Goal: Transaction & Acquisition: Purchase product/service

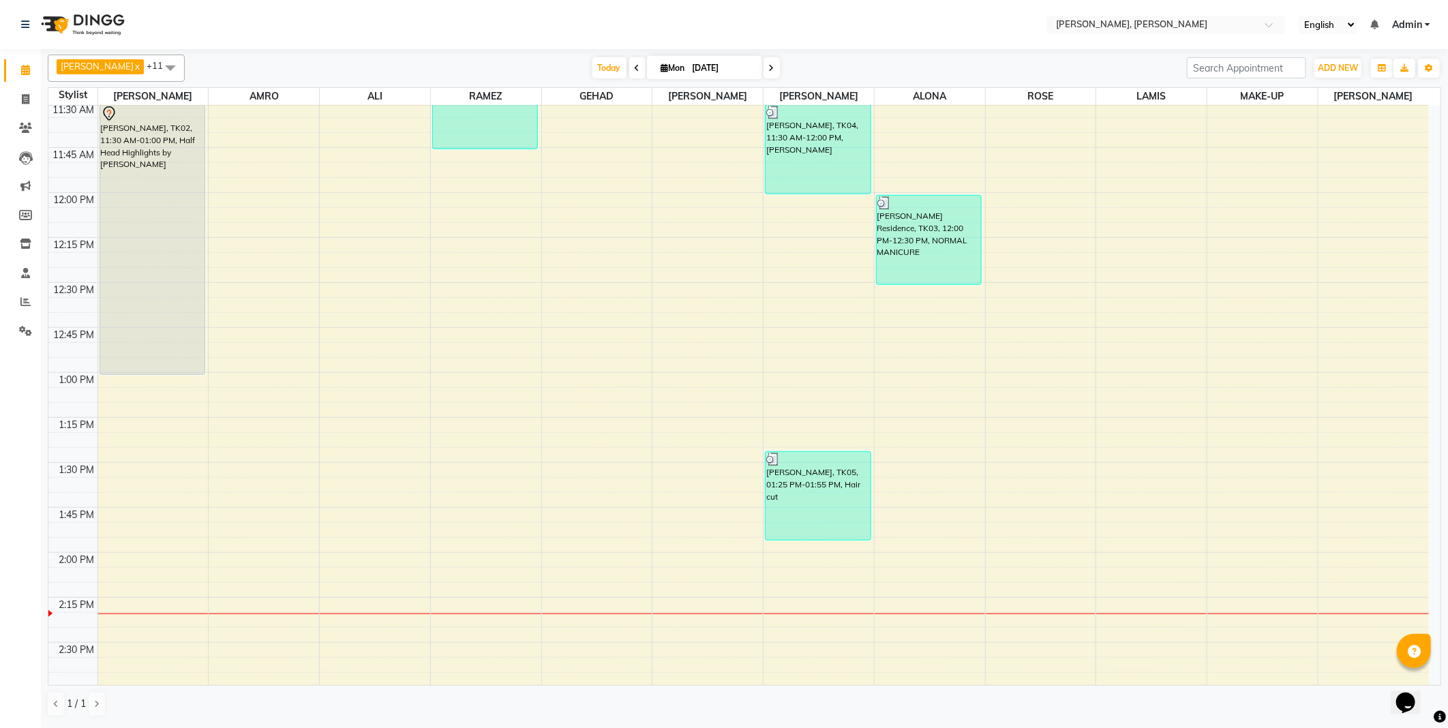
scroll to position [460, 0]
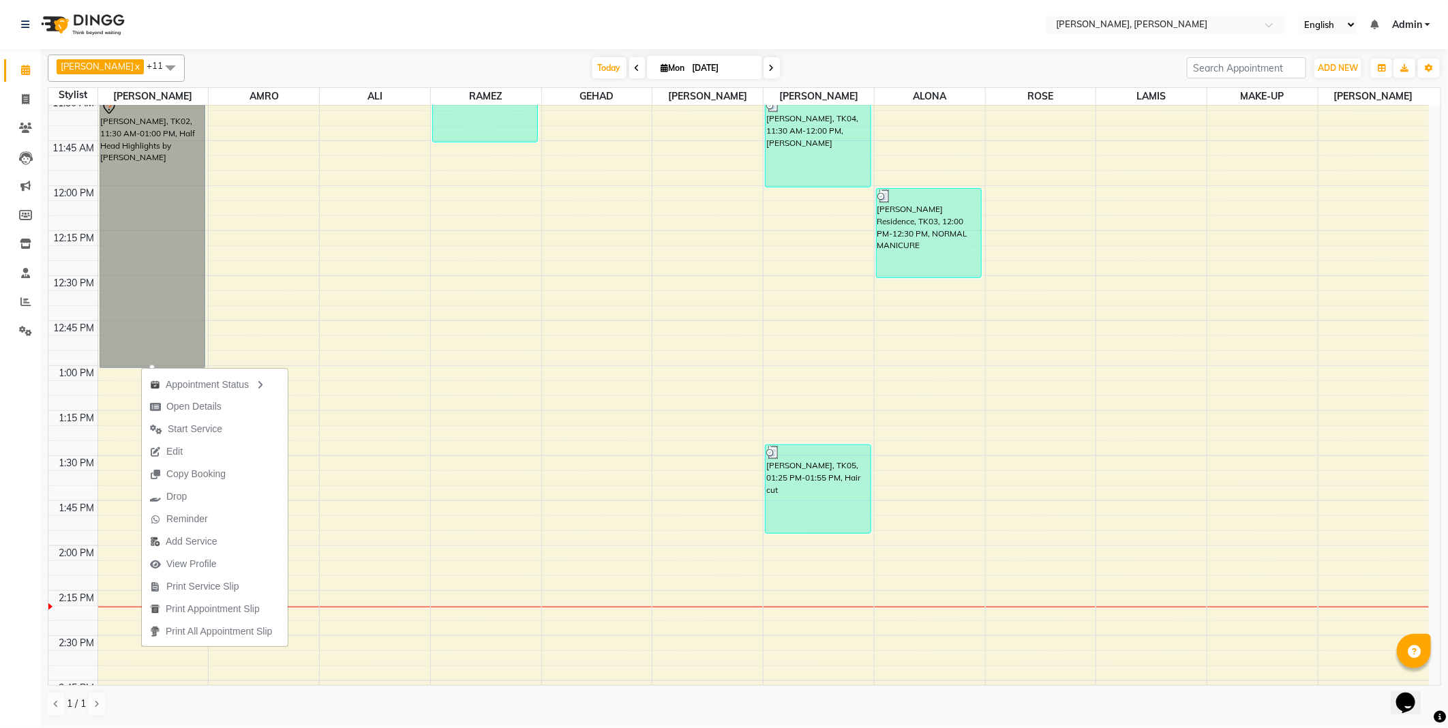
click at [108, 403] on td at bounding box center [764, 403] width 1332 height 15
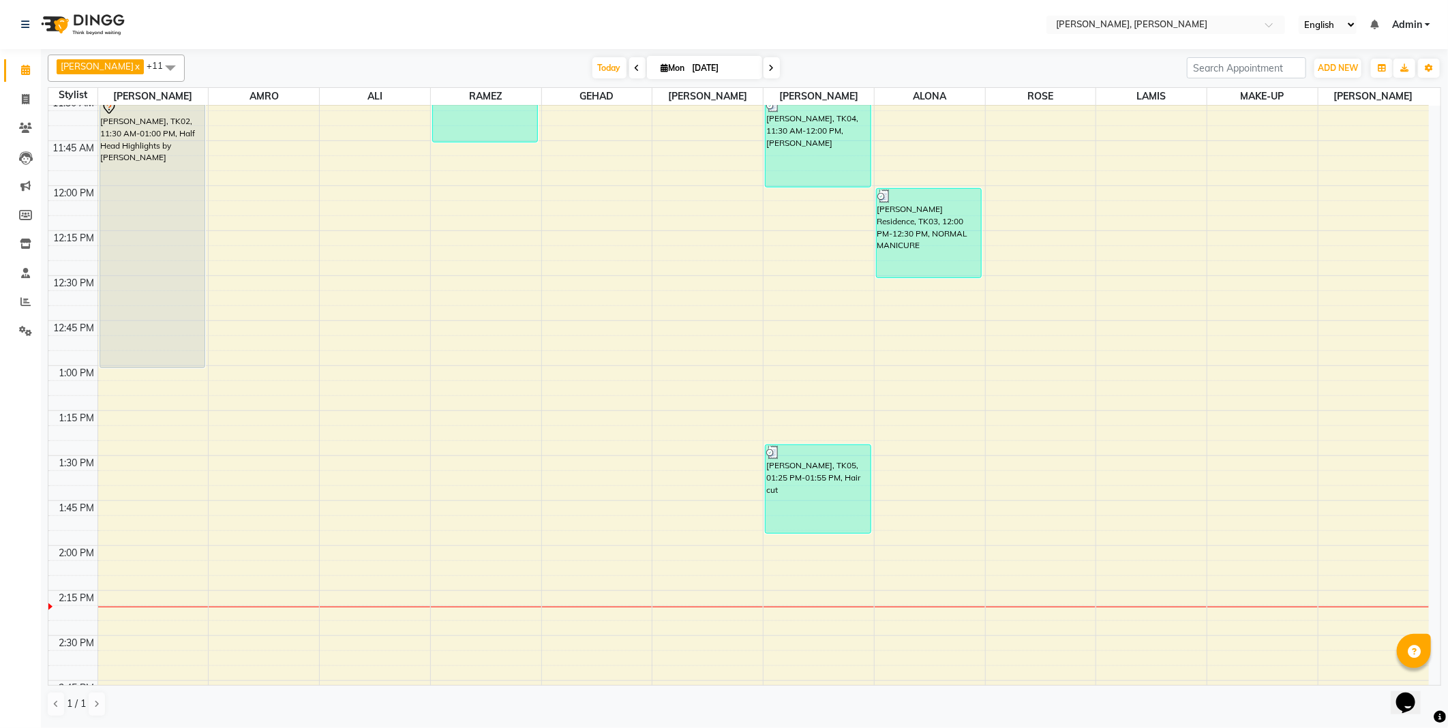
click at [128, 387] on td at bounding box center [764, 388] width 1332 height 15
click at [136, 400] on div at bounding box center [153, 407] width 110 height 16
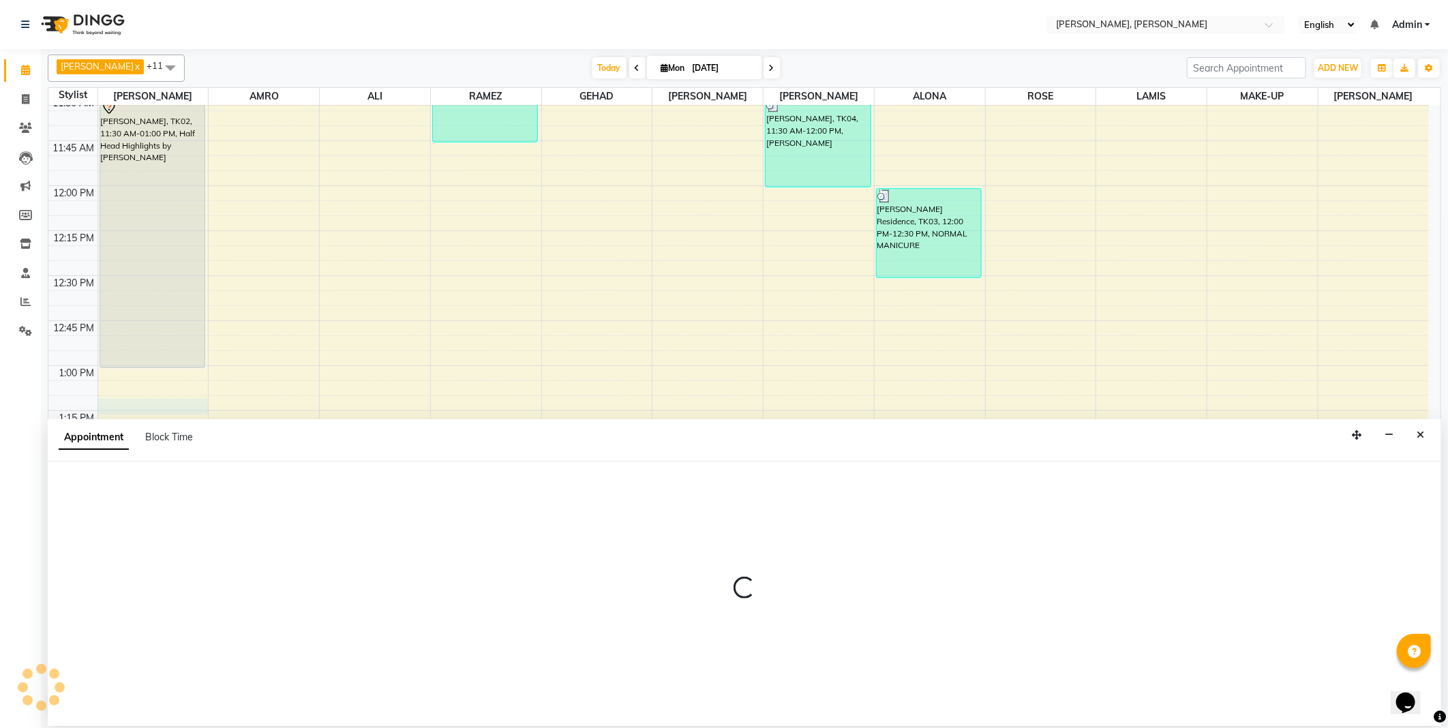
select select "59729"
select select "tentative"
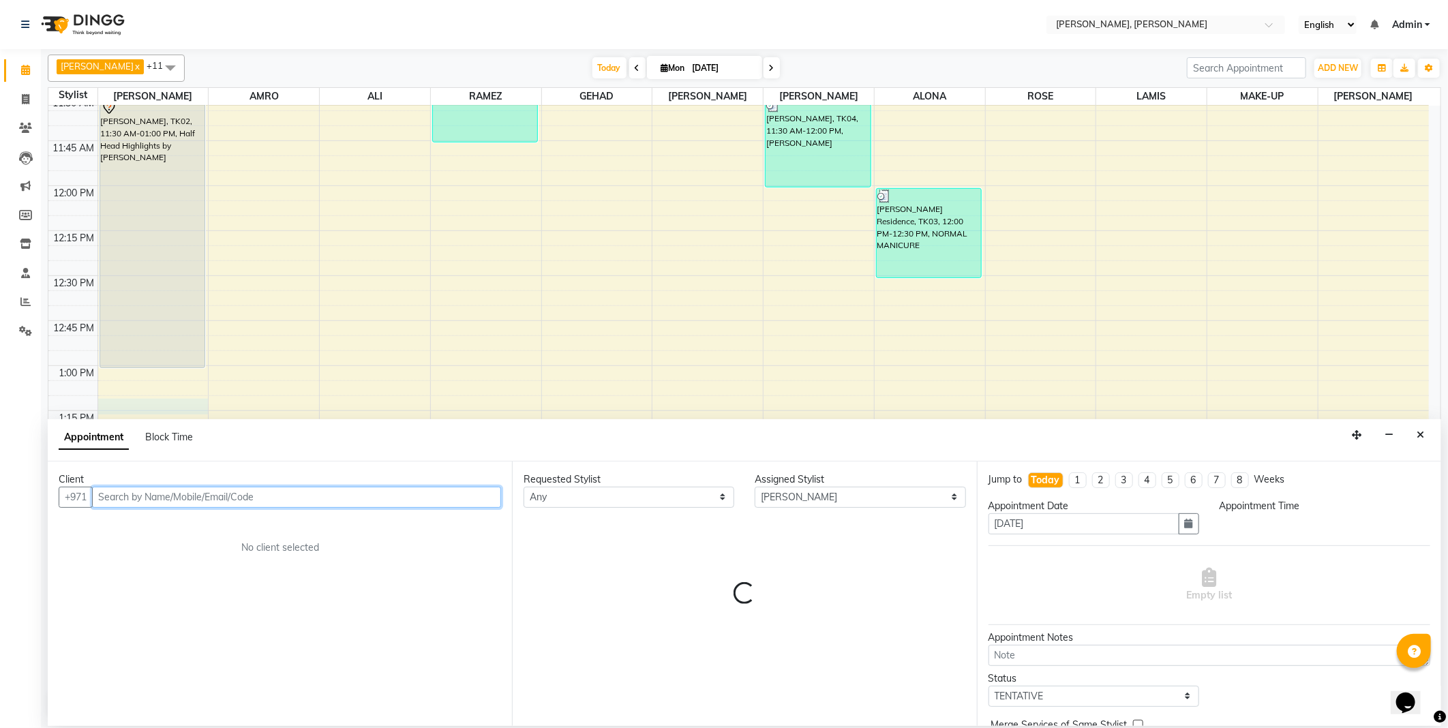
type input "5"
select select "795"
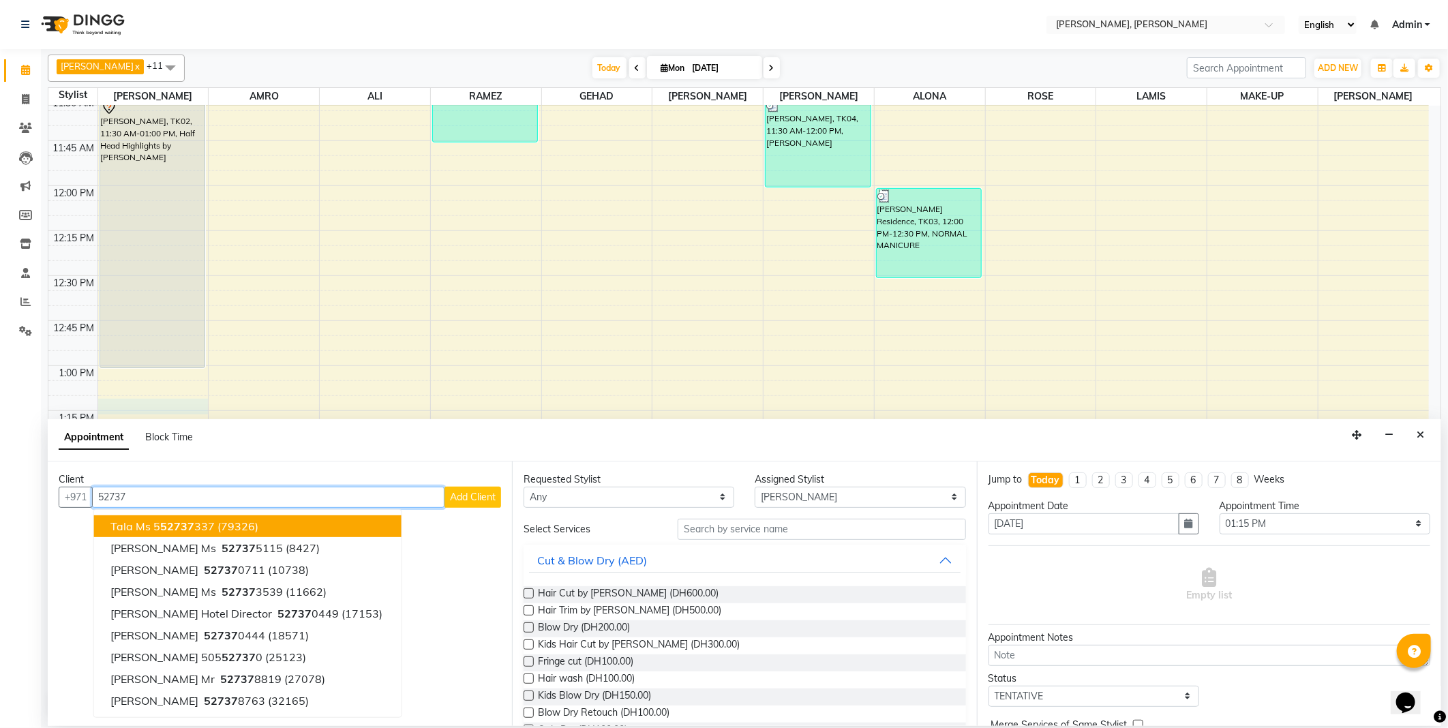
click at [264, 520] on button "Tala Ms 5 52737 337 (79326)" at bounding box center [248, 527] width 308 height 22
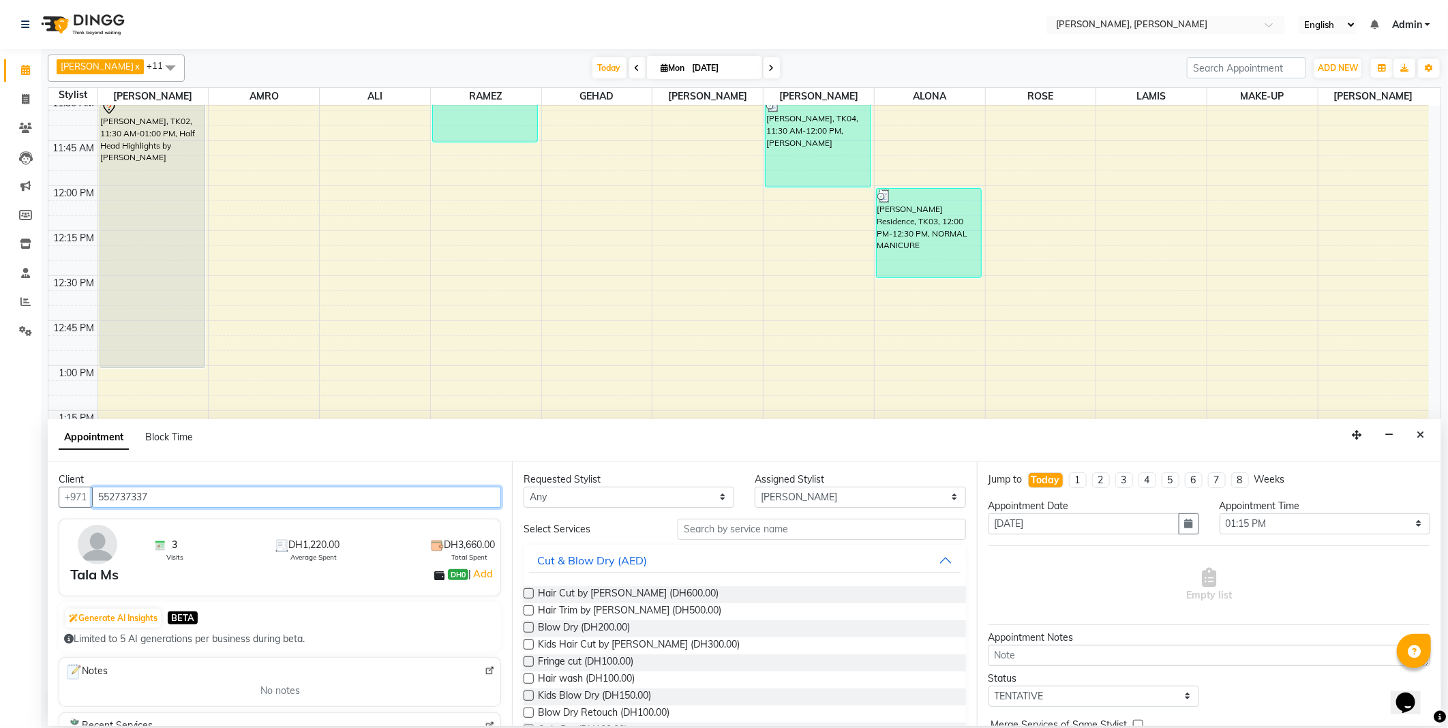
type input "552737337"
click at [642, 496] on select "Any [PERSON_NAME] [PERSON_NAME] ALYA [PERSON_NAME] AMRO [PERSON_NAME] [PERSON_N…" at bounding box center [629, 497] width 211 height 21
select select "59729"
click at [524, 487] on select "Any [PERSON_NAME] [PERSON_NAME] ALYA [PERSON_NAME] AMRO [PERSON_NAME] [PERSON_N…" at bounding box center [629, 497] width 211 height 21
click at [786, 495] on select "Select [PERSON_NAME] [PERSON_NAME] ALYA [PERSON_NAME] AMRO [PERSON_NAME] [PERSO…" at bounding box center [860, 497] width 211 height 21
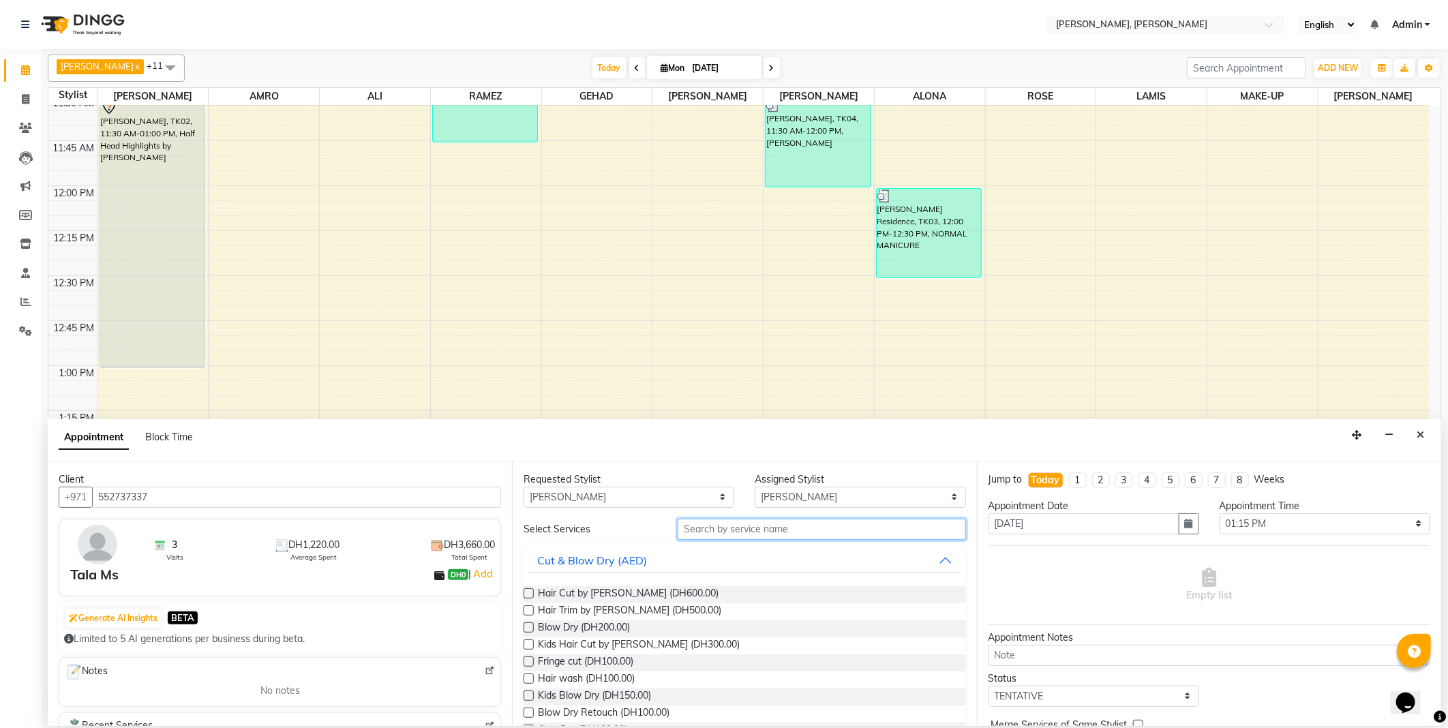
click at [753, 533] on input "text" at bounding box center [822, 529] width 288 height 21
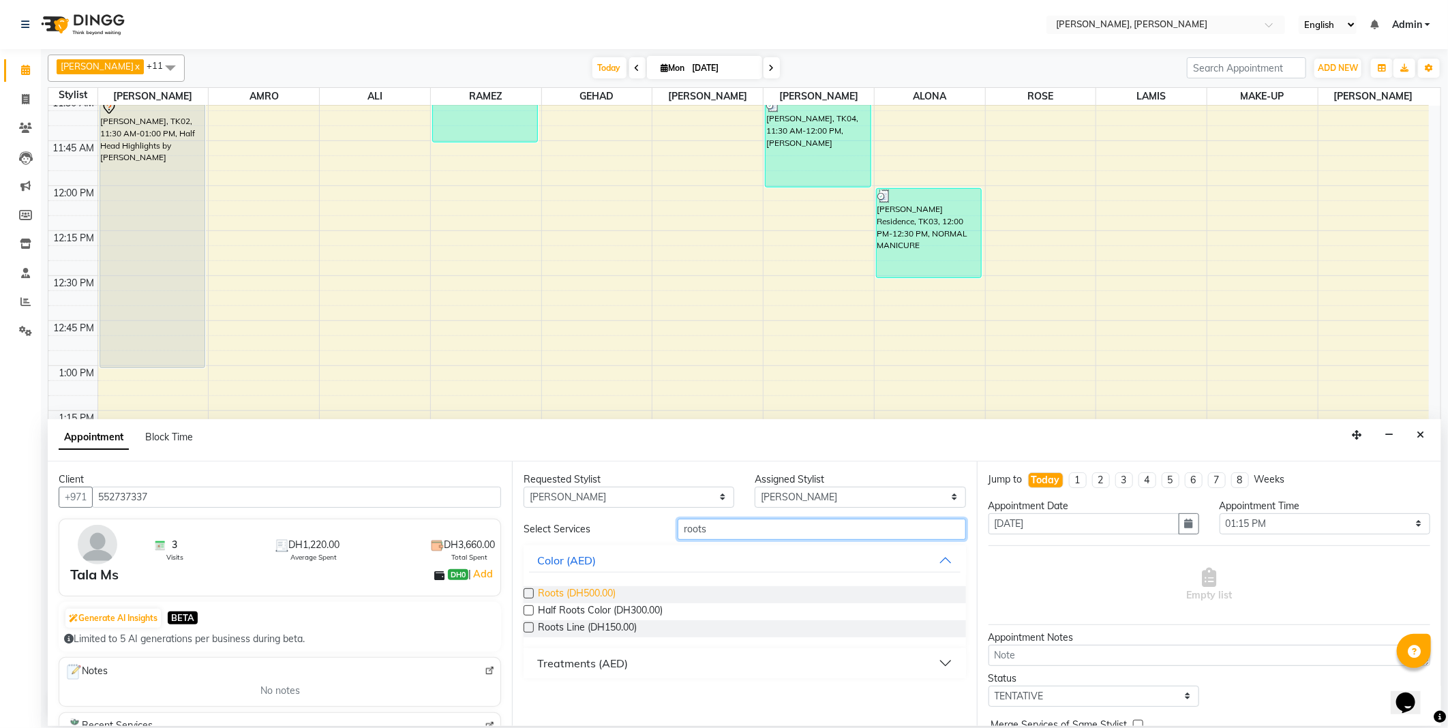
type input "roots"
click at [598, 589] on span "Roots (DH500.00)" at bounding box center [577, 594] width 78 height 17
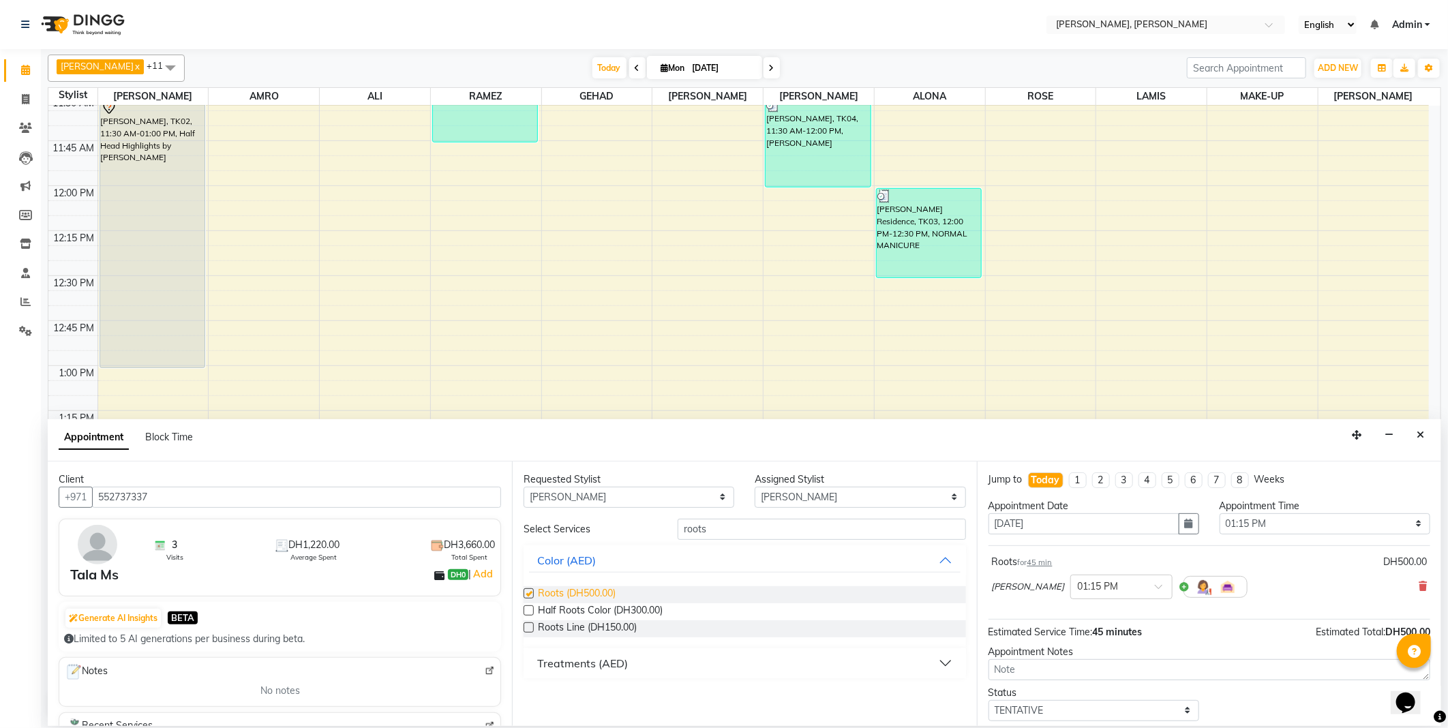
checkbox input "false"
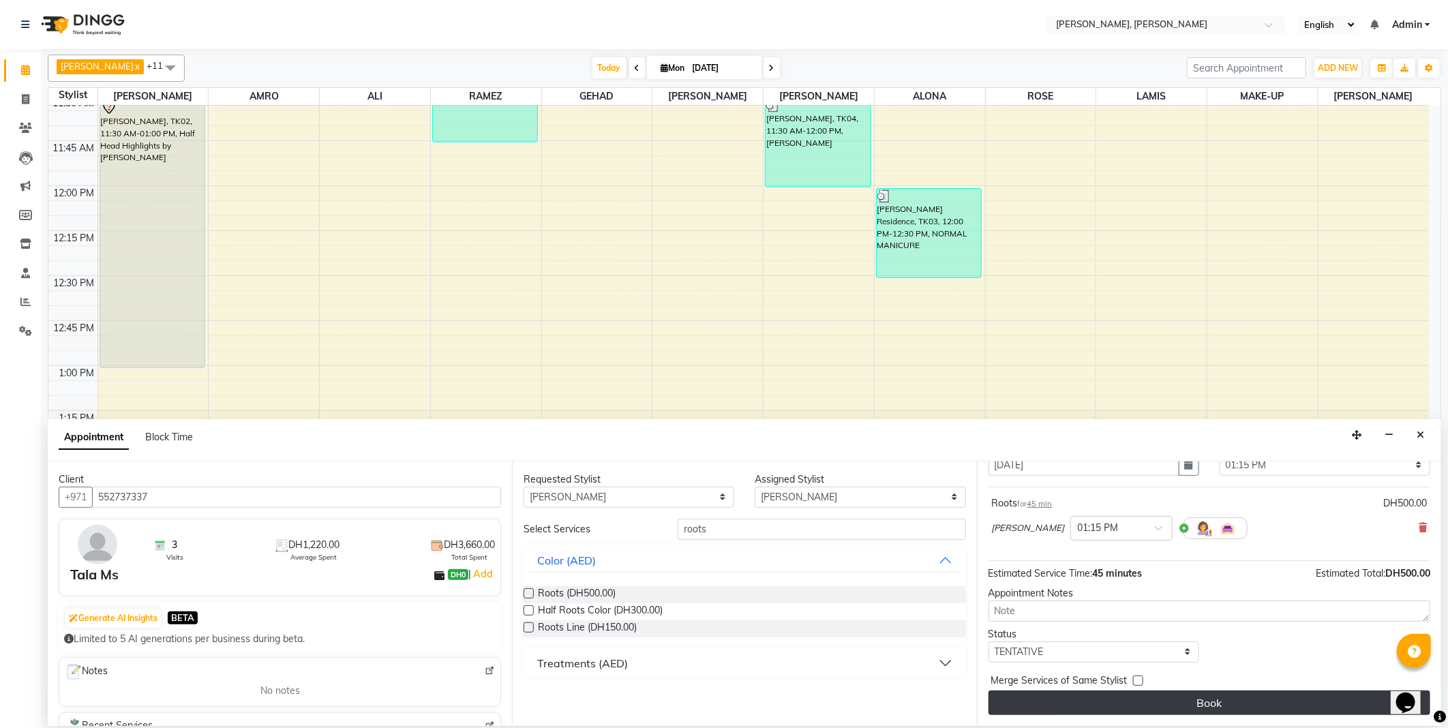
click at [1095, 711] on button "Book" at bounding box center [1210, 703] width 442 height 25
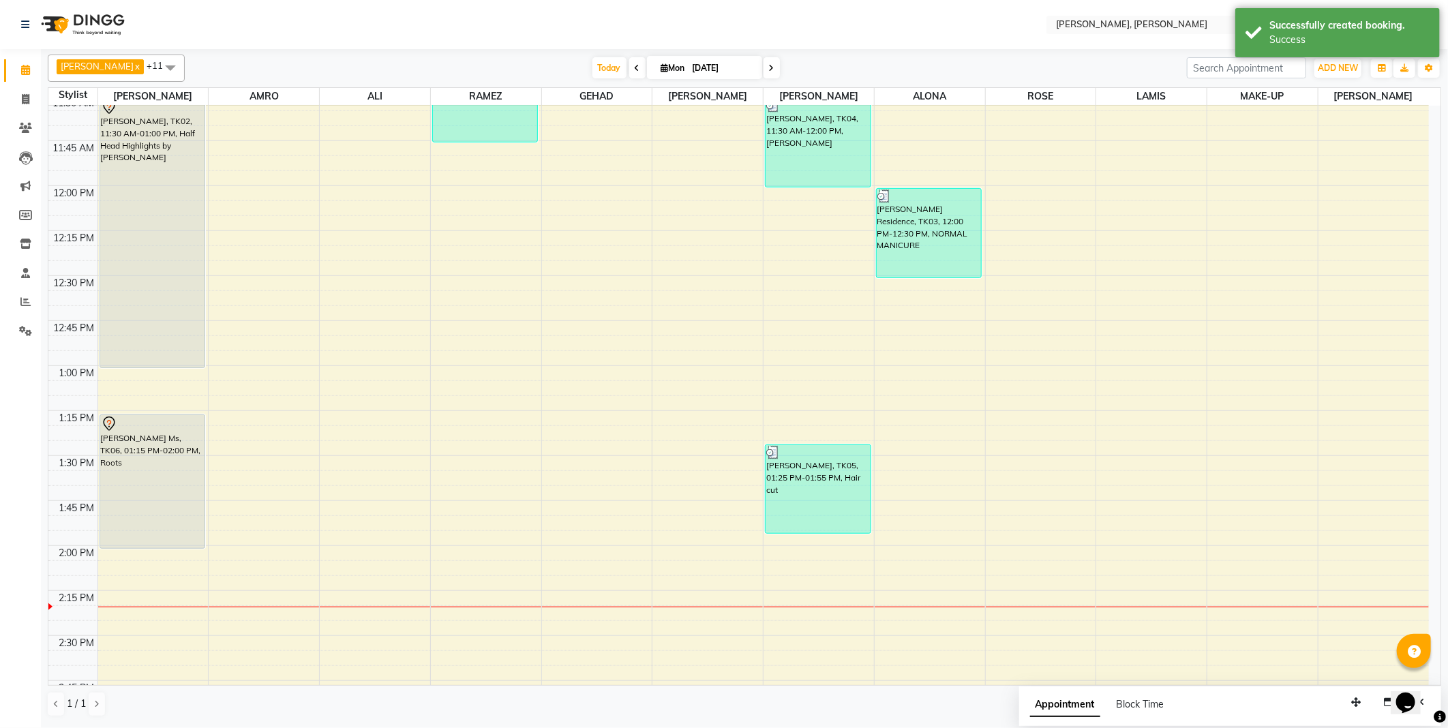
click at [148, 473] on div "[PERSON_NAME] Ms, TK06, 01:15 PM-02:00 PM, Roots" at bounding box center [152, 481] width 105 height 133
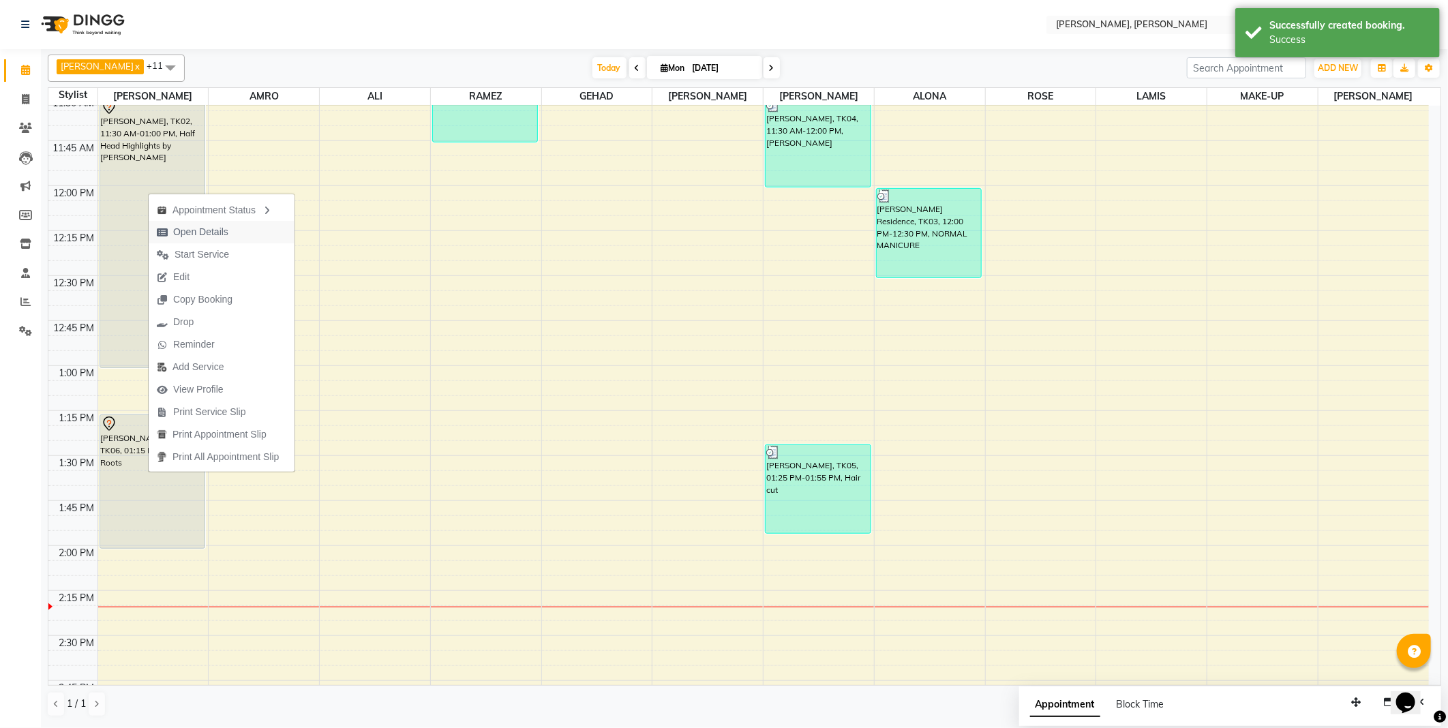
click at [235, 228] on span "Open Details" at bounding box center [193, 232] width 88 height 23
select select "7"
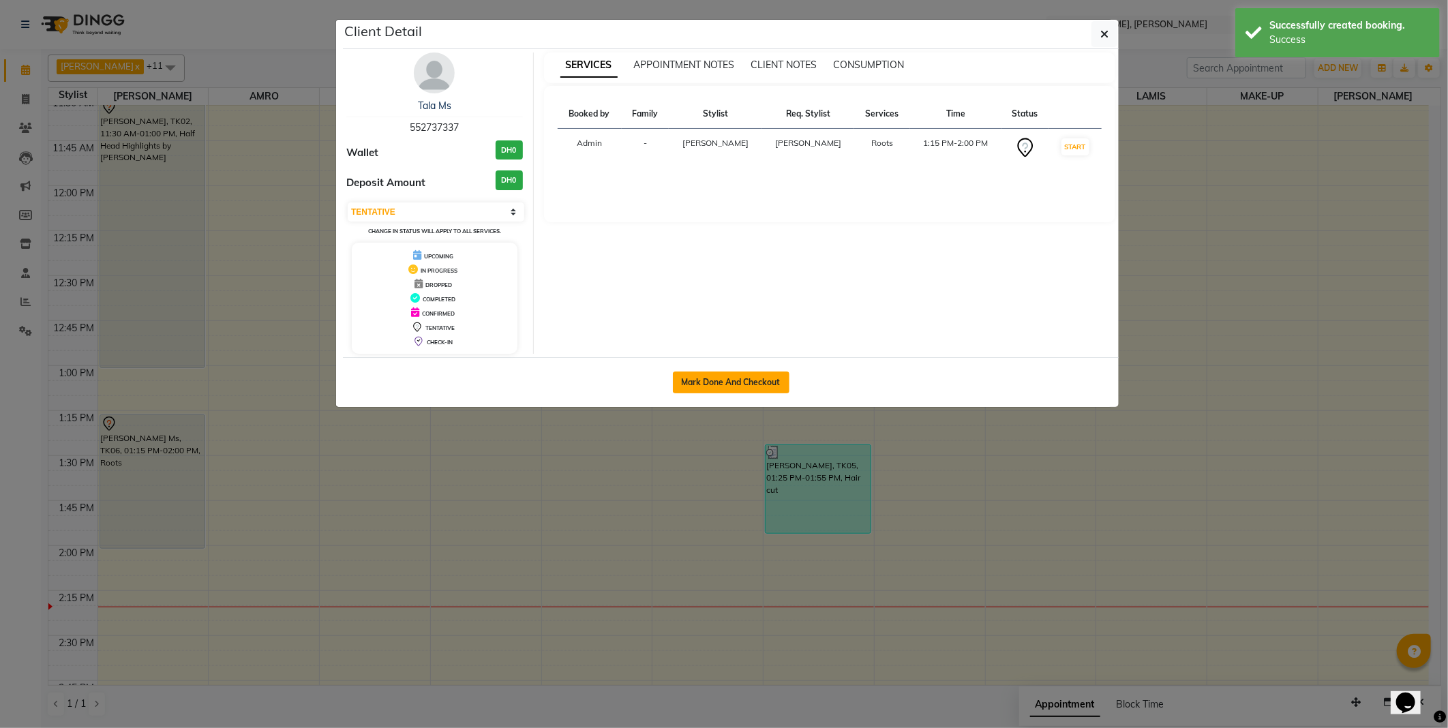
click at [711, 380] on button "Mark Done And Checkout" at bounding box center [731, 383] width 117 height 22
select select "7142"
select select "service"
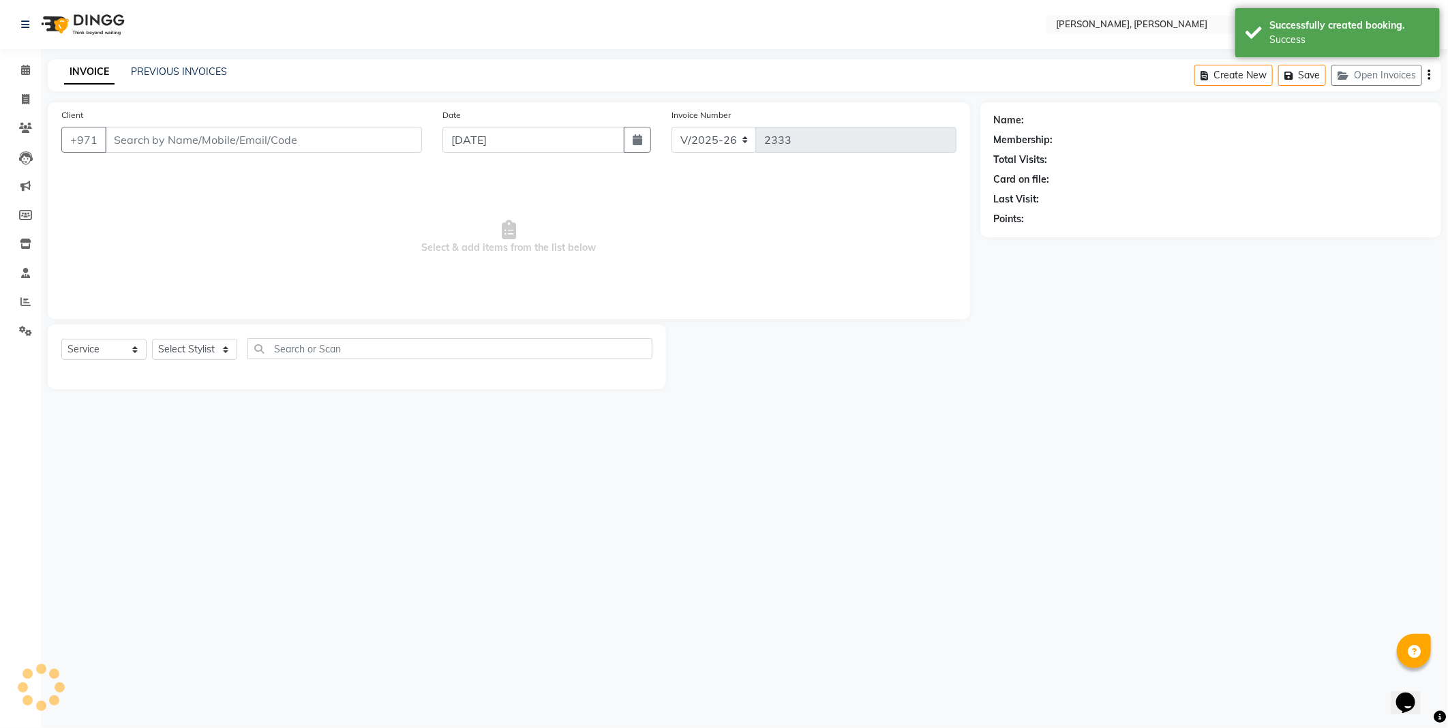
type input "552737337"
select select "59729"
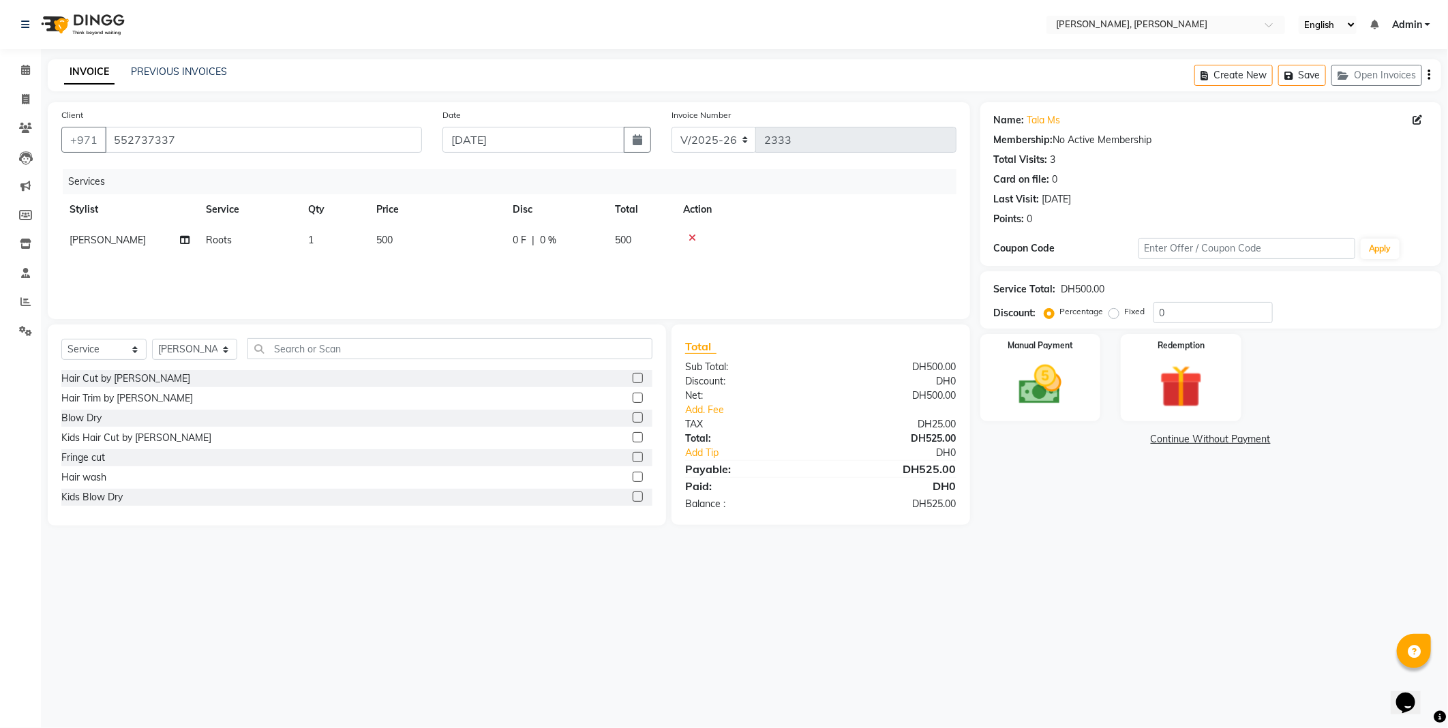
click at [383, 239] on span "500" at bounding box center [384, 240] width 16 height 12
select select "59729"
click at [451, 244] on input "500" at bounding box center [501, 243] width 120 height 21
type input "600"
click at [482, 274] on div "Services Stylist Service Qty Price Disc Total Action [PERSON_NAME] [PERSON_NAME…" at bounding box center [508, 237] width 895 height 136
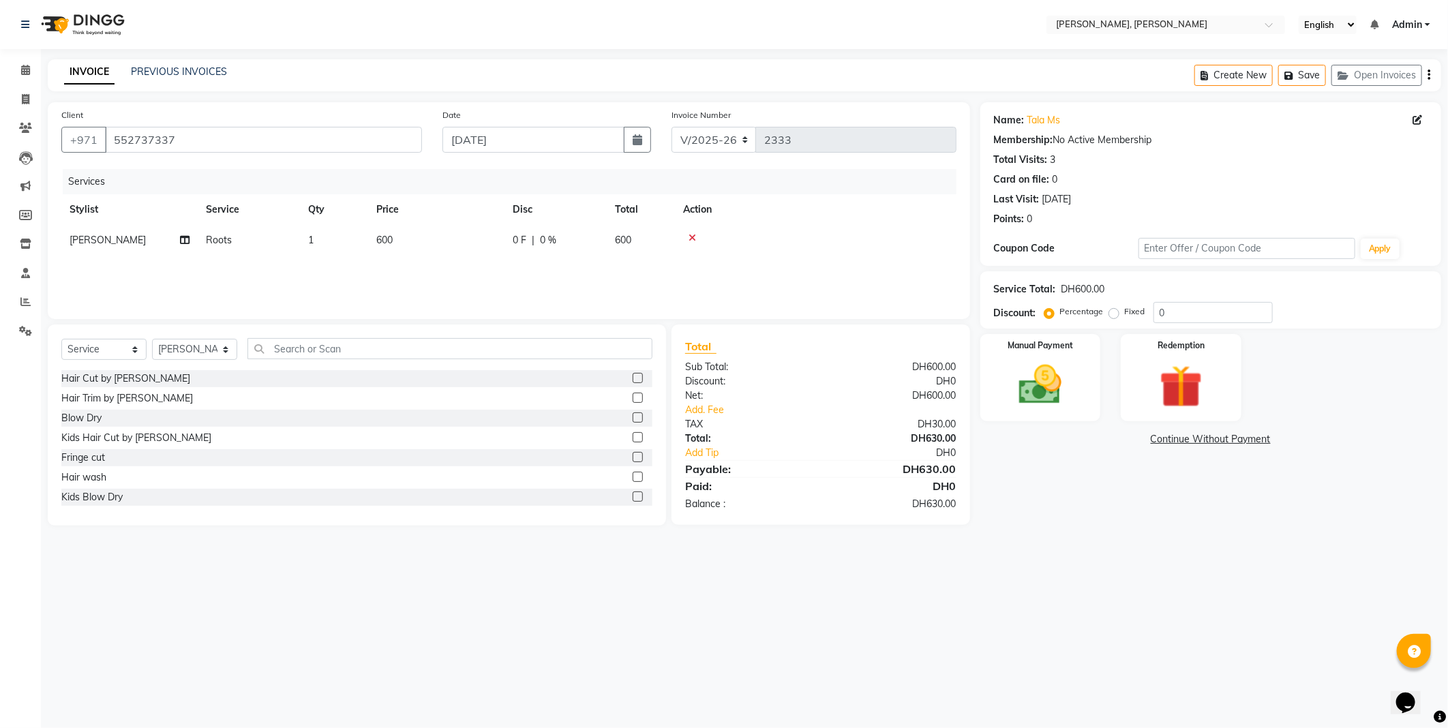
click at [633, 378] on label at bounding box center [638, 378] width 10 height 10
click at [633, 378] on input "checkbox" at bounding box center [637, 378] width 9 height 9
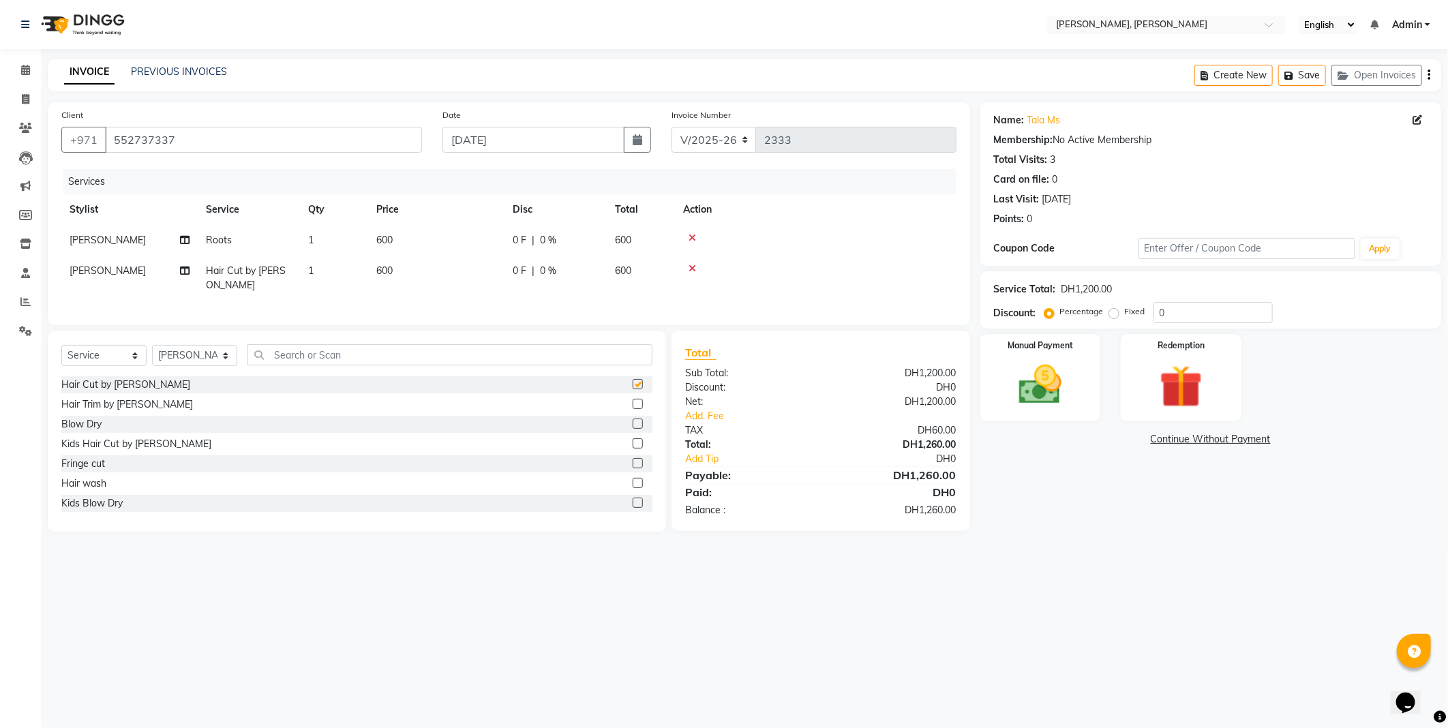
checkbox input "false"
click at [218, 366] on select "Select Stylist [PERSON_NAME] [PERSON_NAME] ALYA [PERSON_NAME] AMRO [PERSON_NAME…" at bounding box center [194, 355] width 85 height 21
select select "66357"
click at [152, 357] on select "Select Stylist [PERSON_NAME] [PERSON_NAME] ALYA [PERSON_NAME] AMRO [PERSON_NAME…" at bounding box center [194, 355] width 85 height 21
click at [633, 468] on label at bounding box center [638, 463] width 10 height 10
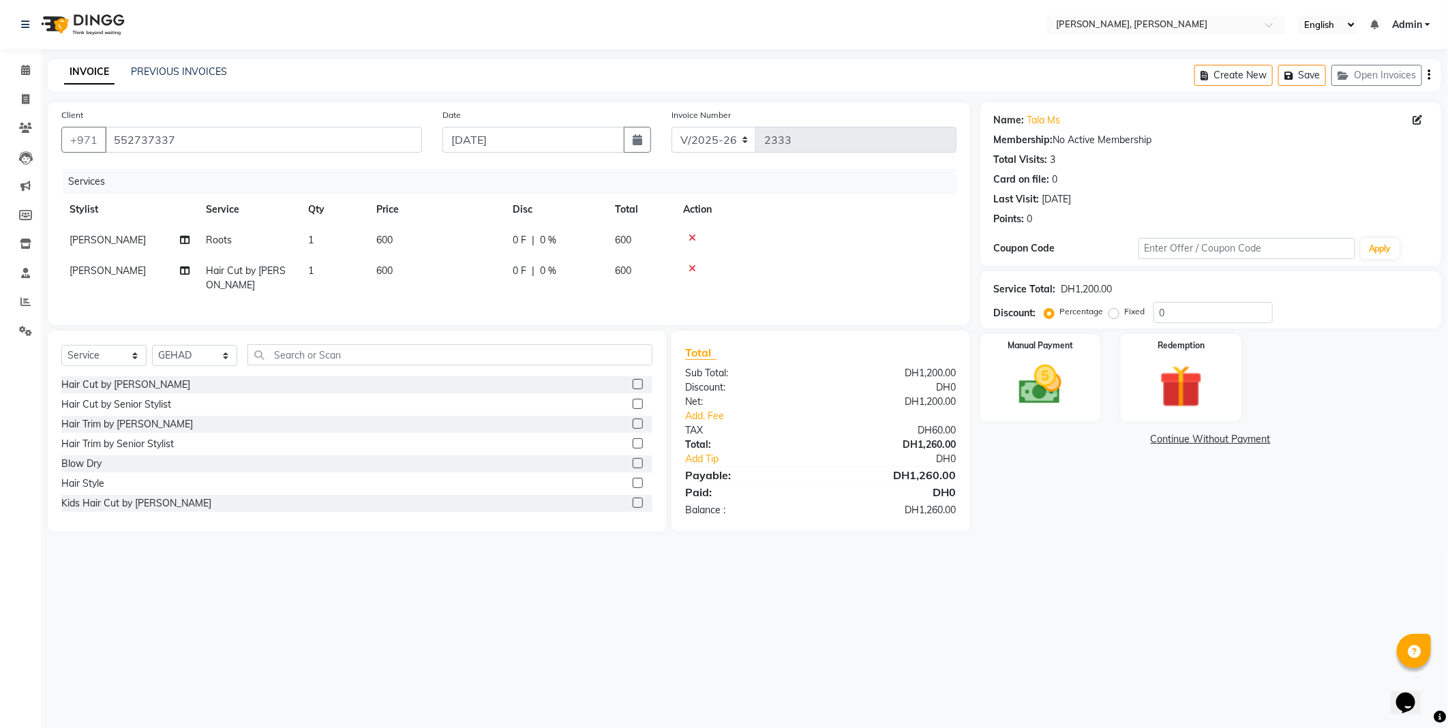
click at [633, 468] on input "checkbox" at bounding box center [637, 464] width 9 height 9
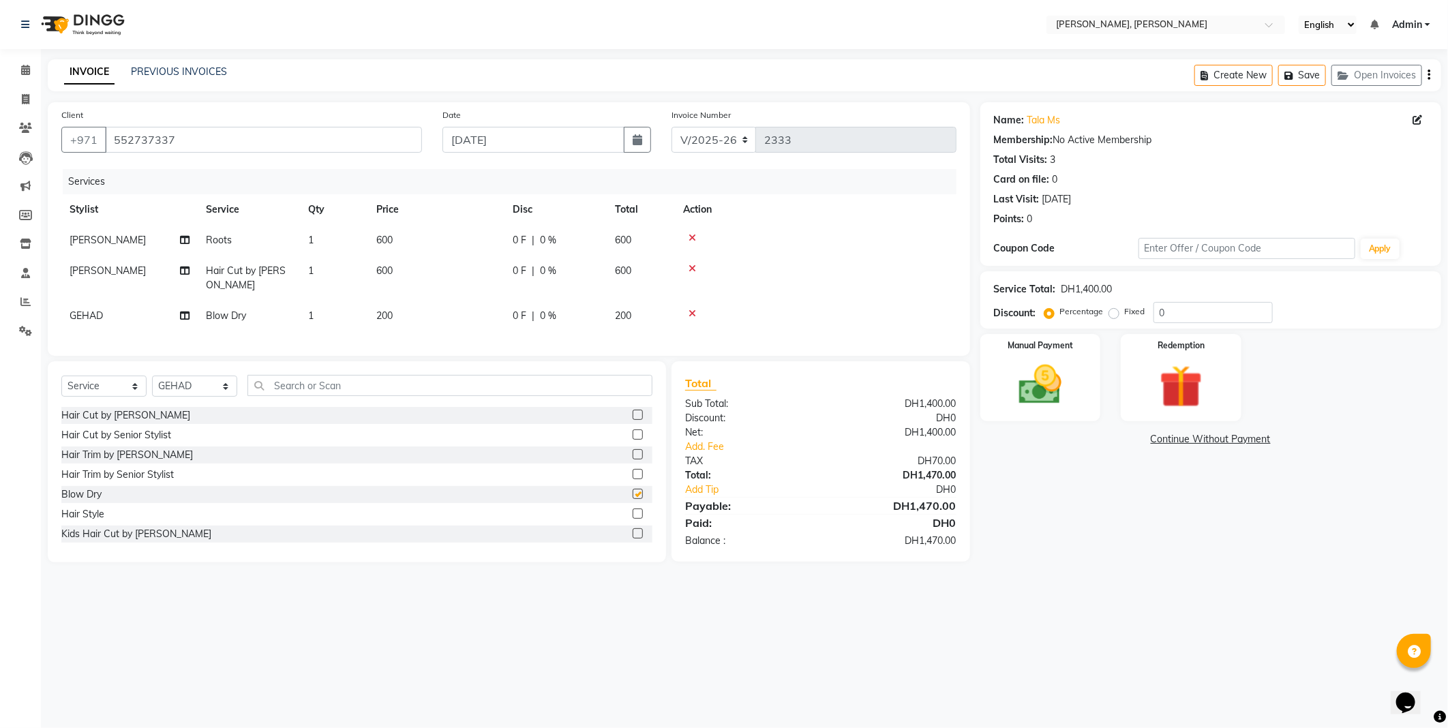
checkbox input "false"
click at [432, 319] on td "200" at bounding box center [436, 316] width 136 height 31
select select "66357"
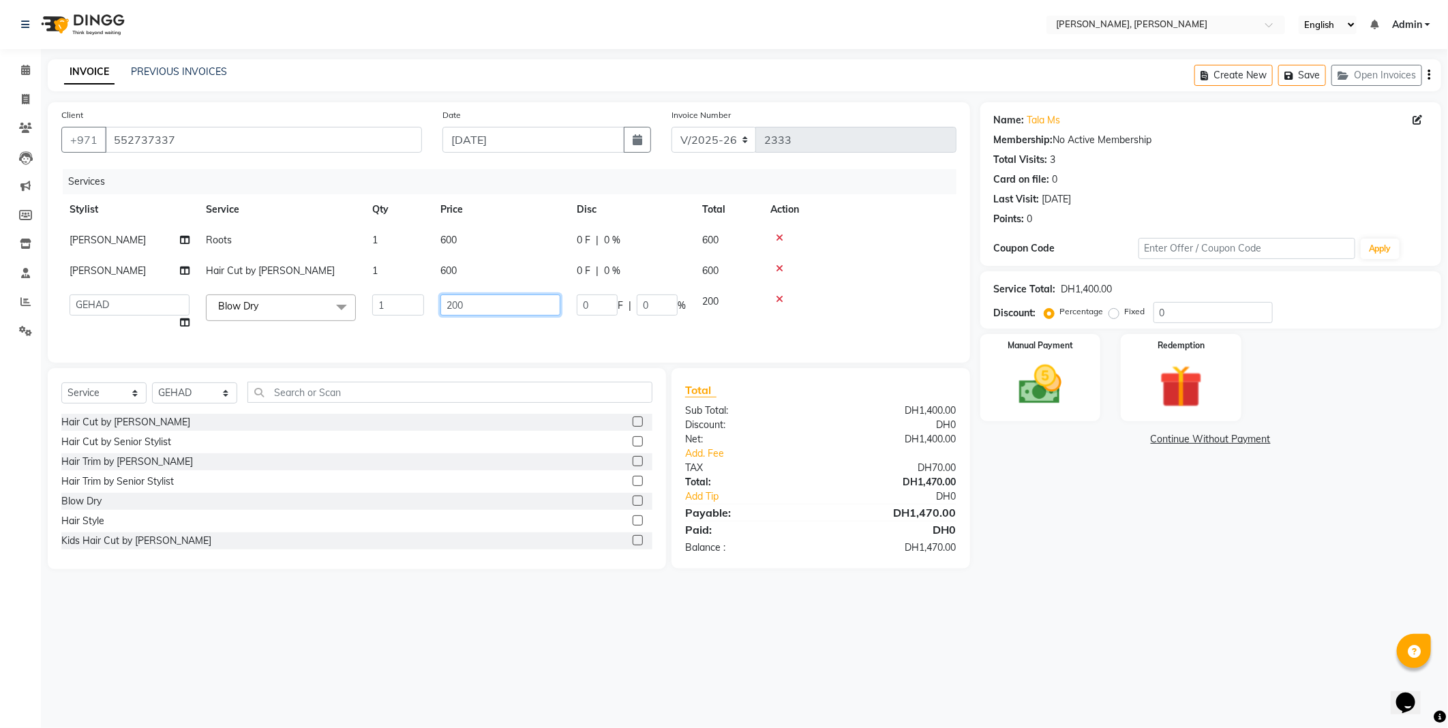
click at [492, 308] on input "200" at bounding box center [501, 305] width 120 height 21
type input "2"
type input "0"
click at [499, 330] on td "0" at bounding box center [500, 312] width 136 height 52
select select "66357"
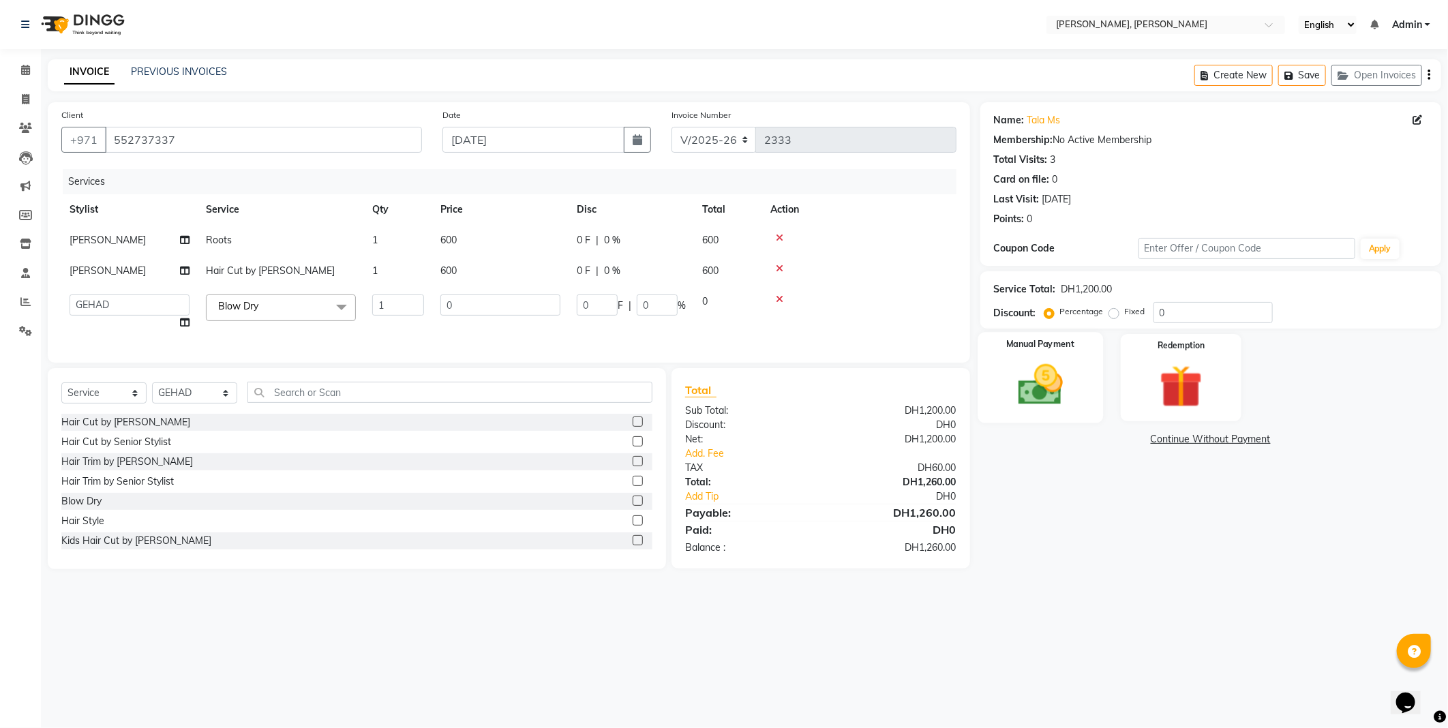
click at [1030, 401] on img at bounding box center [1040, 385] width 73 height 52
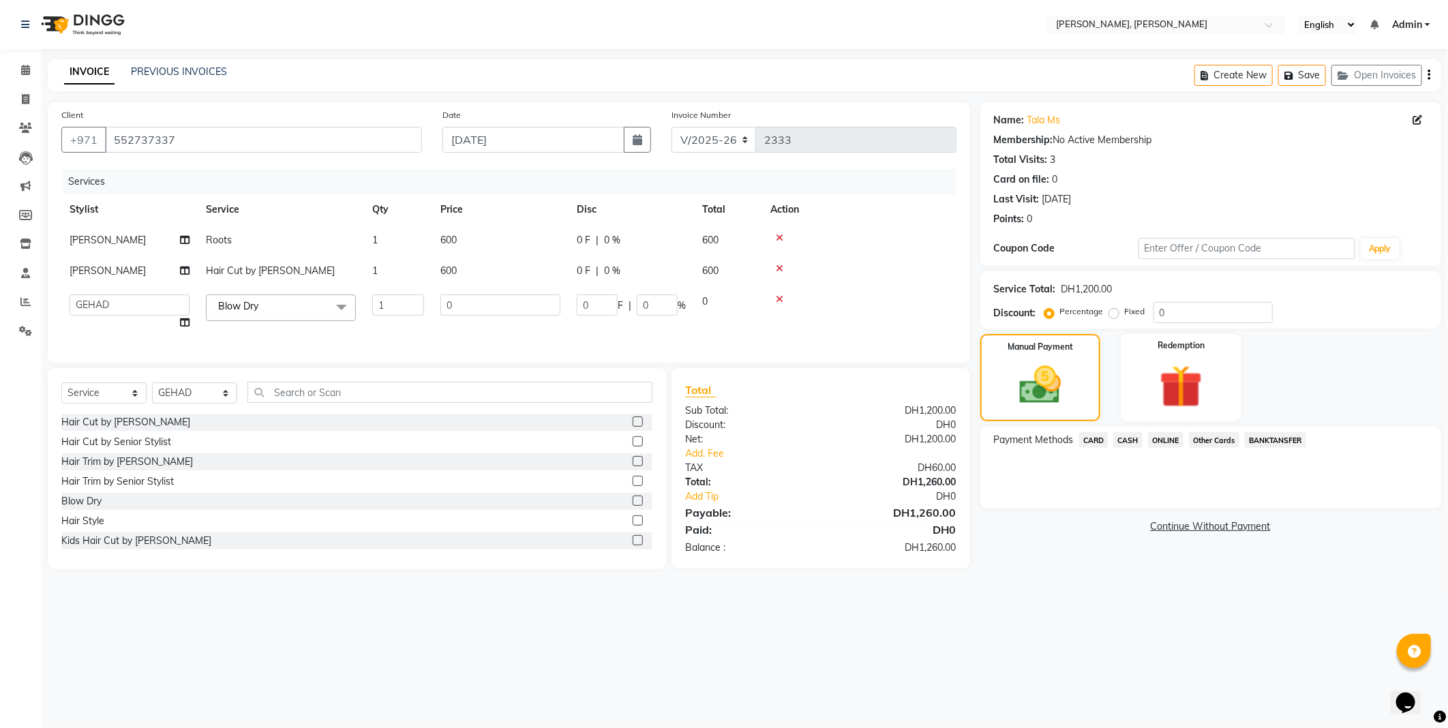
click at [1216, 441] on span "Other Cards" at bounding box center [1214, 440] width 50 height 16
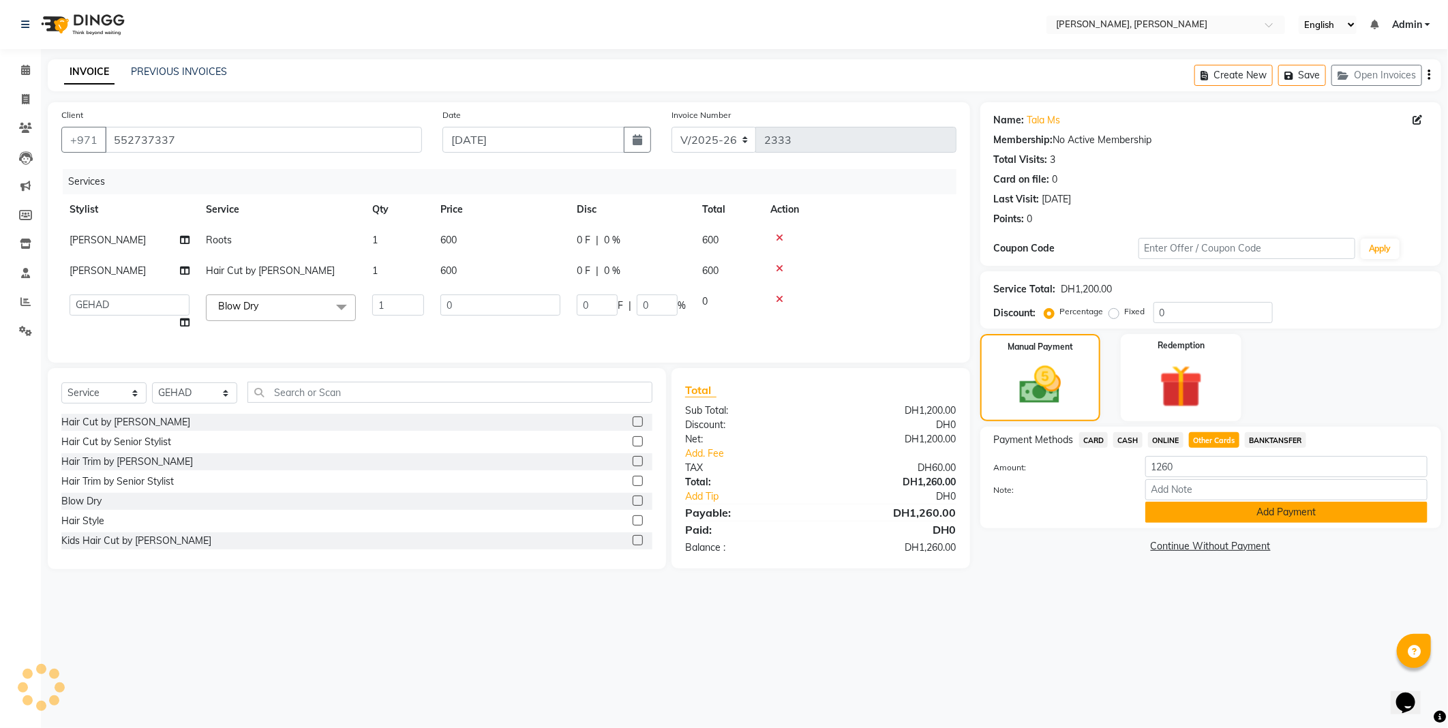
click at [1287, 513] on button "Add Payment" at bounding box center [1287, 512] width 282 height 21
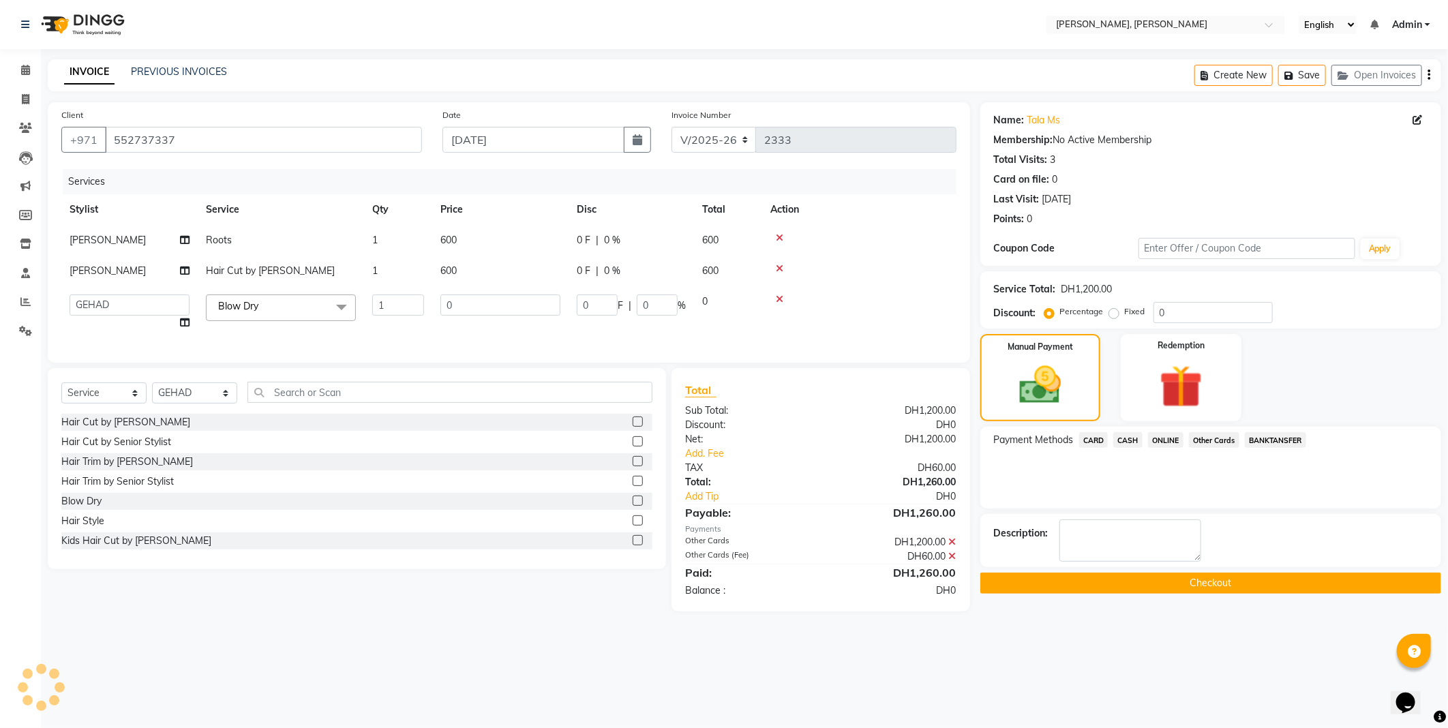
click at [1287, 580] on button "Checkout" at bounding box center [1211, 583] width 461 height 21
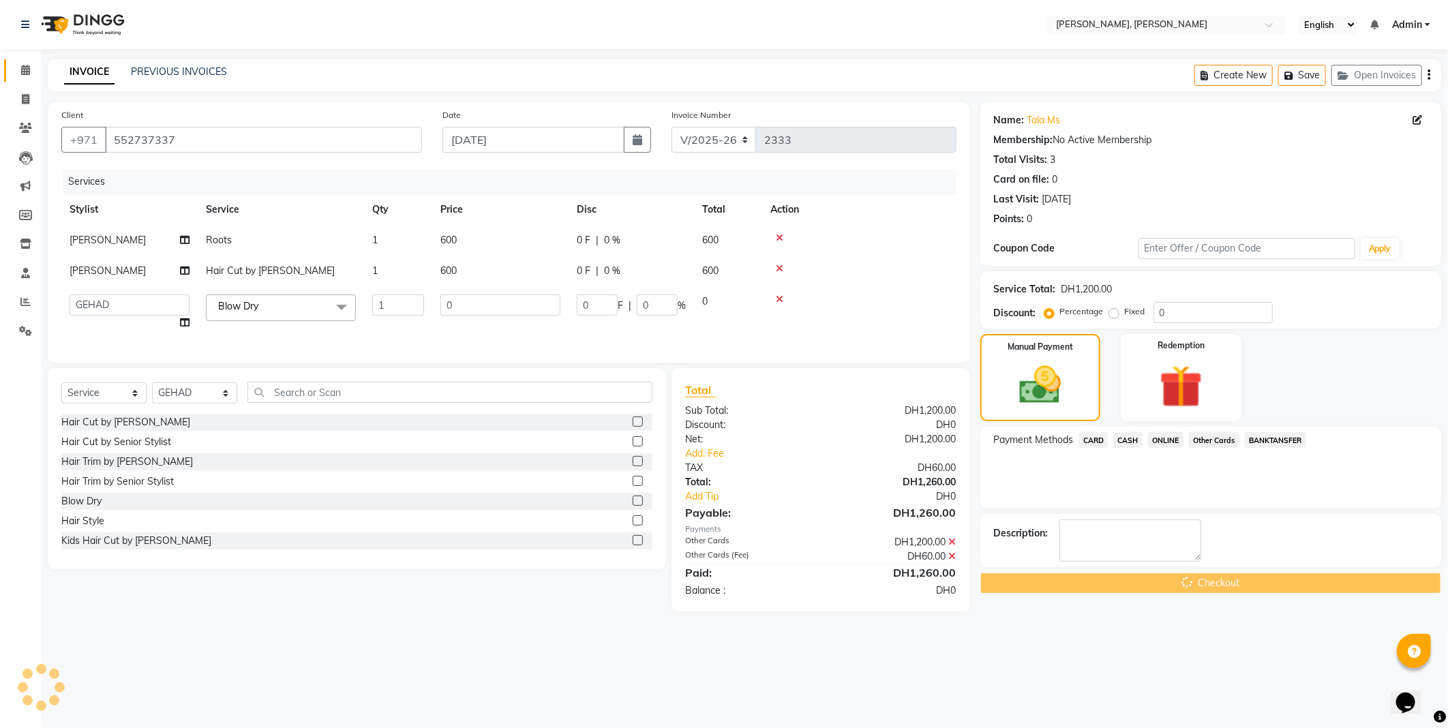
click at [29, 72] on icon at bounding box center [25, 70] width 9 height 10
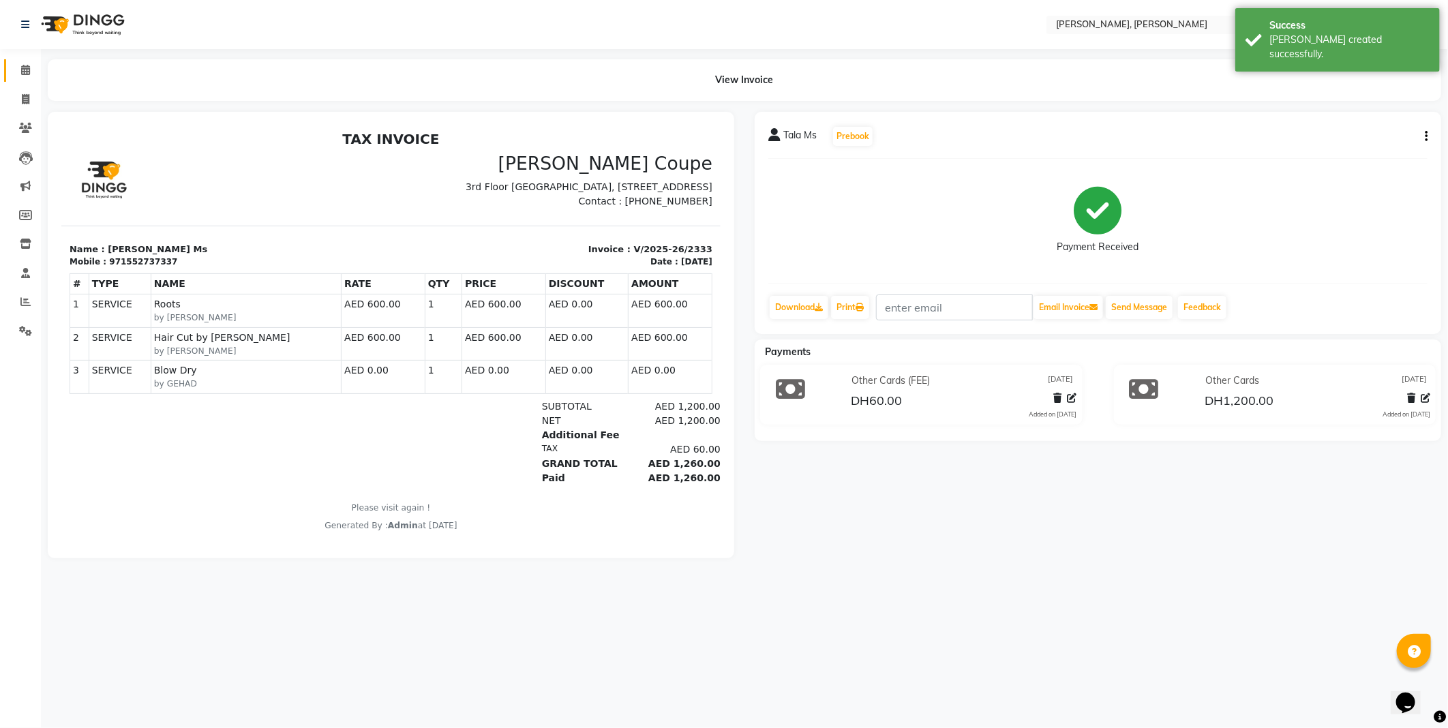
click at [27, 69] on icon at bounding box center [25, 70] width 9 height 10
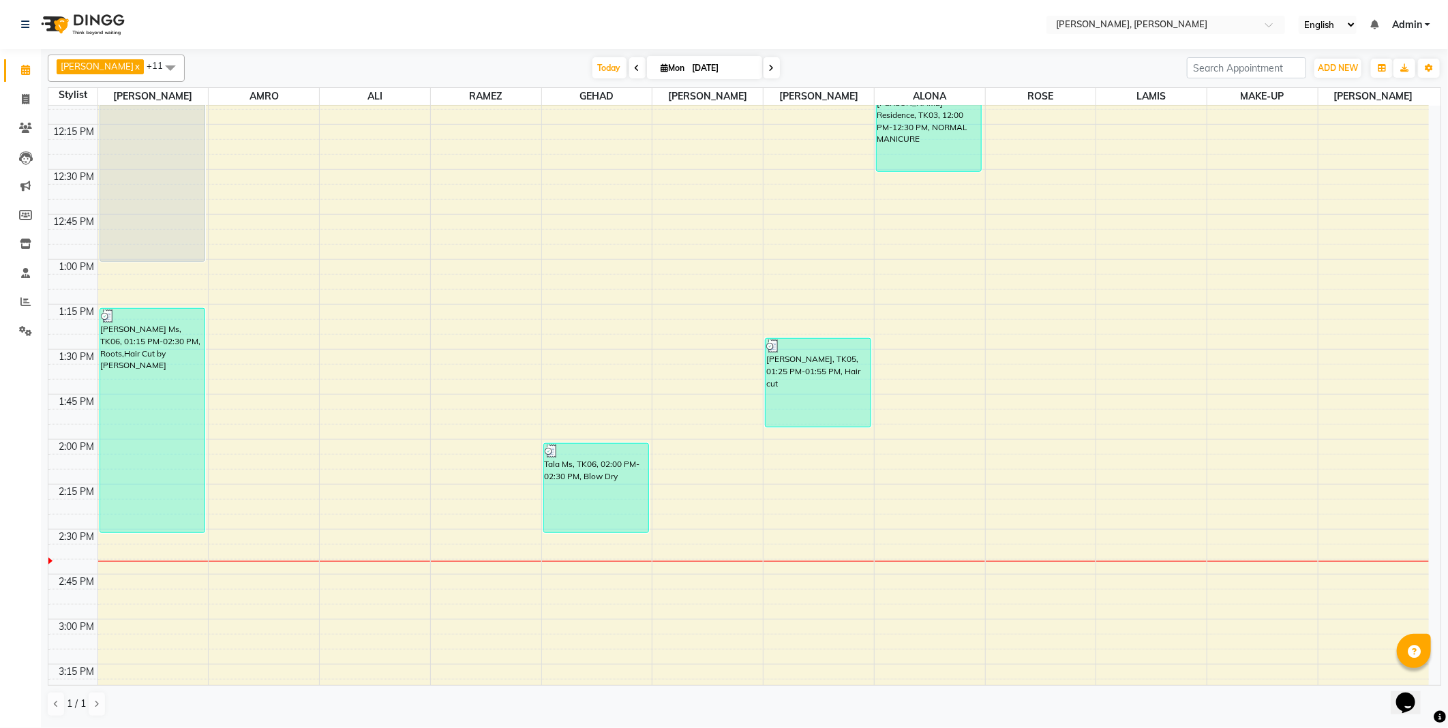
scroll to position [574, 0]
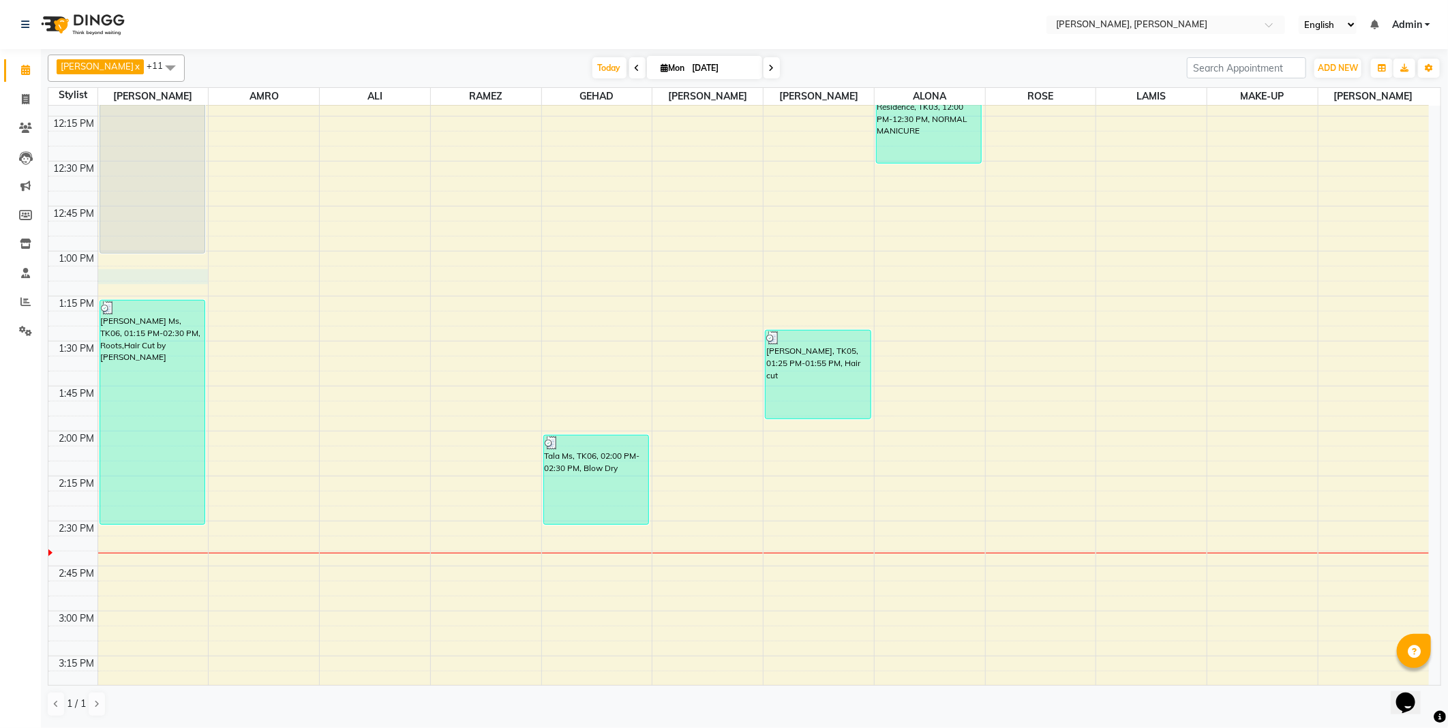
click at [147, 277] on div at bounding box center [153, 276] width 110 height 15
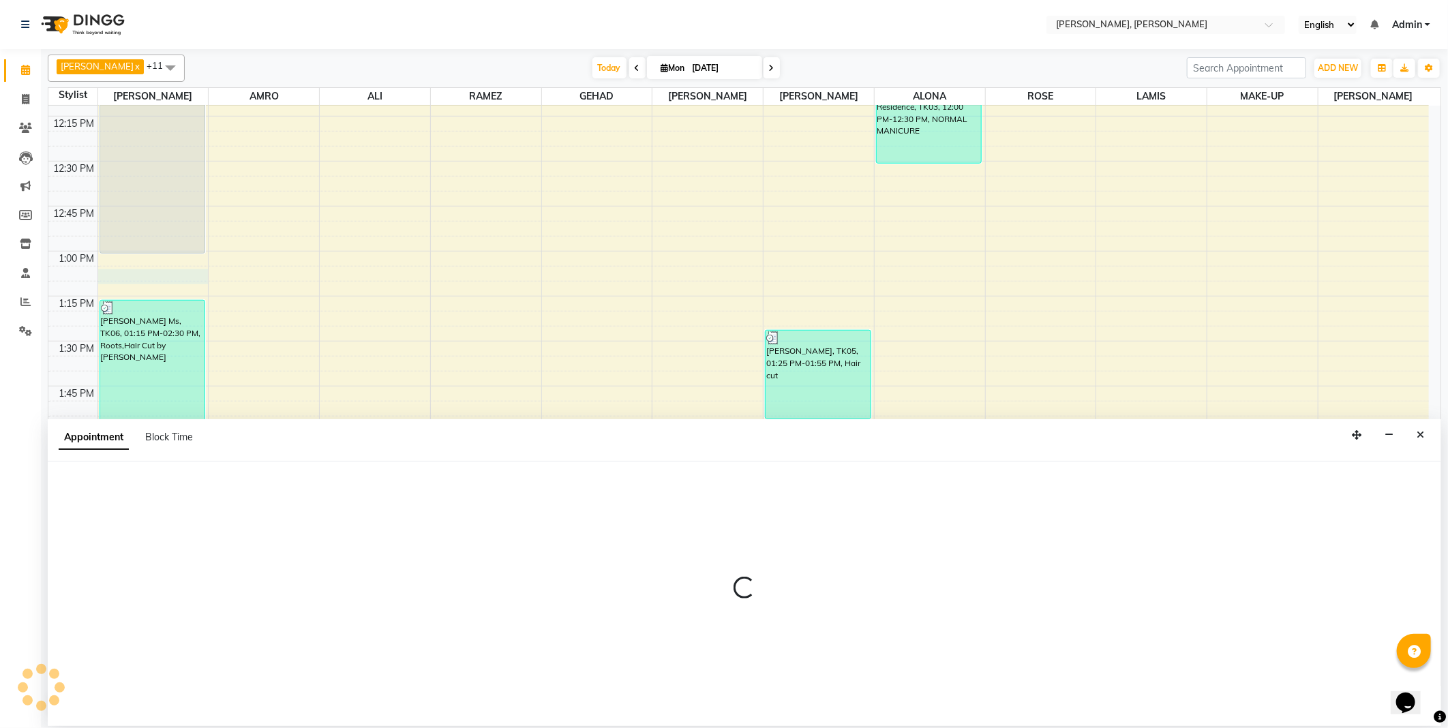
select select "59729"
select select "tentative"
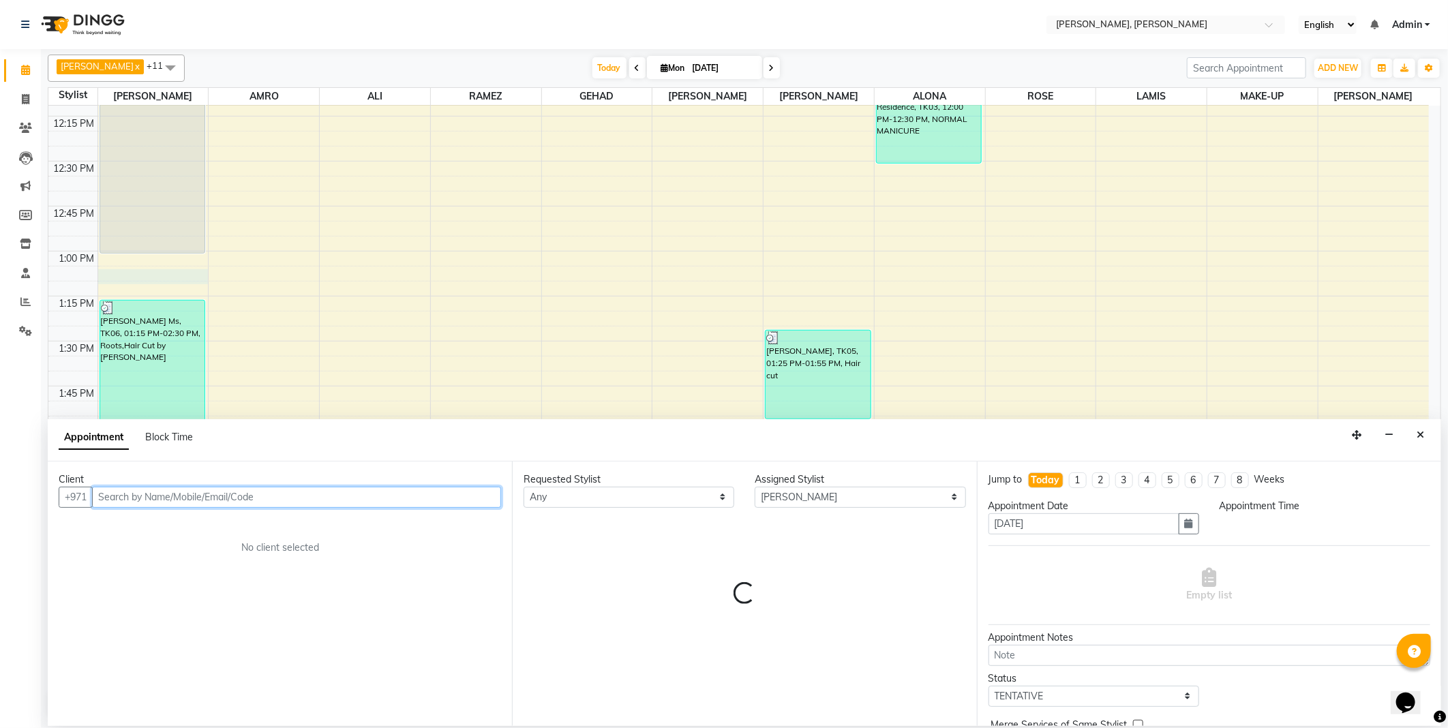
select select "780"
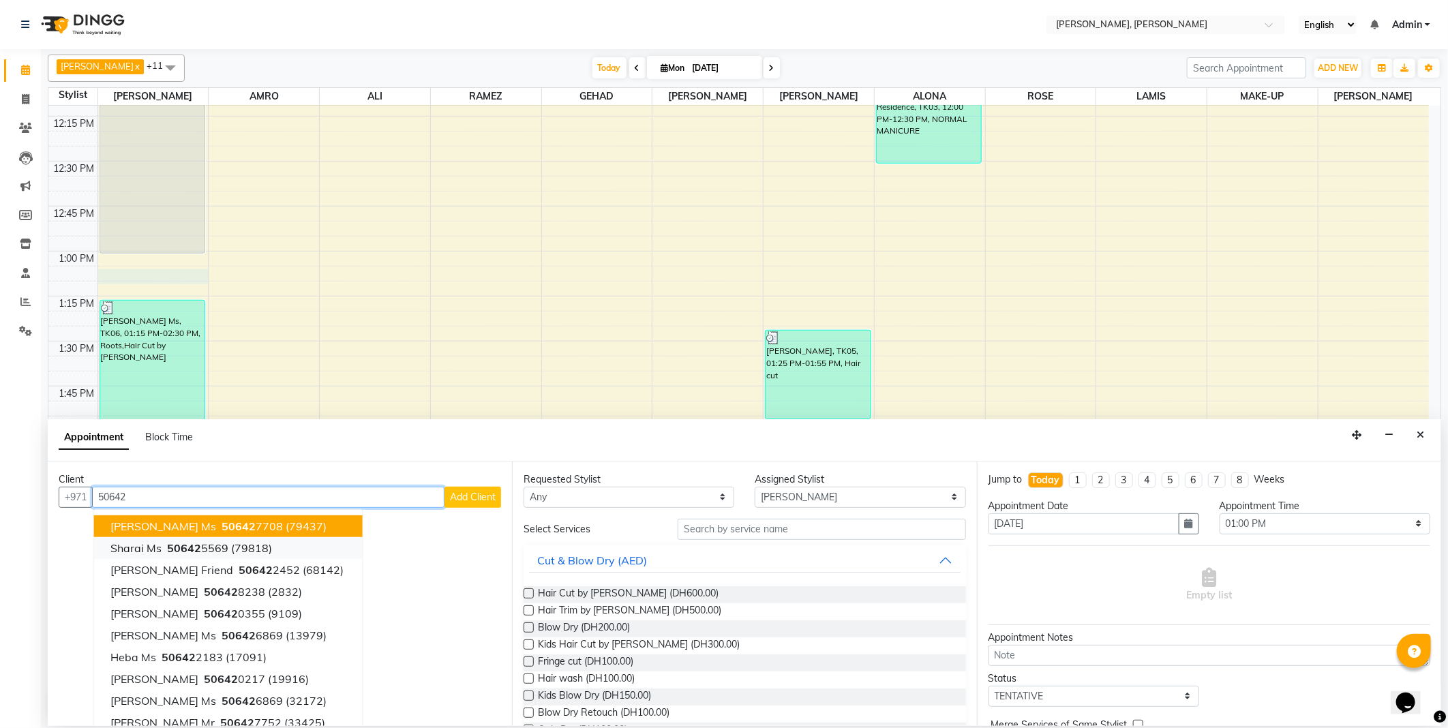
click at [222, 543] on ngb-highlight "50642 5569" at bounding box center [196, 548] width 64 height 14
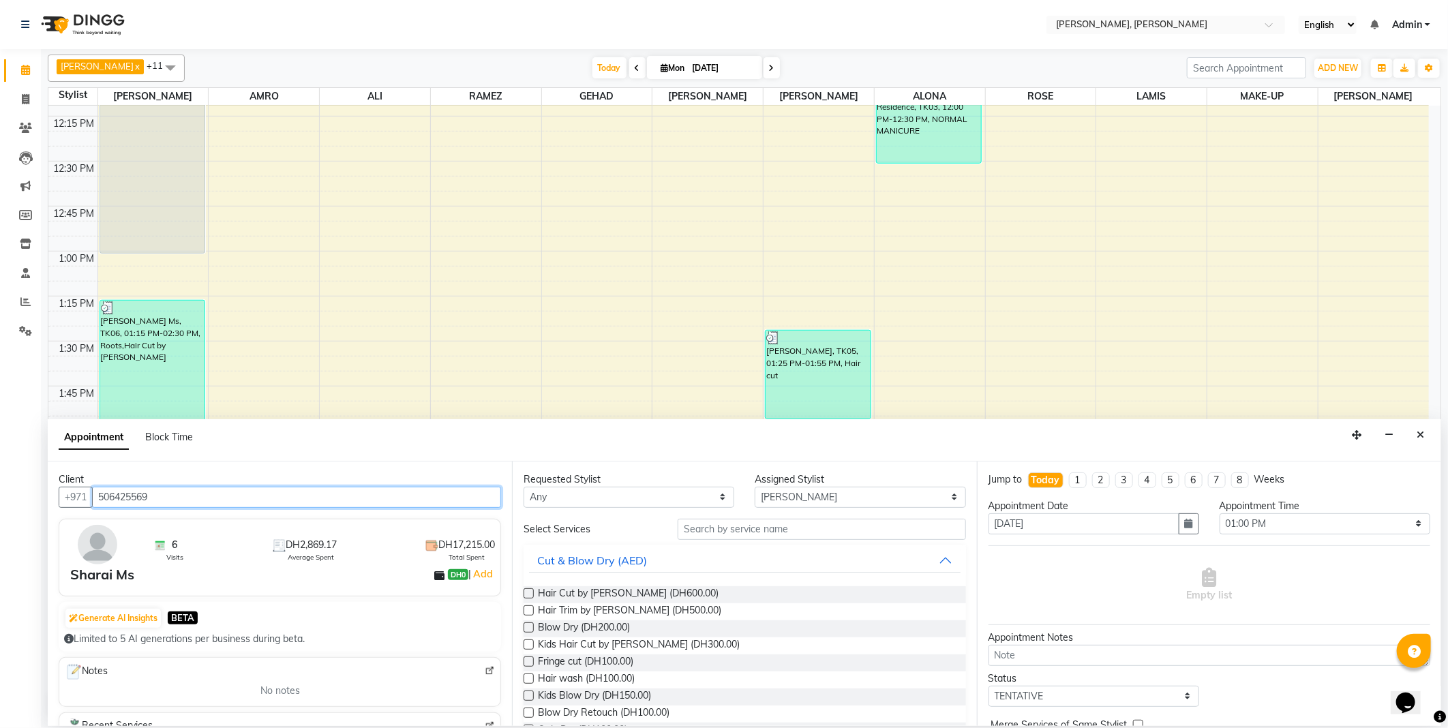
type input "506425569"
click at [617, 496] on select "Any [PERSON_NAME] [PERSON_NAME] ALYA [PERSON_NAME] AMRO [PERSON_NAME] [PERSON_N…" at bounding box center [629, 497] width 211 height 21
select select "59729"
click at [524, 487] on select "Any [PERSON_NAME] [PERSON_NAME] ALYA [PERSON_NAME] AMRO [PERSON_NAME] [PERSON_N…" at bounding box center [629, 497] width 211 height 21
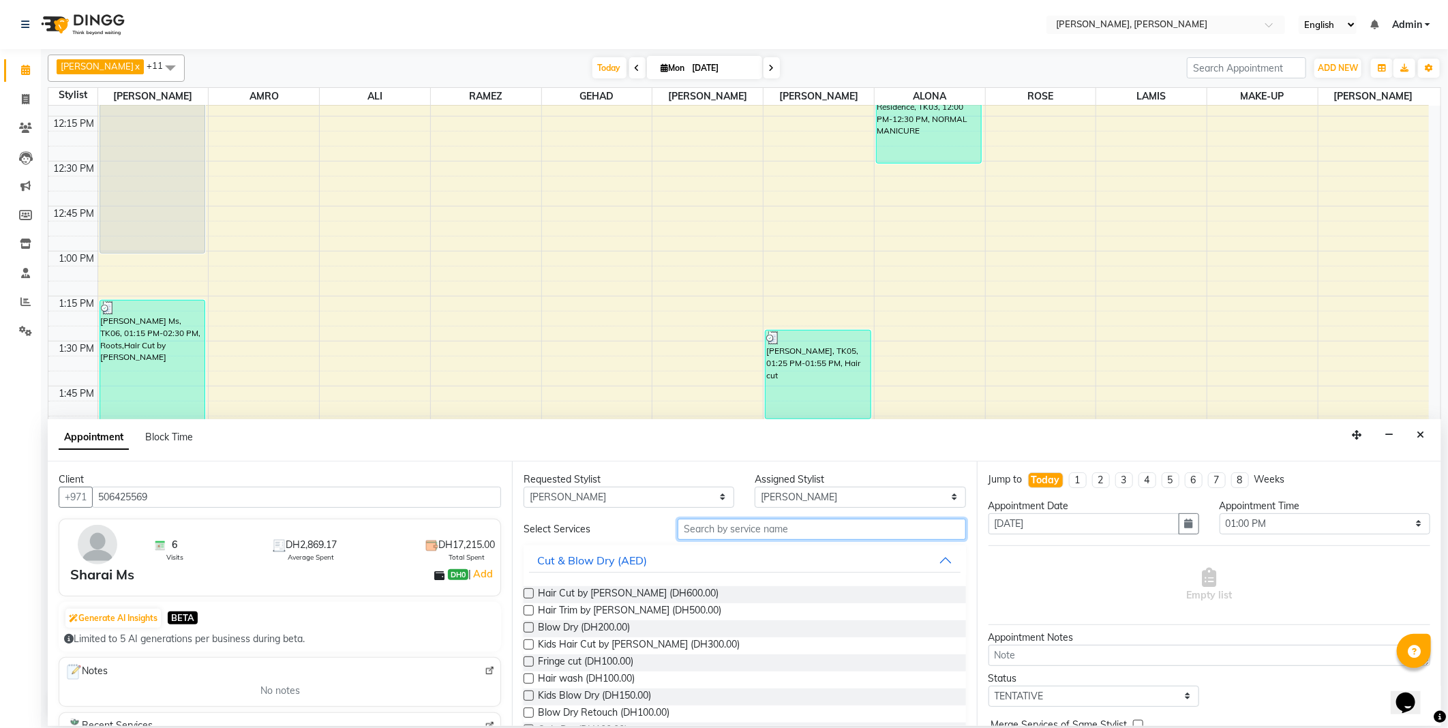
click at [762, 522] on input "text" at bounding box center [822, 529] width 288 height 21
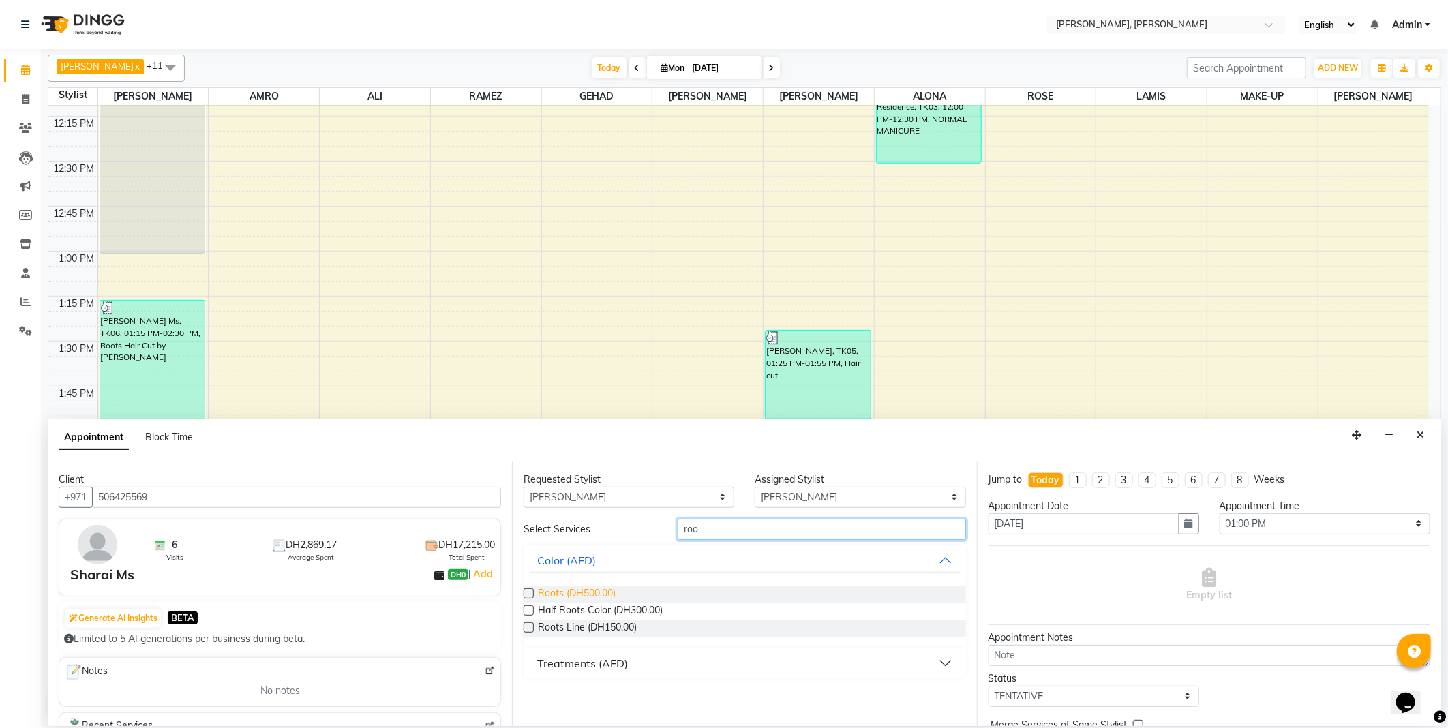
type input "roo"
click at [573, 590] on span "Roots (DH500.00)" at bounding box center [577, 594] width 78 height 17
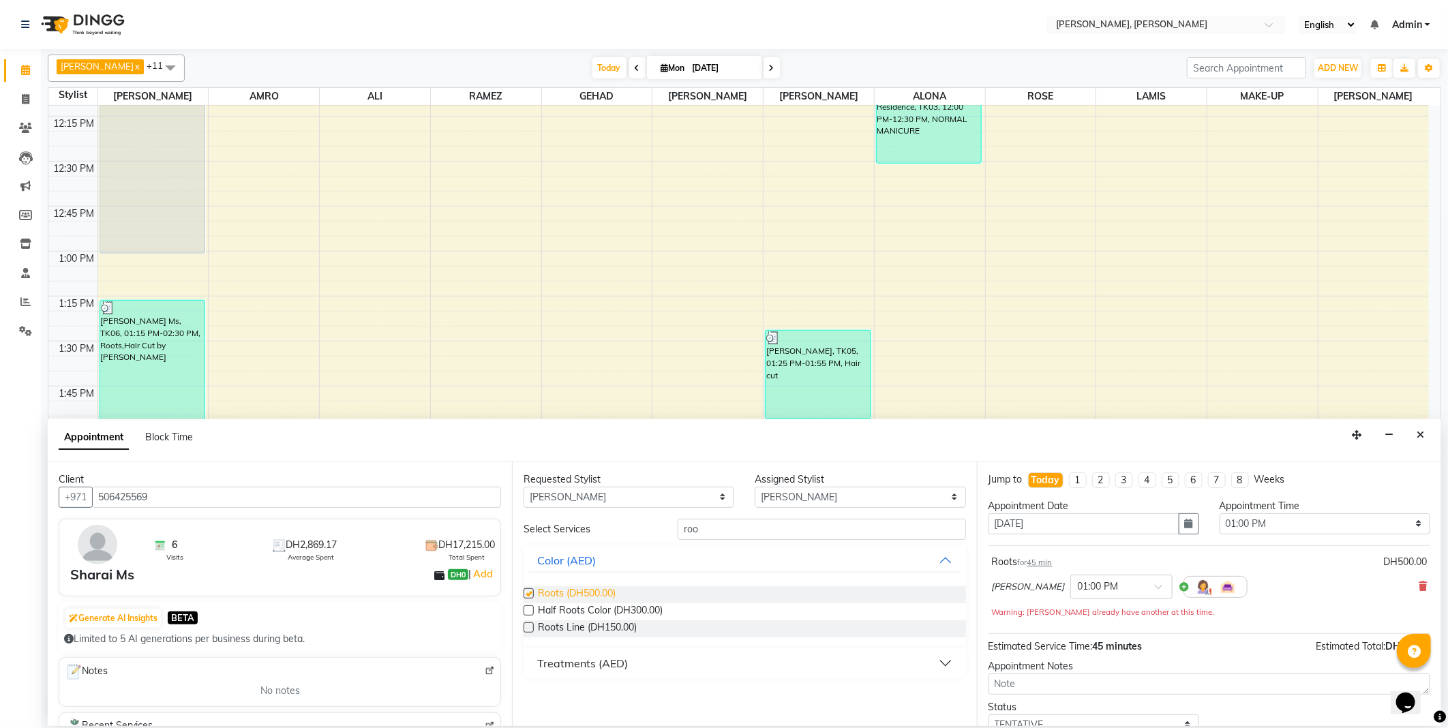
checkbox input "false"
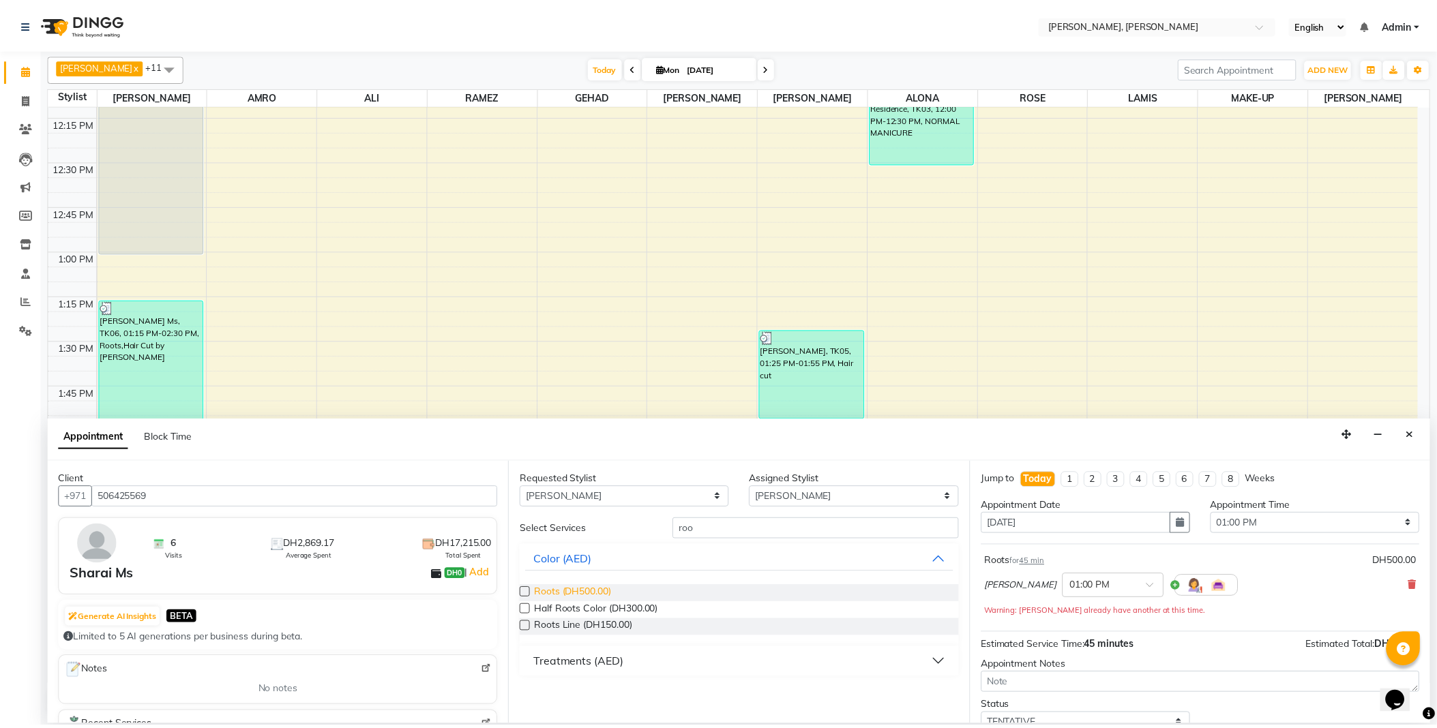
scroll to position [73, 0]
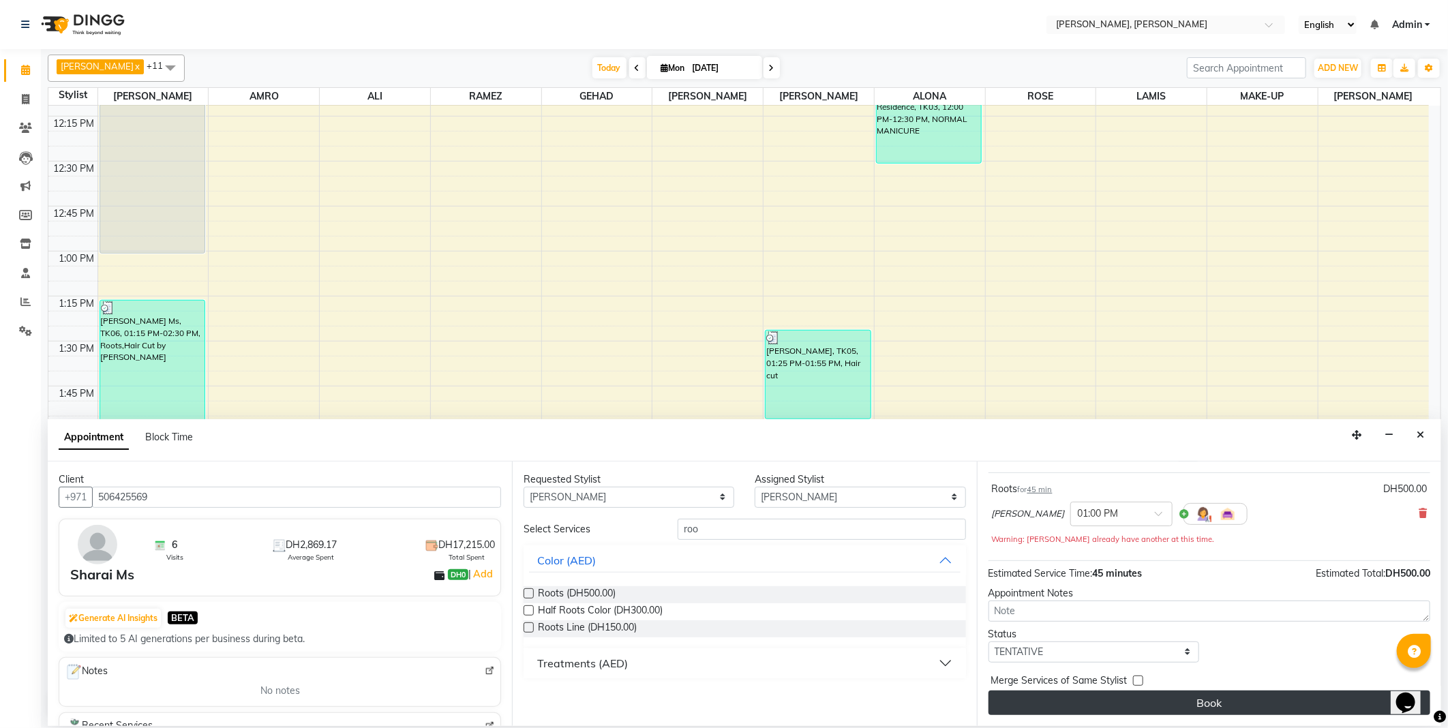
click at [1228, 712] on button "Book" at bounding box center [1210, 703] width 442 height 25
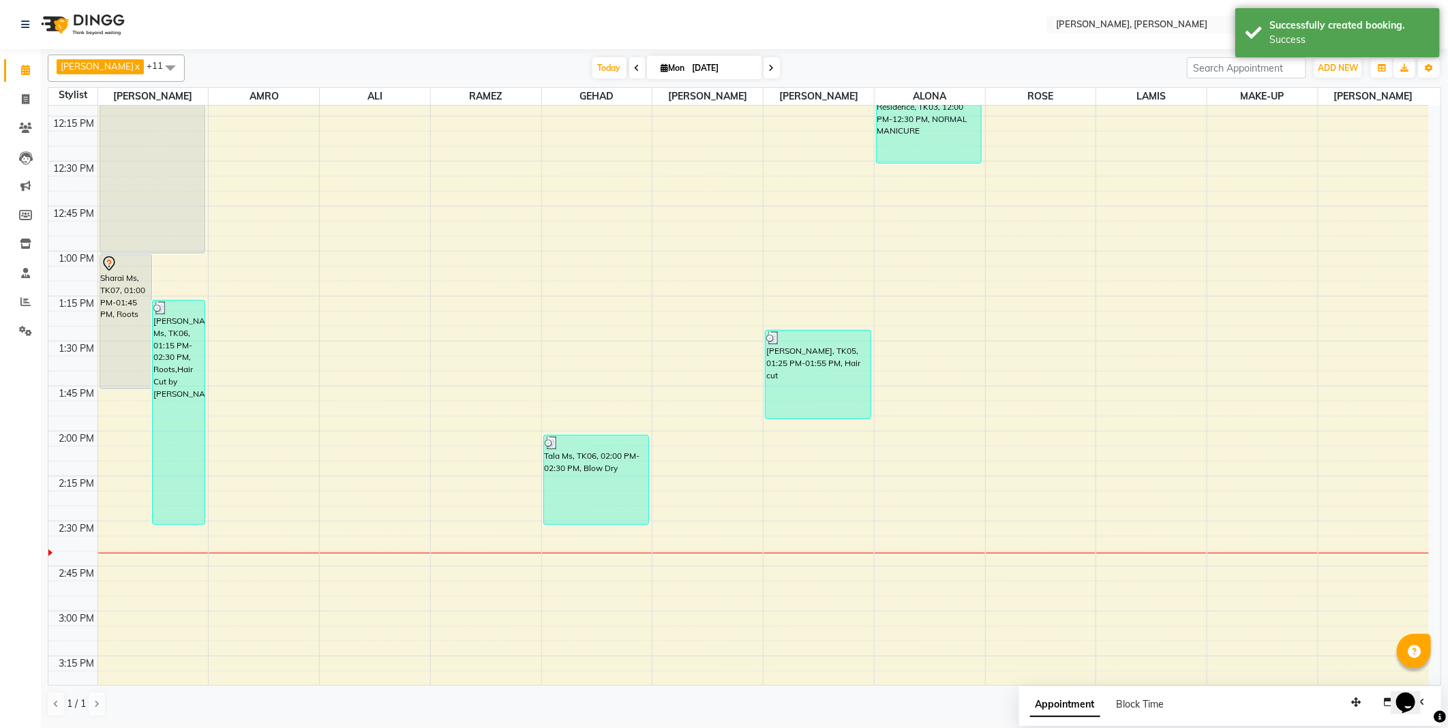
click at [121, 303] on div "Sharai Ms, TK07, 01:00 PM-01:45 PM, Roots" at bounding box center [126, 322] width 52 height 134
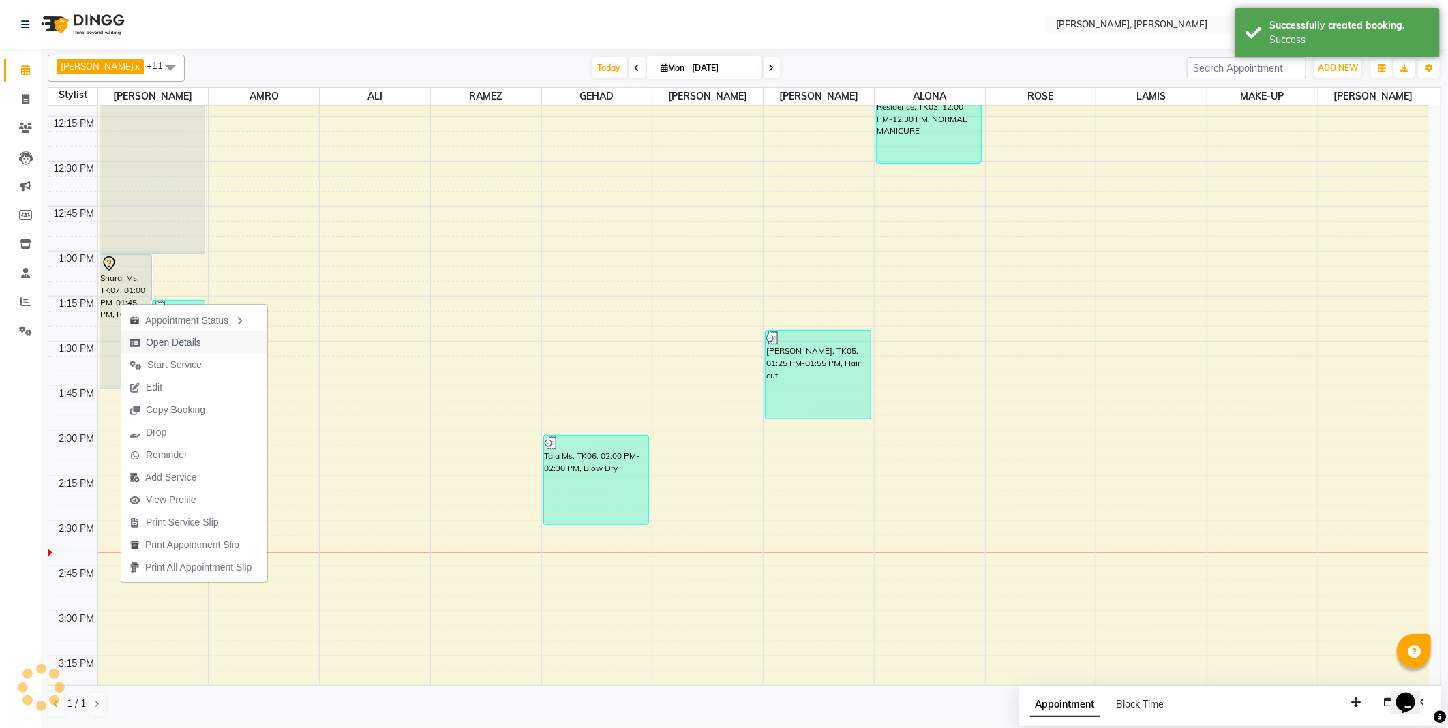
click at [192, 340] on span "Open Details" at bounding box center [173, 342] width 55 height 14
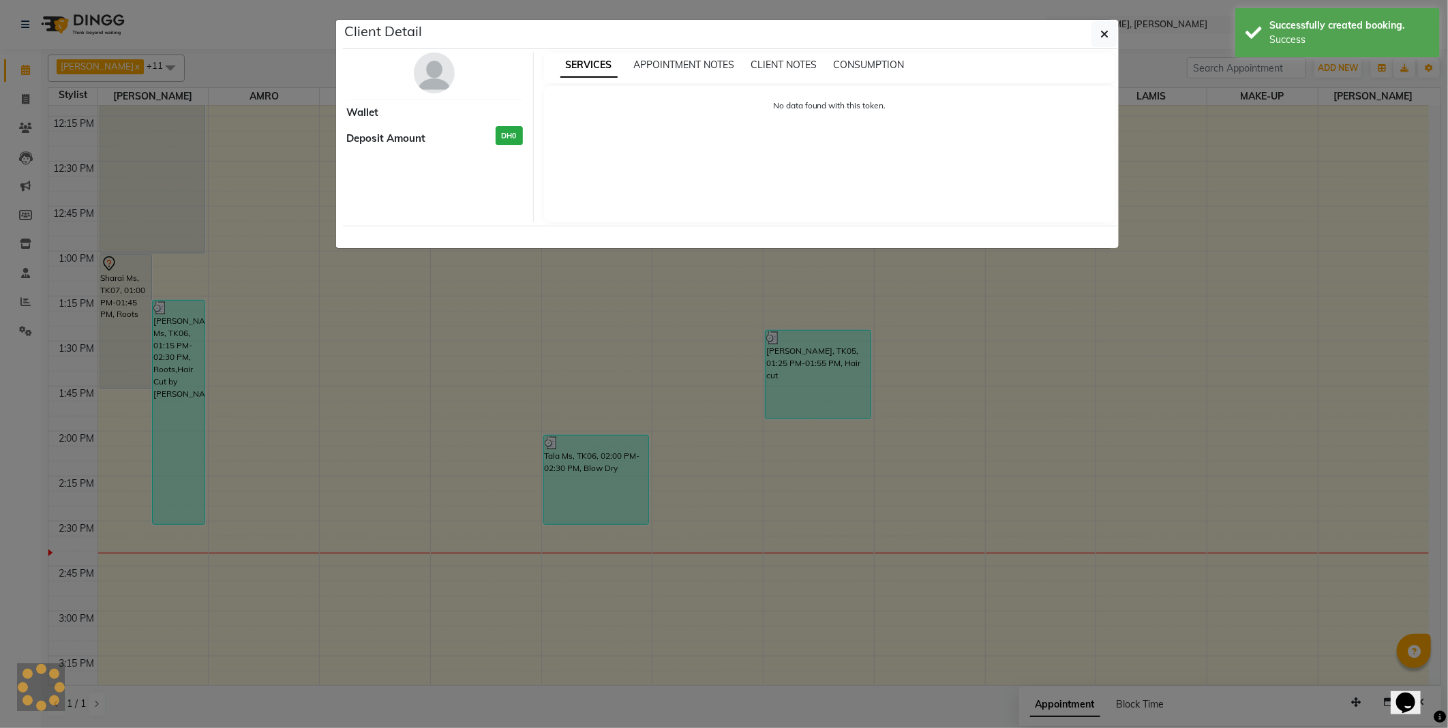
select select "7"
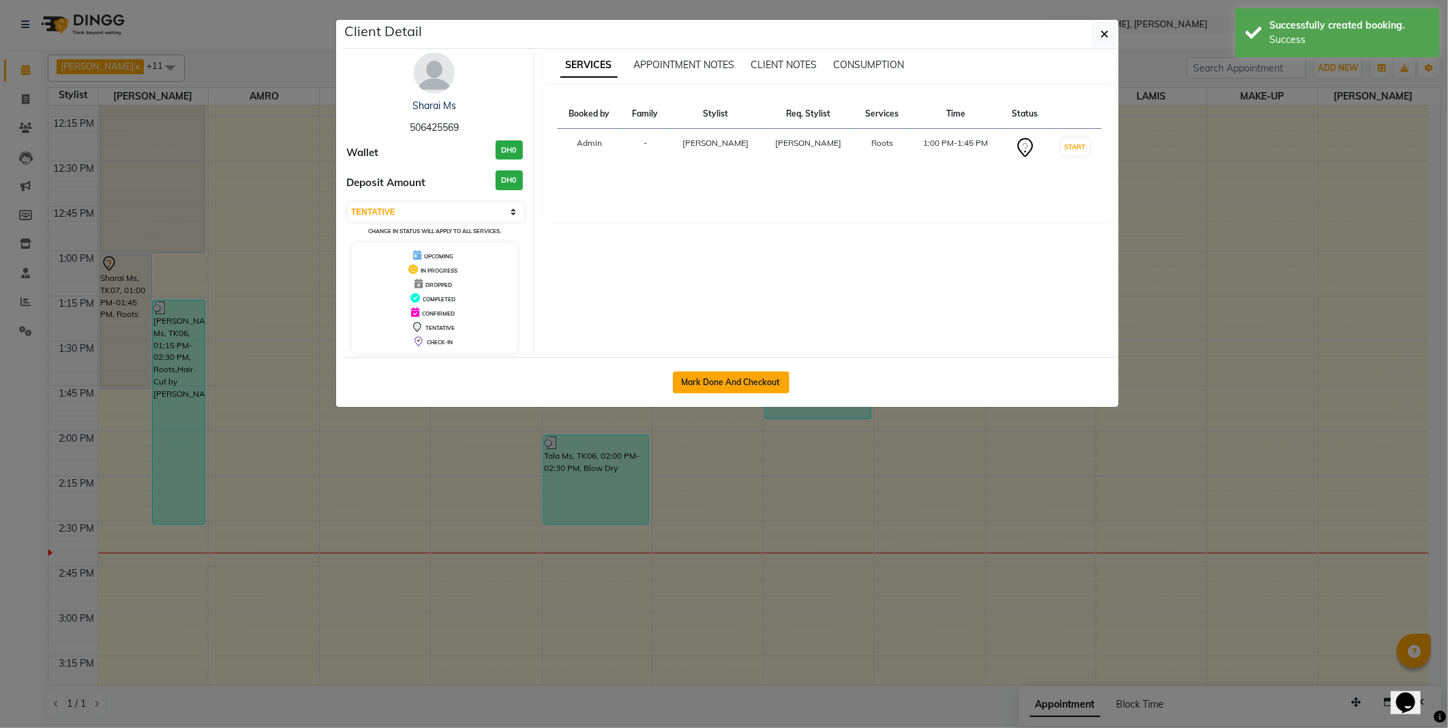
click at [696, 382] on button "Mark Done And Checkout" at bounding box center [731, 383] width 117 height 22
select select "service"
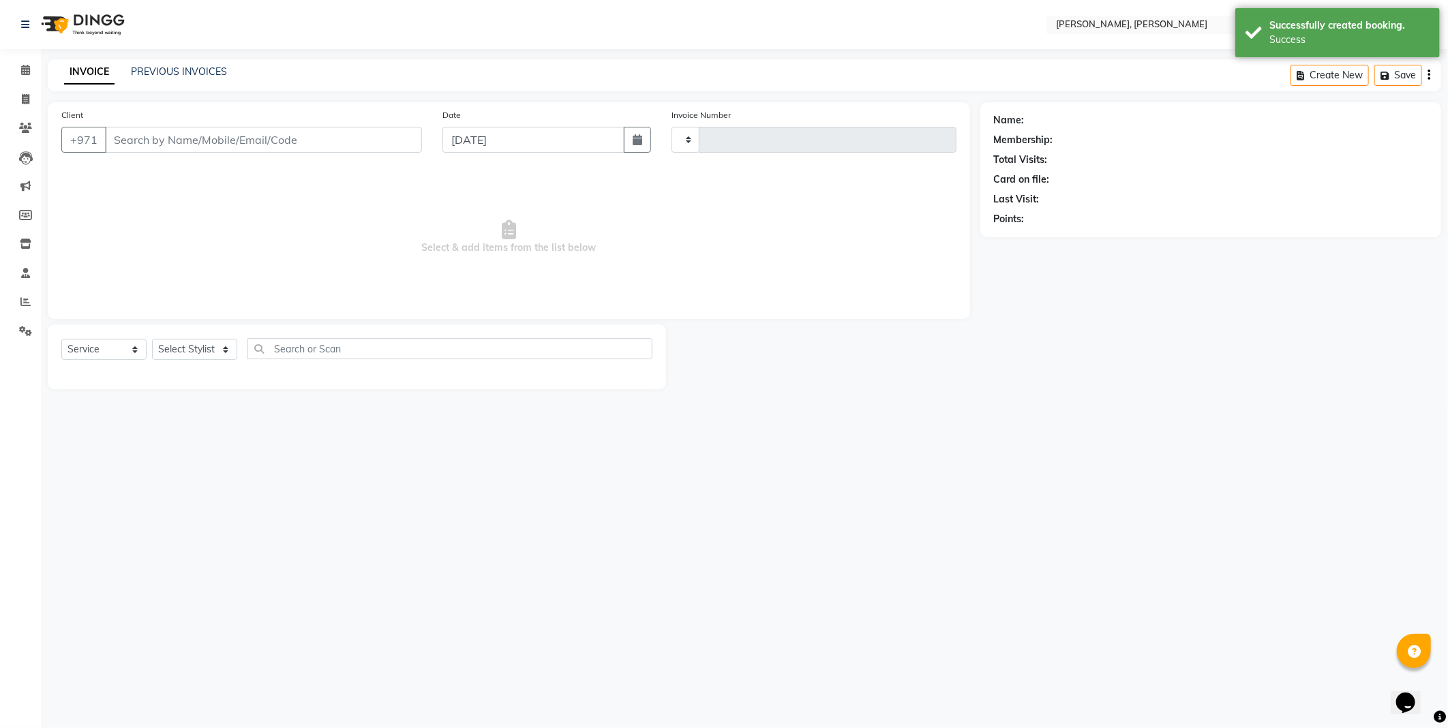
type input "2334"
select select "7142"
type input "506425569"
select select "59729"
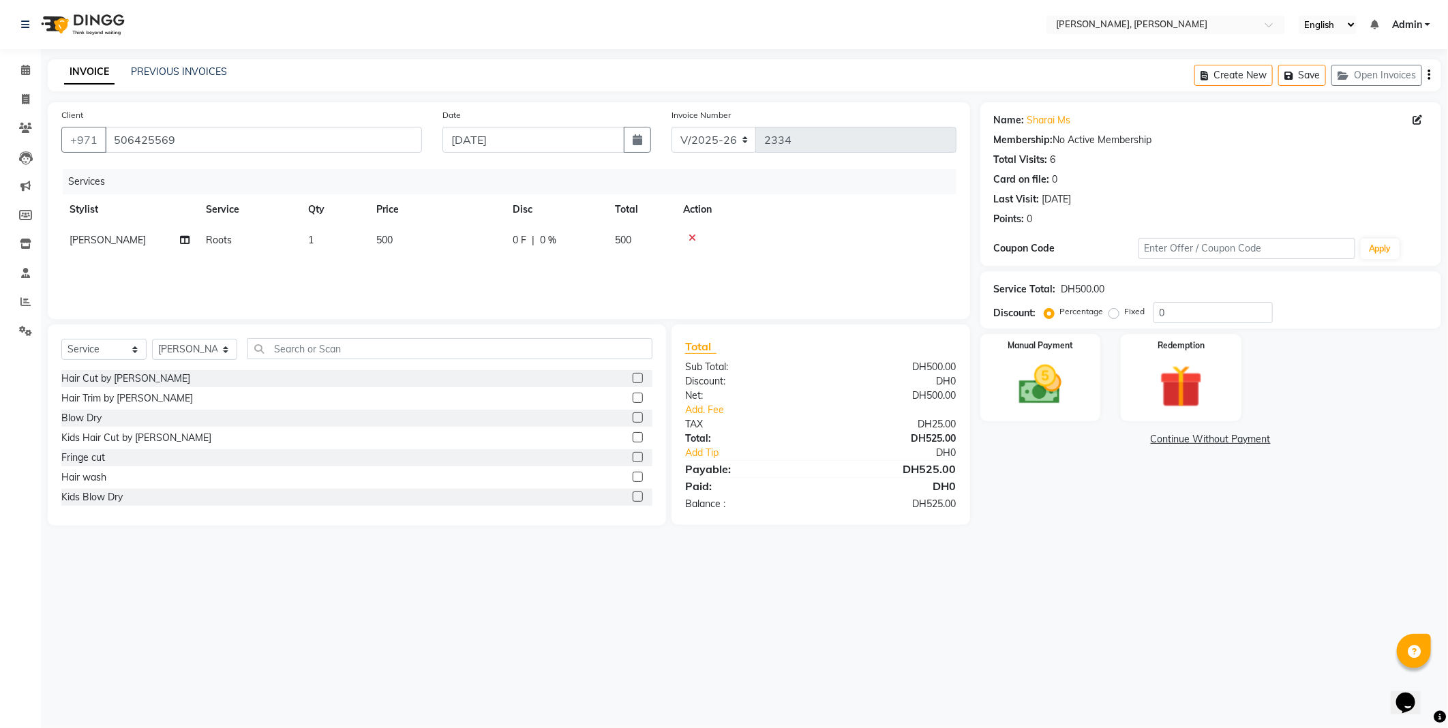
click at [633, 403] on label at bounding box center [638, 398] width 10 height 10
click at [633, 403] on input "checkbox" at bounding box center [637, 398] width 9 height 9
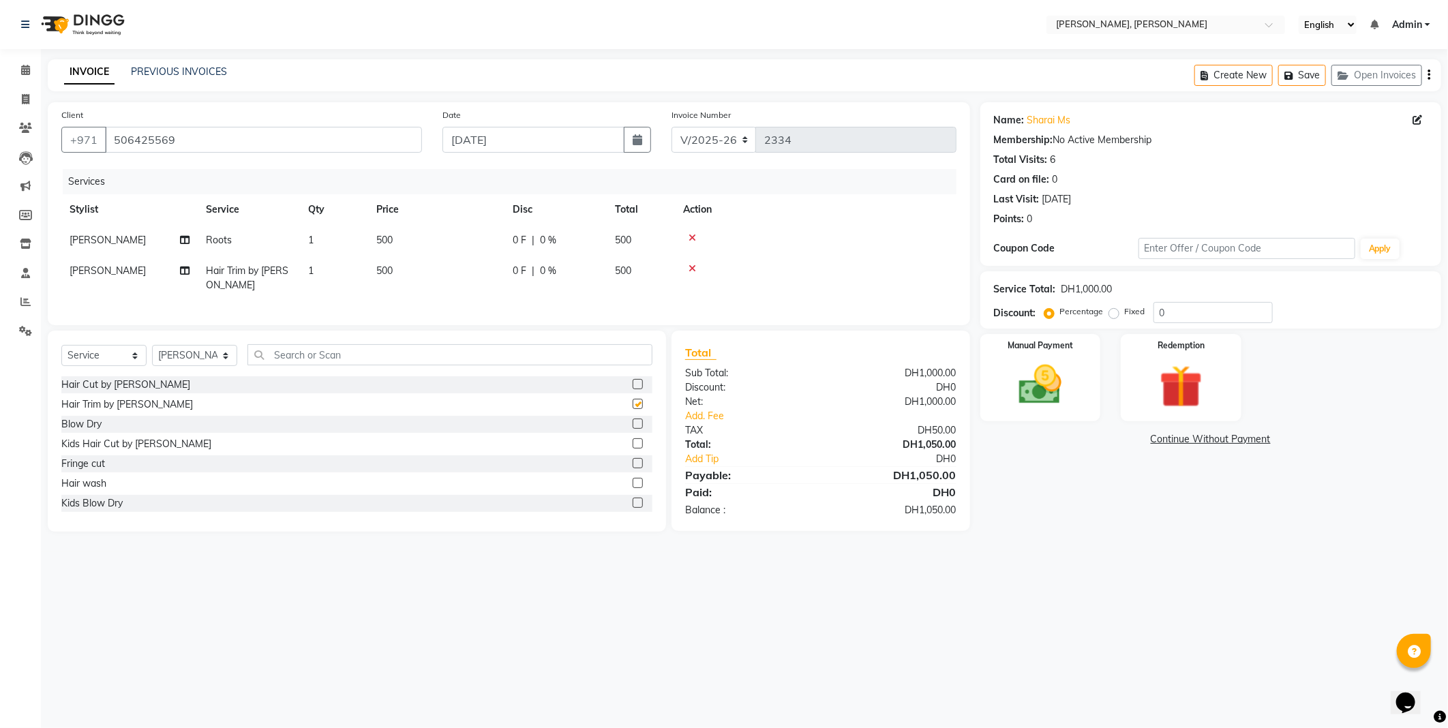
checkbox input "false"
click at [391, 245] on span "500" at bounding box center [384, 240] width 16 height 12
select select "59729"
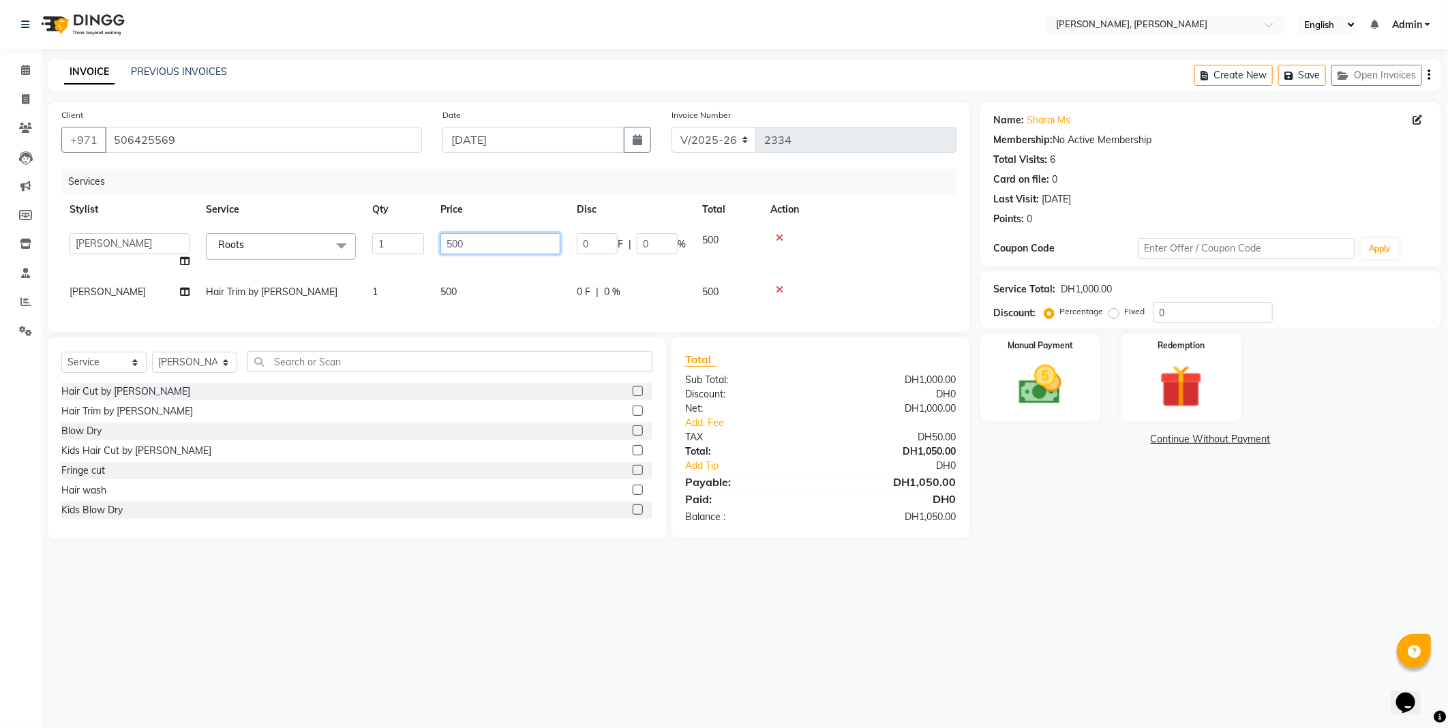
click at [459, 248] on input "500" at bounding box center [501, 243] width 120 height 21
type input "600"
click at [513, 280] on tr "[PERSON_NAME] Trim by [PERSON_NAME] 1 500 0 F | 0 % 500" at bounding box center [508, 292] width 895 height 31
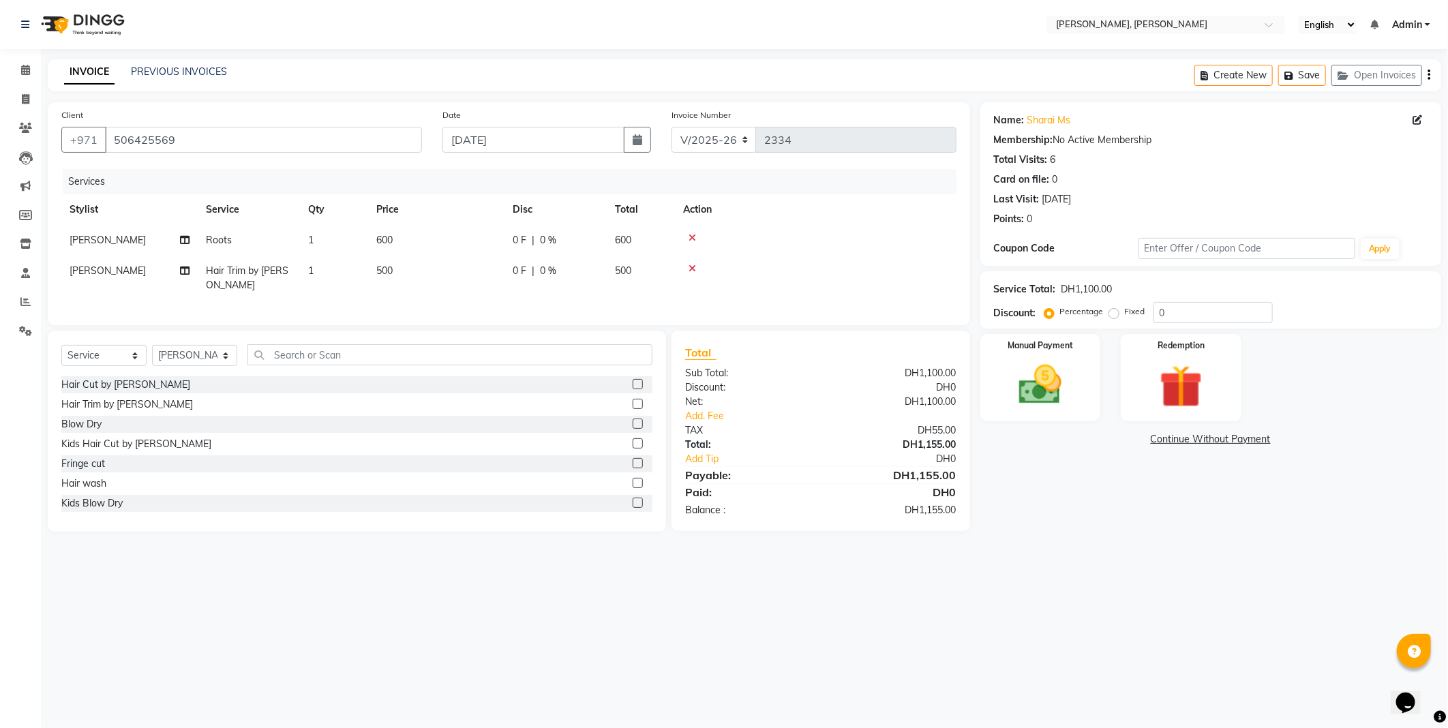
click at [633, 449] on label at bounding box center [638, 443] width 10 height 10
click at [633, 449] on input "checkbox" at bounding box center [637, 444] width 9 height 9
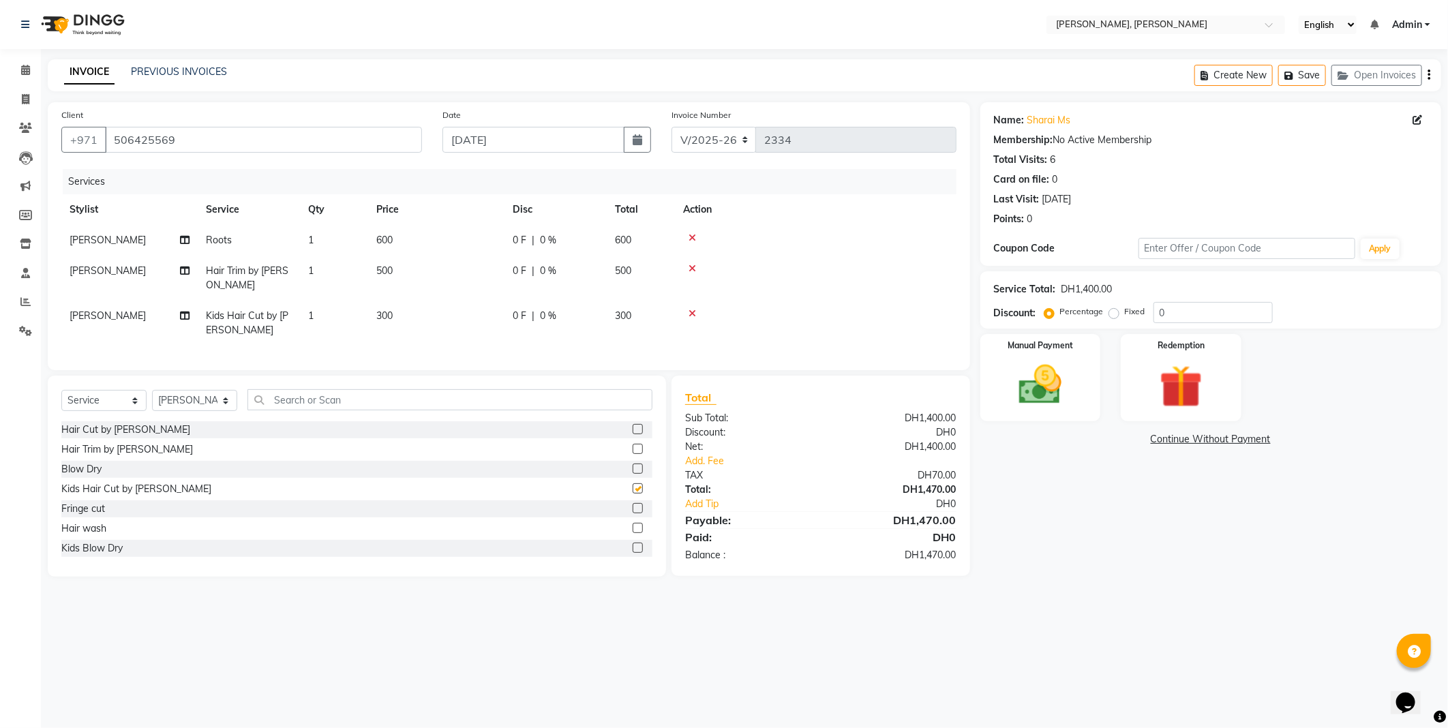
checkbox input "false"
click at [404, 322] on td "300" at bounding box center [436, 323] width 136 height 45
select select "59729"
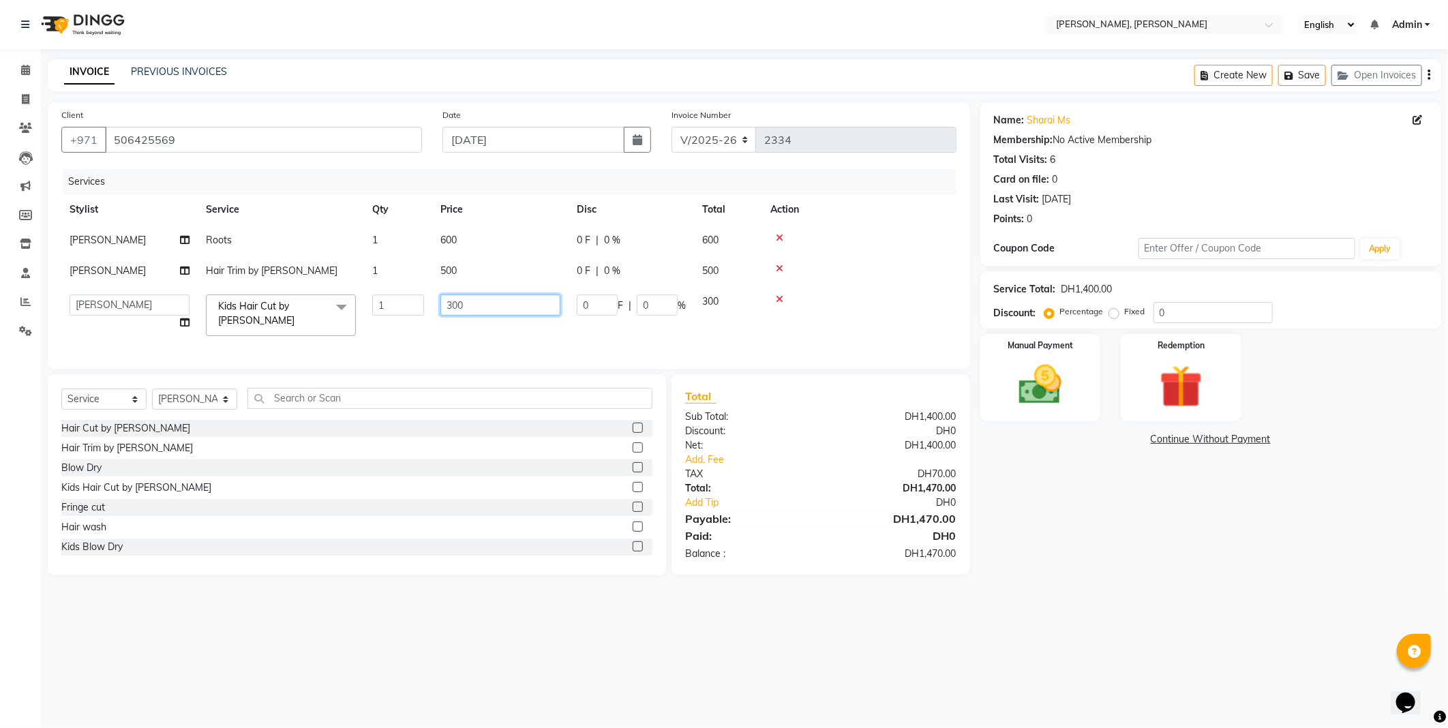
click at [452, 309] on input "300" at bounding box center [501, 305] width 120 height 21
type input "200"
click at [488, 336] on td "200" at bounding box center [500, 315] width 136 height 58
select select "59729"
click at [434, 338] on td "200" at bounding box center [500, 315] width 136 height 58
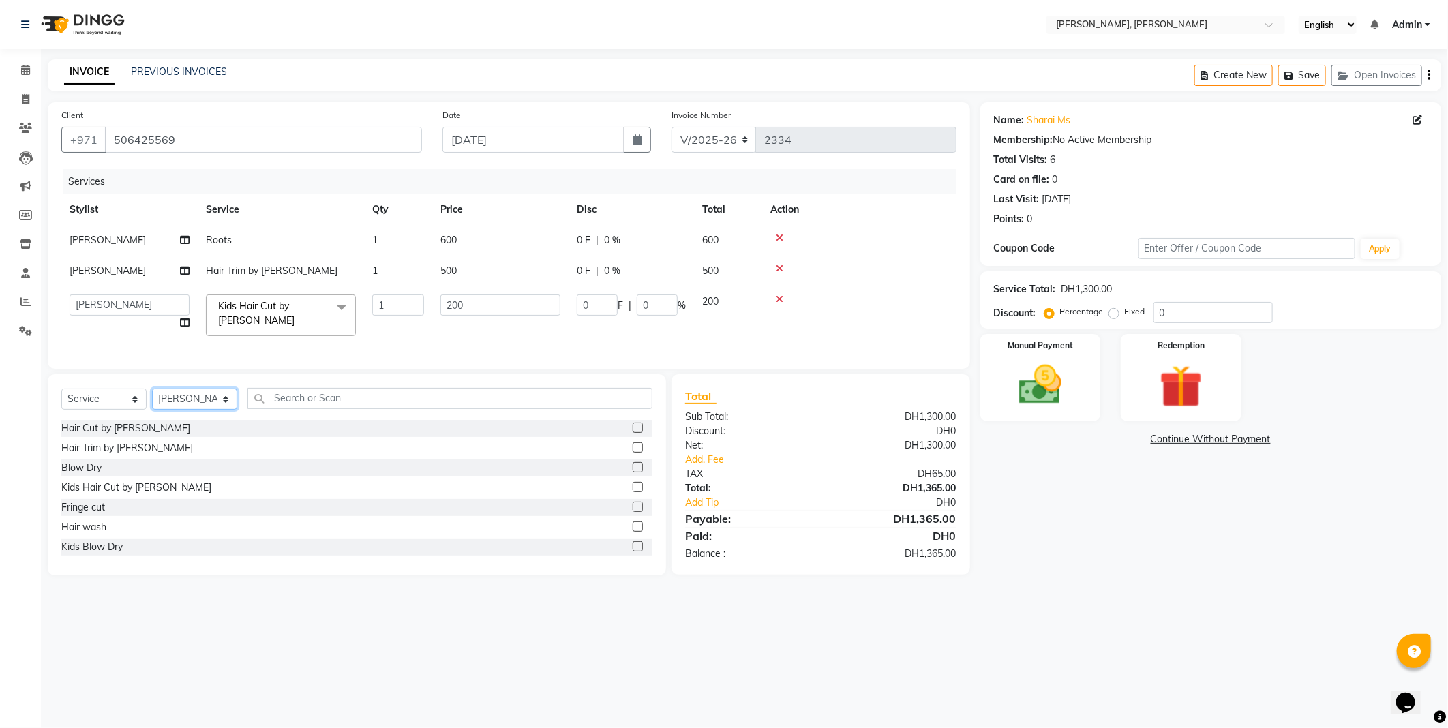
click at [207, 410] on select "Select Stylist [PERSON_NAME] [PERSON_NAME] ALYA [PERSON_NAME] AMRO [PERSON_NAME…" at bounding box center [194, 399] width 85 height 21
select select "59741"
click at [152, 400] on select "Select Stylist [PERSON_NAME] [PERSON_NAME] ALYA [PERSON_NAME] AMRO [PERSON_NAME…" at bounding box center [194, 399] width 85 height 21
click at [633, 512] on label at bounding box center [638, 507] width 10 height 10
click at [633, 512] on input "checkbox" at bounding box center [637, 507] width 9 height 9
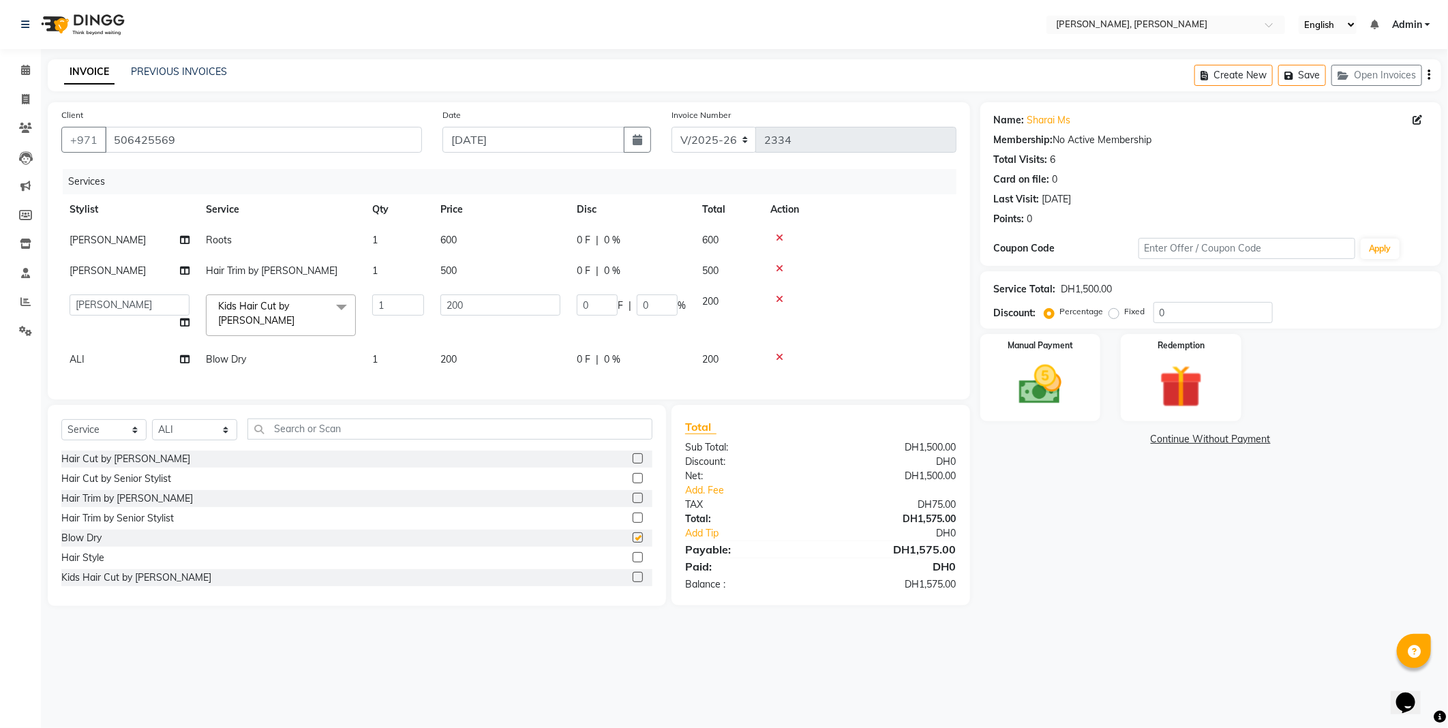
checkbox input "false"
click at [387, 364] on td "1" at bounding box center [398, 359] width 68 height 31
select select "59741"
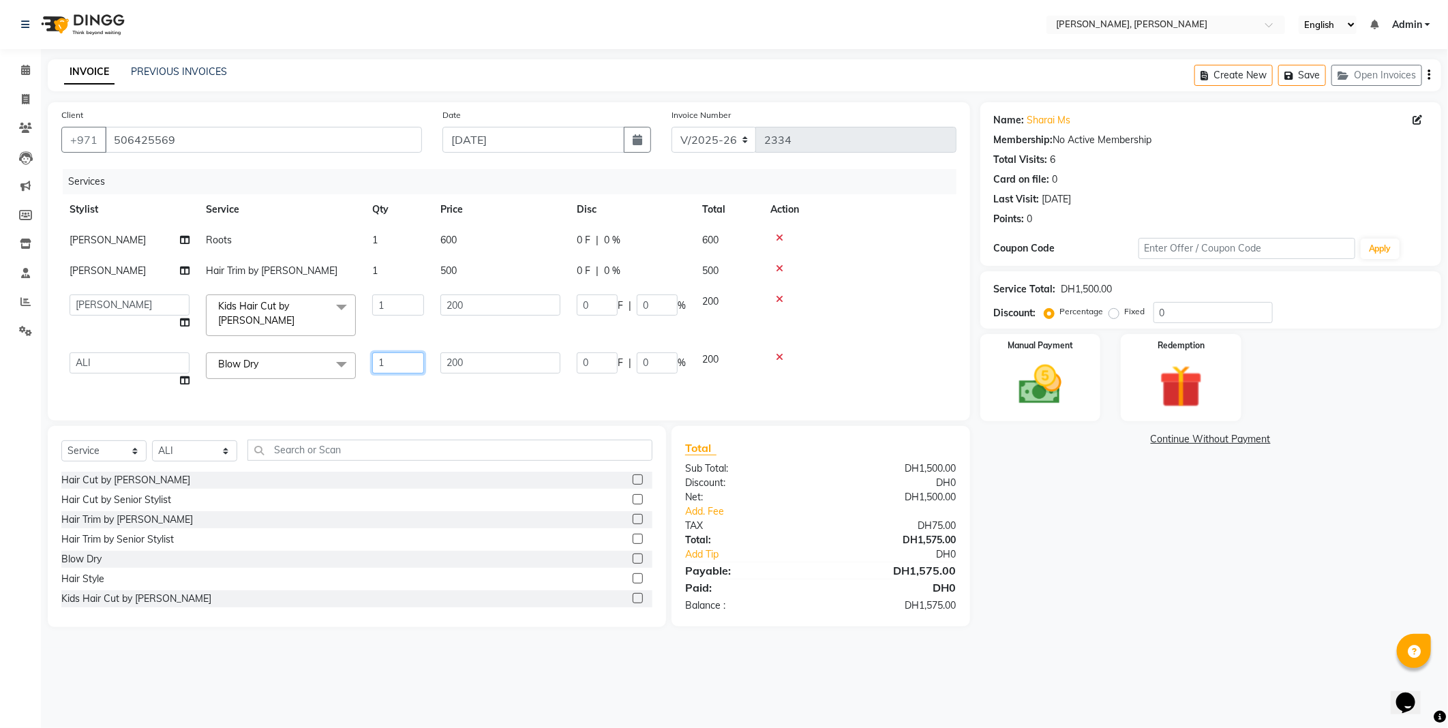
click at [394, 366] on input "1" at bounding box center [398, 363] width 52 height 21
type input "2"
click at [420, 385] on div "Services Stylist Service Qty Price Disc Total Action [PERSON_NAME] 1 600 0 F | …" at bounding box center [508, 288] width 895 height 238
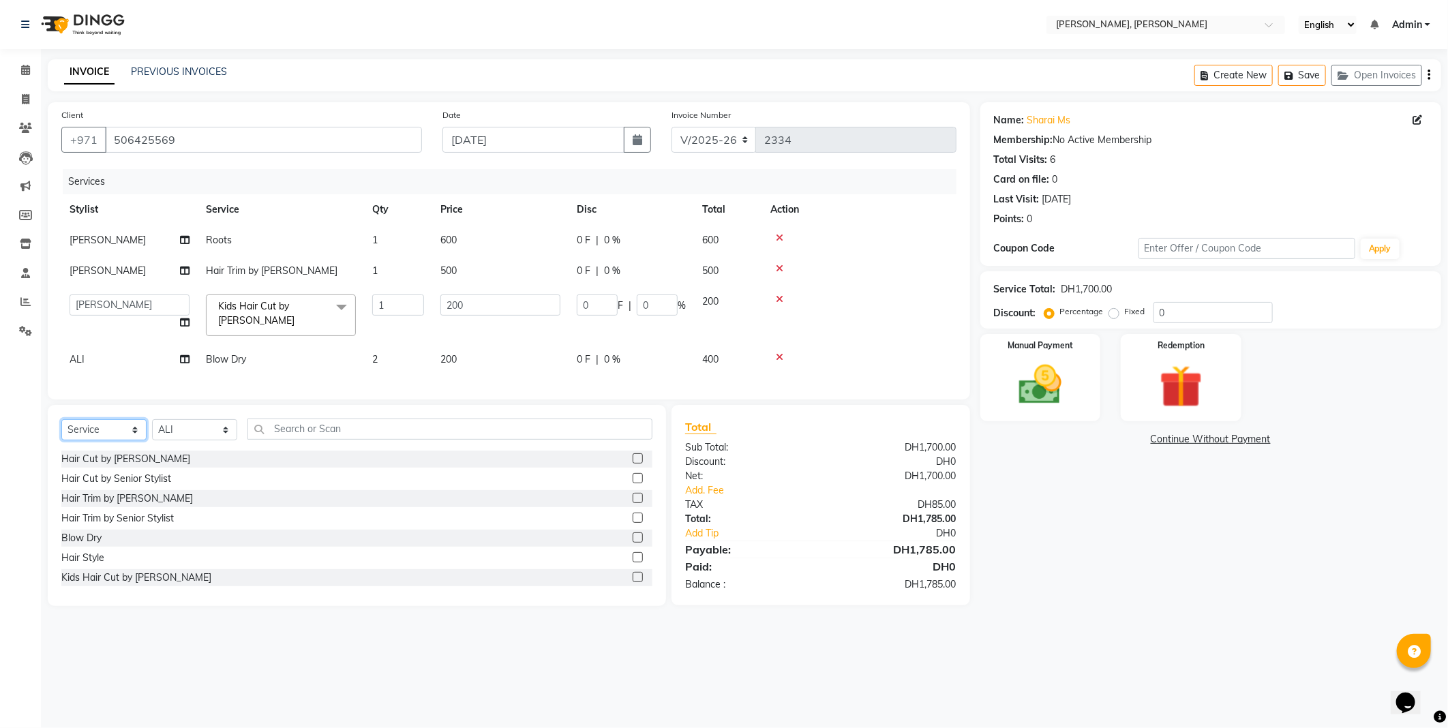
click at [118, 438] on select "Select Service Product Membership Package Voucher Prepaid Gift Card" at bounding box center [103, 429] width 85 height 21
select select "product"
click at [61, 431] on select "Select Service Product Membership Package Voucher Prepaid Gift Card" at bounding box center [103, 429] width 85 height 21
click at [308, 440] on input "text" at bounding box center [450, 429] width 405 height 21
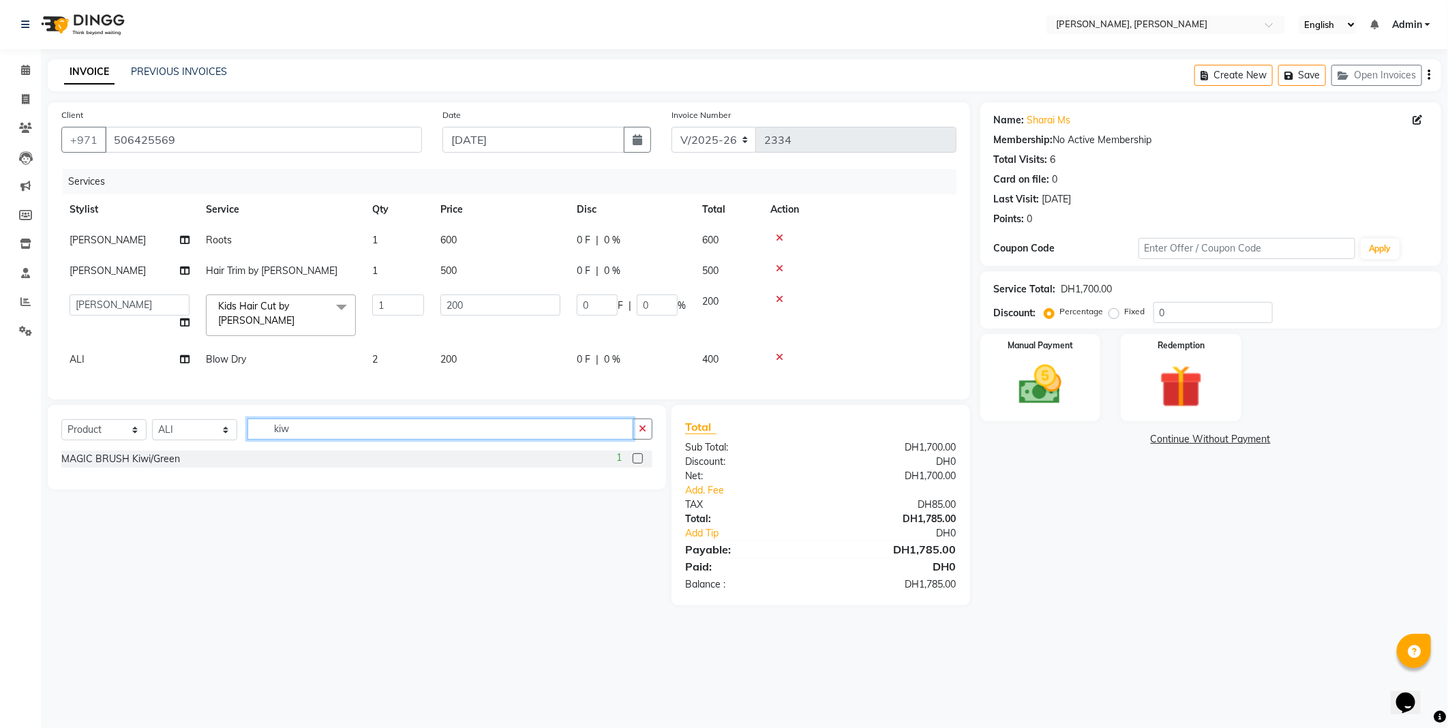
type input "kiw"
click at [633, 464] on label at bounding box center [638, 458] width 10 height 10
click at [633, 464] on input "checkbox" at bounding box center [637, 459] width 9 height 9
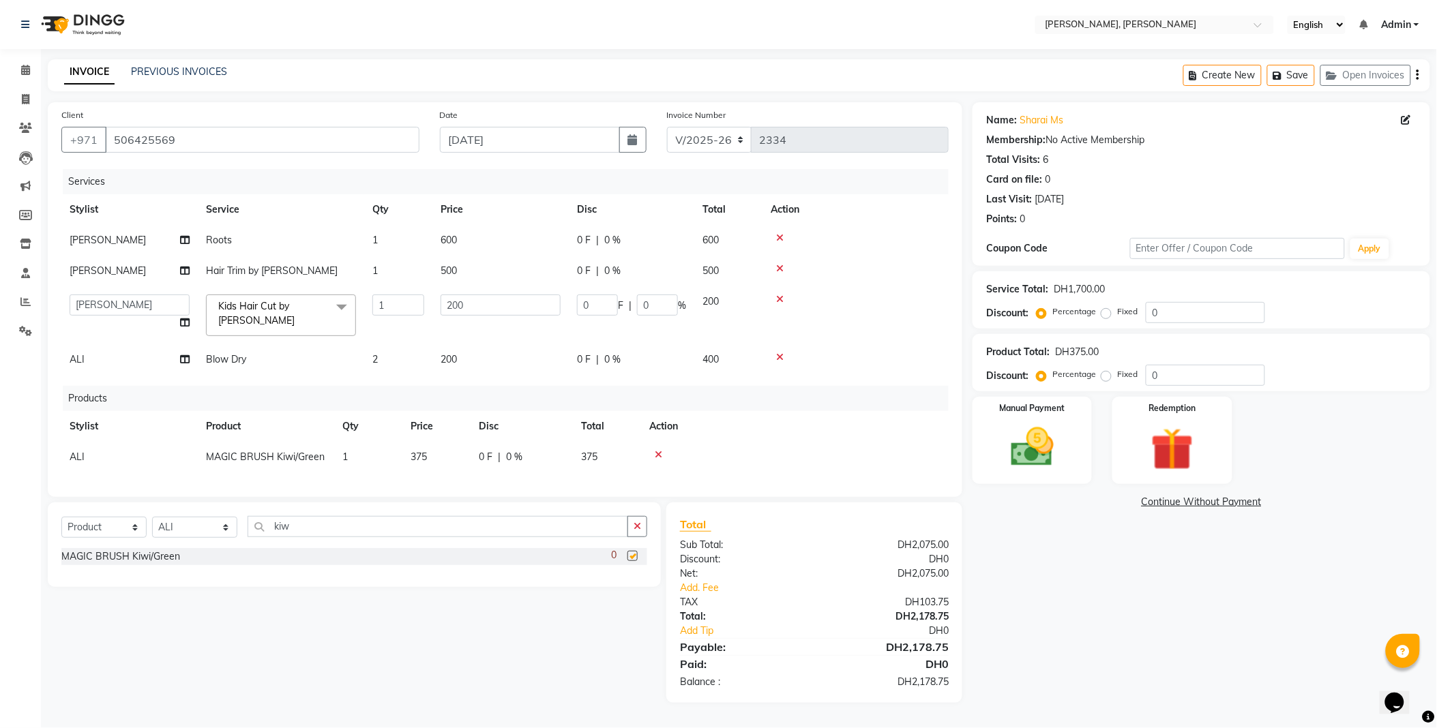
checkbox input "false"
click at [310, 537] on input "kiw" at bounding box center [438, 526] width 381 height 21
click at [633, 531] on icon "button" at bounding box center [637, 527] width 8 height 10
type input "d"
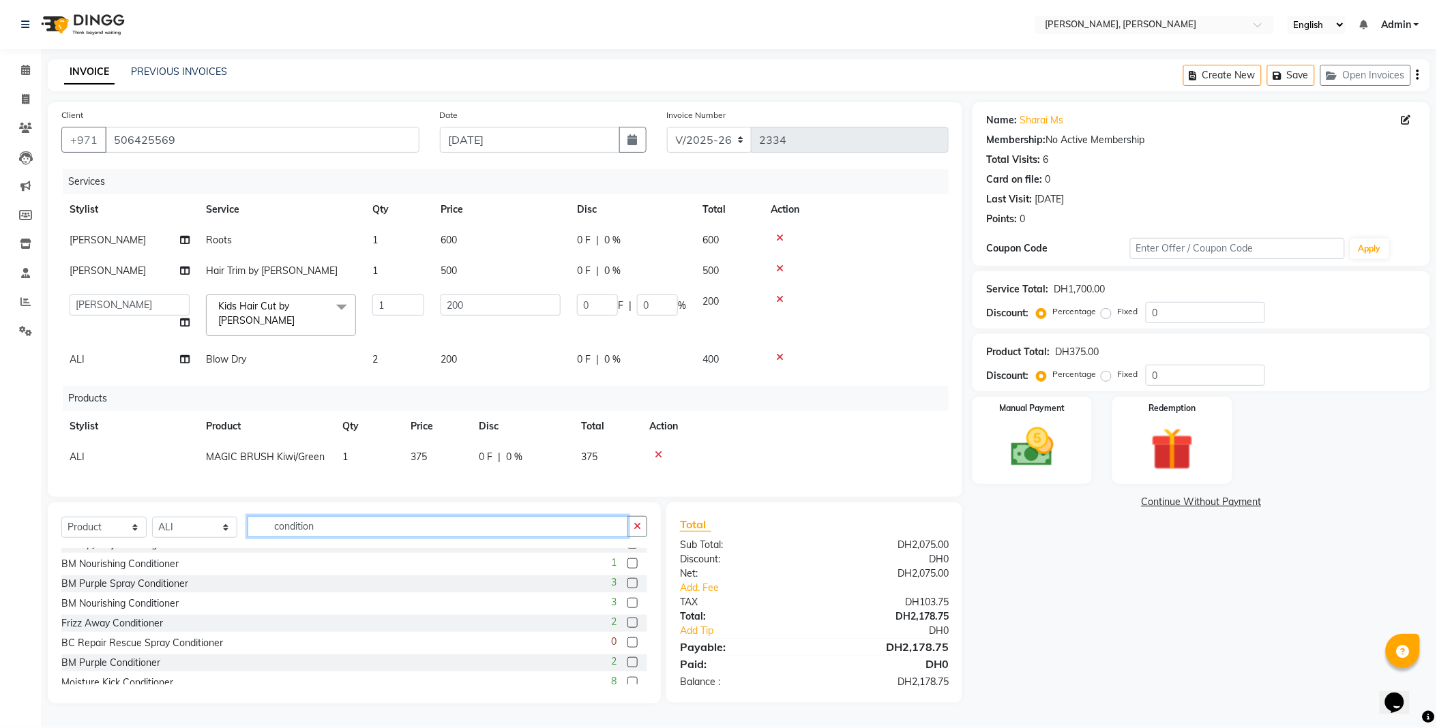
scroll to position [329, 0]
type input "condition"
click at [627, 627] on label at bounding box center [632, 622] width 10 height 10
click at [627, 627] on input "checkbox" at bounding box center [631, 622] width 9 height 9
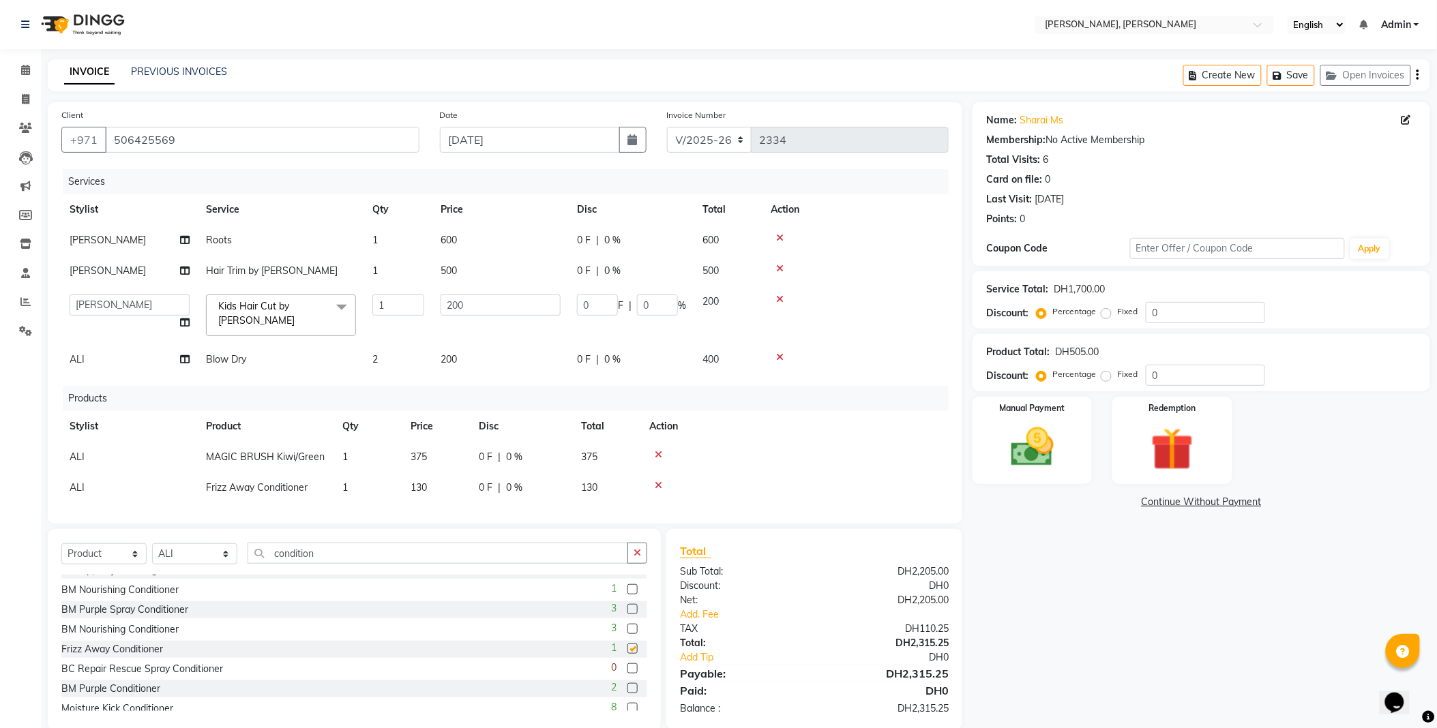
checkbox input "false"
click at [621, 557] on input "condition" at bounding box center [438, 553] width 381 height 21
click at [636, 552] on icon "button" at bounding box center [637, 553] width 8 height 10
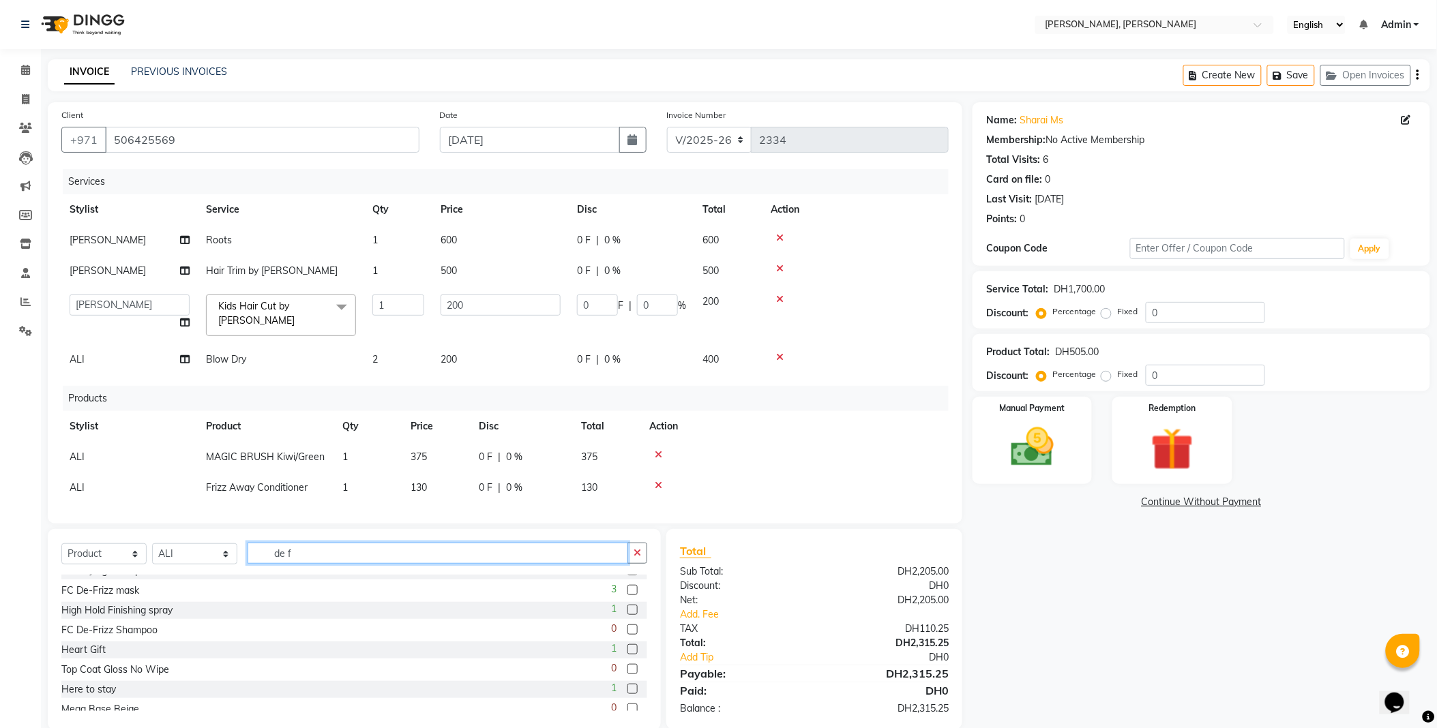
scroll to position [0, 0]
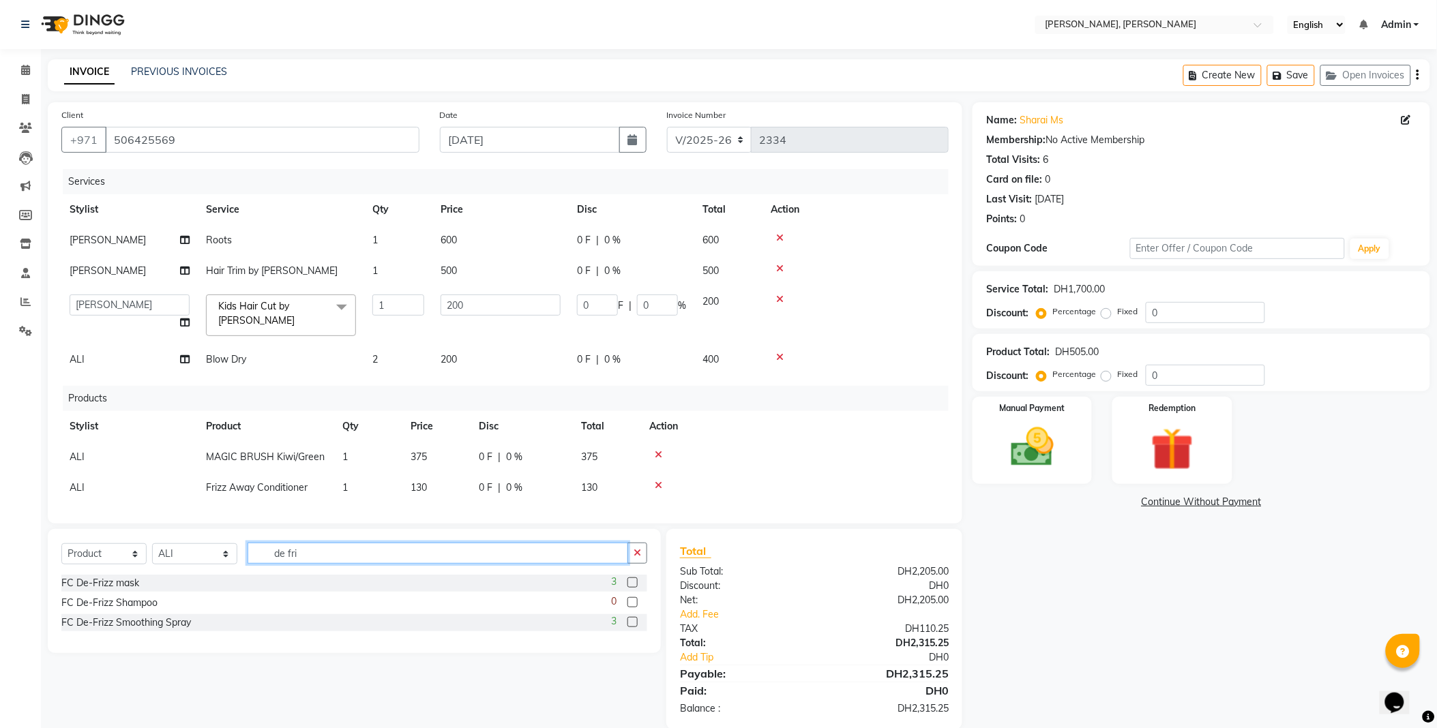
type input "de fri"
click at [634, 623] on label at bounding box center [632, 622] width 10 height 10
click at [634, 623] on input "checkbox" at bounding box center [631, 622] width 9 height 9
checkbox input "false"
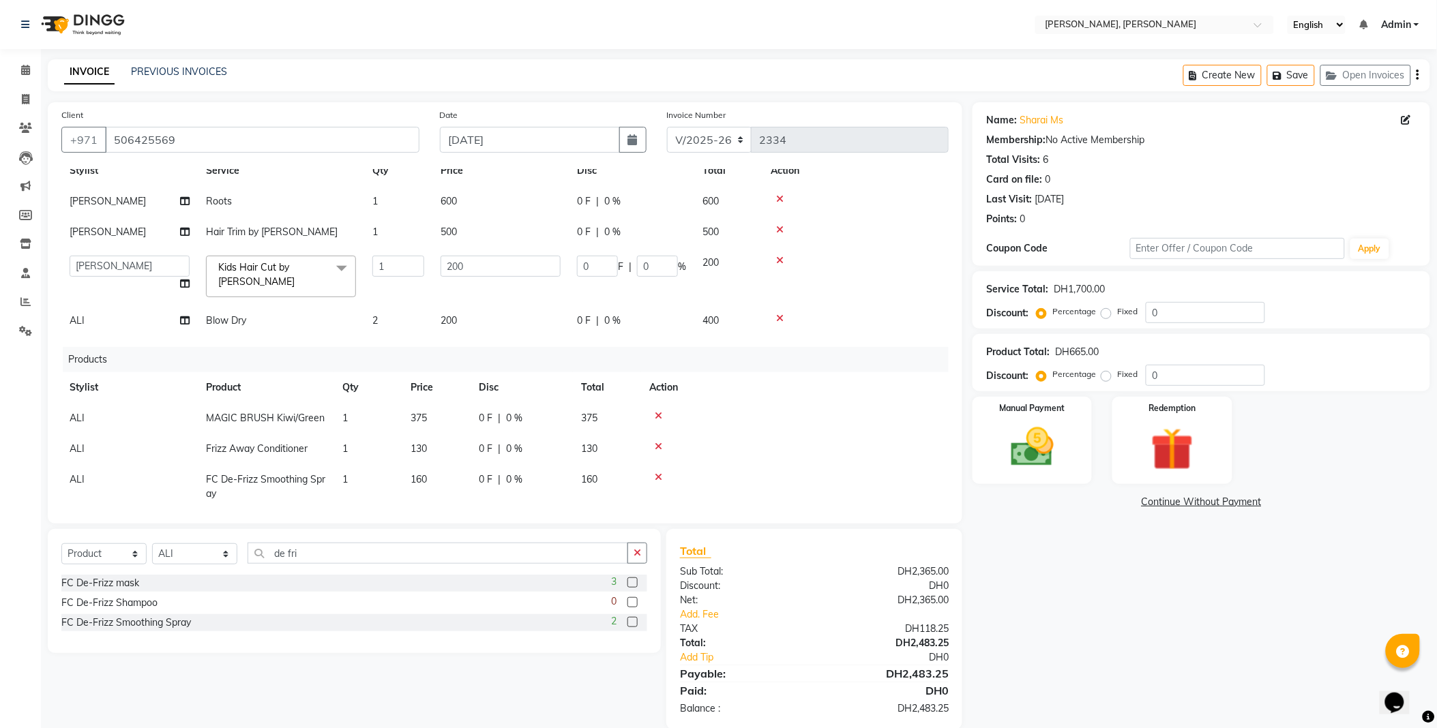
scroll to position [53, 0]
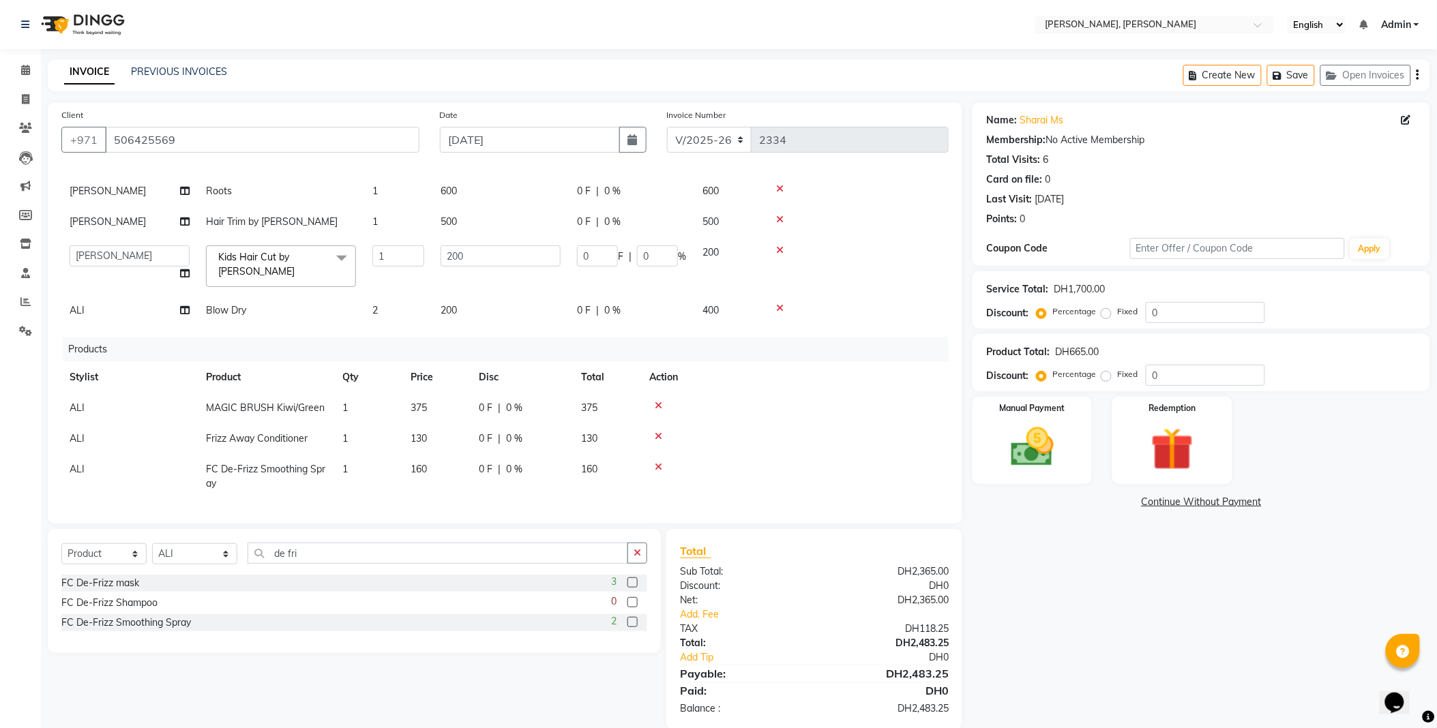
click at [634, 603] on label at bounding box center [632, 602] width 10 height 10
click at [634, 603] on input "checkbox" at bounding box center [631, 603] width 9 height 9
checkbox input "false"
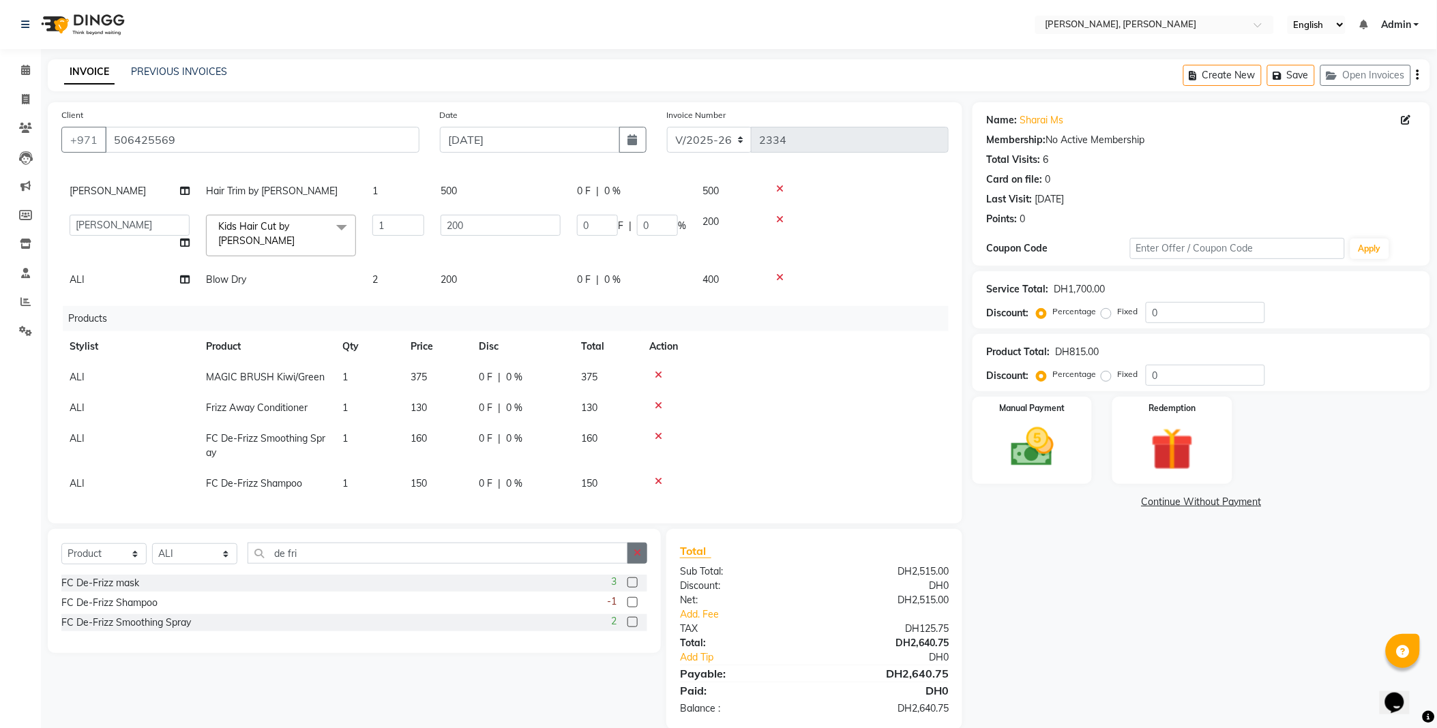
click at [637, 554] on icon "button" at bounding box center [637, 553] width 8 height 10
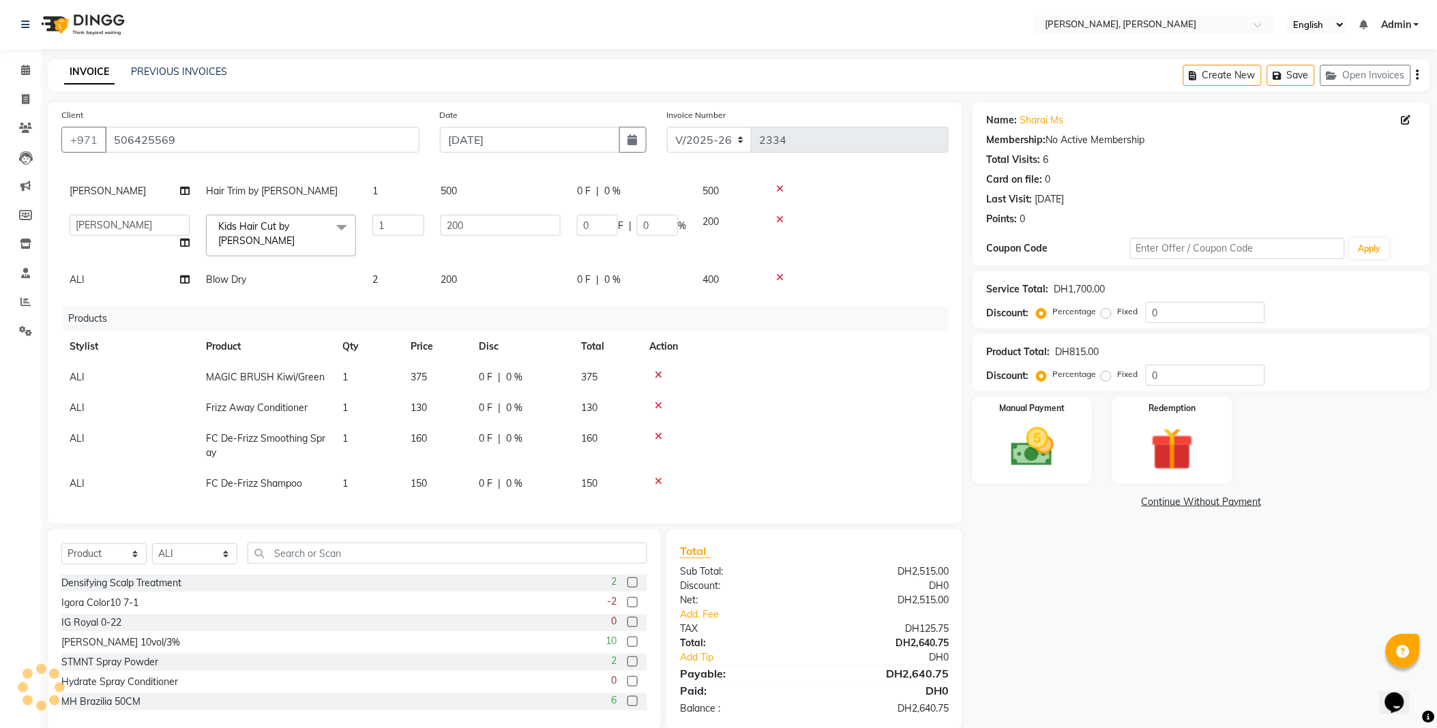
click at [657, 477] on icon at bounding box center [659, 482] width 8 height 10
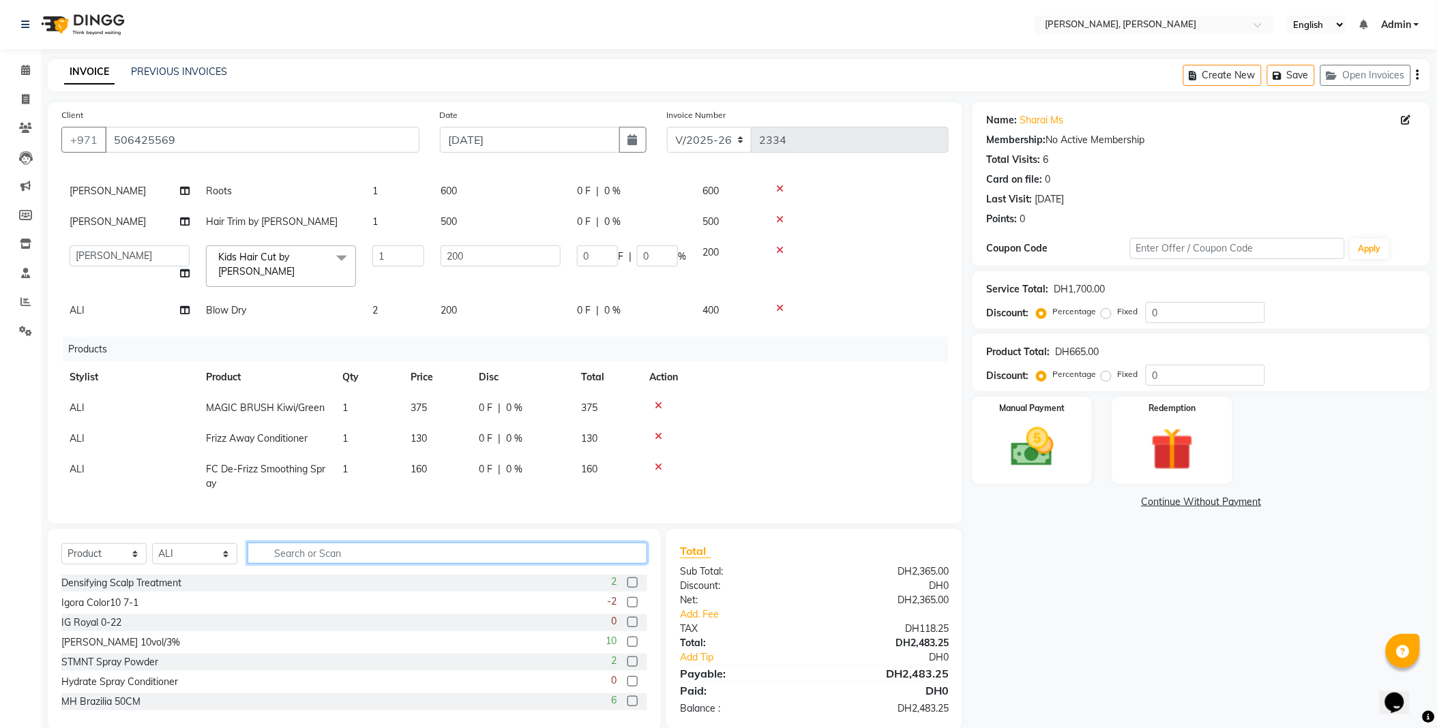
click at [399, 551] on input "text" at bounding box center [448, 553] width 400 height 21
type input "frizz"
click at [627, 659] on label at bounding box center [632, 660] width 10 height 10
click at [627, 659] on input "checkbox" at bounding box center [631, 660] width 9 height 9
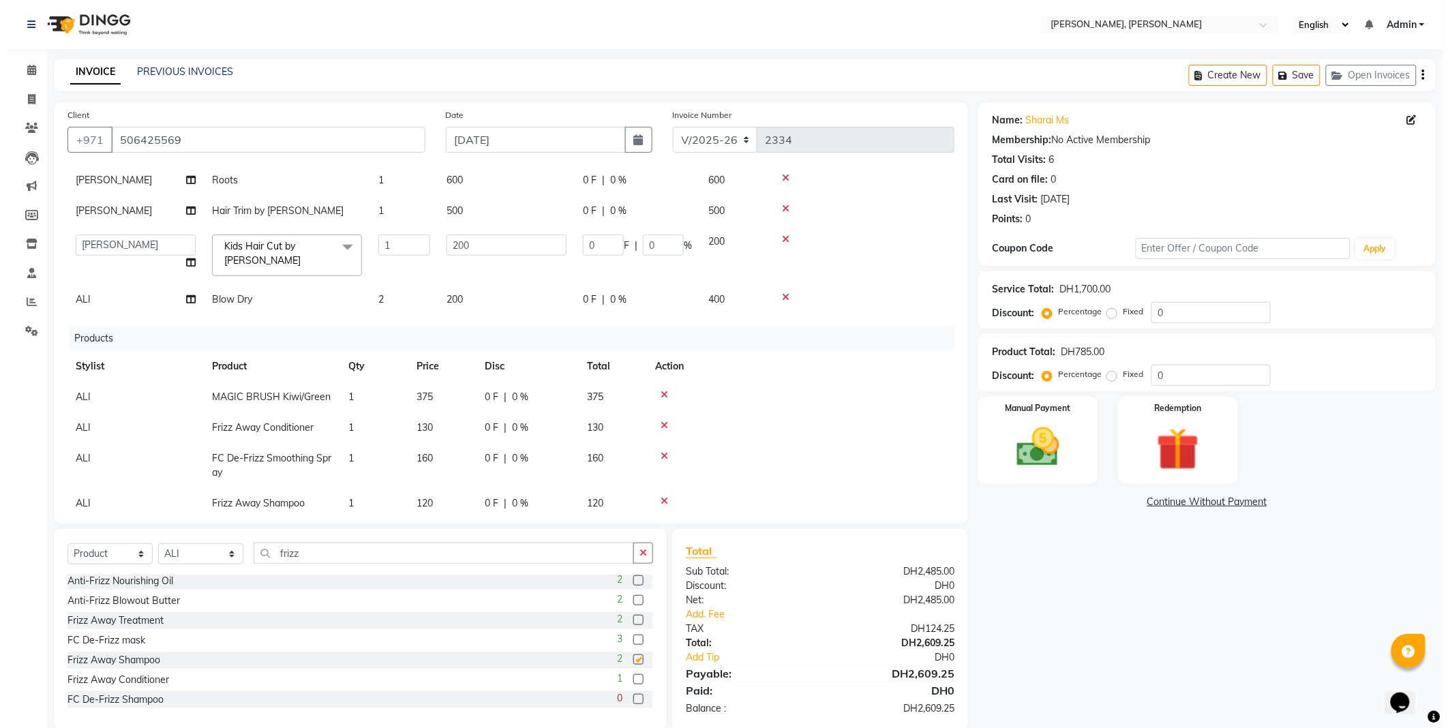
scroll to position [91, 0]
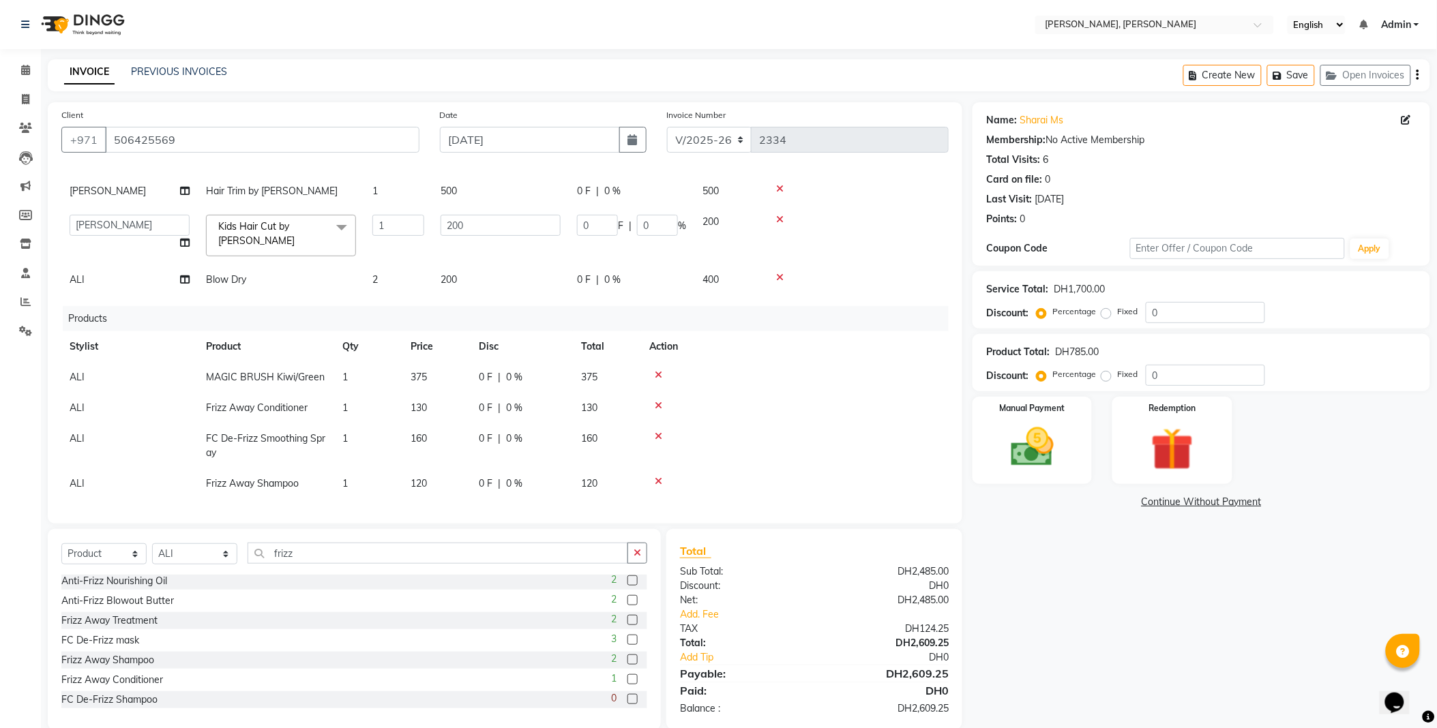
checkbox input "false"
click at [1021, 460] on img at bounding box center [1032, 447] width 72 height 51
click at [1199, 501] on span "Other Cards" at bounding box center [1207, 503] width 50 height 16
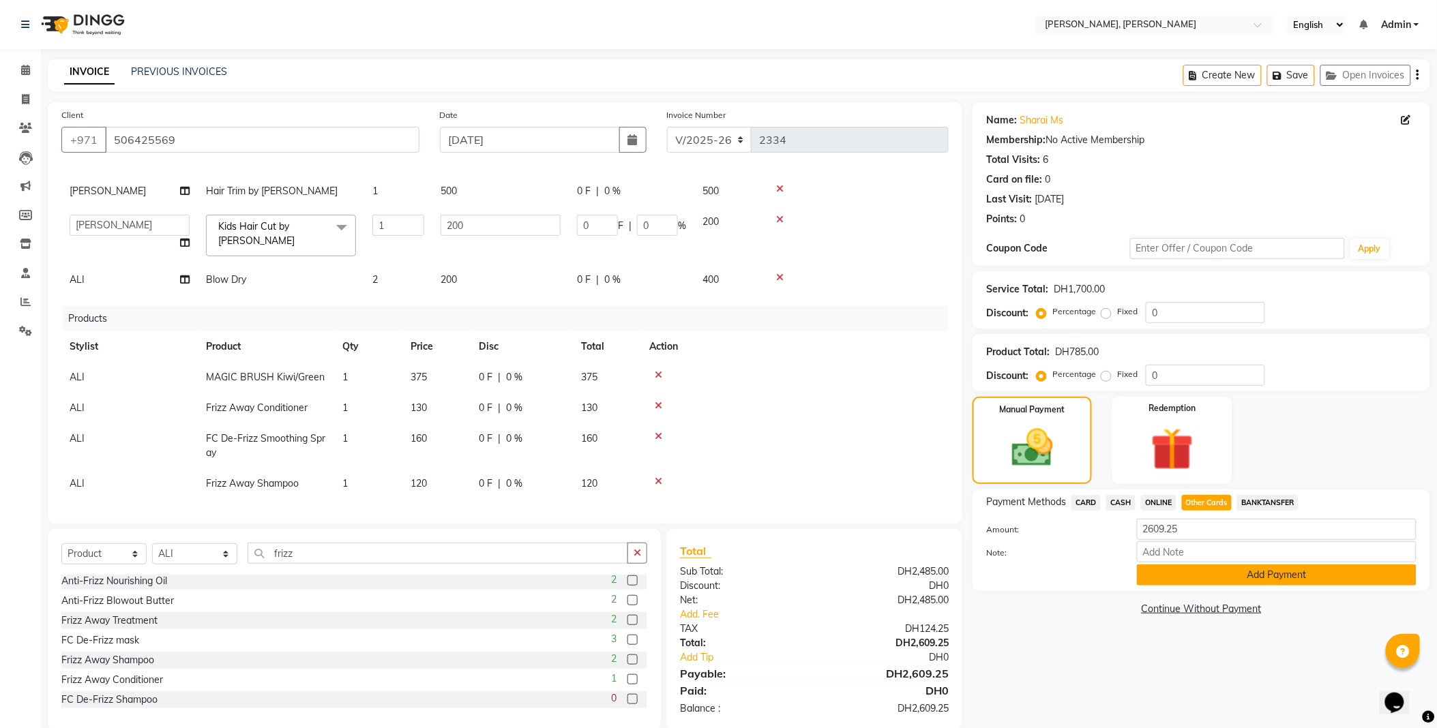
click at [1244, 580] on button "Add Payment" at bounding box center [1277, 575] width 280 height 21
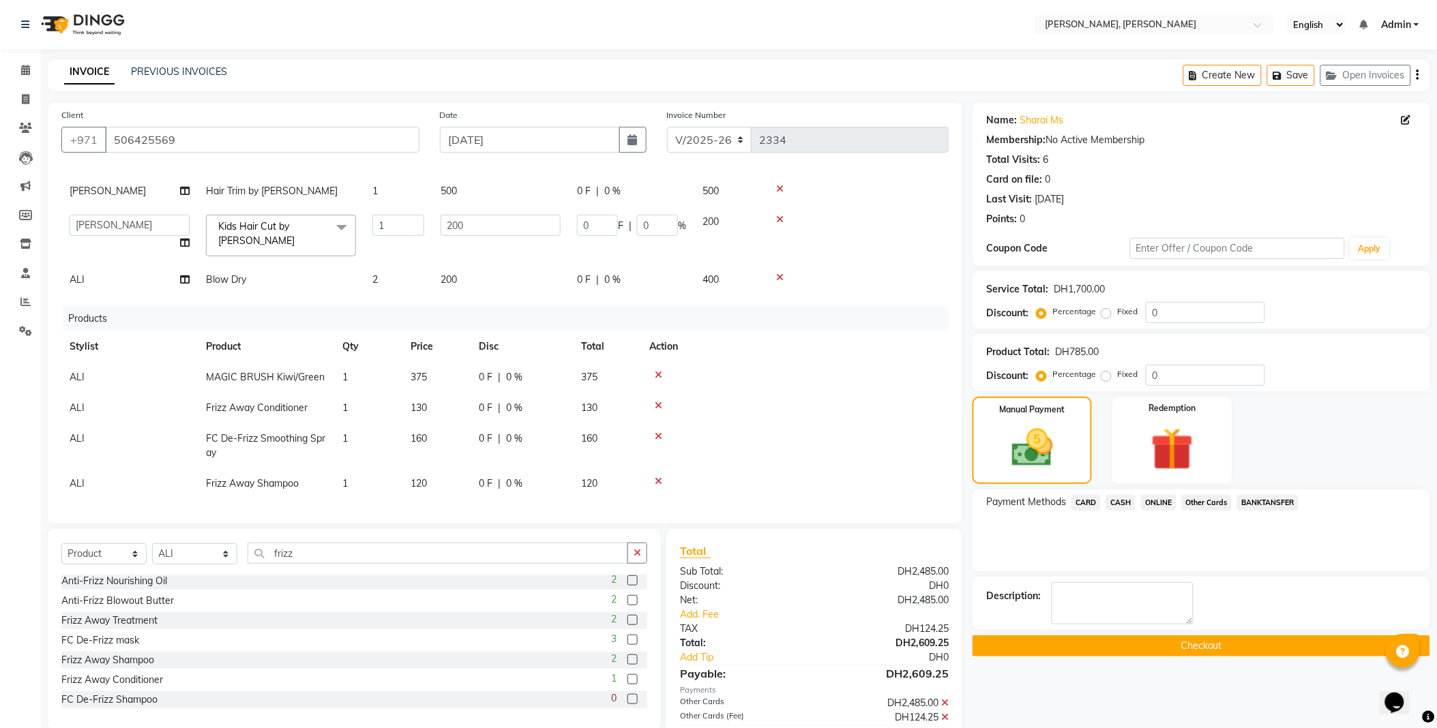
click at [1240, 651] on button "Checkout" at bounding box center [1201, 646] width 458 height 21
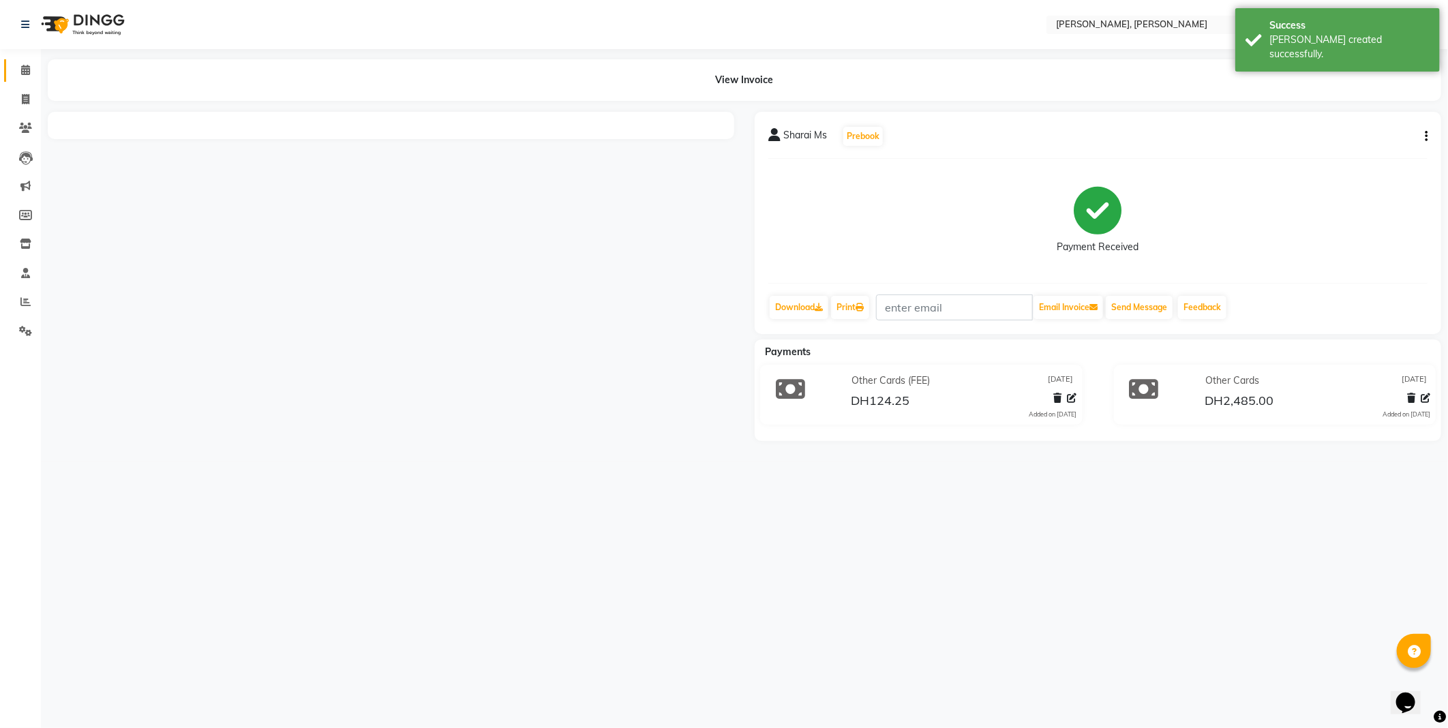
click at [27, 75] on icon at bounding box center [25, 70] width 9 height 10
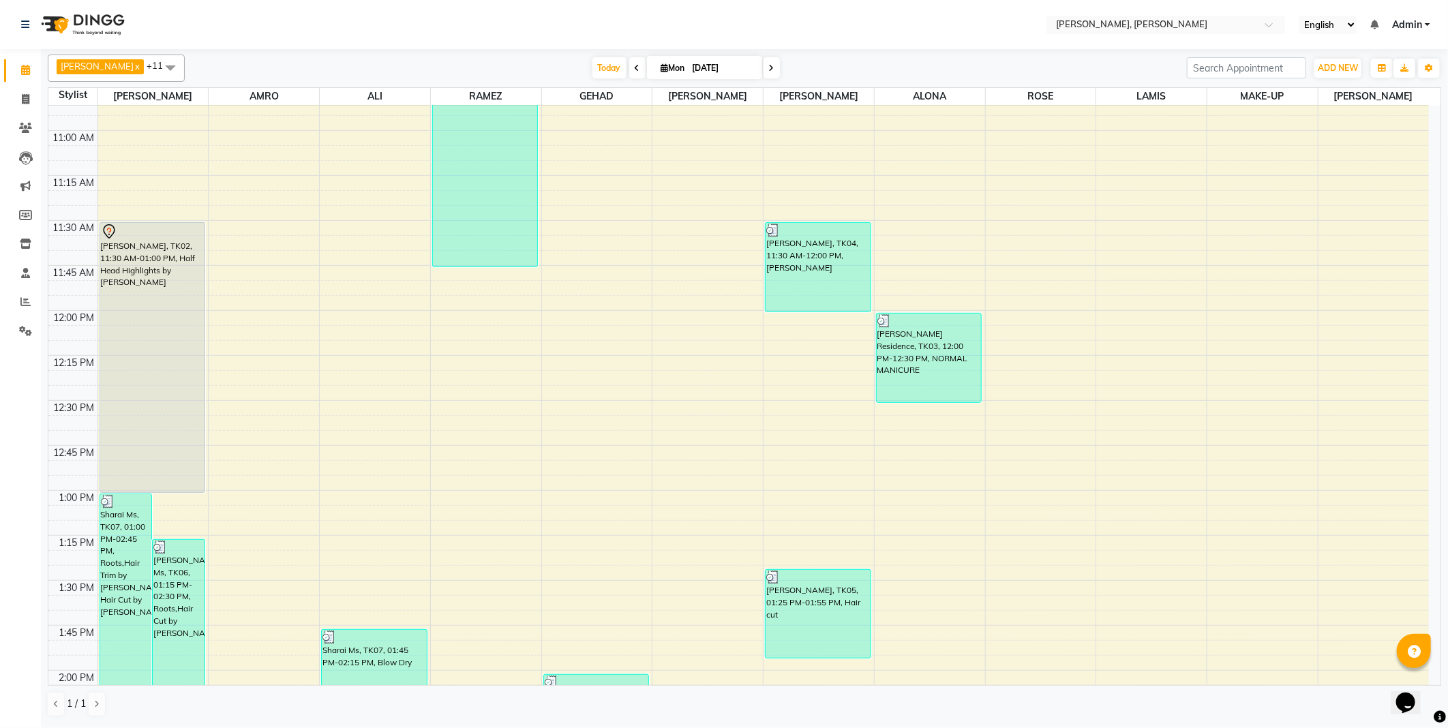
scroll to position [335, 0]
click at [134, 66] on link "x" at bounding box center [137, 66] width 6 height 11
checkbox input "false"
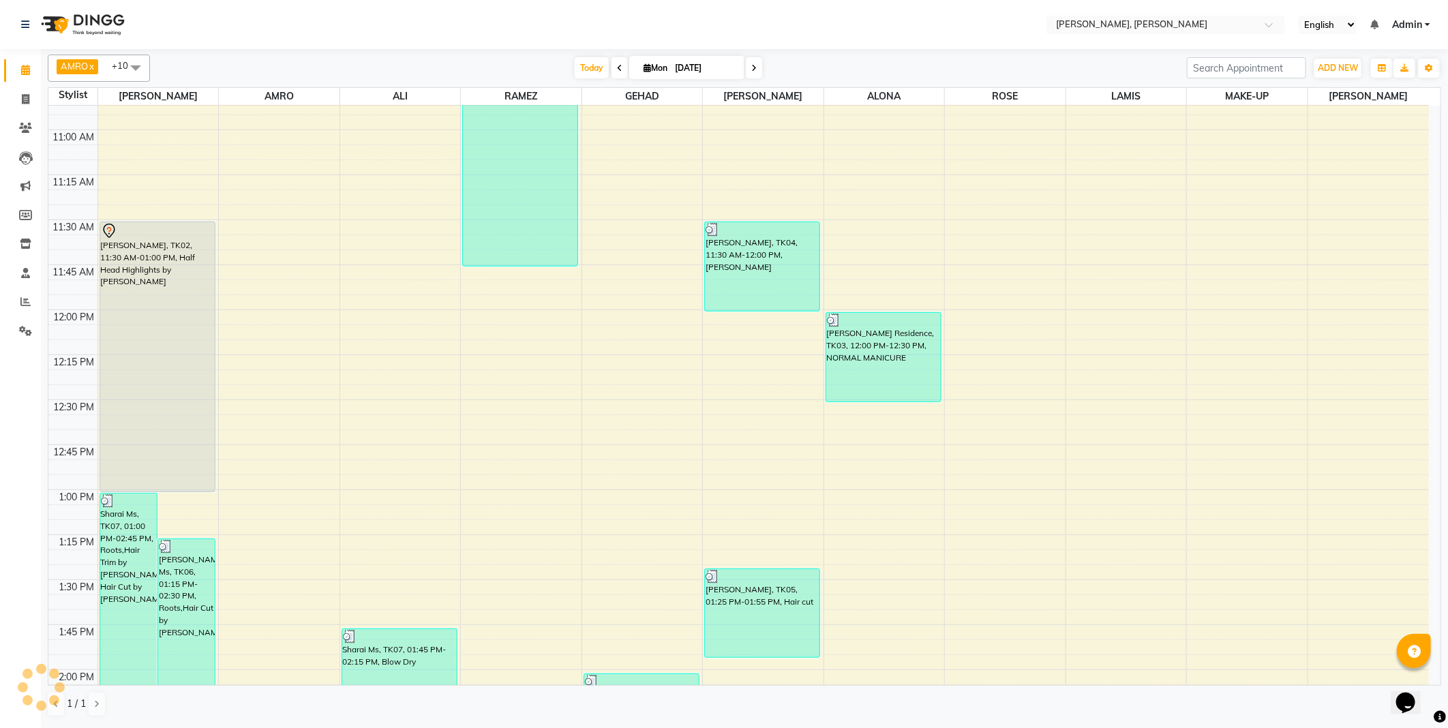
click at [136, 72] on span at bounding box center [135, 68] width 27 height 26
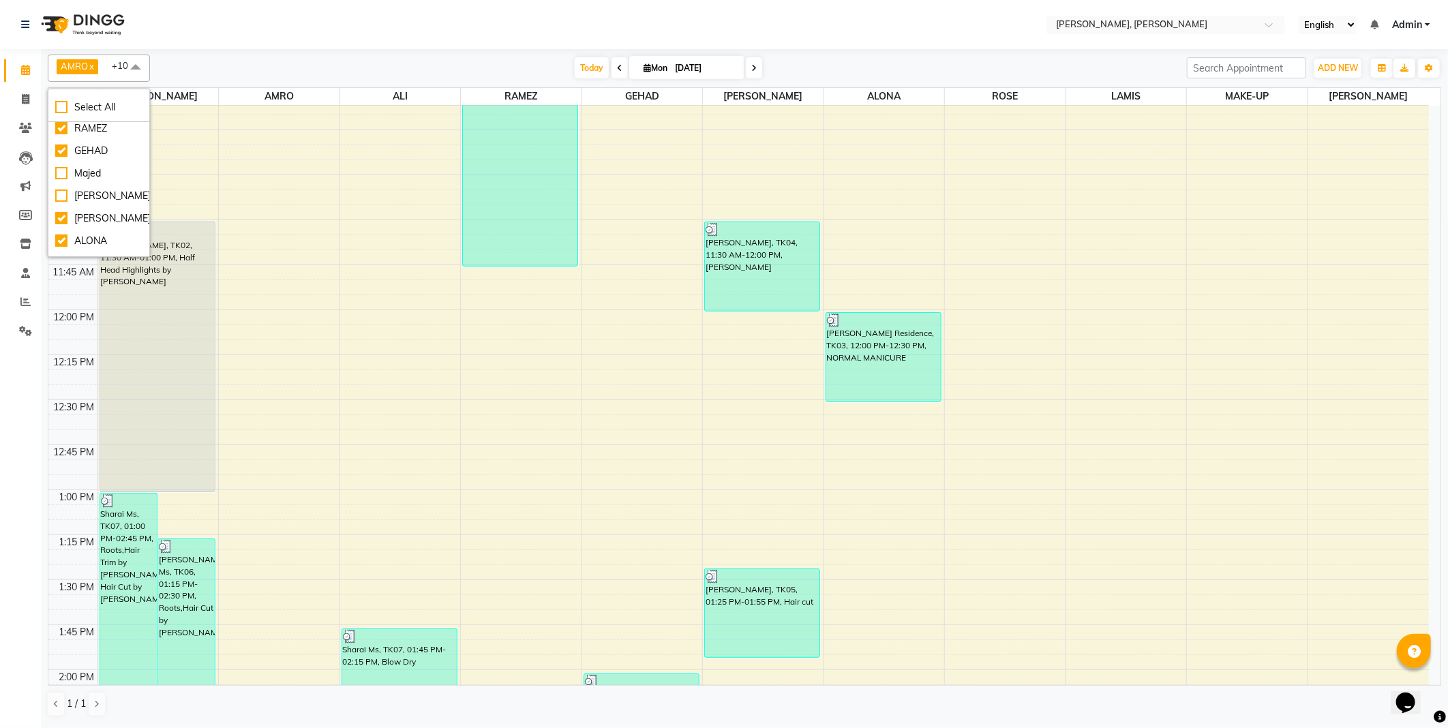
scroll to position [78, 0]
click at [91, 173] on div "Majed" at bounding box center [98, 167] width 87 height 14
checkbox input "true"
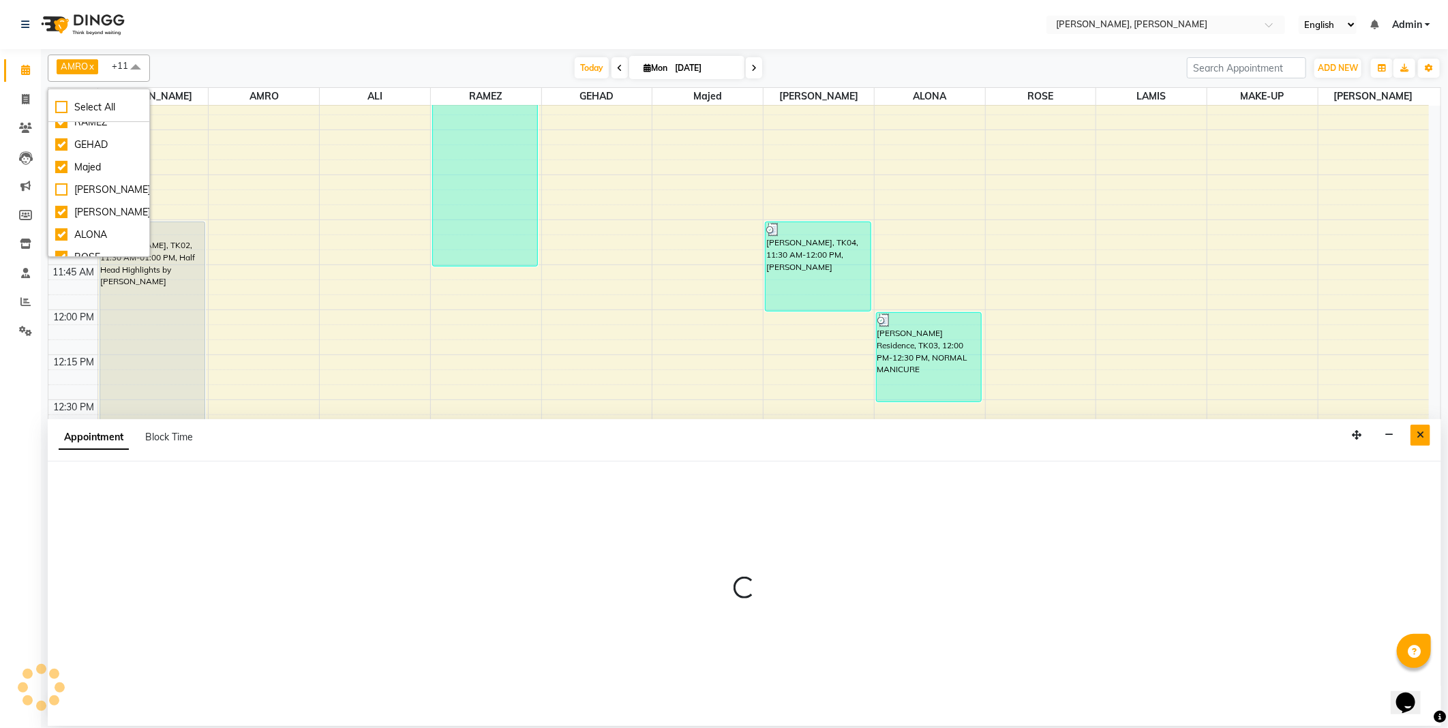
click at [1416, 434] on button "Close" at bounding box center [1421, 435] width 20 height 21
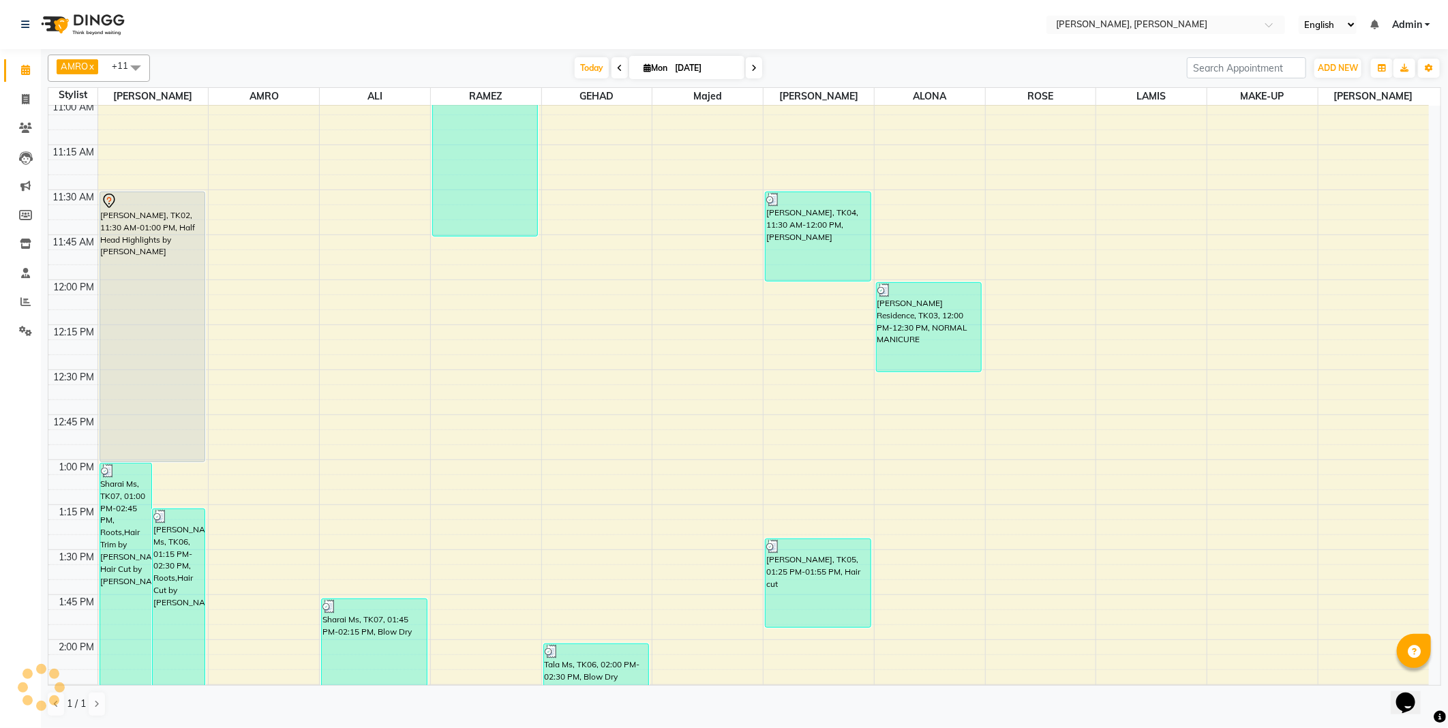
scroll to position [370, 0]
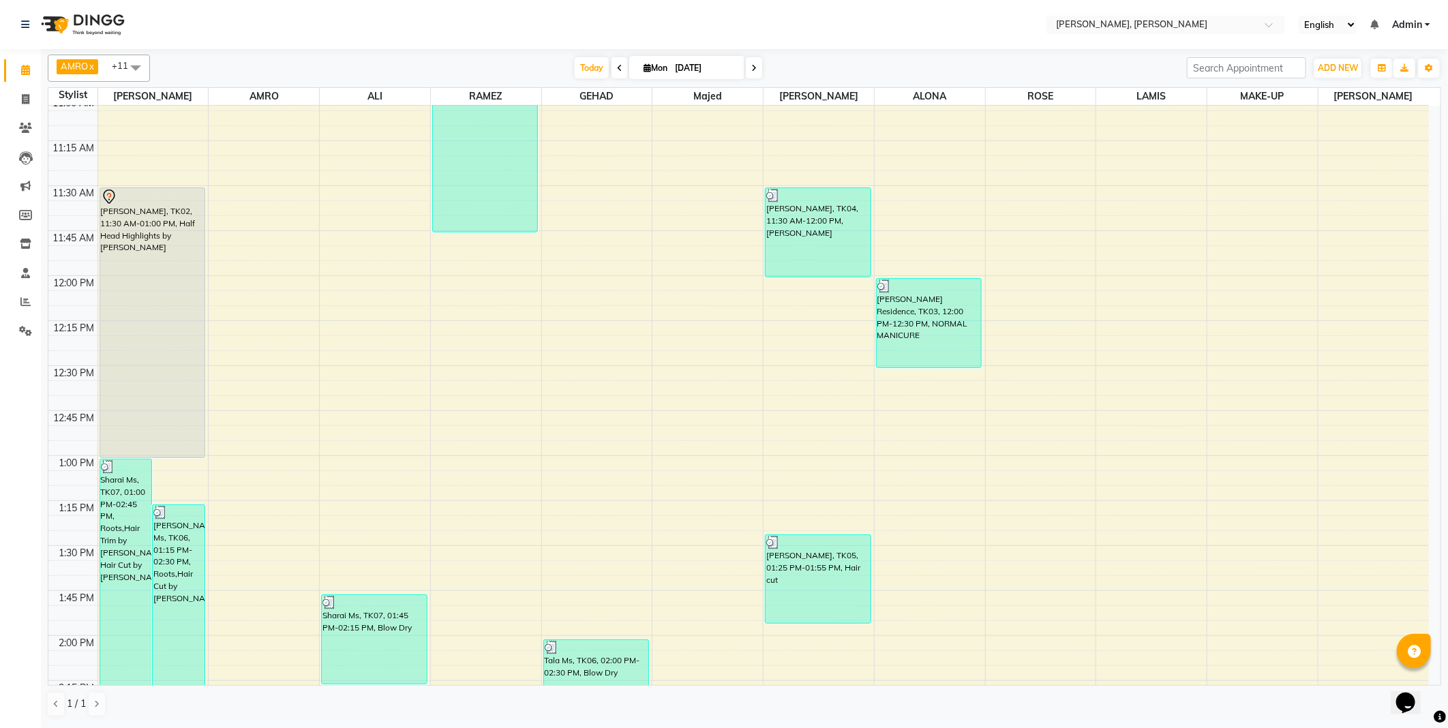
select select "83686"
select select "tentative"
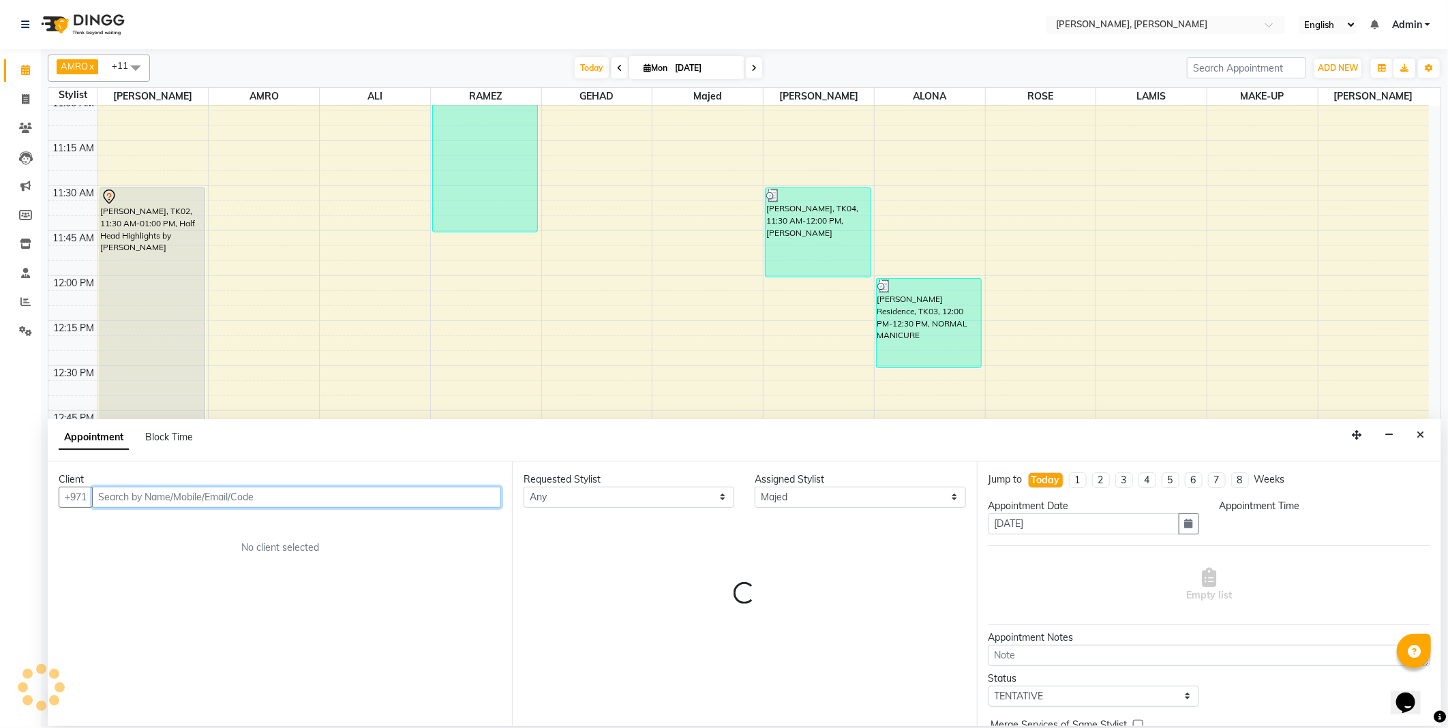
select select "840"
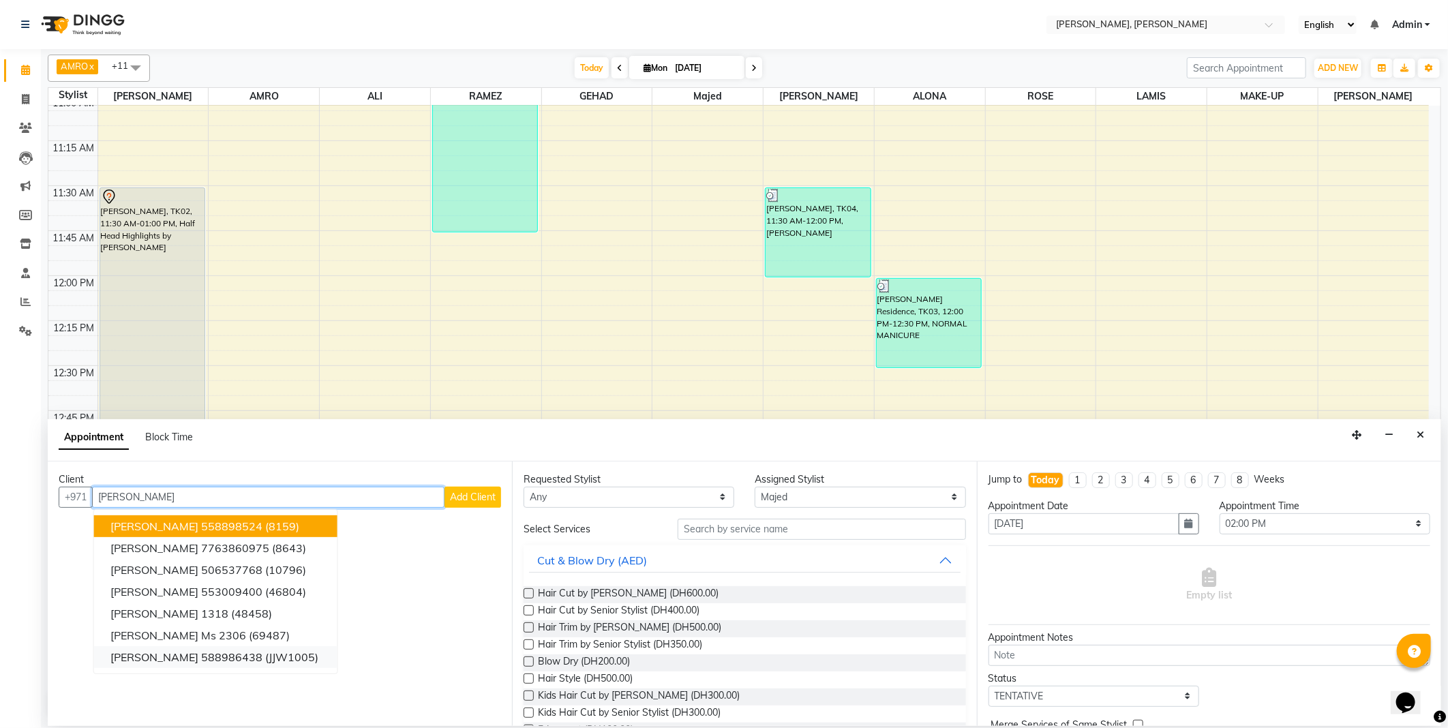
click at [228, 661] on ngb-highlight "588986438" at bounding box center [231, 658] width 61 height 14
type input "588986438"
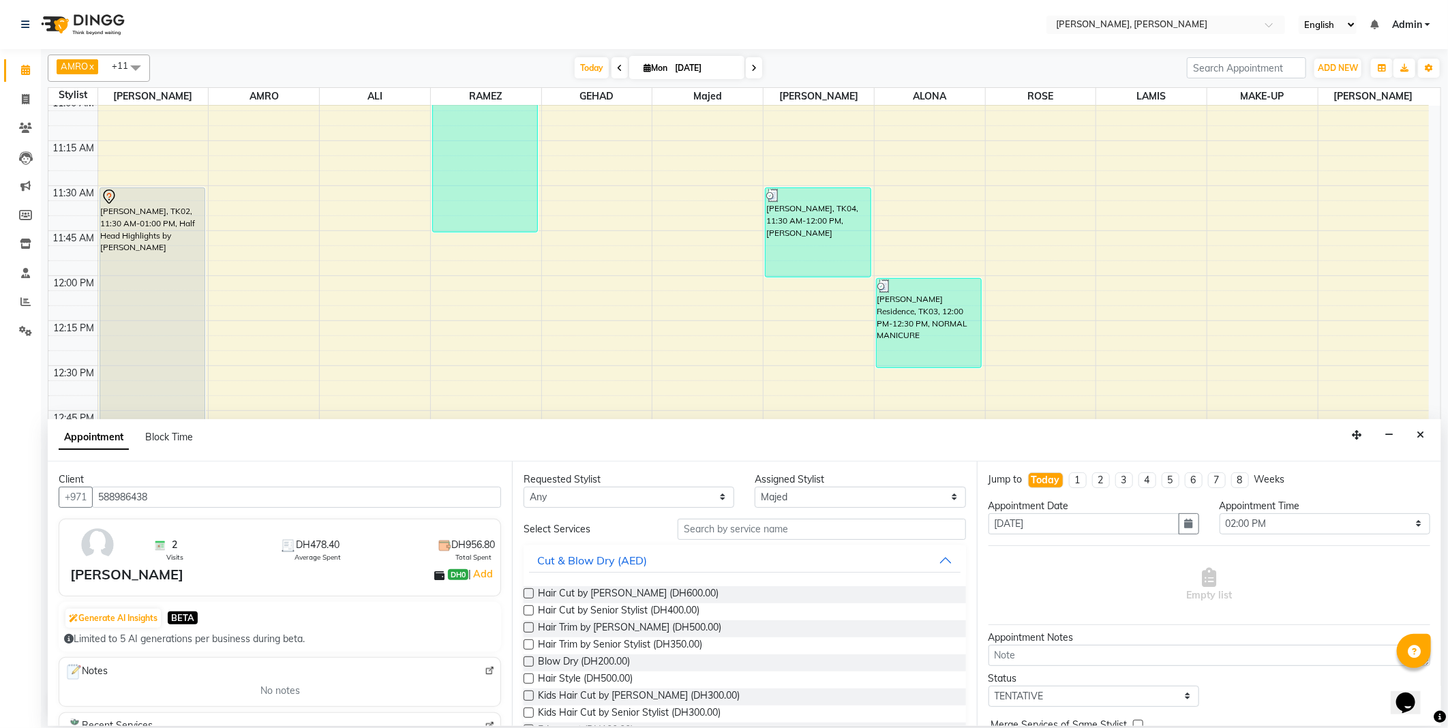
click at [529, 663] on label at bounding box center [529, 662] width 10 height 10
click at [529, 663] on input "checkbox" at bounding box center [528, 663] width 9 height 9
checkbox input "false"
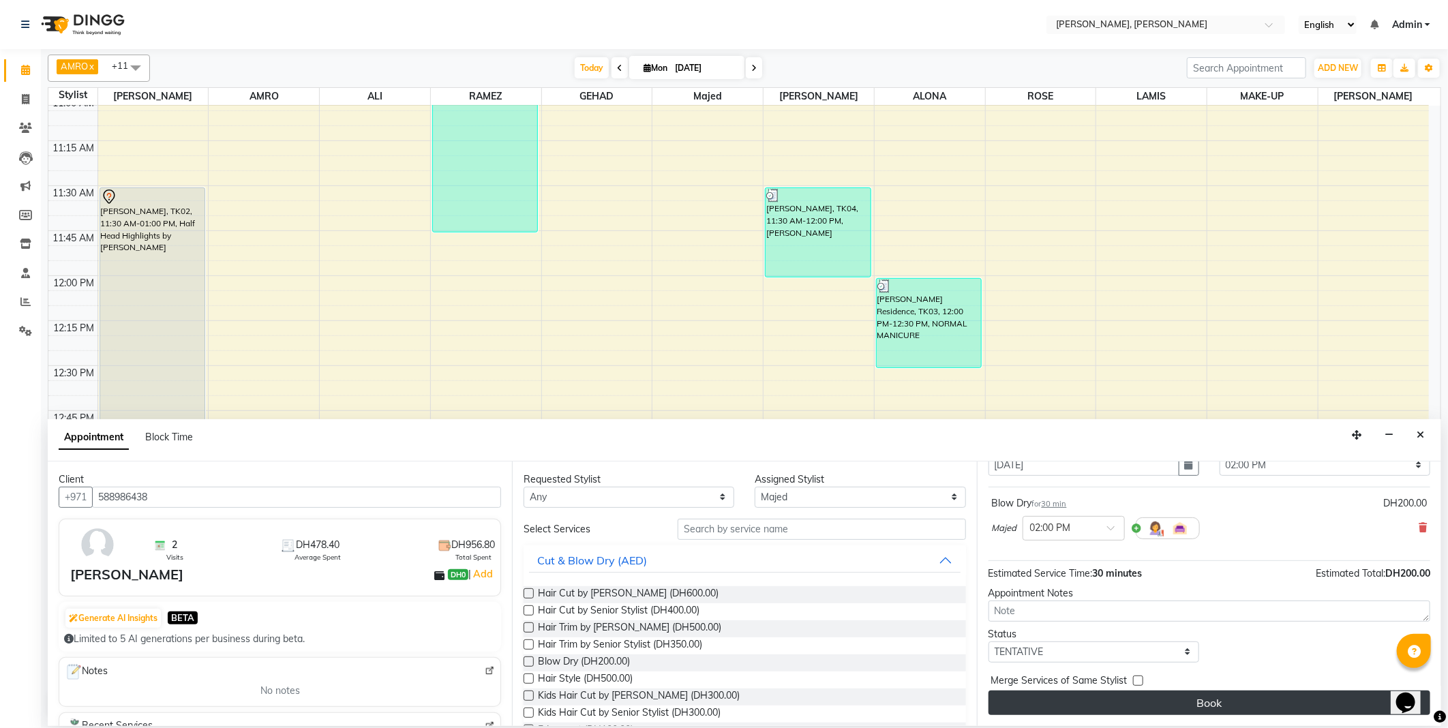
click at [1224, 703] on button "Book" at bounding box center [1210, 703] width 442 height 25
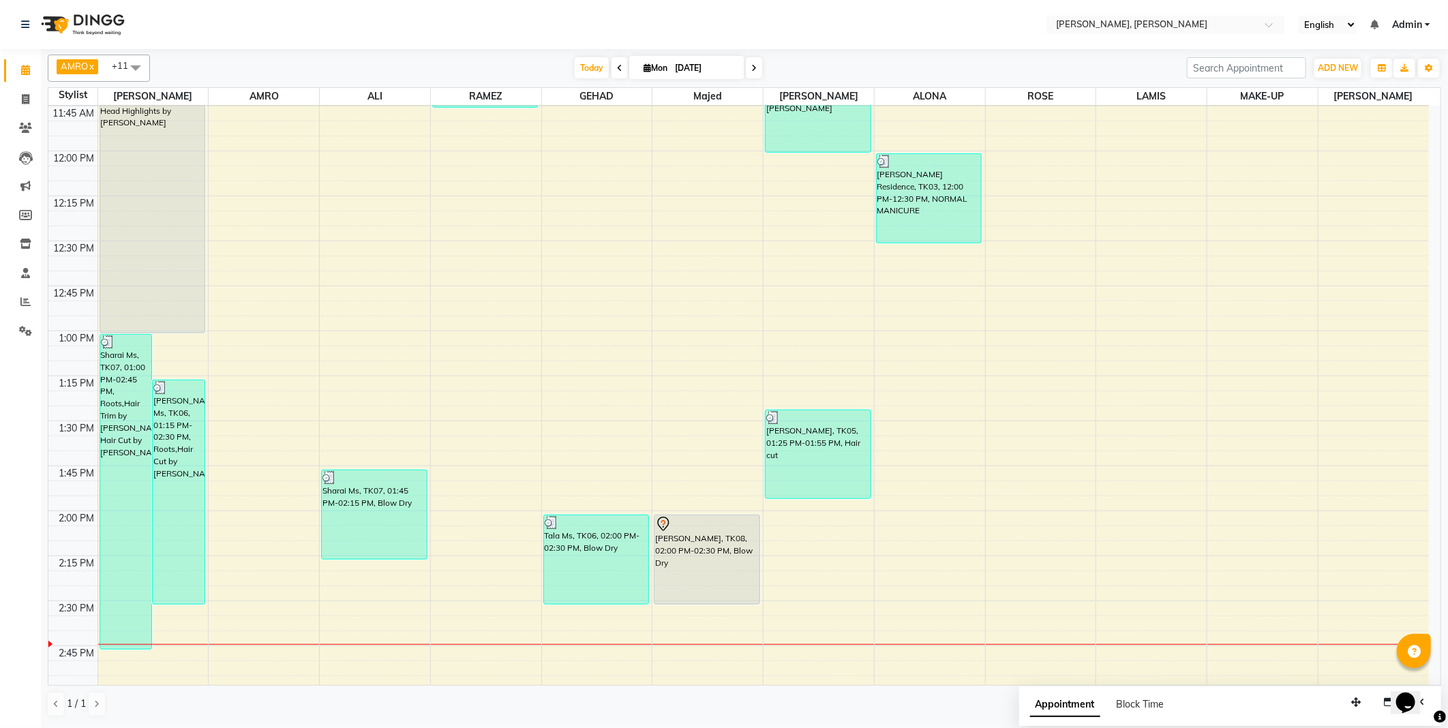
scroll to position [578, 0]
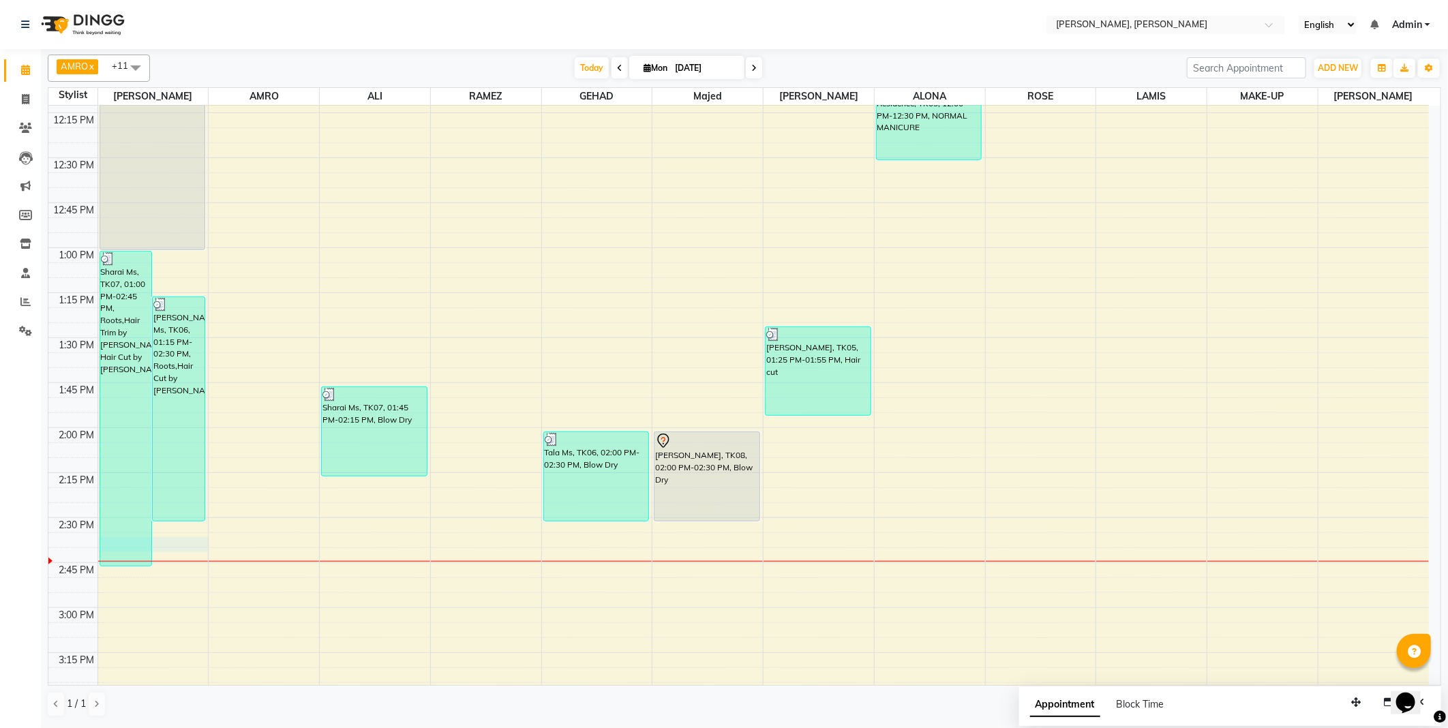
click at [185, 548] on div at bounding box center [153, 544] width 110 height 15
select select "59729"
select select "870"
select select "tentative"
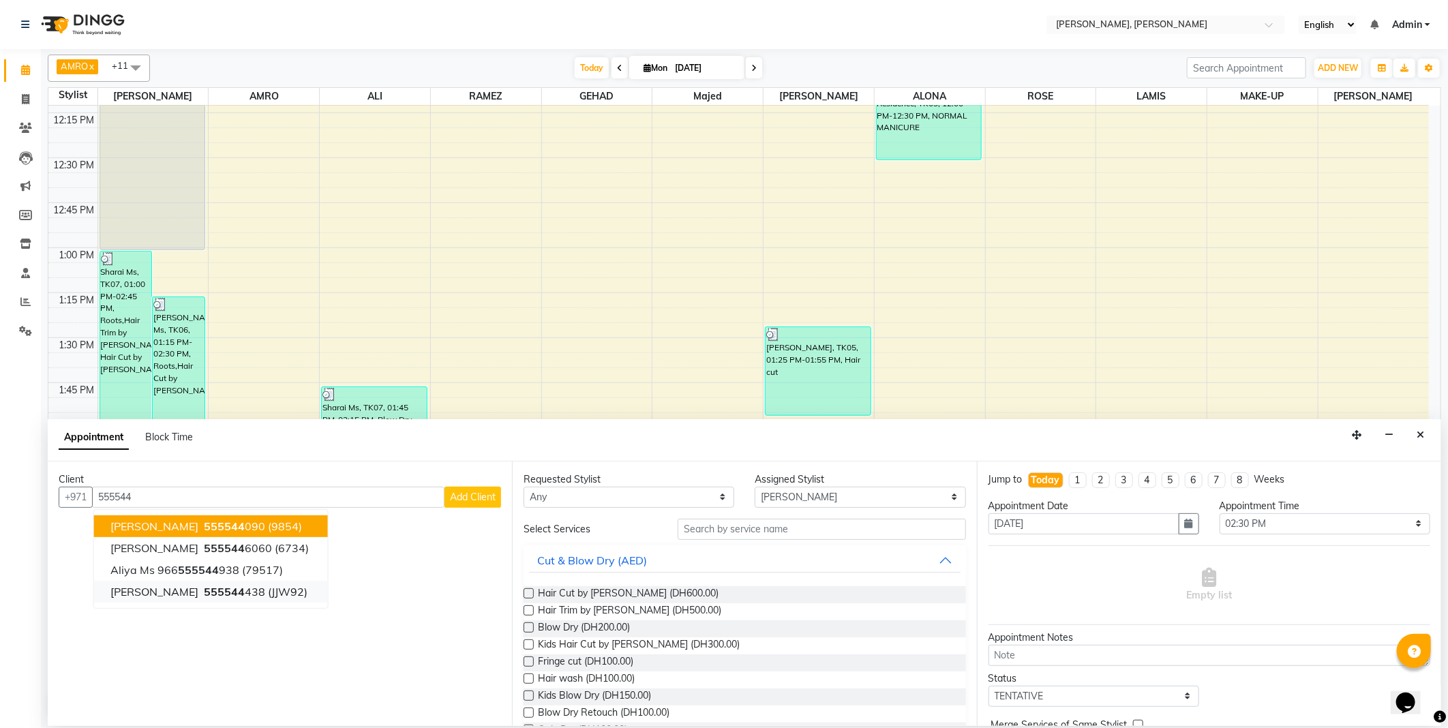
click at [240, 594] on ngb-highlight "555544 438" at bounding box center [233, 592] width 64 height 14
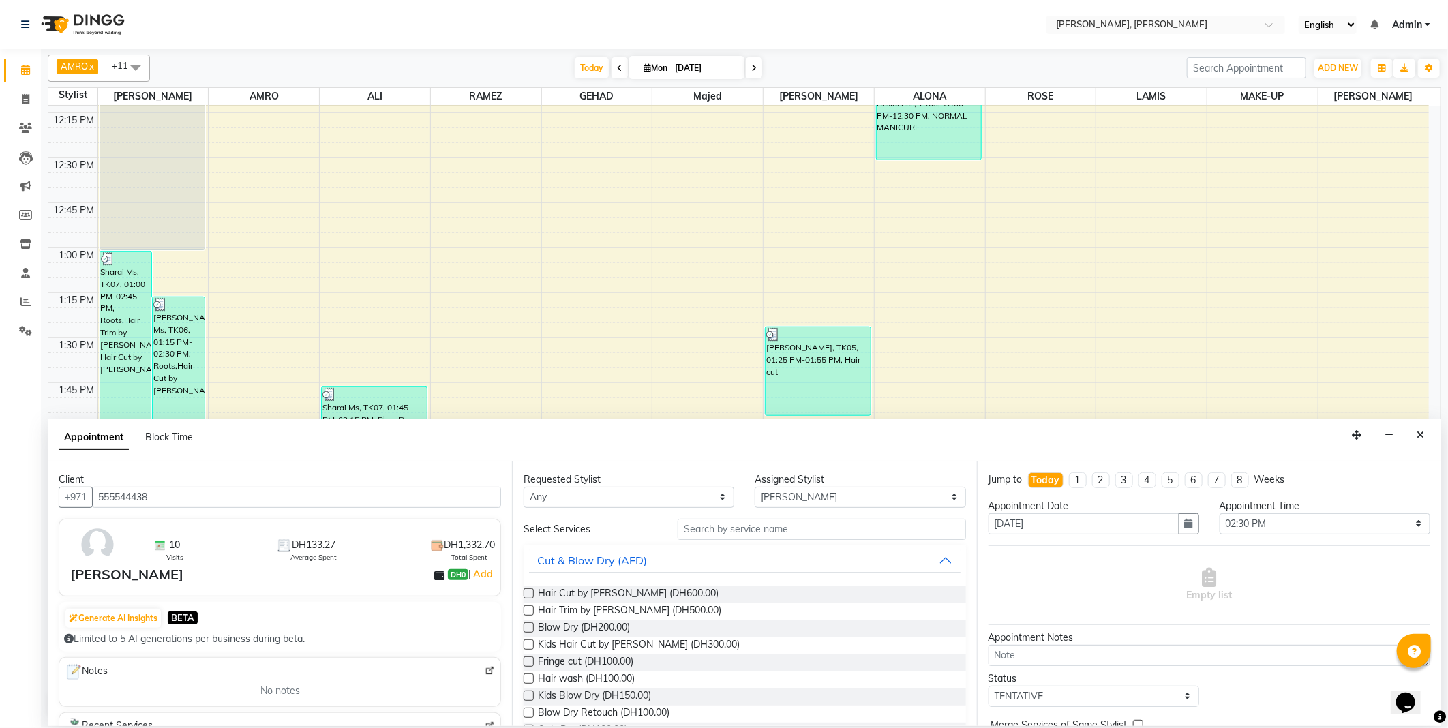
type input "555544438"
click at [622, 494] on select "Any [PERSON_NAME] [PERSON_NAME] ALYA [PERSON_NAME] AMRO [PERSON_NAME] [PERSON_N…" at bounding box center [629, 497] width 211 height 21
select select "59729"
click at [524, 487] on select "Any [PERSON_NAME] [PERSON_NAME] ALYA [PERSON_NAME] AMRO [PERSON_NAME] [PERSON_N…" at bounding box center [629, 497] width 211 height 21
click at [766, 527] on input "text" at bounding box center [822, 529] width 288 height 21
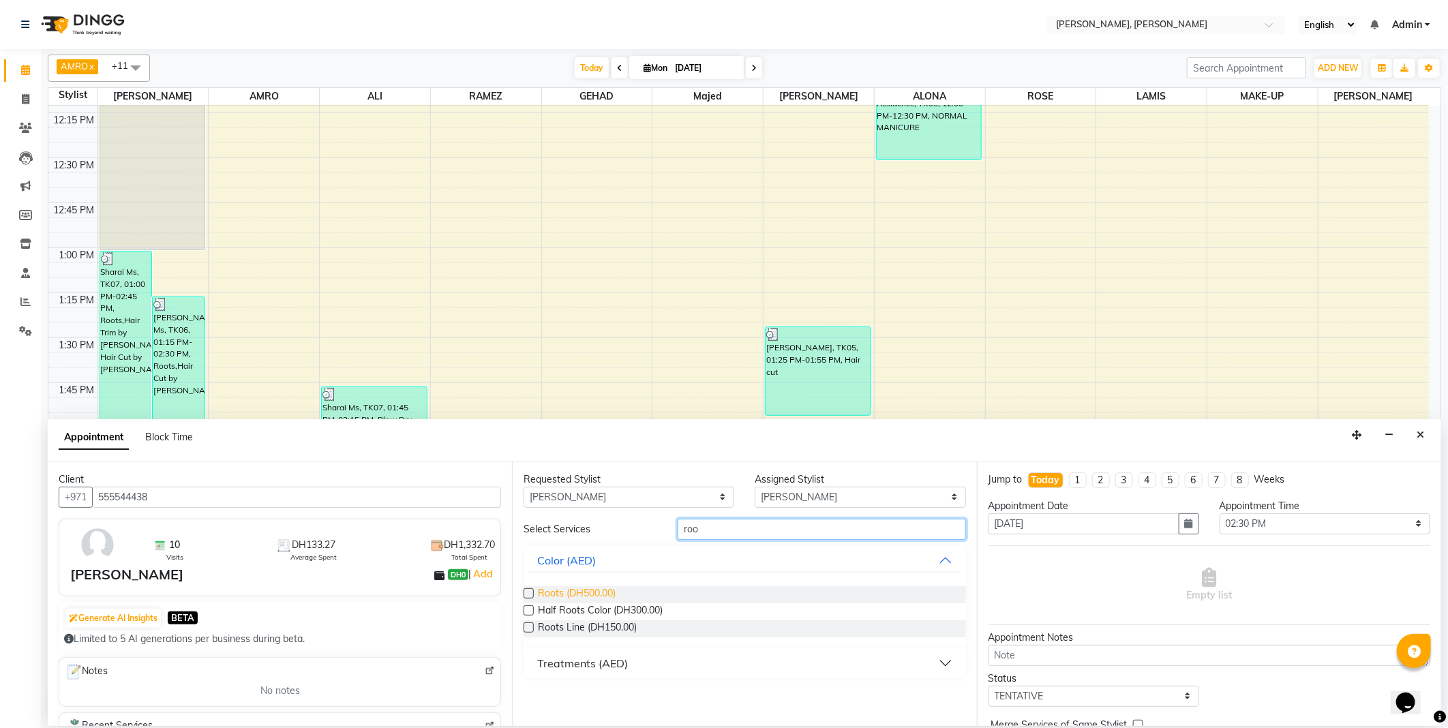
type input "roo"
click at [561, 586] on span "Roots (DH500.00)" at bounding box center [577, 594] width 78 height 17
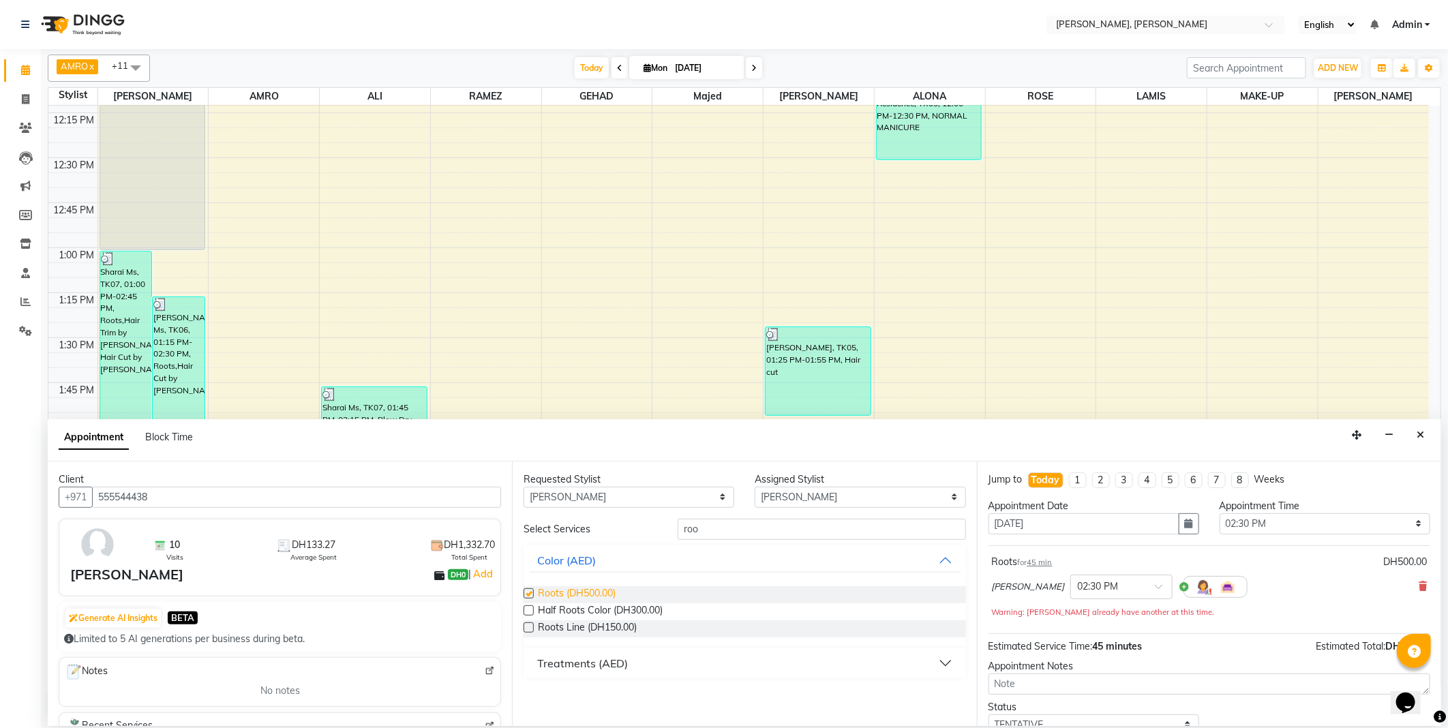
checkbox input "false"
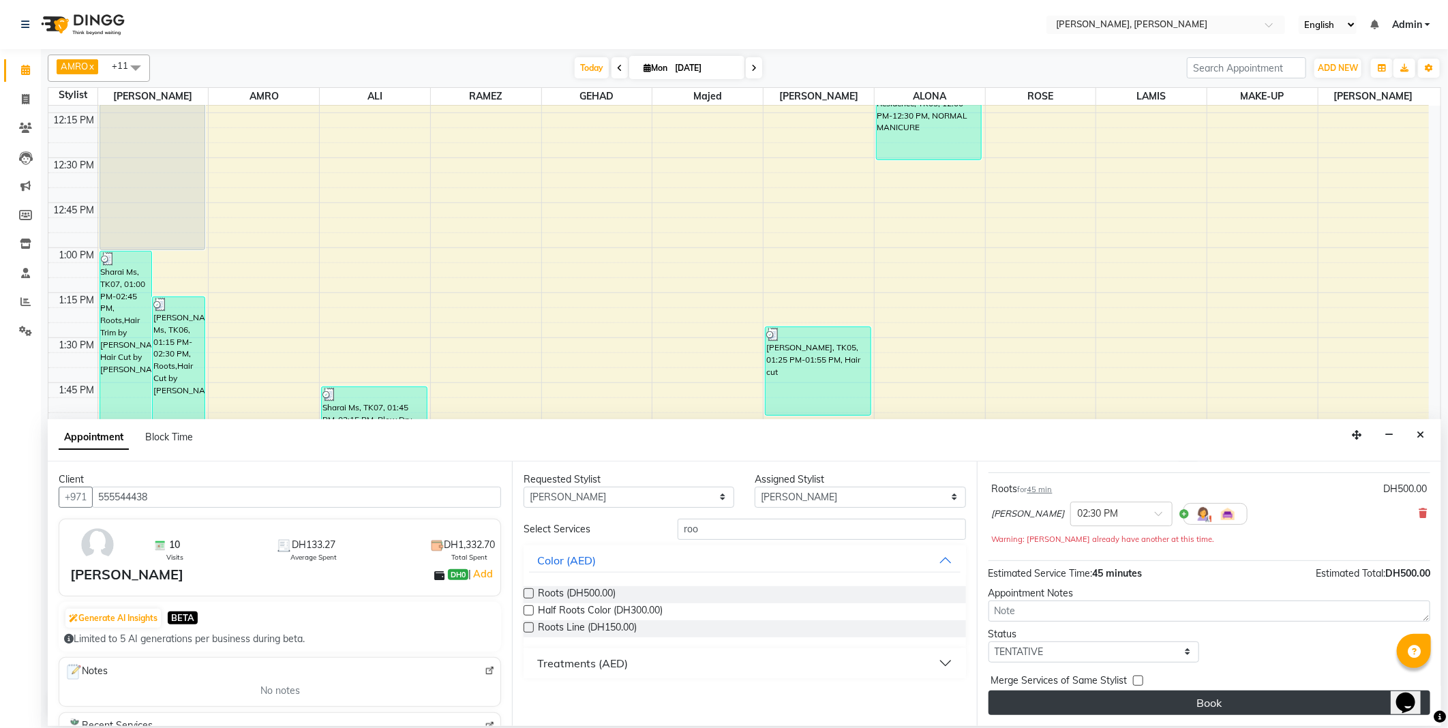
click at [1230, 711] on button "Book" at bounding box center [1210, 703] width 442 height 25
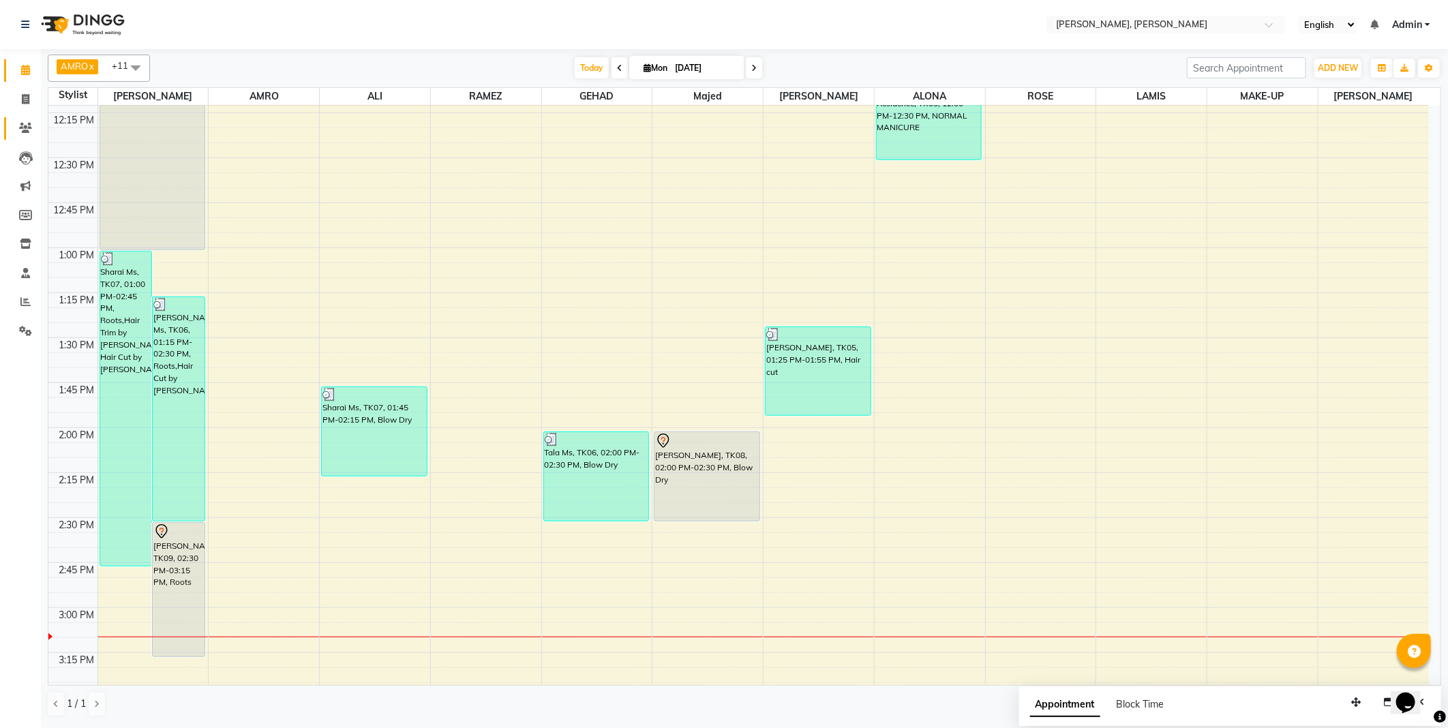
click at [25, 128] on icon at bounding box center [25, 128] width 13 height 10
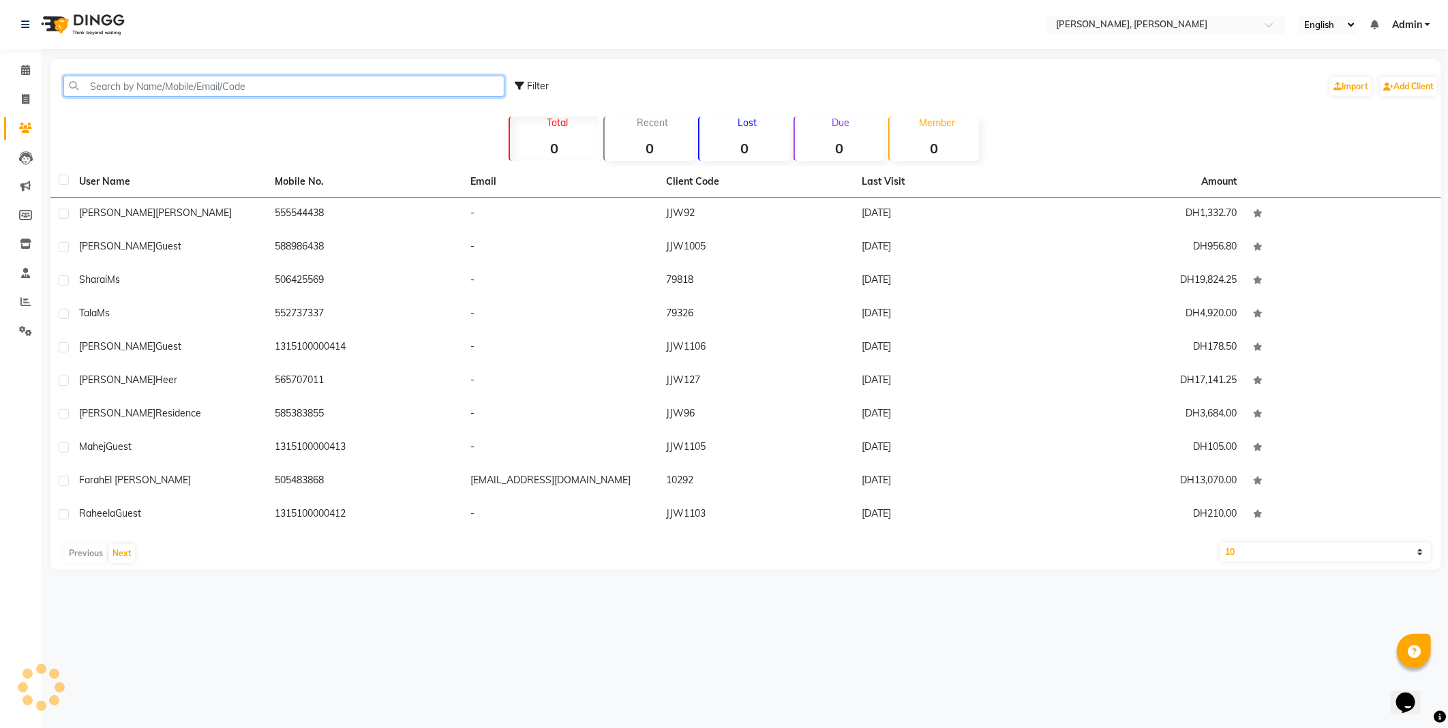
click at [192, 85] on input "text" at bounding box center [283, 86] width 441 height 21
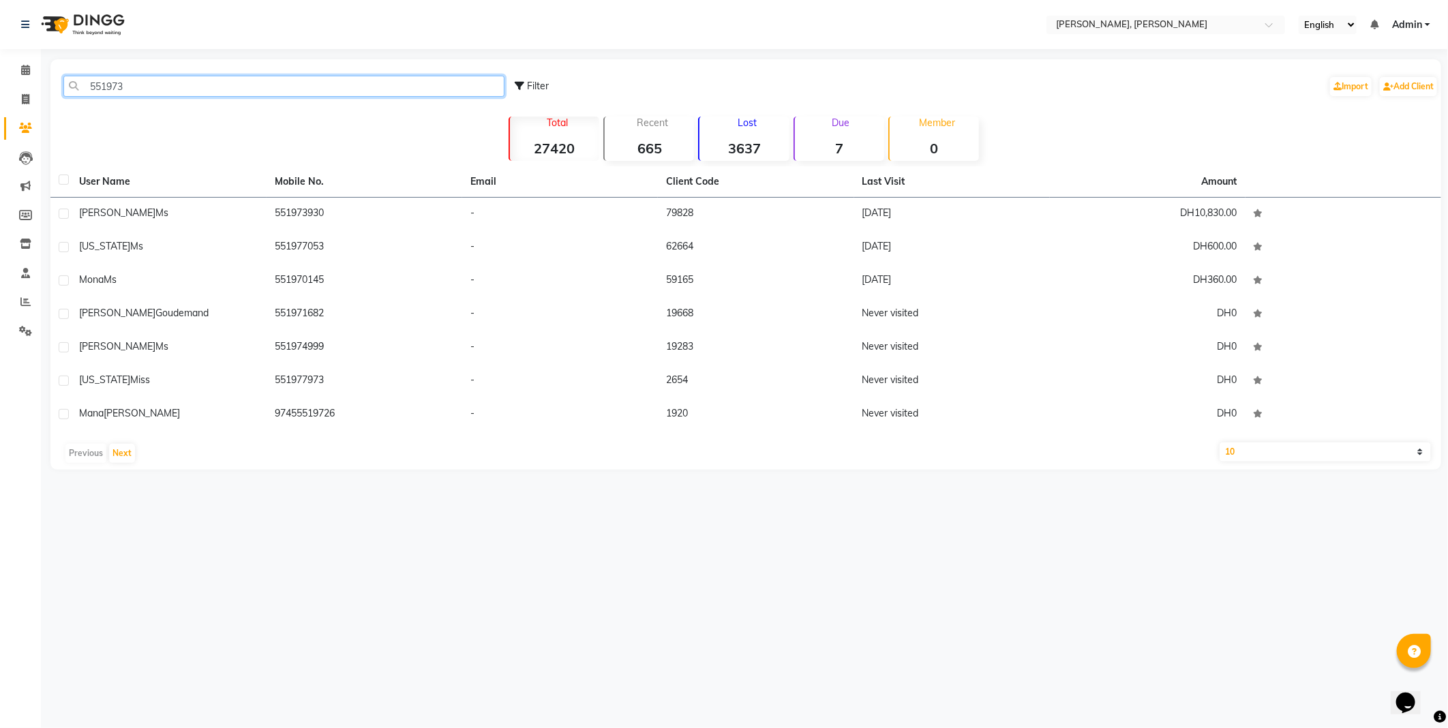
type input "551973"
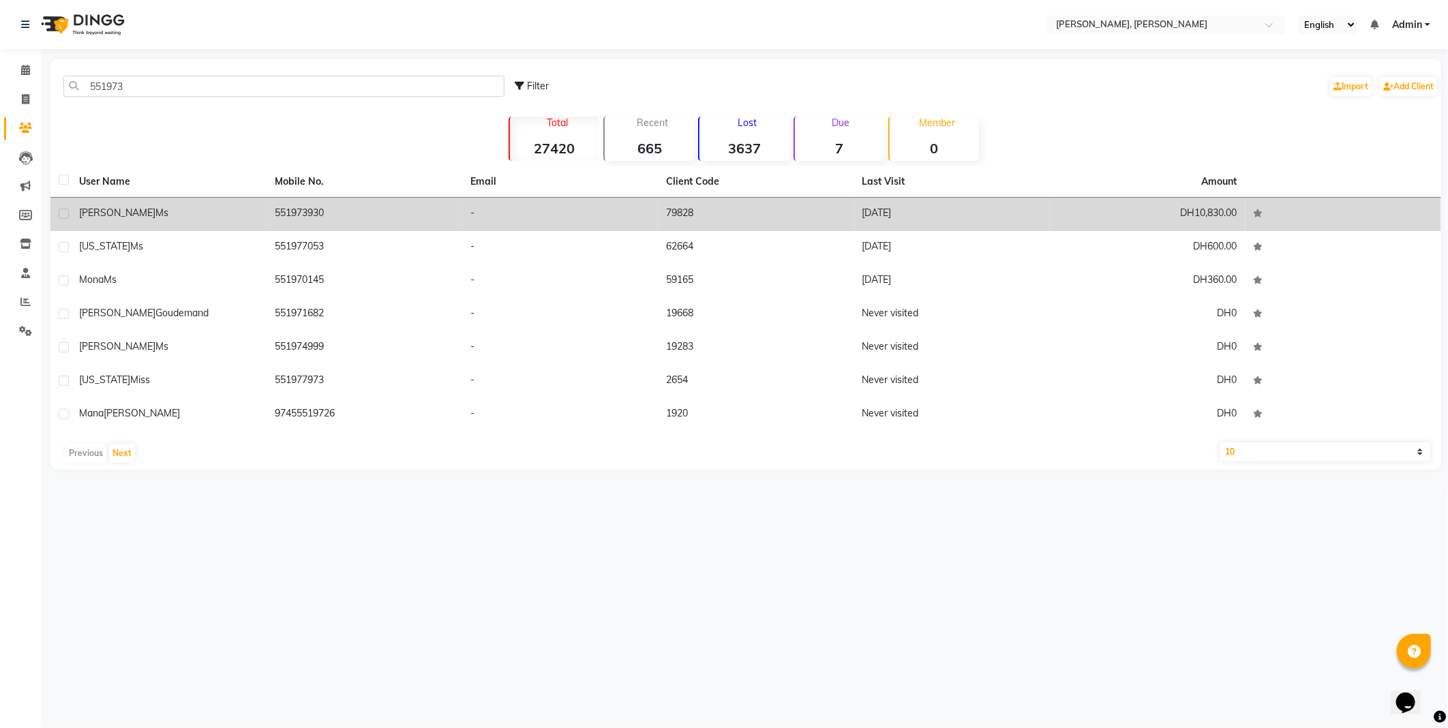
click at [194, 209] on div "[PERSON_NAME] Ms" at bounding box center [168, 213] width 179 height 14
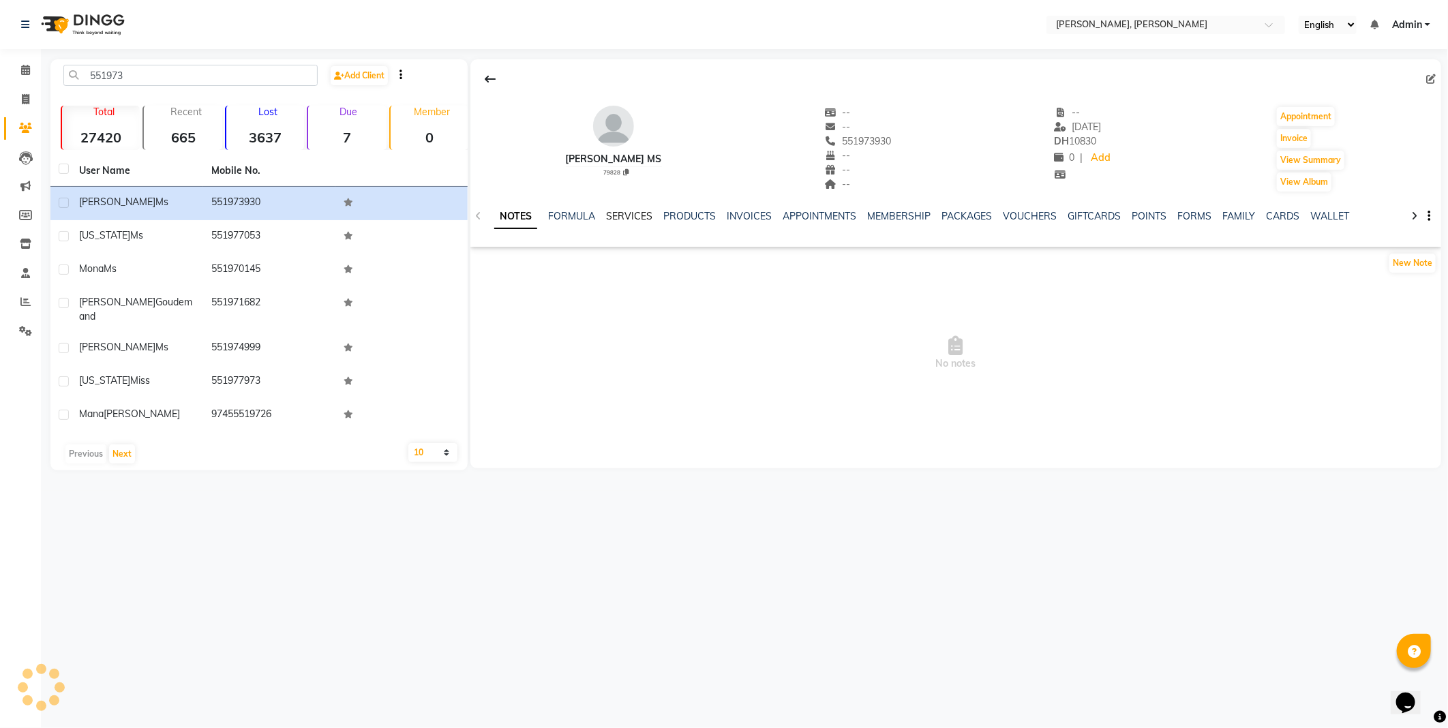
click at [625, 216] on link "SERVICES" at bounding box center [629, 216] width 46 height 12
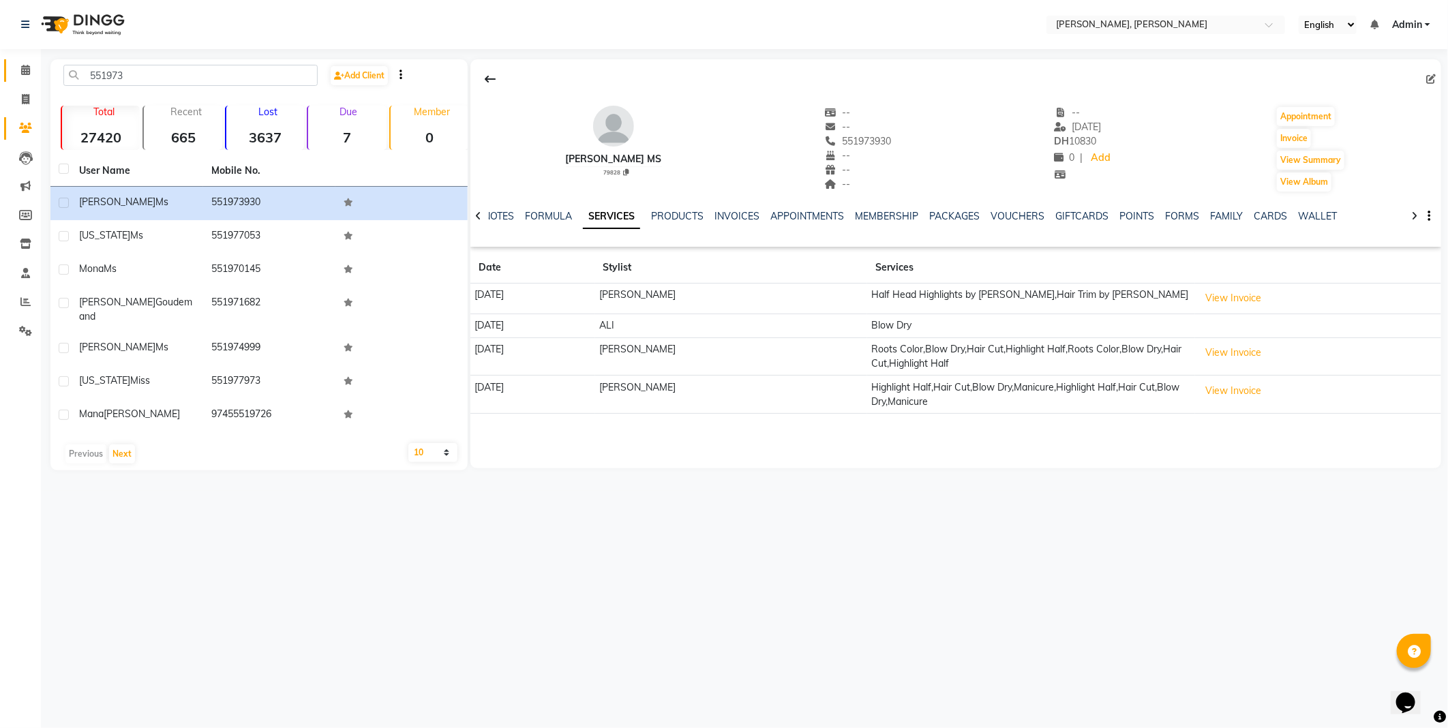
click at [28, 67] on icon at bounding box center [25, 70] width 9 height 10
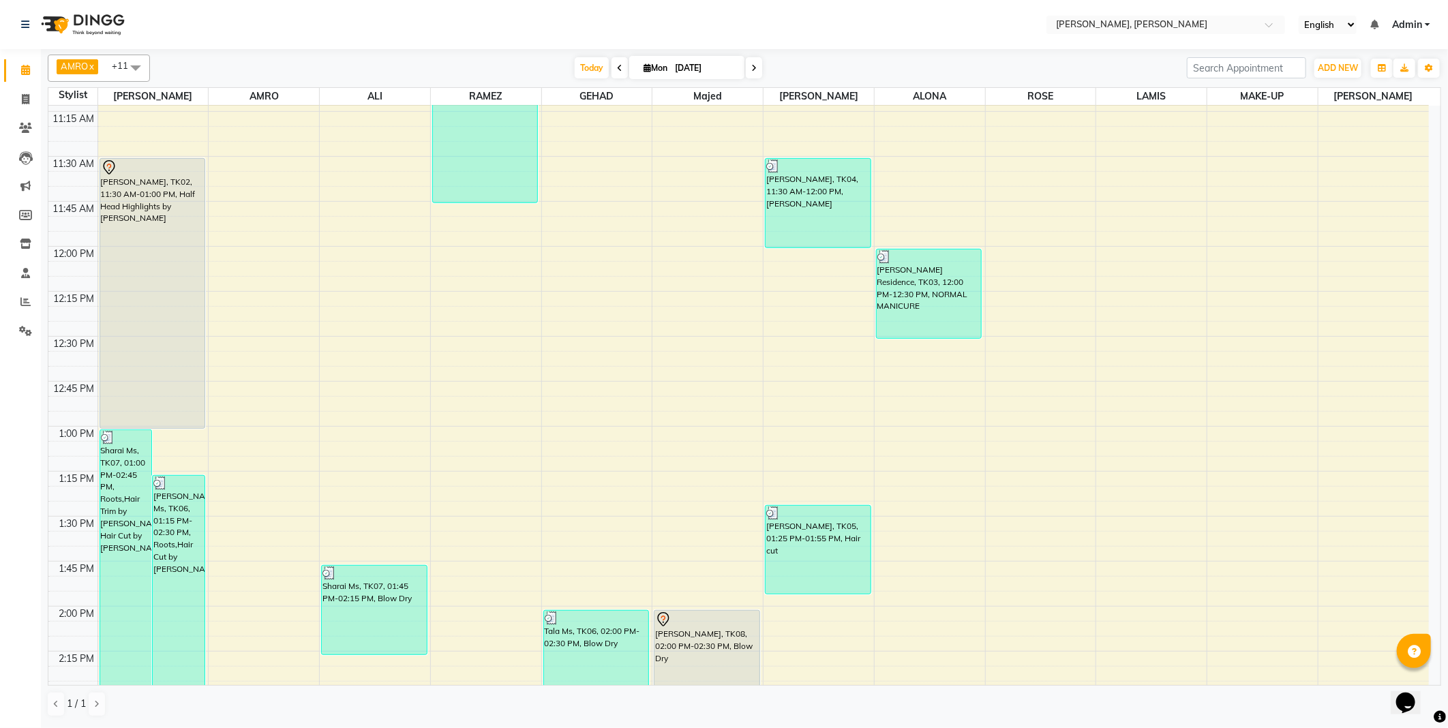
scroll to position [413, 0]
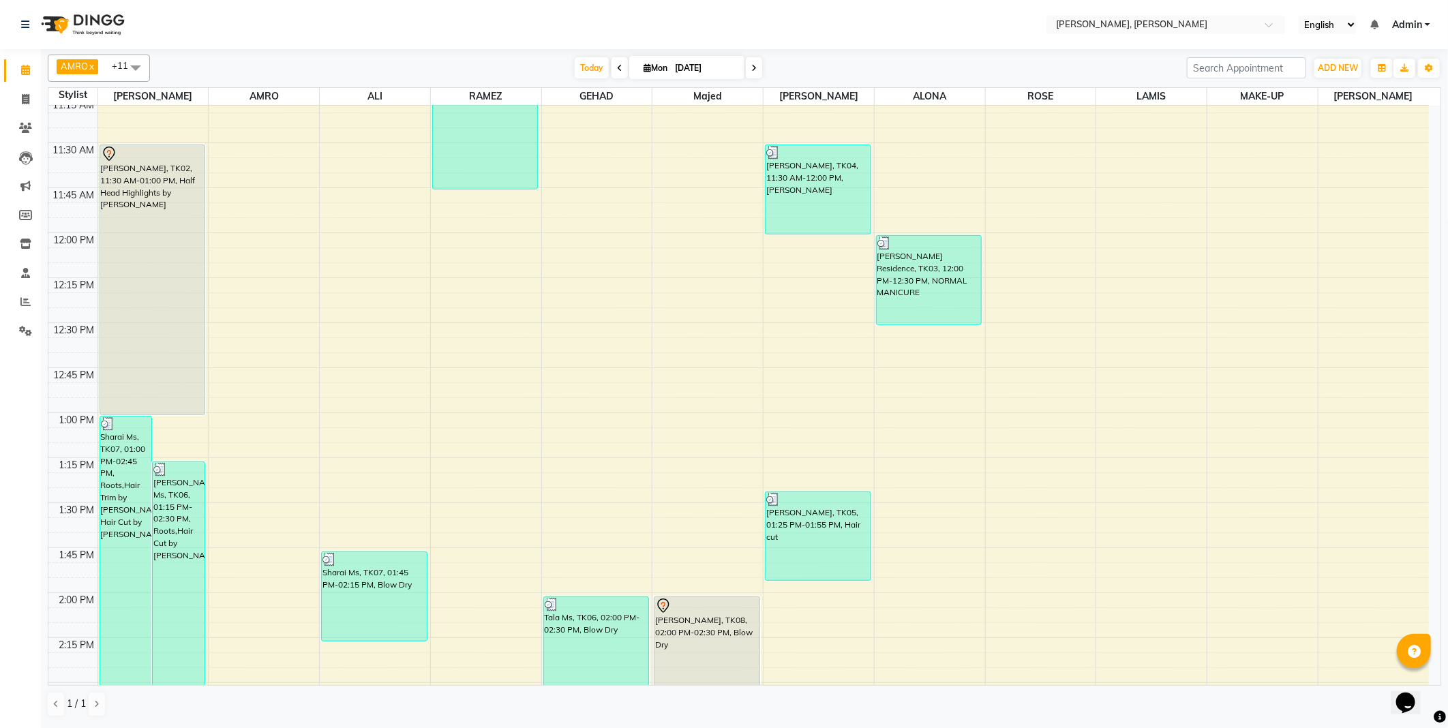
click at [718, 644] on div "[PERSON_NAME], TK08, 02:00 PM-02:30 PM, Blow Dry" at bounding box center [707, 641] width 105 height 89
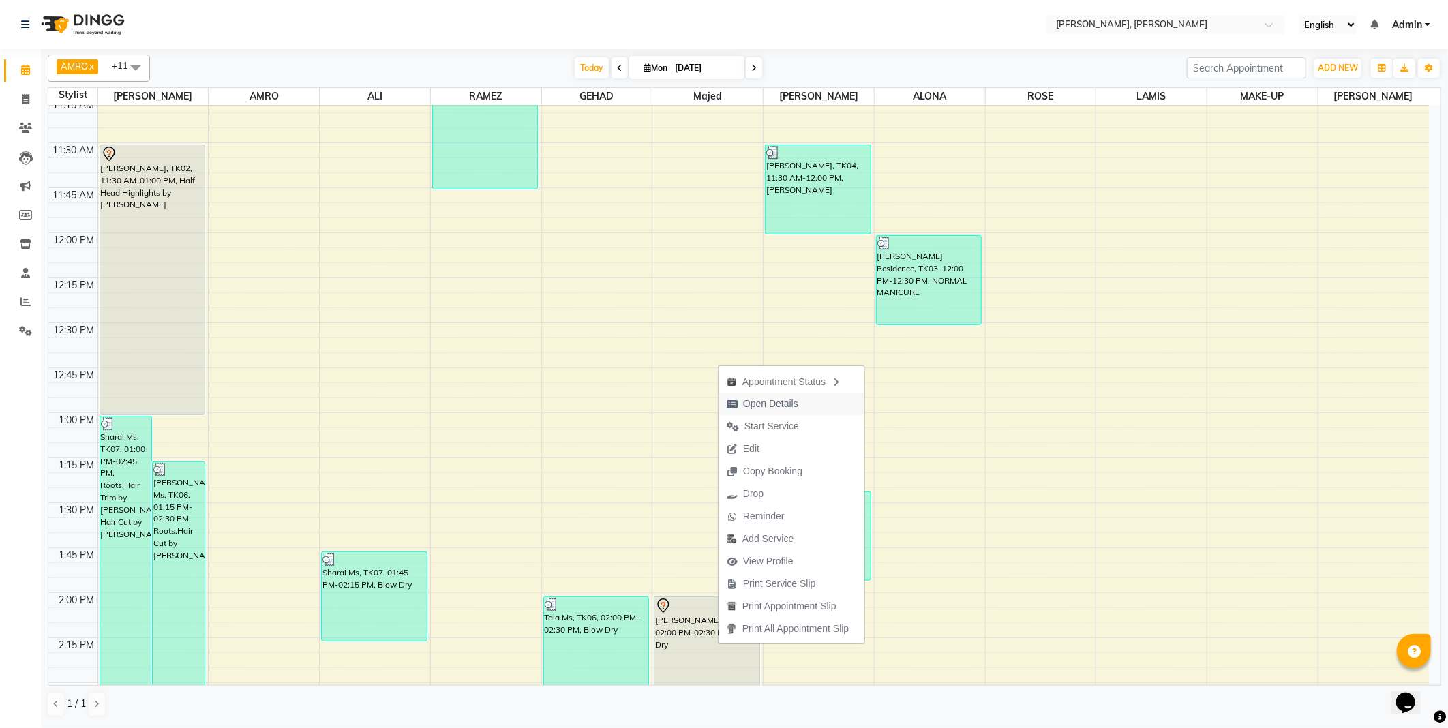
click at [772, 406] on span "Open Details" at bounding box center [770, 404] width 55 height 14
select select "7"
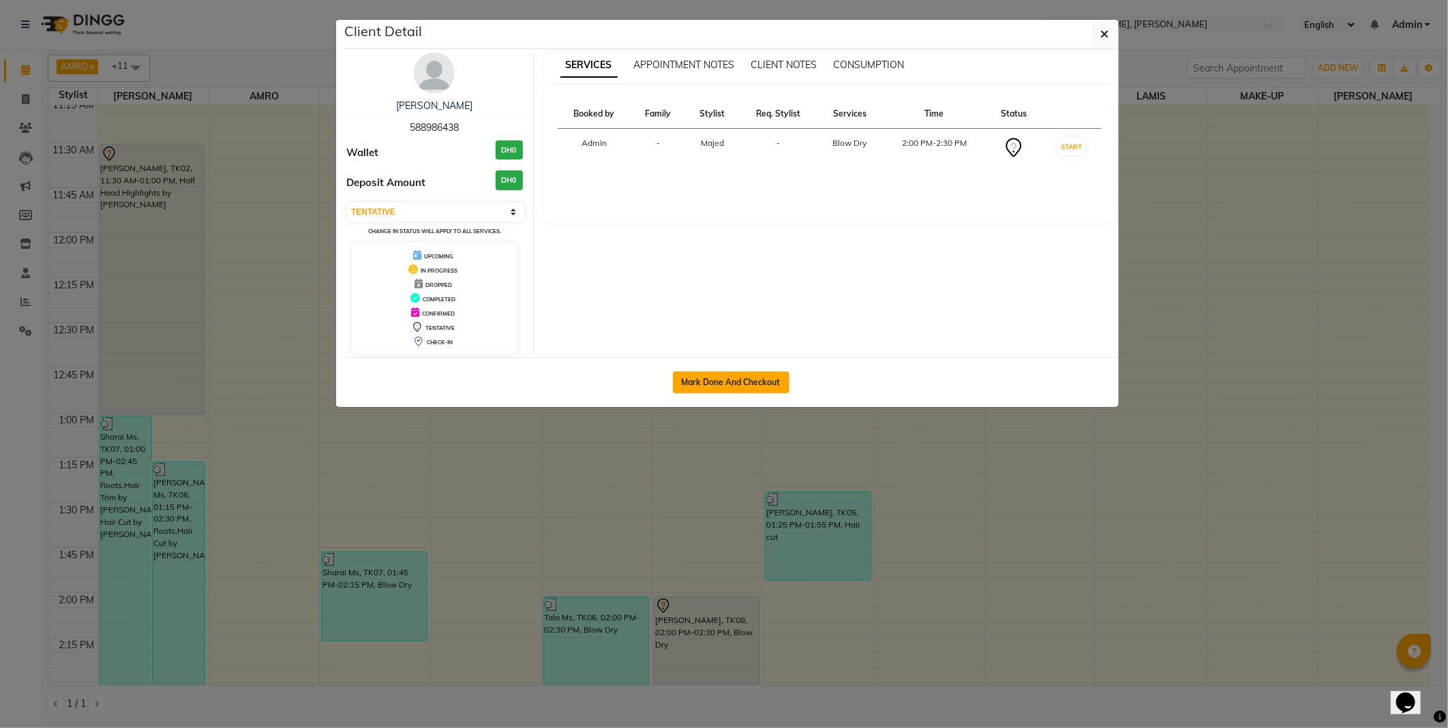
click at [760, 378] on button "Mark Done And Checkout" at bounding box center [731, 383] width 117 height 22
select select "service"
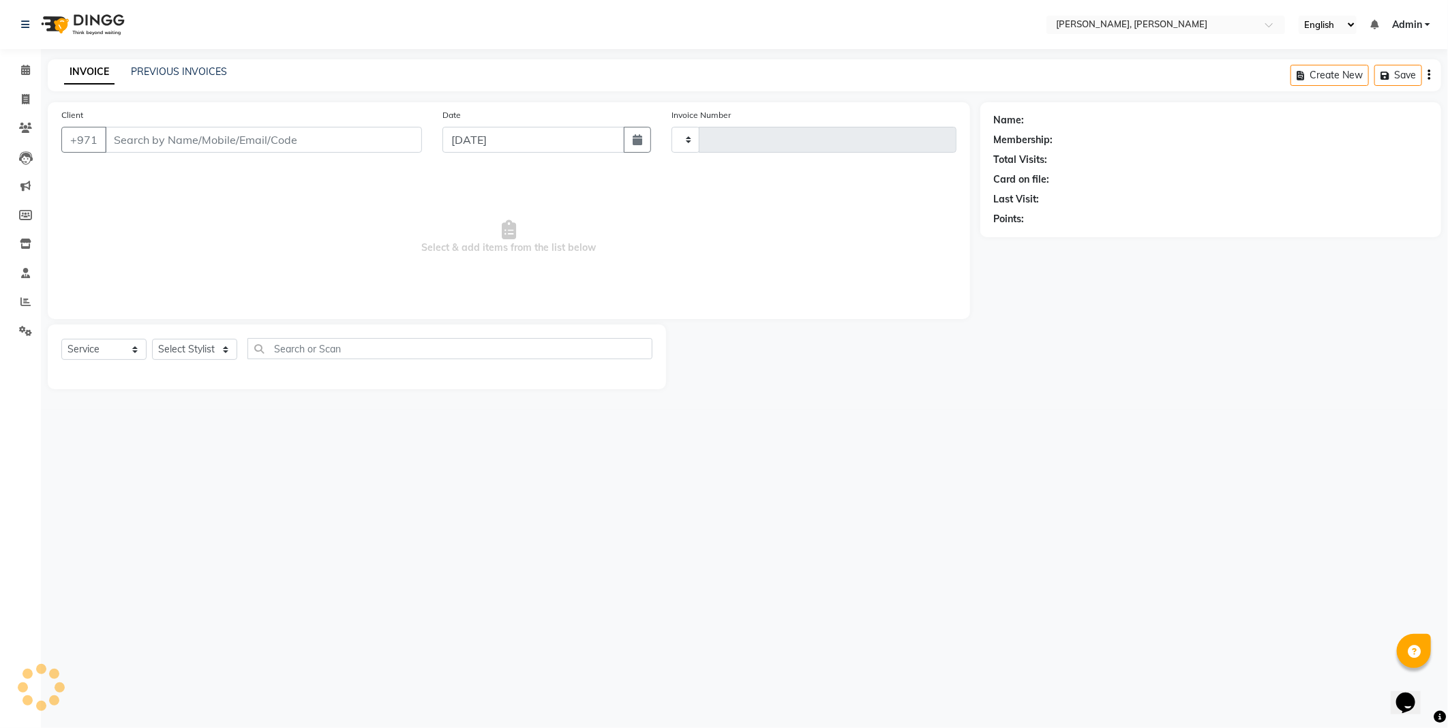
type input "2335"
select select "7142"
type input "588986438"
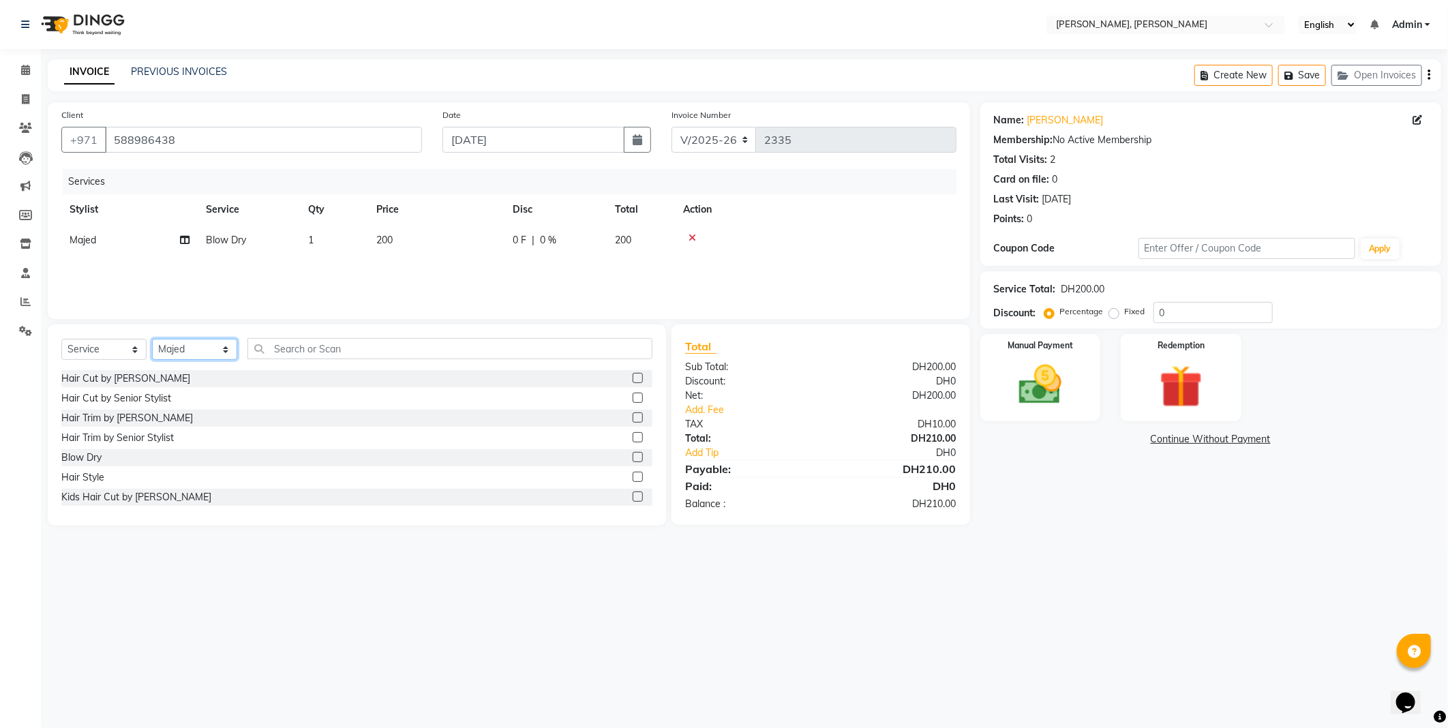
click at [220, 344] on select "Select Stylist [PERSON_NAME] [PERSON_NAME] ALYA [PERSON_NAME] AMRO [PERSON_NAME…" at bounding box center [194, 349] width 85 height 21
select select "62121"
click at [152, 340] on select "Select Stylist [PERSON_NAME] [PERSON_NAME] ALYA [PERSON_NAME] AMRO [PERSON_NAME…" at bounding box center [194, 349] width 85 height 21
click at [340, 344] on input "text" at bounding box center [450, 348] width 405 height 21
type input "hair cu"
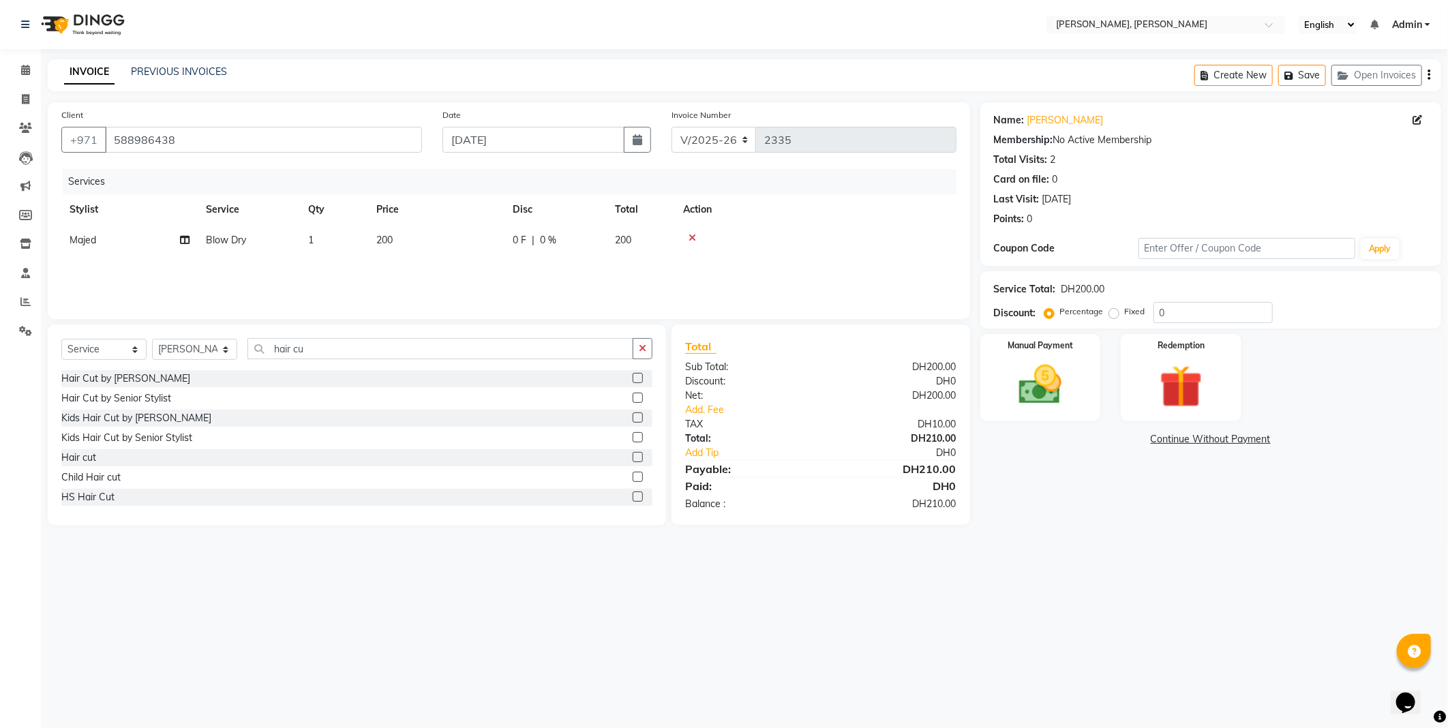
click at [633, 459] on label at bounding box center [638, 457] width 10 height 10
click at [633, 459] on input "checkbox" at bounding box center [637, 457] width 9 height 9
checkbox input "false"
click at [1208, 314] on input "0" at bounding box center [1213, 312] width 119 height 21
type input "20"
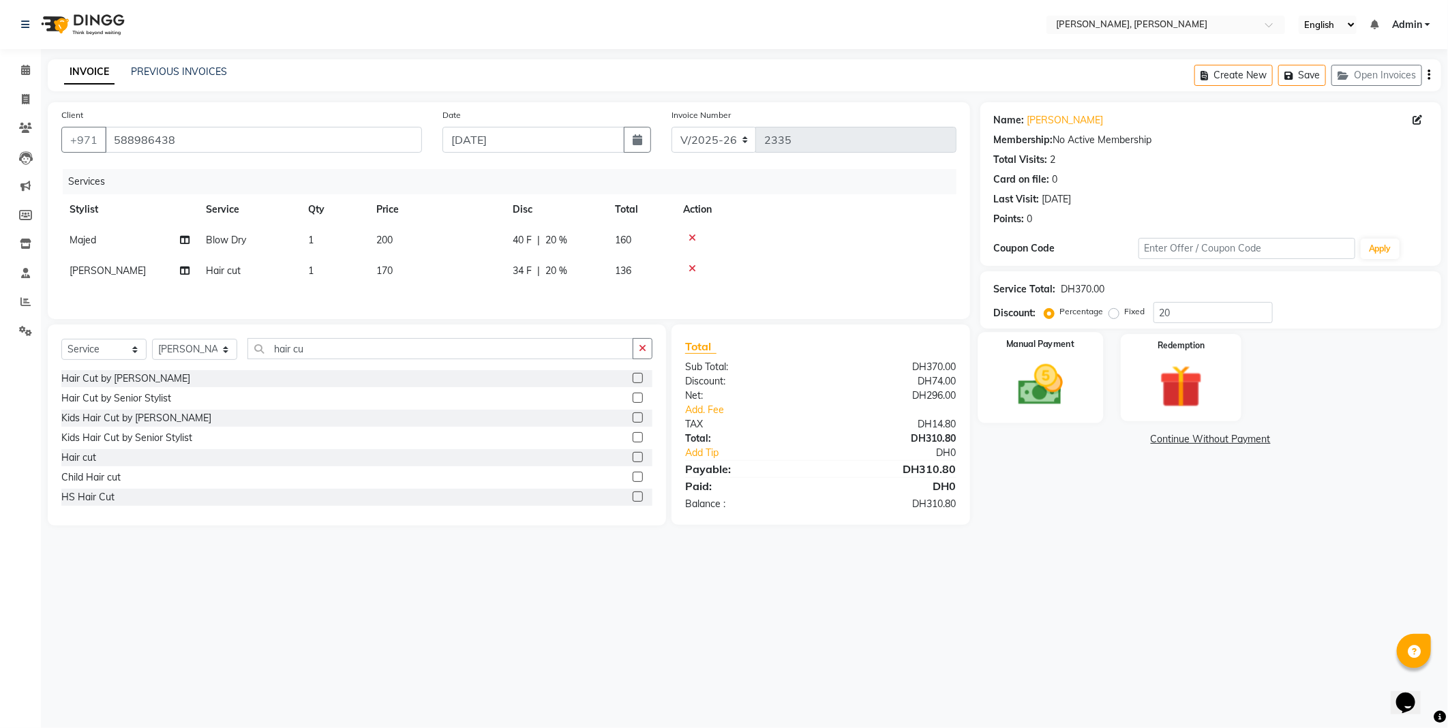
click at [1031, 360] on img at bounding box center [1040, 385] width 73 height 52
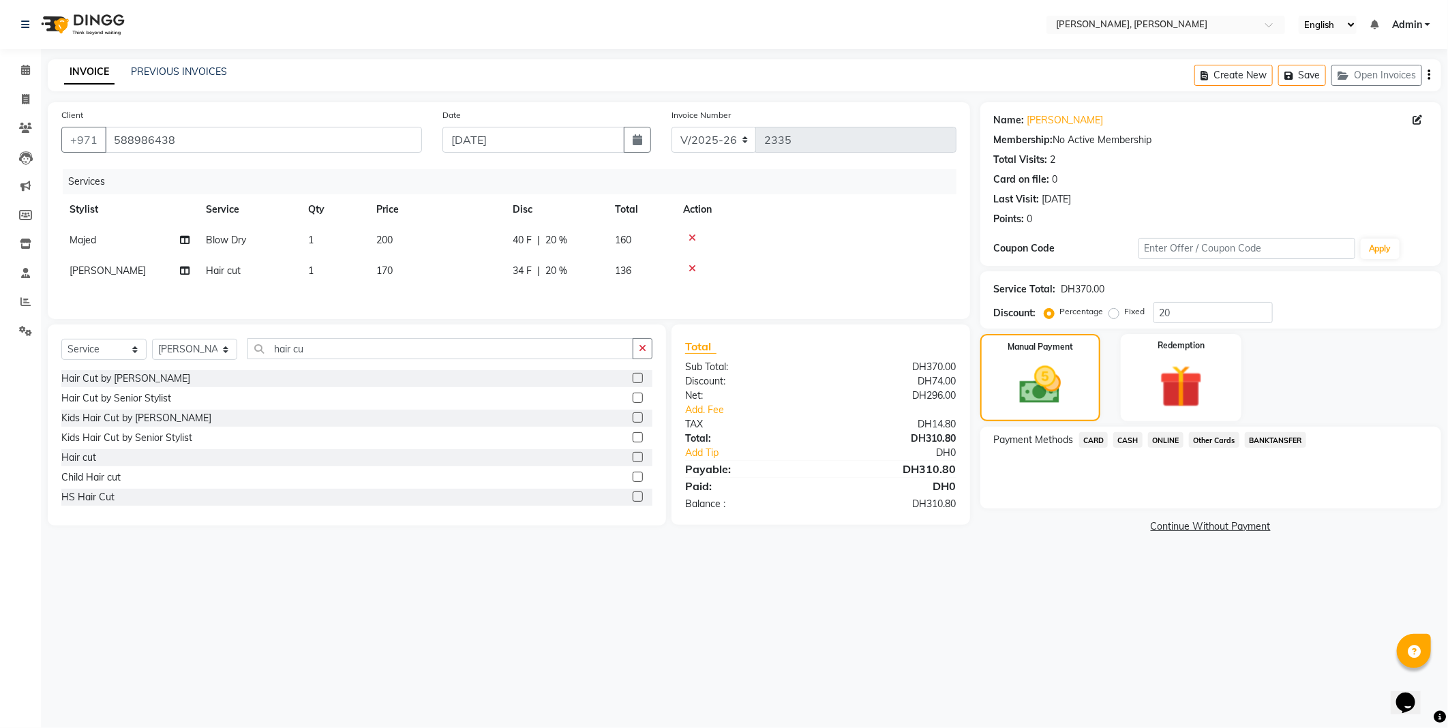
click at [1091, 439] on span "CARD" at bounding box center [1093, 440] width 29 height 16
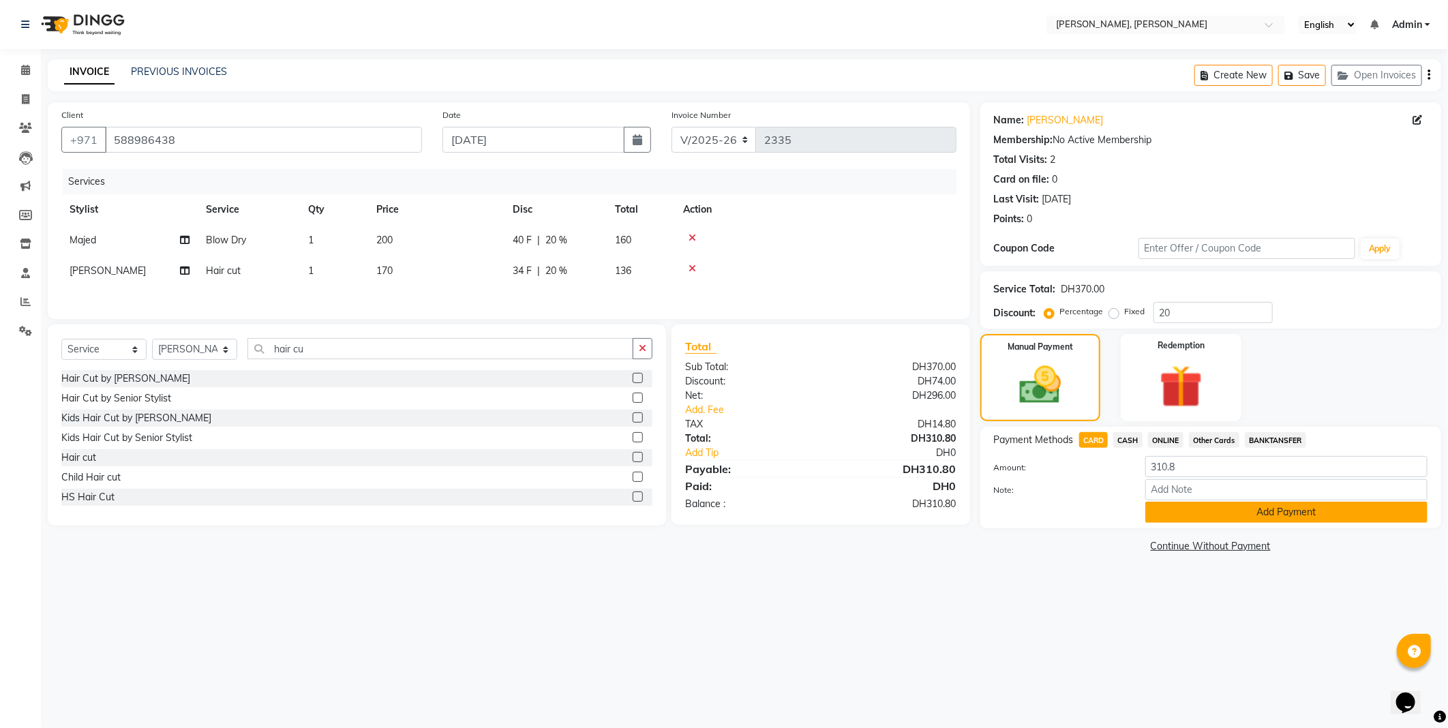
click at [1306, 516] on button "Add Payment" at bounding box center [1287, 512] width 282 height 21
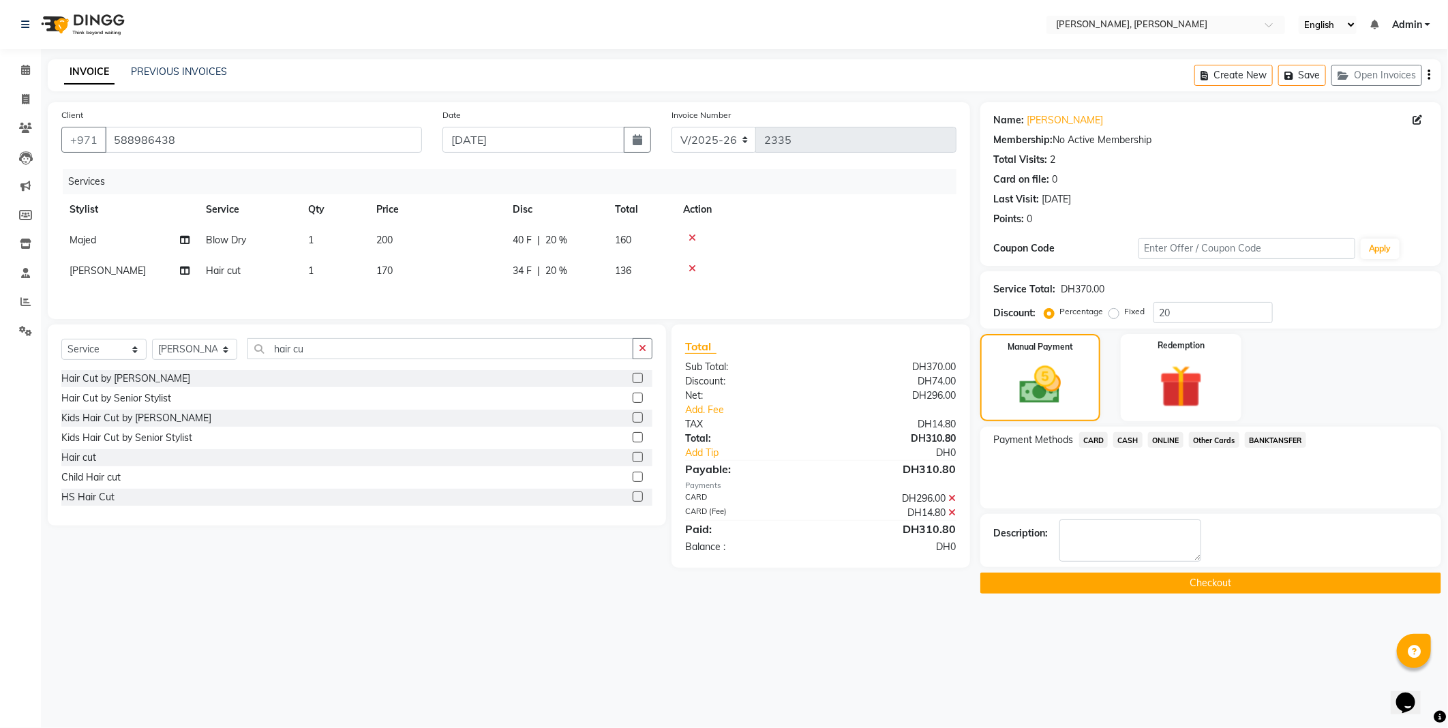
click at [411, 244] on td "200" at bounding box center [436, 240] width 136 height 31
select select "83686"
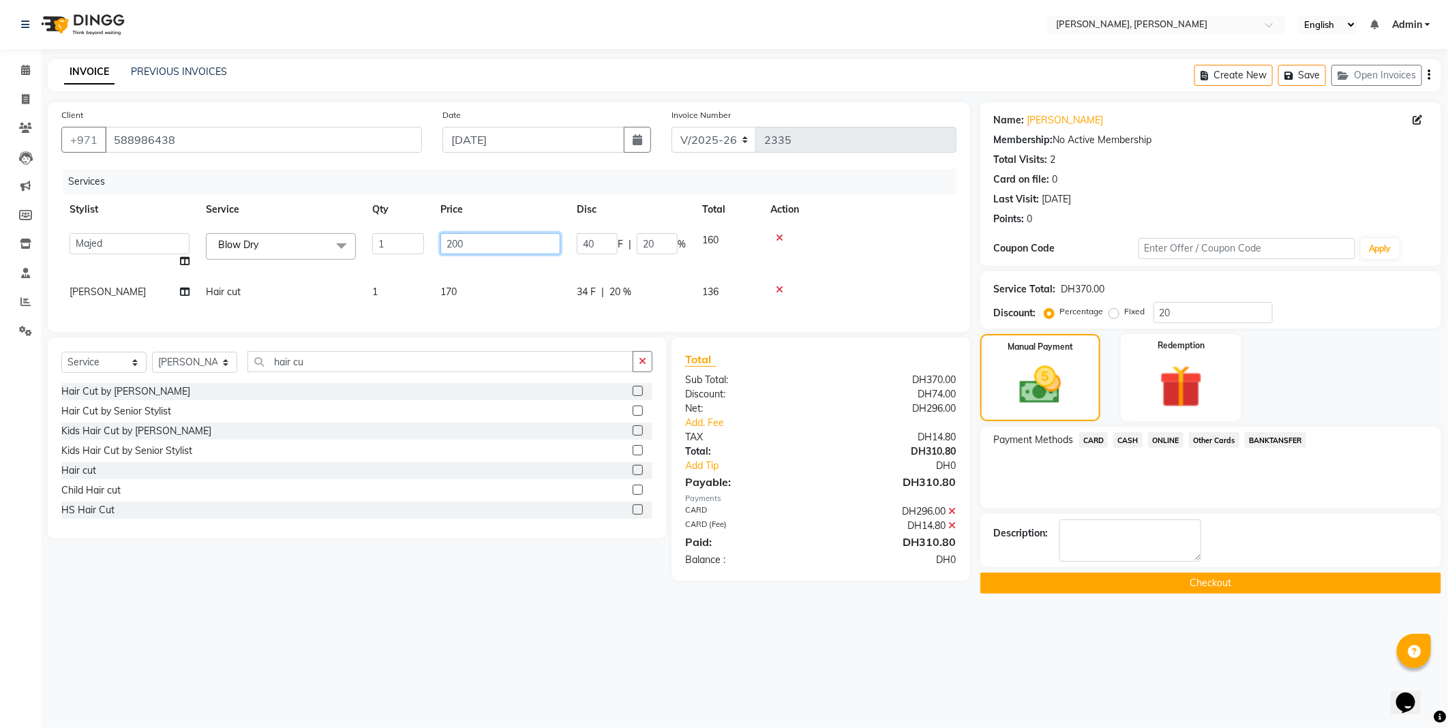
click at [472, 246] on input "200" at bounding box center [501, 243] width 120 height 21
type input "250"
click at [496, 300] on div "Services Stylist Service Qty Price Disc Total Action [PERSON_NAME] [PERSON_NAME…" at bounding box center [508, 243] width 895 height 149
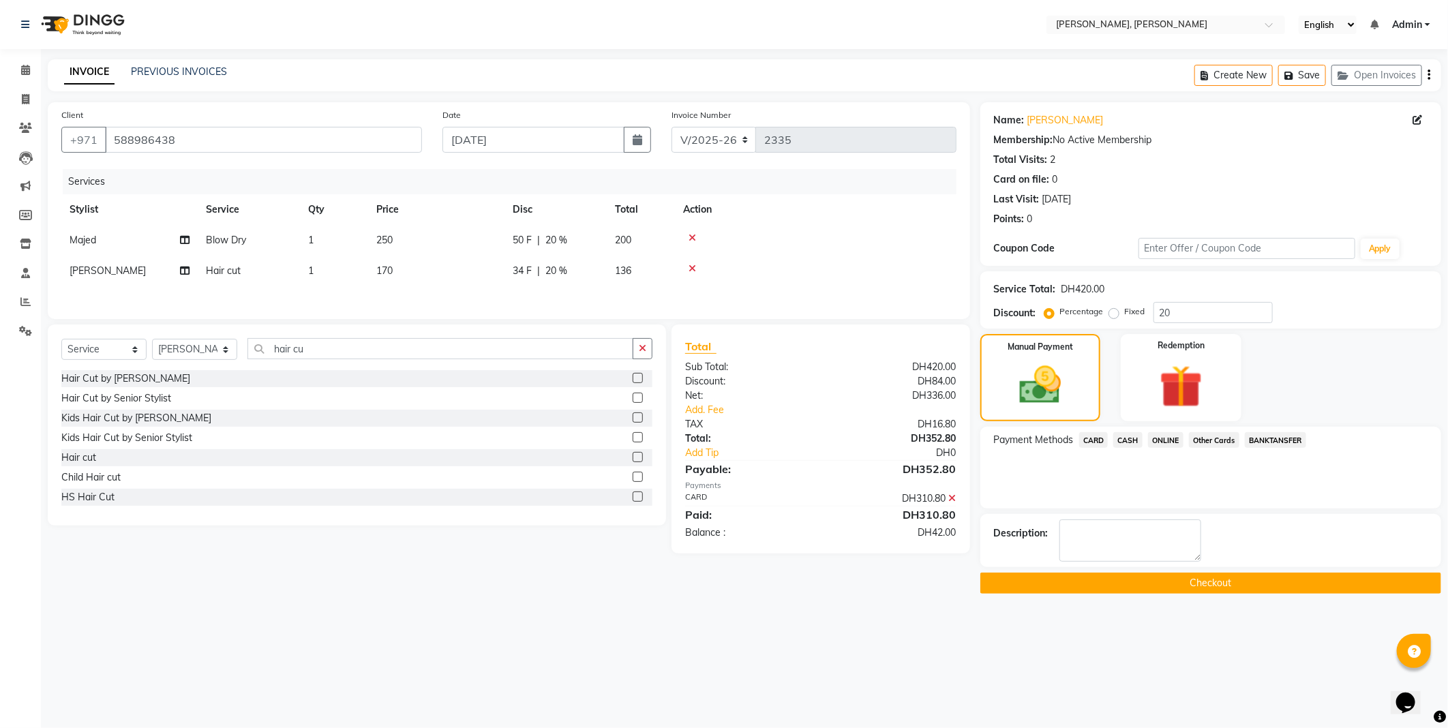
click at [743, 638] on div "Select Location × [PERSON_NAME], Jw Marriott English ENGLISH Español العربية मर…" at bounding box center [724, 364] width 1448 height 728
click at [1127, 440] on span "CASH" at bounding box center [1128, 440] width 29 height 16
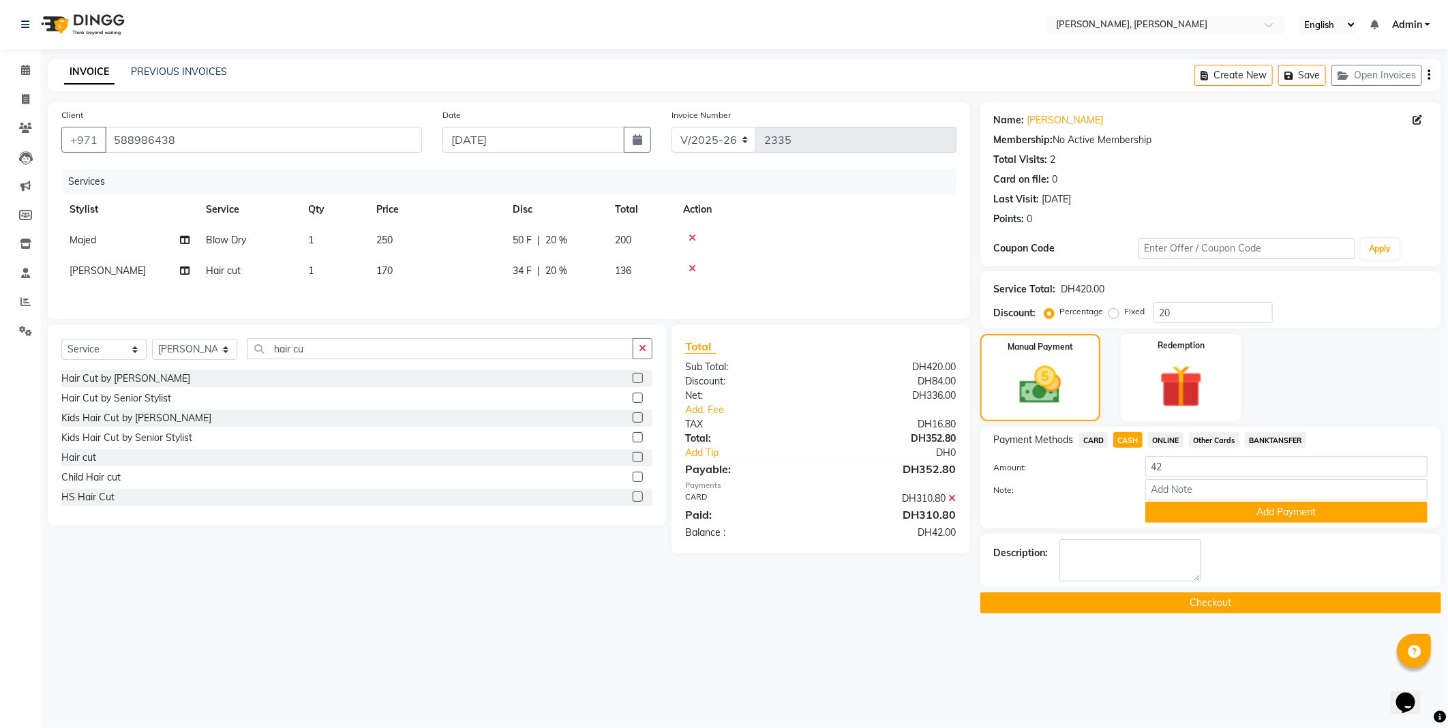
click at [1088, 441] on span "CARD" at bounding box center [1093, 440] width 29 height 16
click at [1197, 509] on button "Add Payment" at bounding box center [1287, 512] width 282 height 21
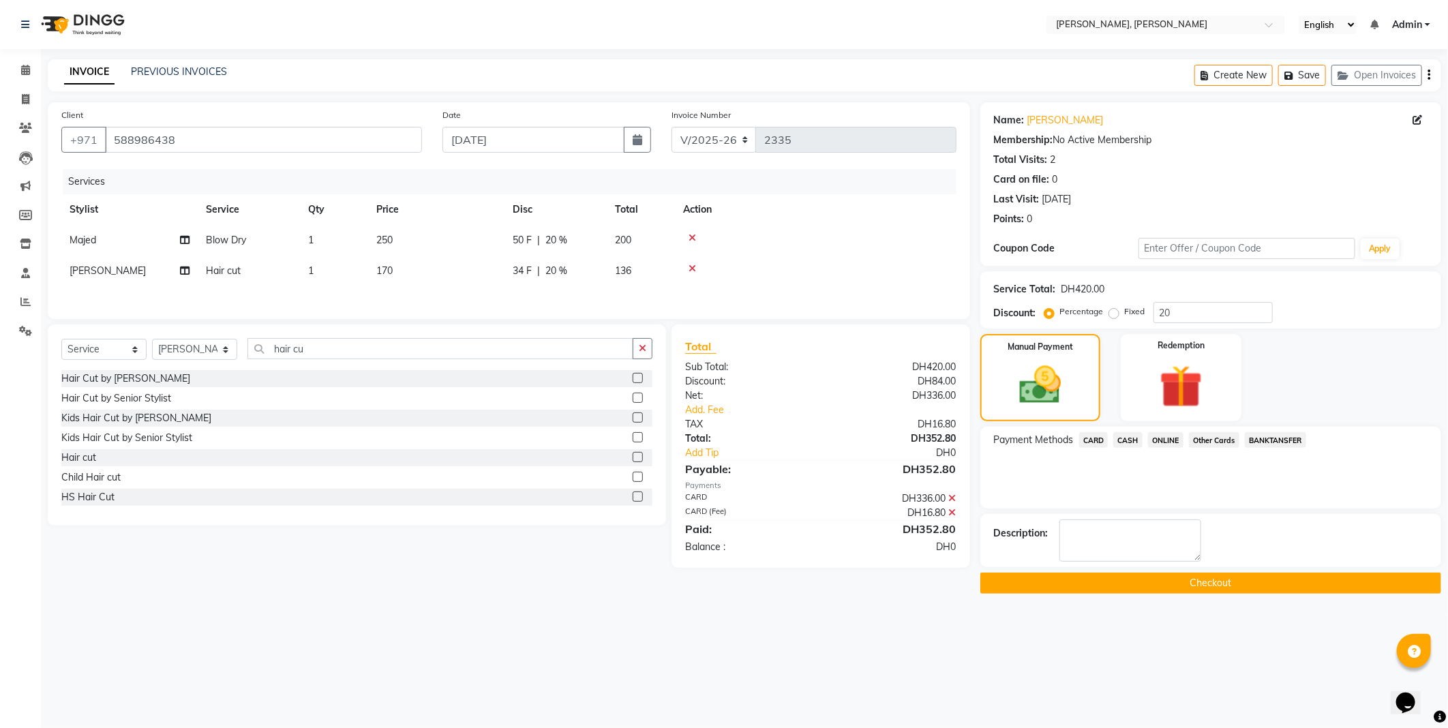
click at [1056, 582] on button "Checkout" at bounding box center [1211, 583] width 461 height 21
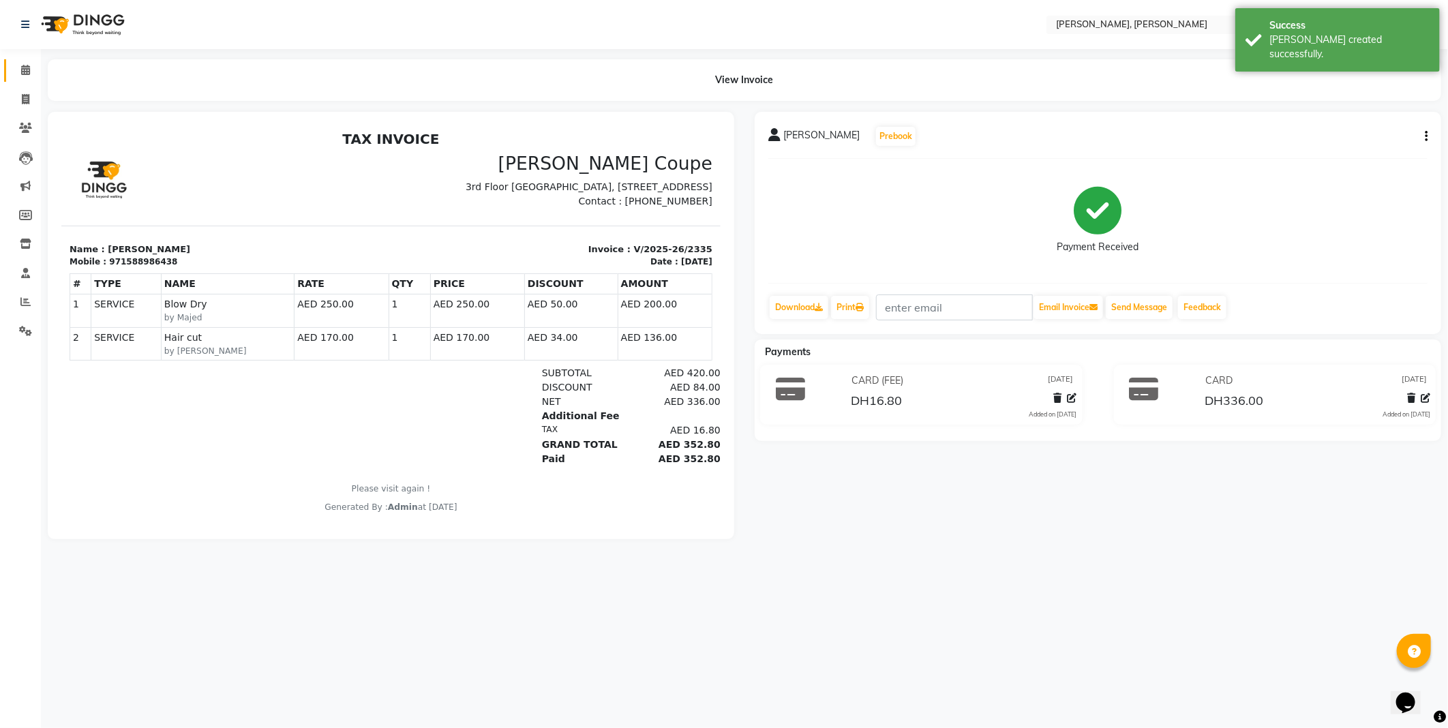
click at [25, 70] on icon at bounding box center [25, 70] width 9 height 10
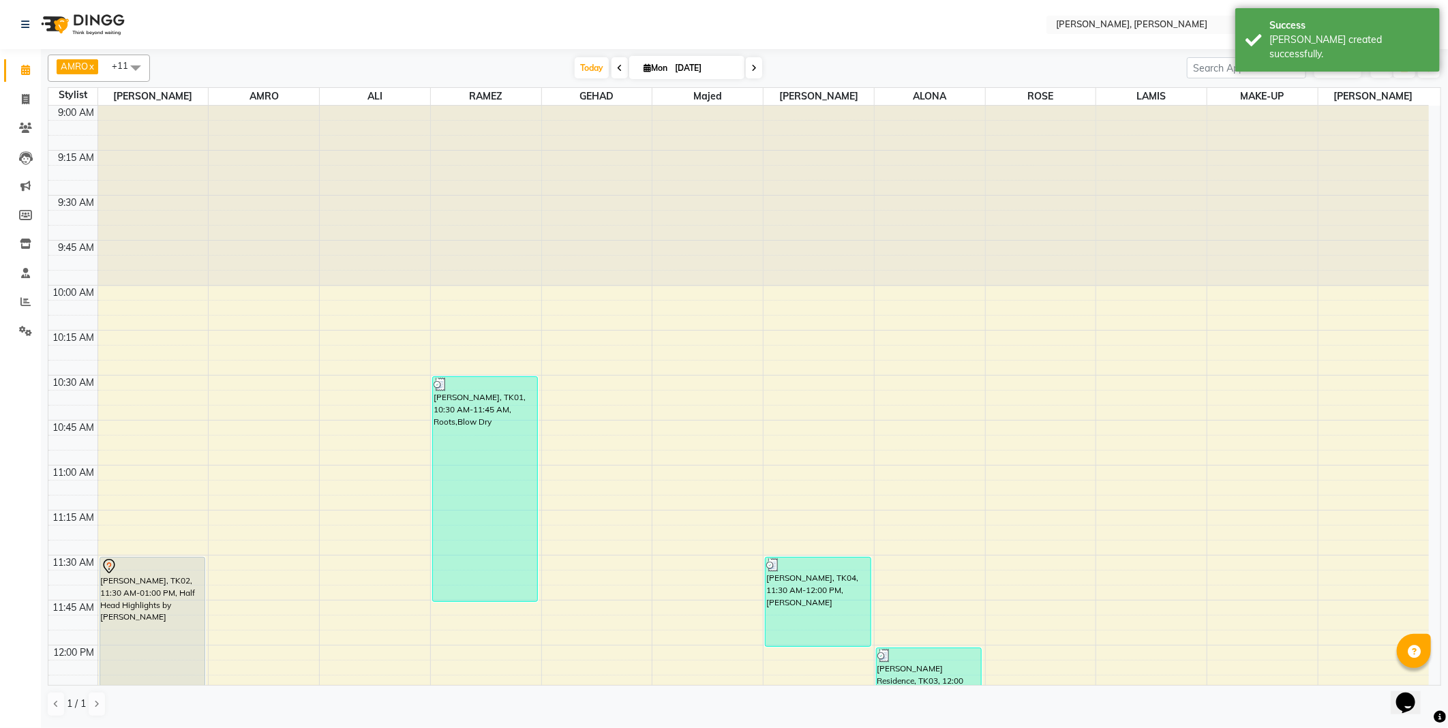
click at [133, 601] on div "[PERSON_NAME], TK02, 11:30 AM-01:00 PM, Half Head Highlights by [PERSON_NAME]" at bounding box center [152, 692] width 105 height 269
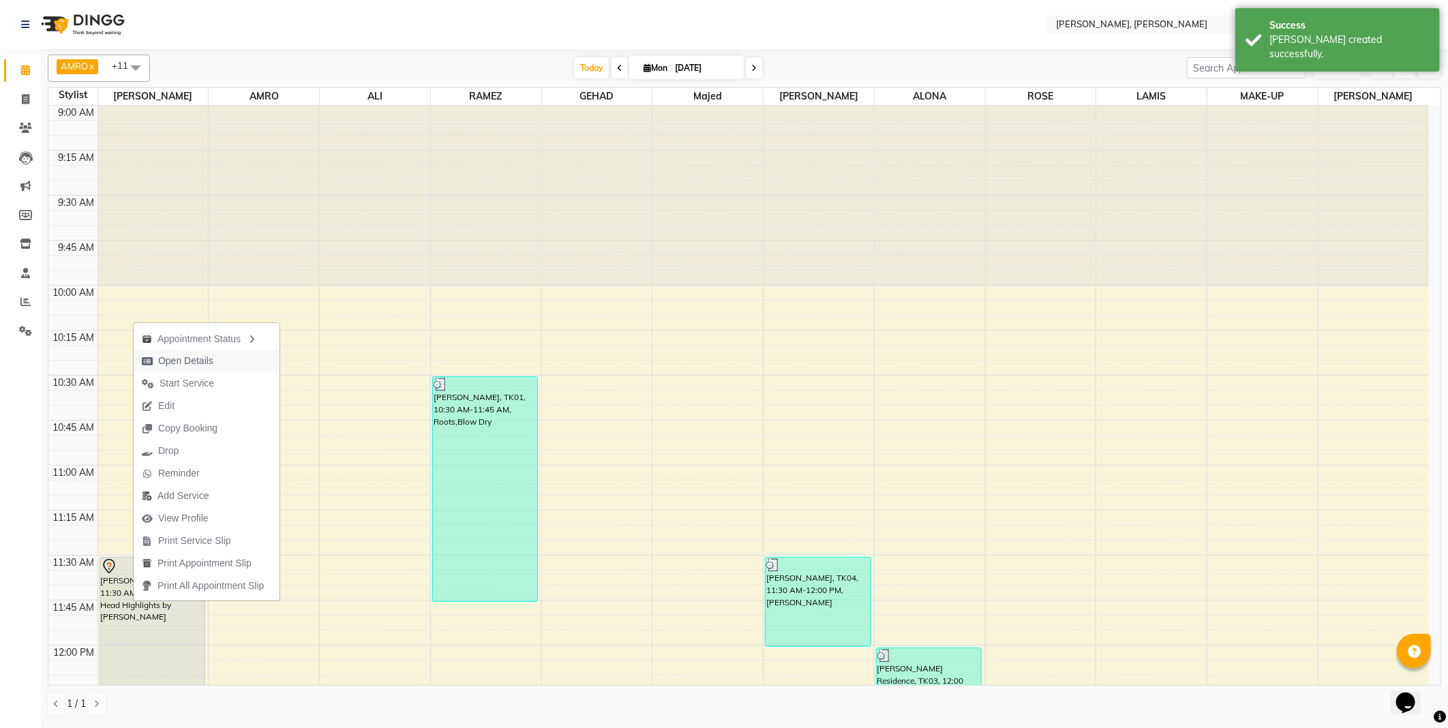
click at [196, 359] on span "Open Details" at bounding box center [185, 361] width 55 height 14
select select "7"
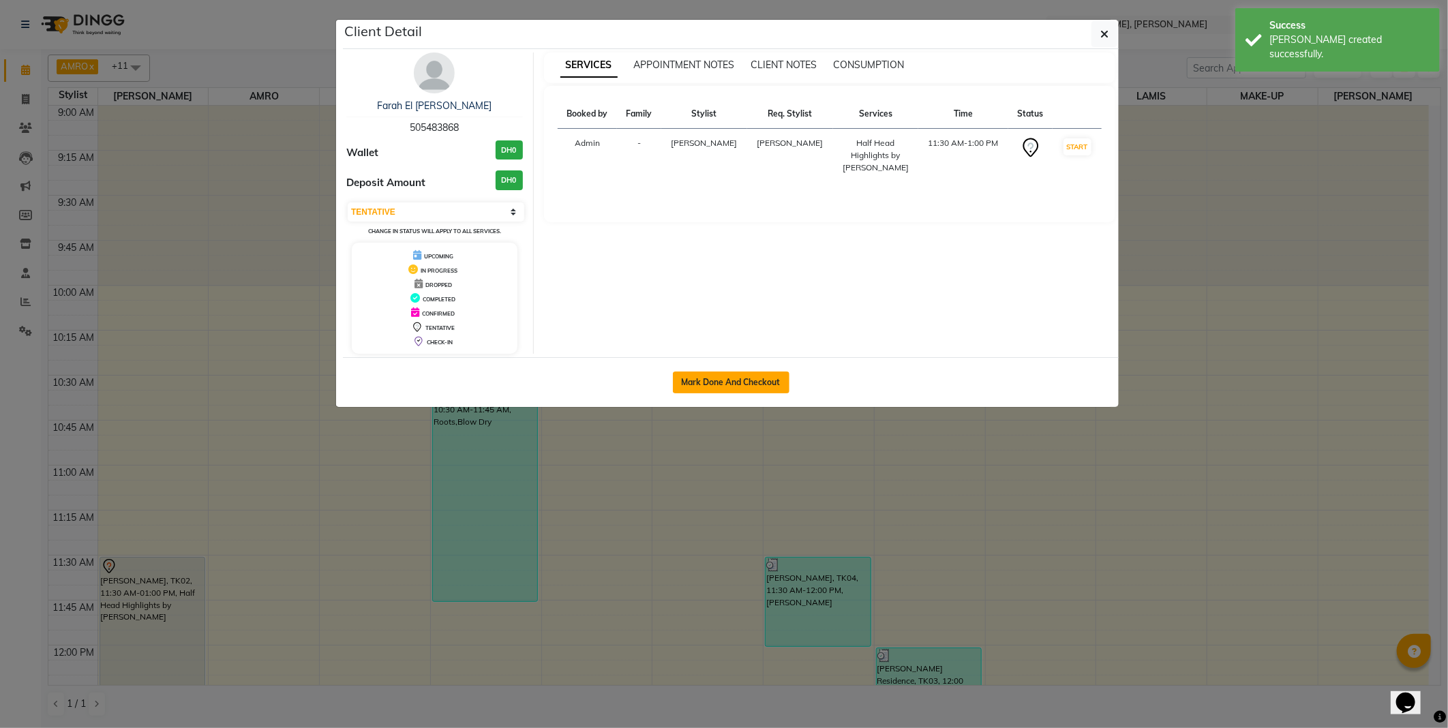
click at [712, 386] on button "Mark Done And Checkout" at bounding box center [731, 383] width 117 height 22
select select "service"
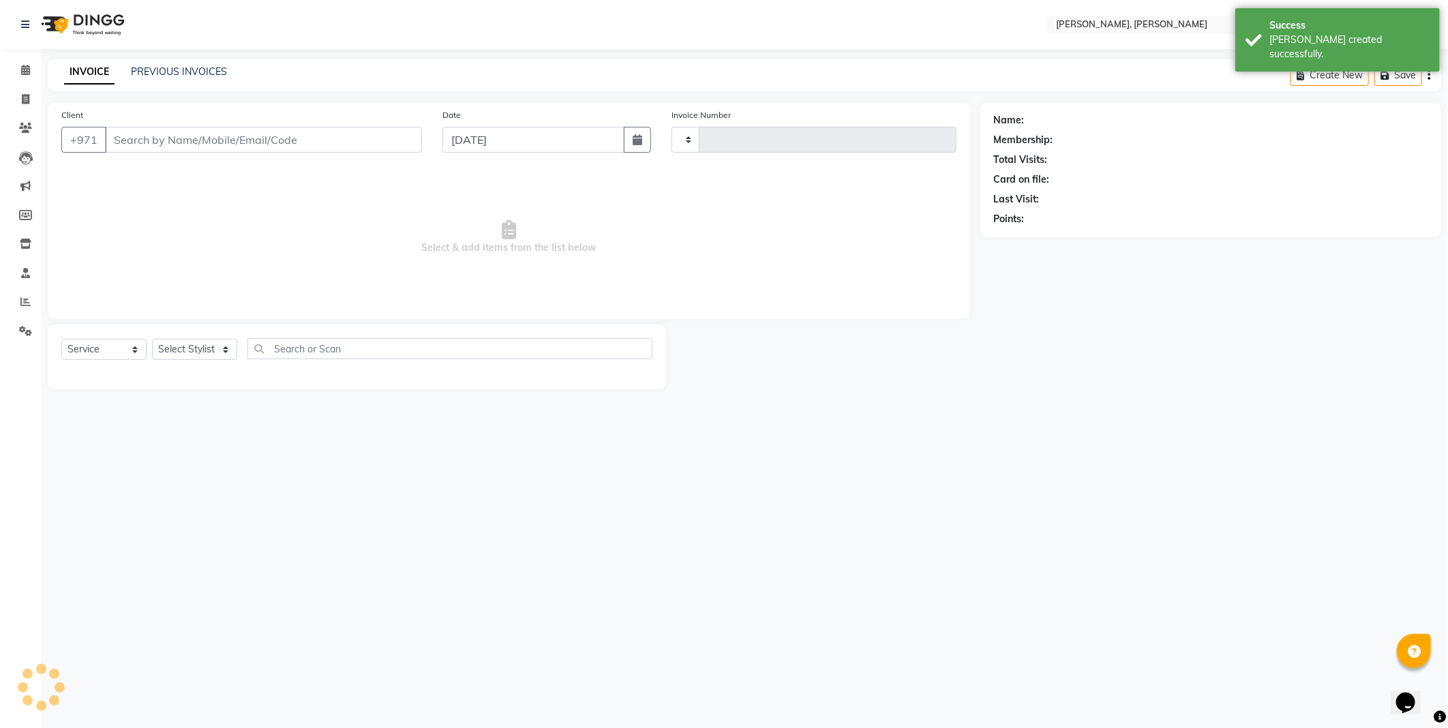
type input "2336"
select select "7142"
type input "505483868"
select select "59729"
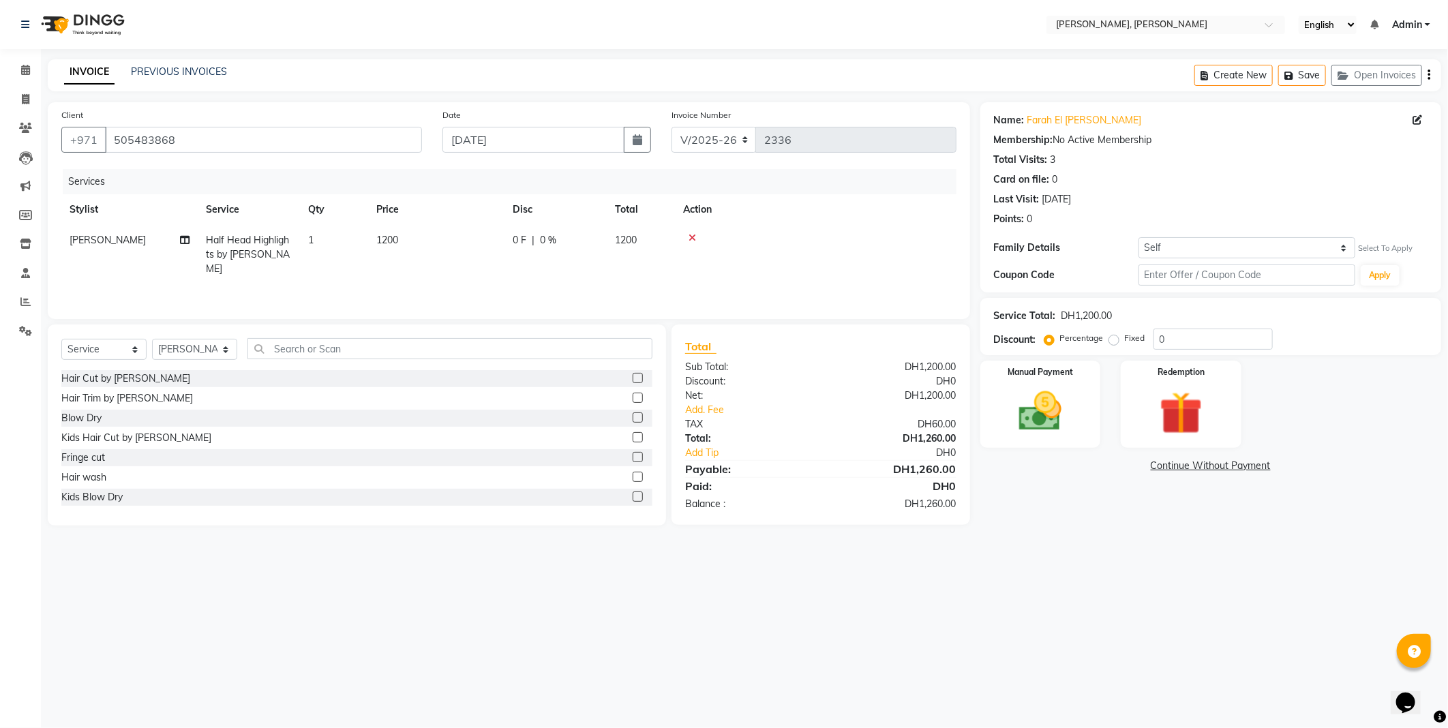
click at [379, 237] on span "1200" at bounding box center [387, 240] width 22 height 12
select select "59729"
click at [465, 248] on input "1200" at bounding box center [501, 243] width 120 height 21
type input "1500"
click at [486, 274] on div "Services Stylist Service Qty Price Disc Total Action [PERSON_NAME] [PERSON_NAME…" at bounding box center [508, 237] width 895 height 136
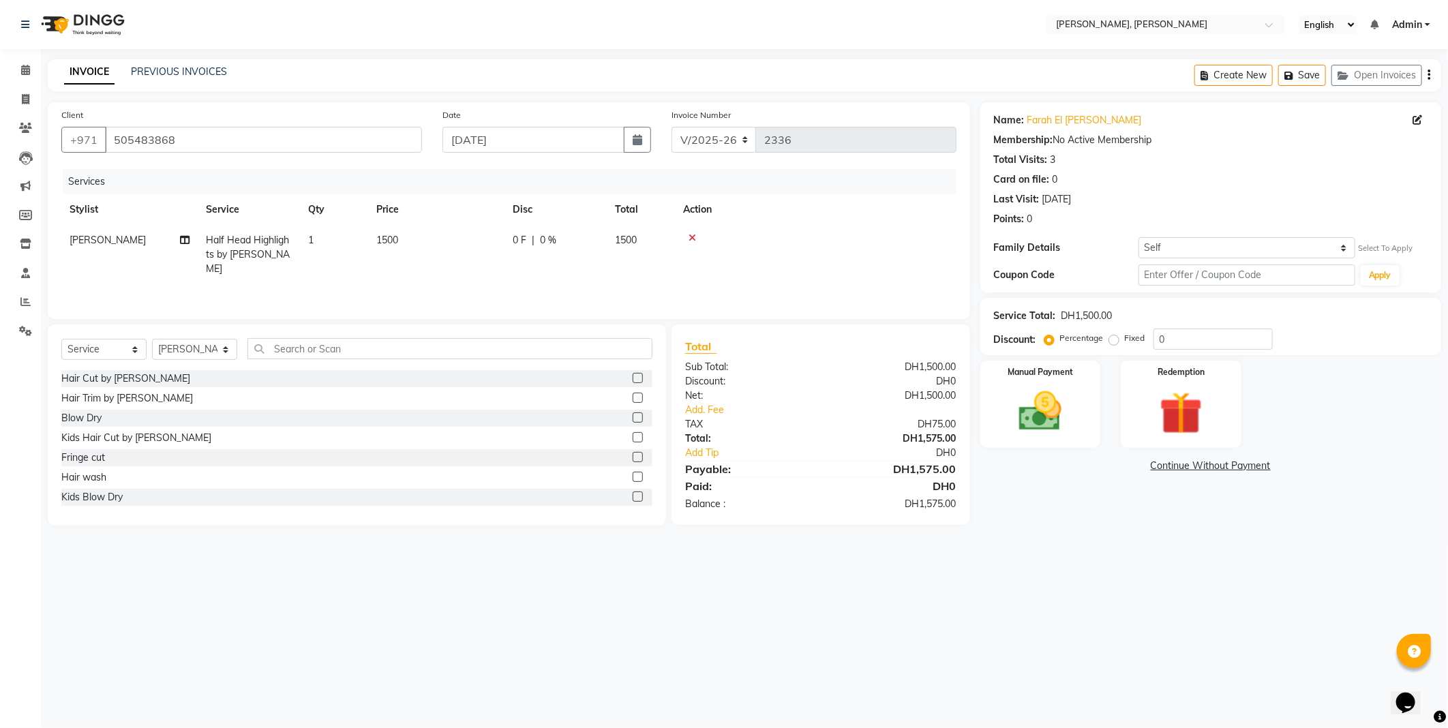
click at [633, 393] on label at bounding box center [638, 398] width 10 height 10
click at [633, 394] on input "checkbox" at bounding box center [637, 398] width 9 height 9
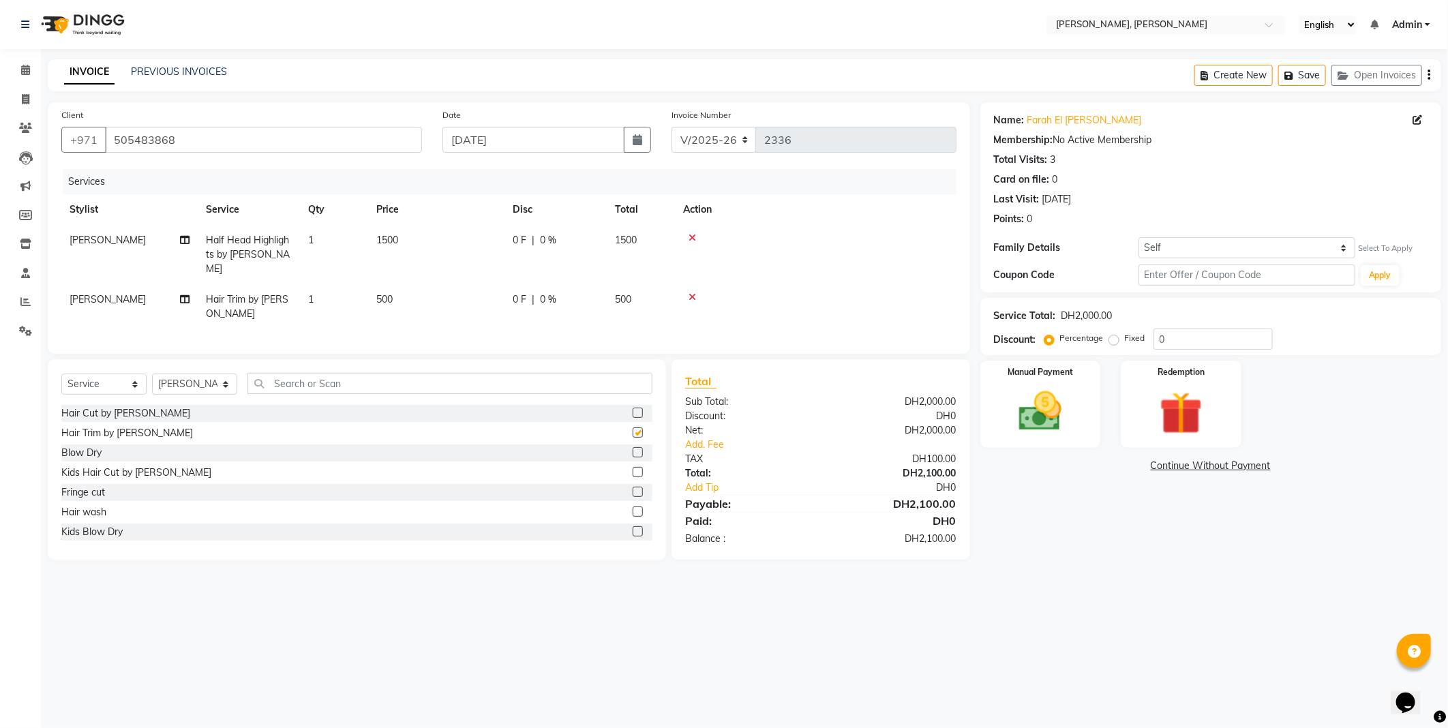
checkbox input "false"
click at [212, 385] on select "Select Stylist [PERSON_NAME] [PERSON_NAME] ALYA [PERSON_NAME] AMRO [PERSON_NAME…" at bounding box center [194, 384] width 85 height 21
select select "59733"
click at [152, 374] on select "Select Stylist [PERSON_NAME] [PERSON_NAME] ALYA [PERSON_NAME] AMRO [PERSON_NAME…" at bounding box center [194, 384] width 85 height 21
click at [633, 489] on label at bounding box center [638, 492] width 10 height 10
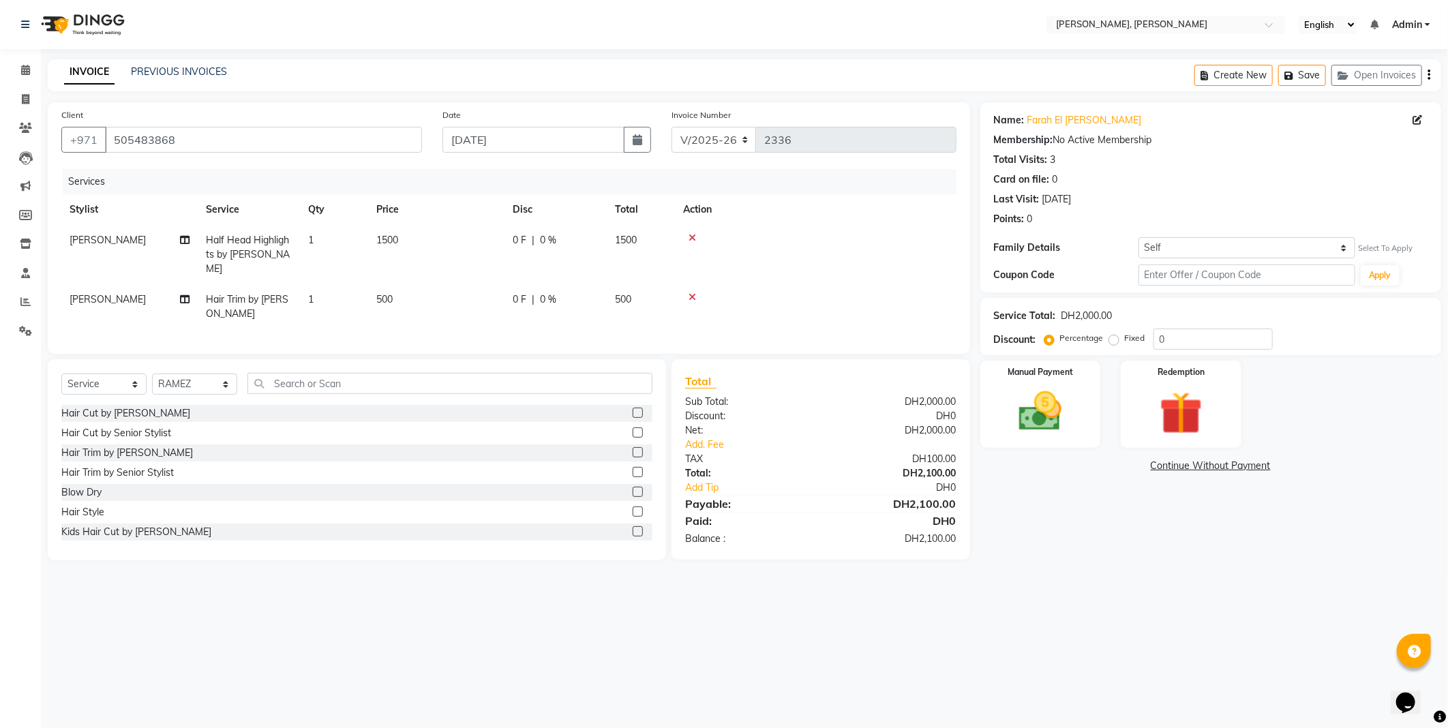
click at [633, 489] on input "checkbox" at bounding box center [637, 492] width 9 height 9
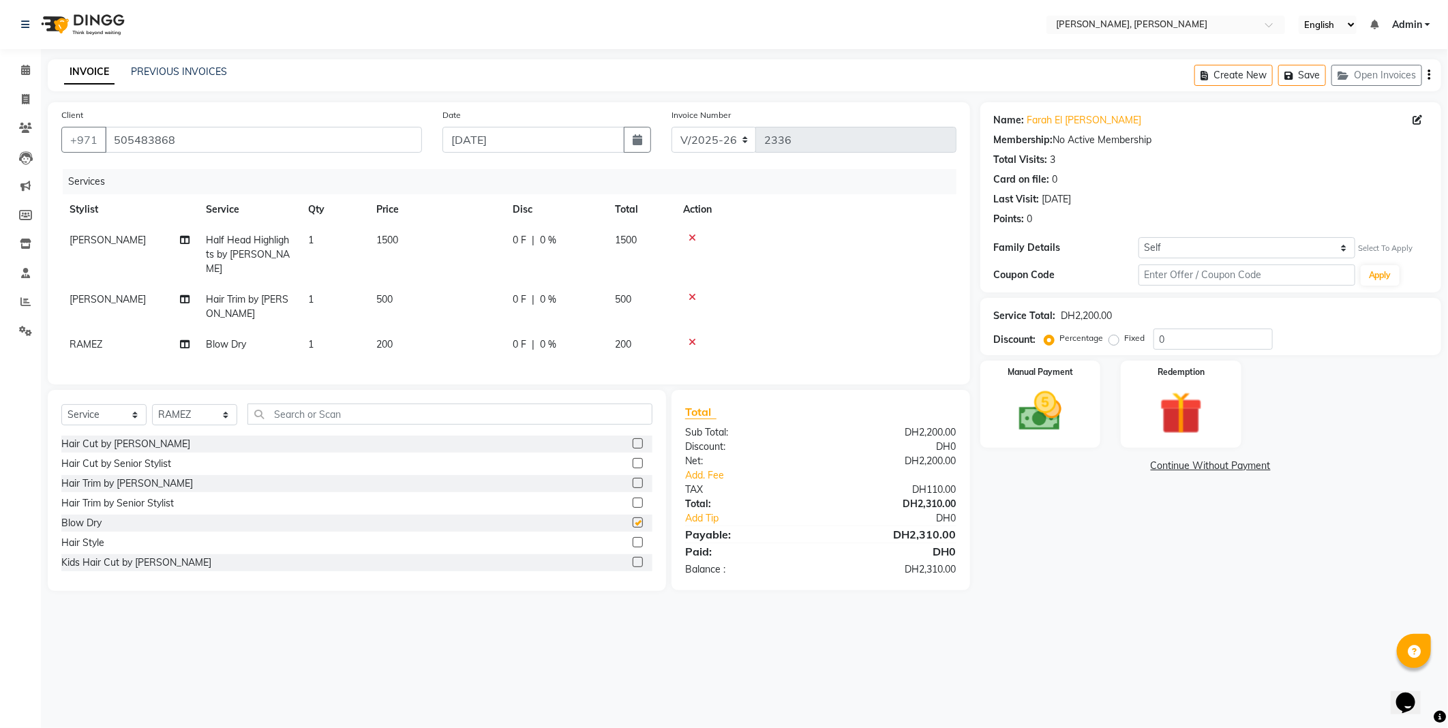
checkbox input "false"
click at [1024, 411] on img at bounding box center [1040, 412] width 73 height 52
click at [1201, 466] on span "Other Cards" at bounding box center [1214, 467] width 50 height 16
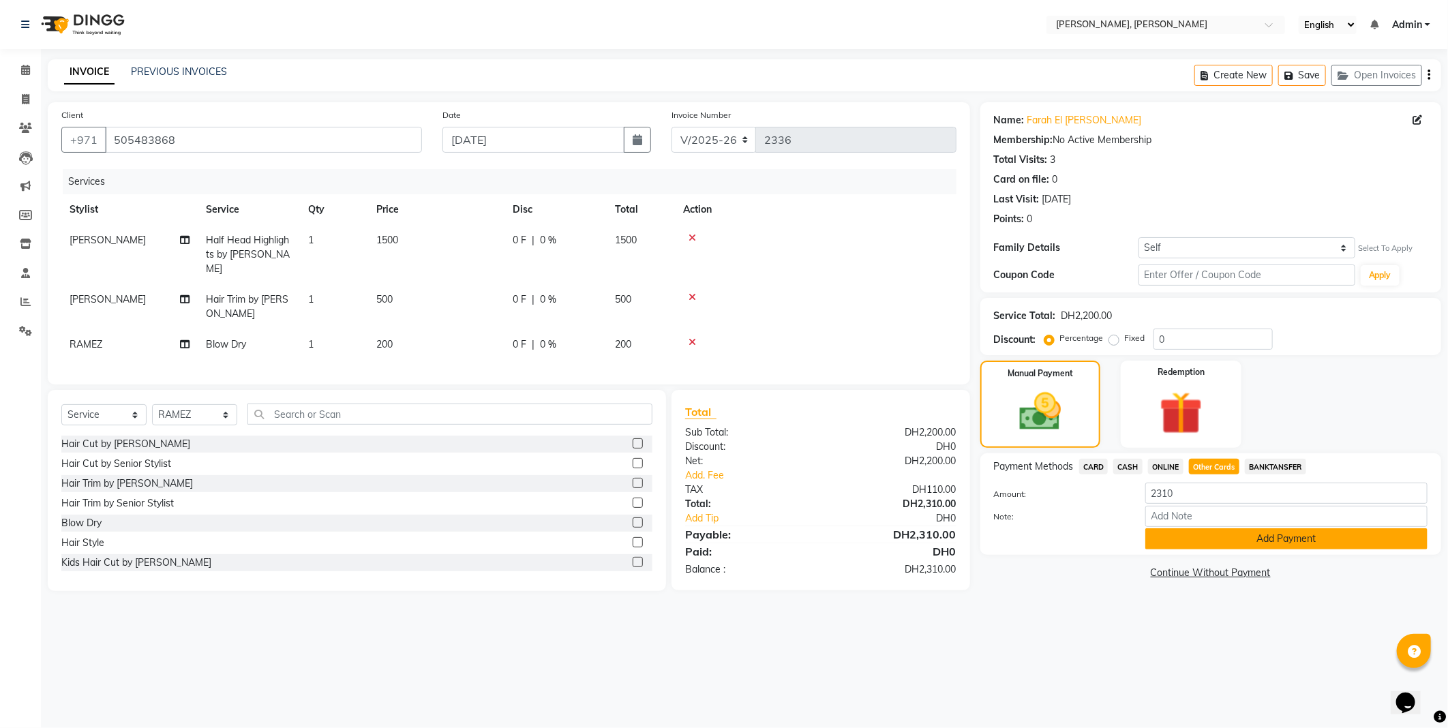
click at [1279, 537] on button "Add Payment" at bounding box center [1287, 538] width 282 height 21
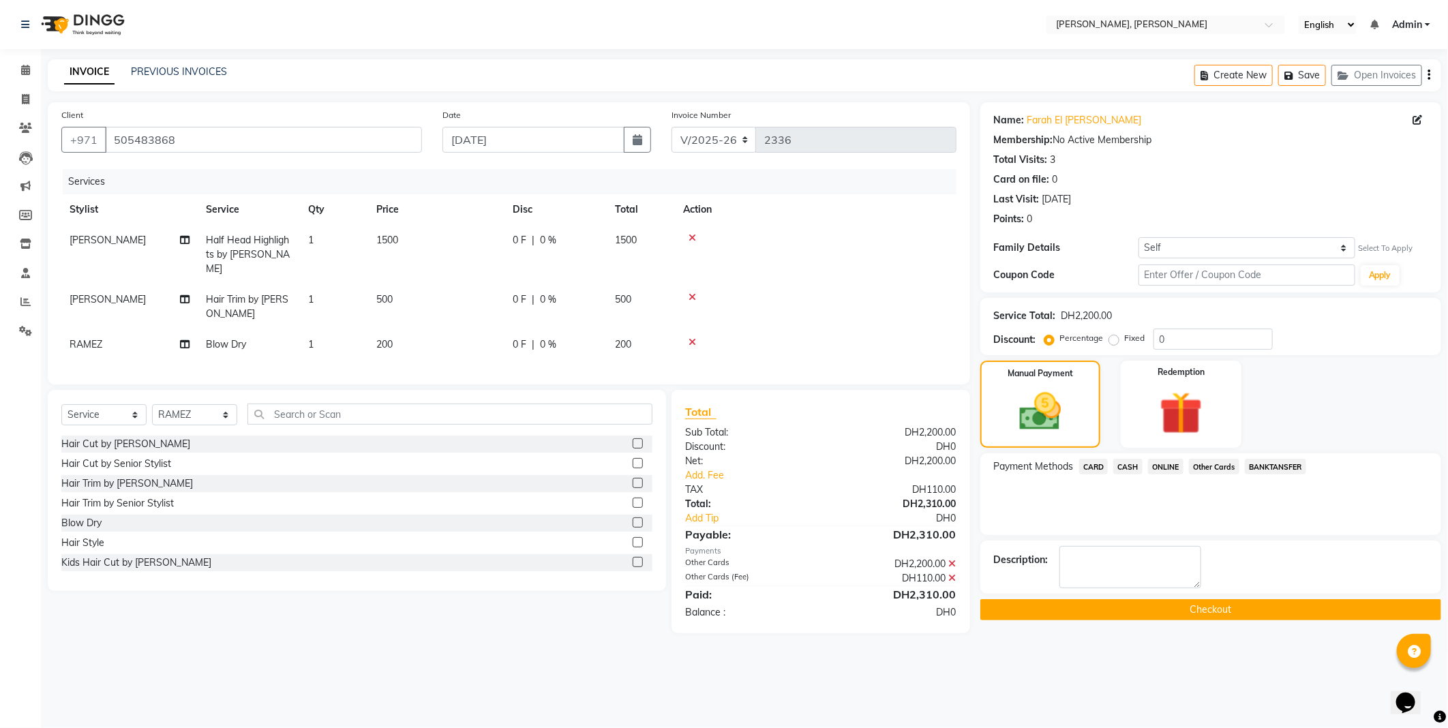
click at [1307, 603] on button "Checkout" at bounding box center [1211, 609] width 461 height 21
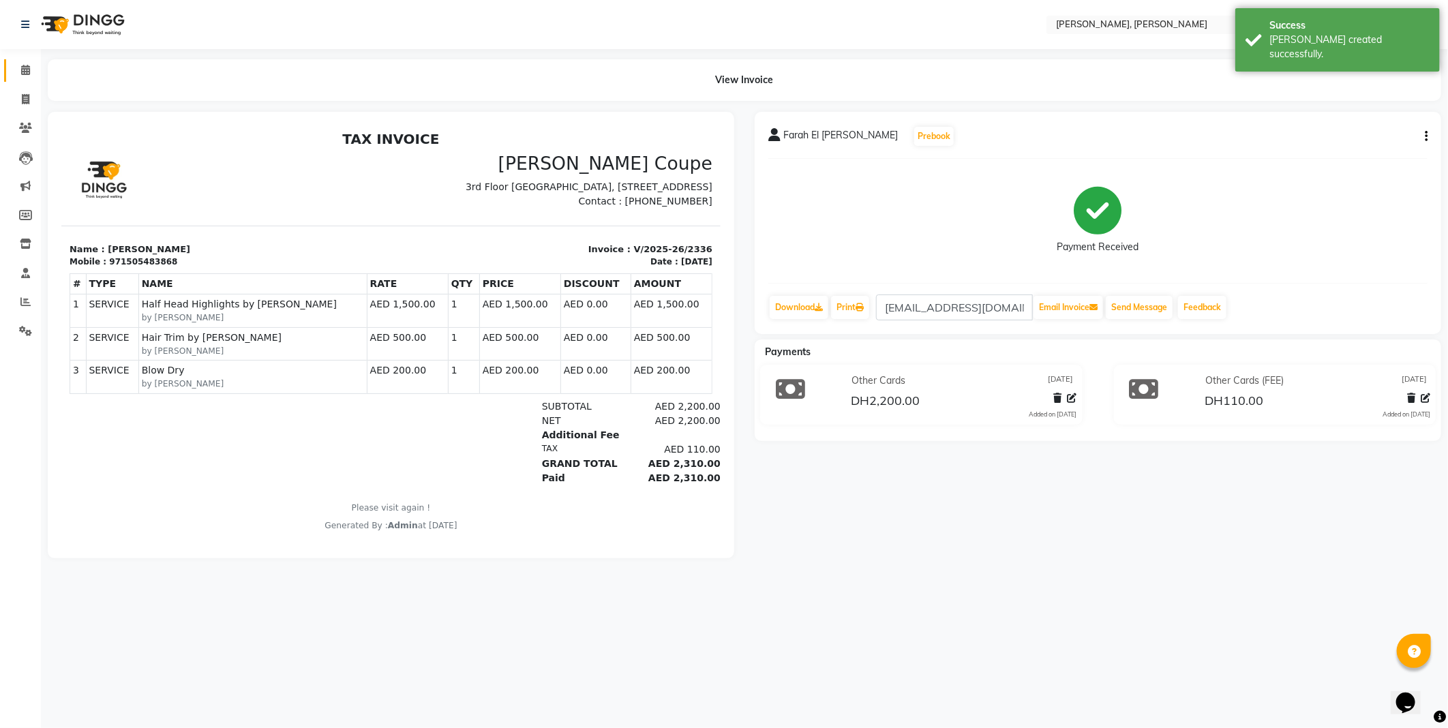
click at [16, 70] on span at bounding box center [26, 71] width 24 height 16
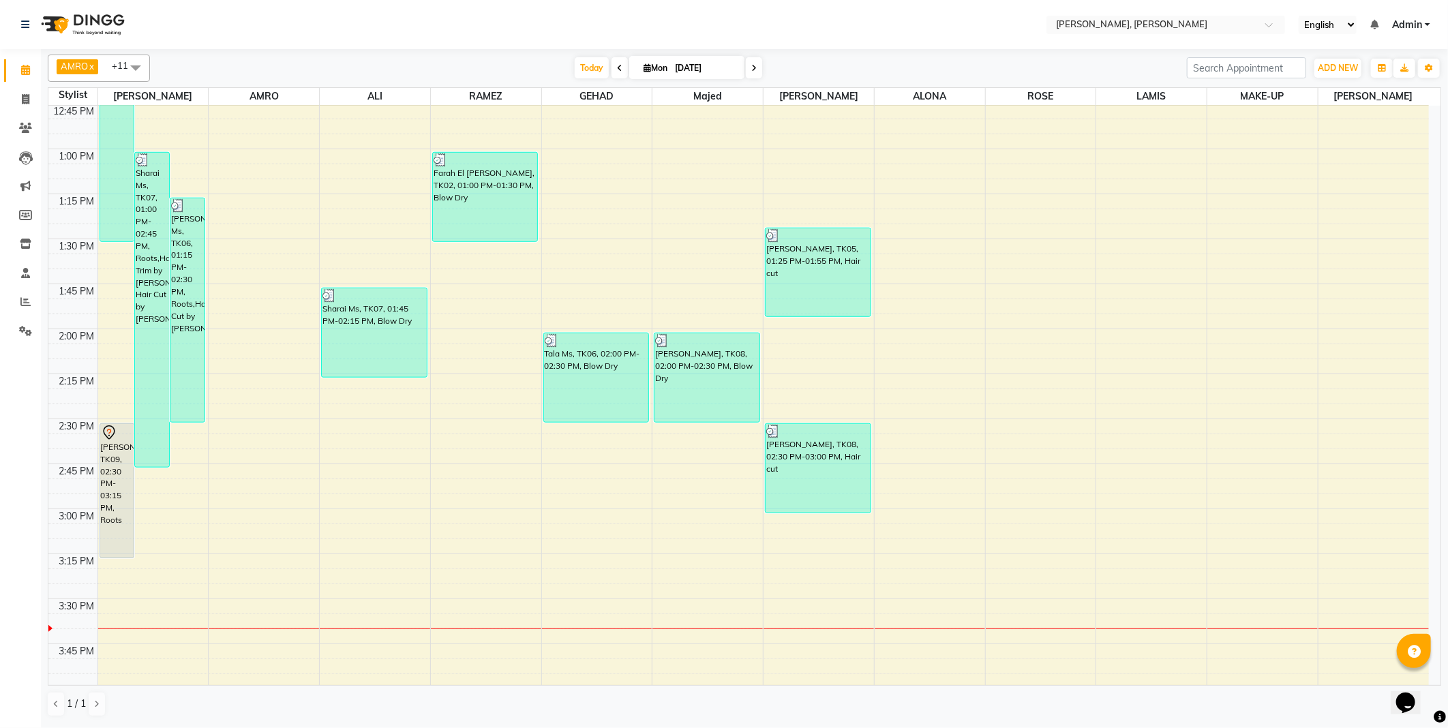
scroll to position [677, 0]
click at [120, 499] on div "[PERSON_NAME], TK09, 02:30 PM-03:15 PM, Roots" at bounding box center [117, 490] width 34 height 134
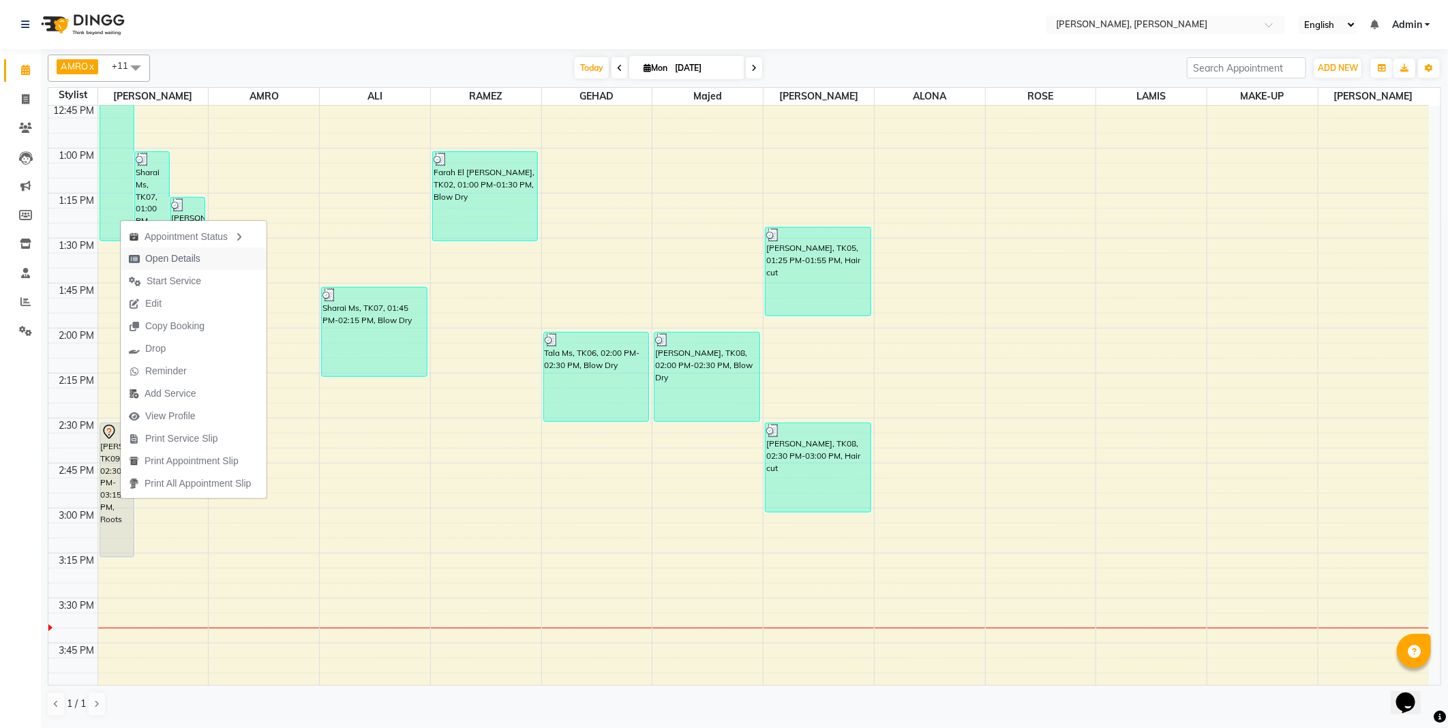
click at [180, 260] on span "Open Details" at bounding box center [172, 259] width 55 height 14
select select "7"
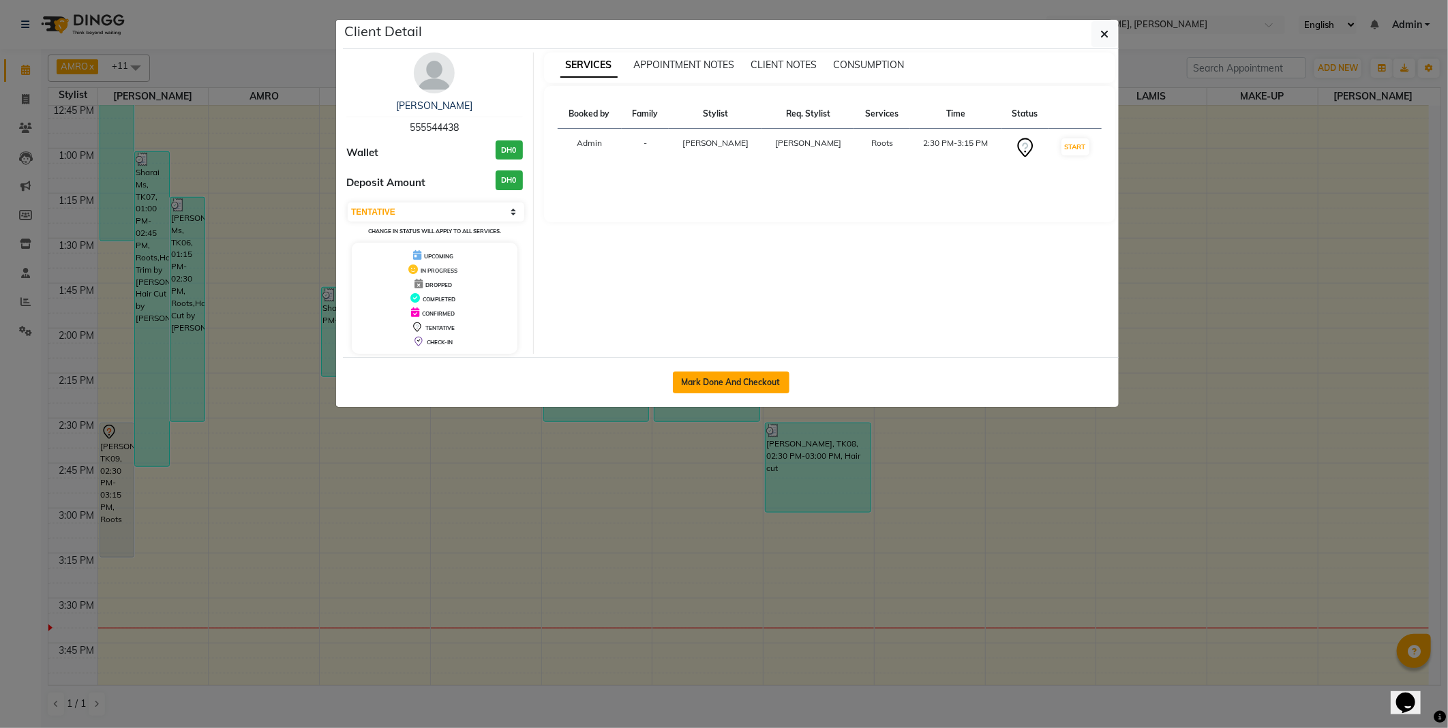
click at [737, 383] on button "Mark Done And Checkout" at bounding box center [731, 383] width 117 height 22
select select "service"
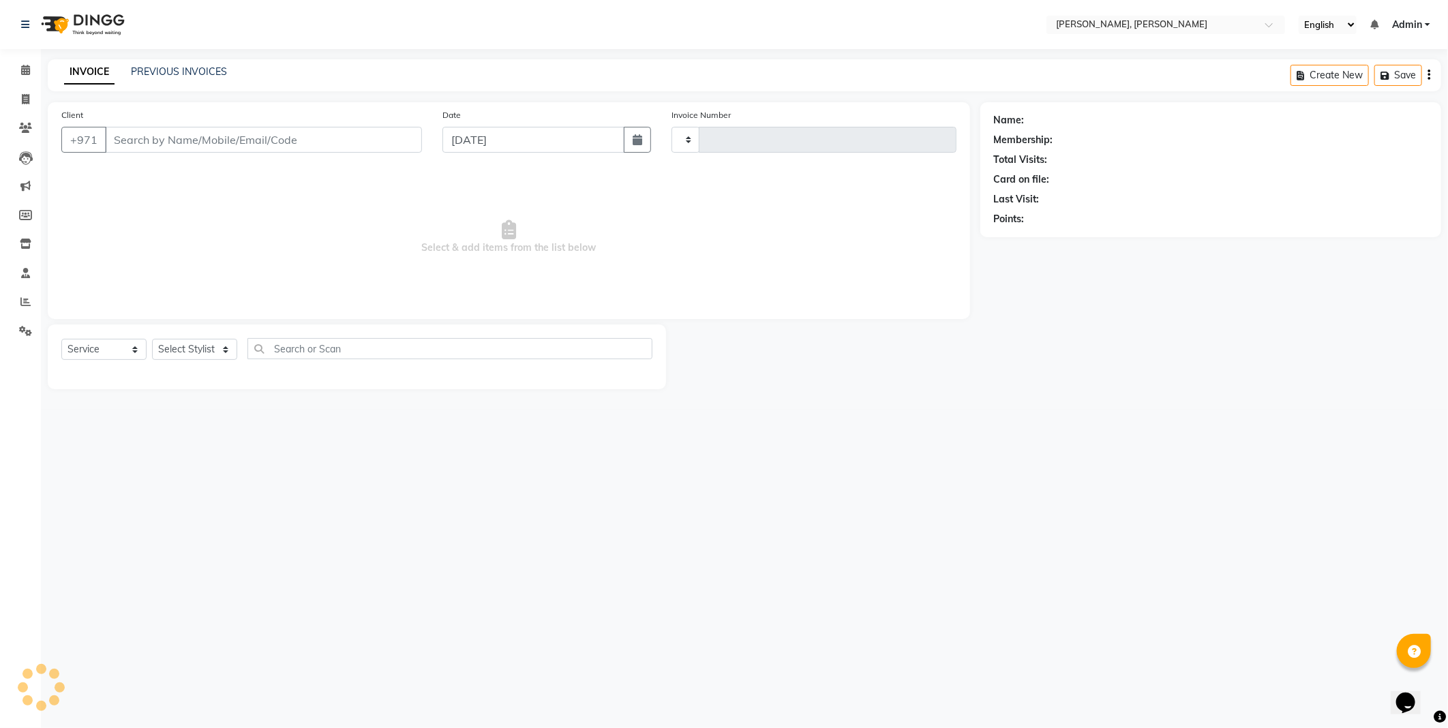
type input "2337"
select select "7142"
type input "555544438"
select select "59729"
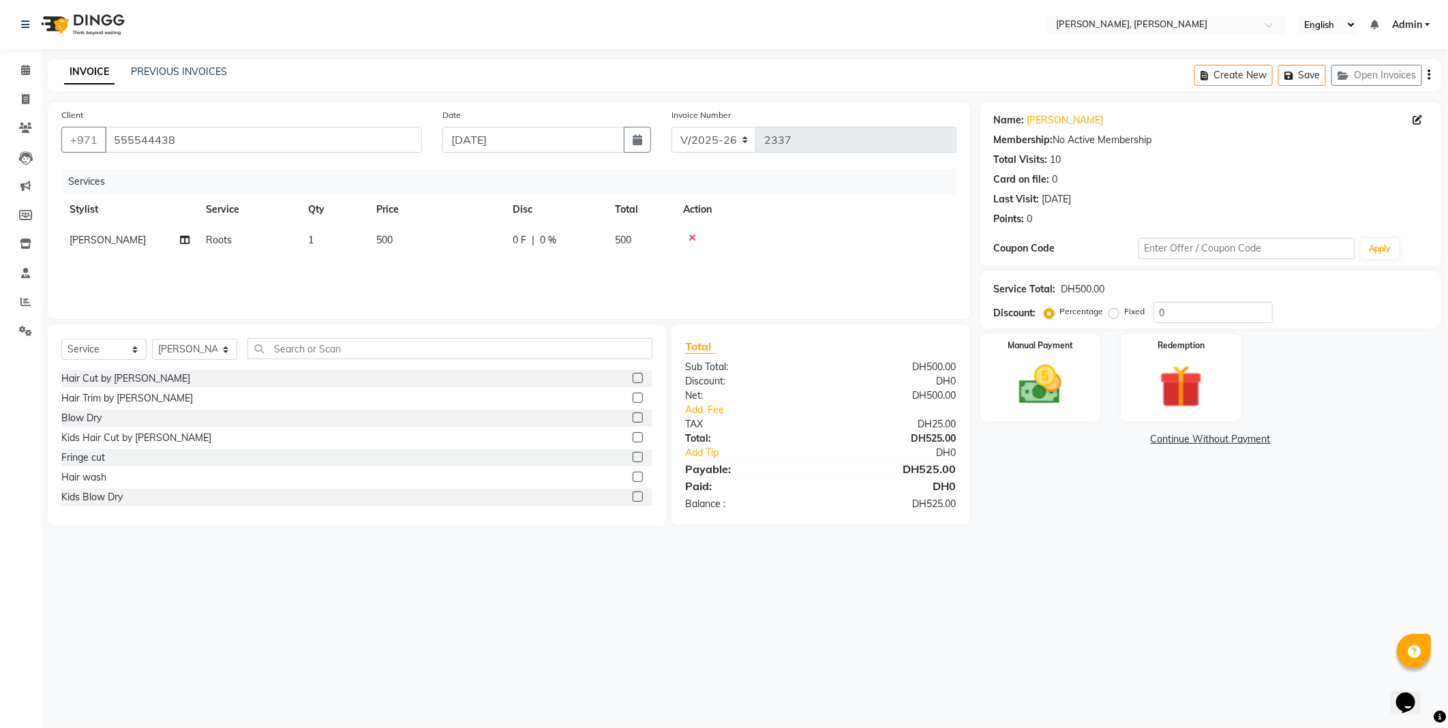
click at [633, 396] on label at bounding box center [638, 398] width 10 height 10
click at [633, 396] on input "checkbox" at bounding box center [637, 398] width 9 height 9
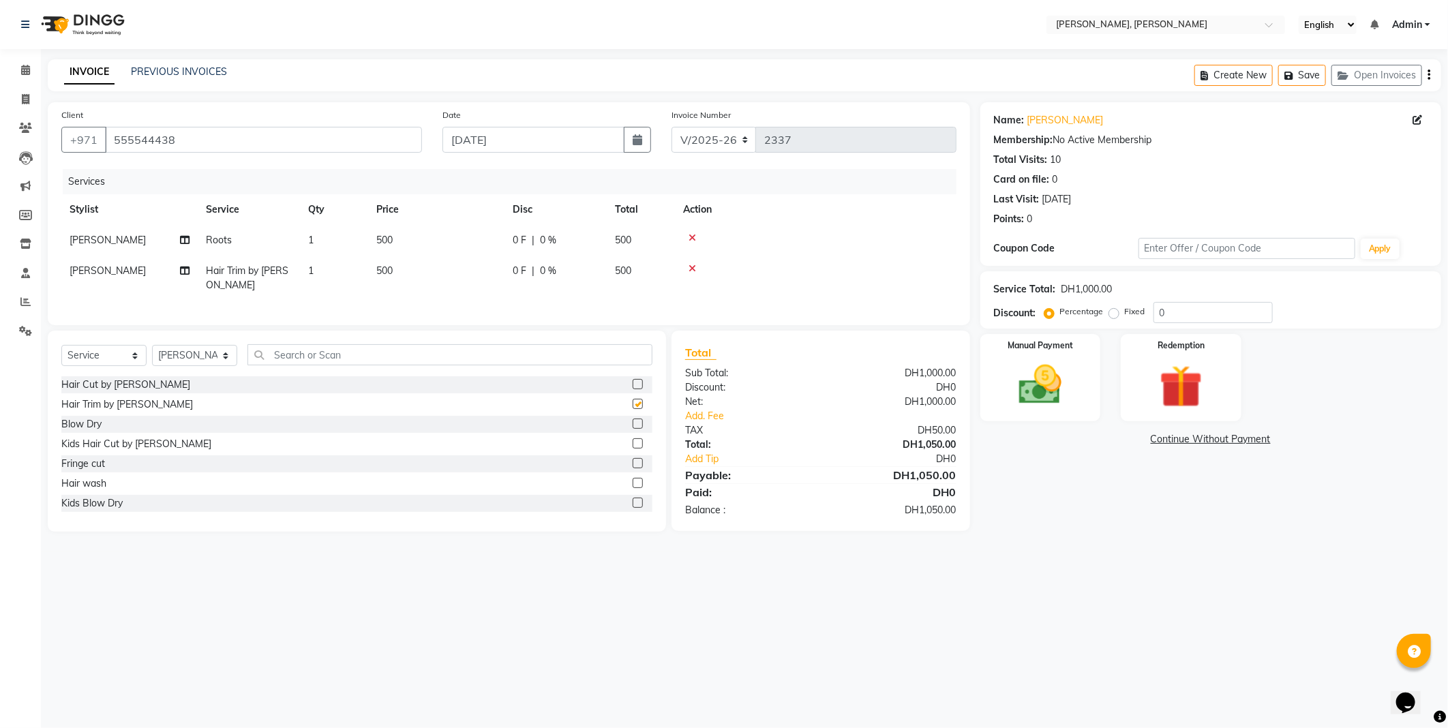
checkbox input "false"
click at [216, 366] on select "Select Stylist [PERSON_NAME] [PERSON_NAME] ALYA [PERSON_NAME] AMRO [PERSON_NAME…" at bounding box center [194, 355] width 85 height 21
select select "66357"
click at [152, 357] on select "Select Stylist [PERSON_NAME] [PERSON_NAME] ALYA [PERSON_NAME] AMRO [PERSON_NAME…" at bounding box center [194, 355] width 85 height 21
click at [633, 468] on label at bounding box center [638, 463] width 10 height 10
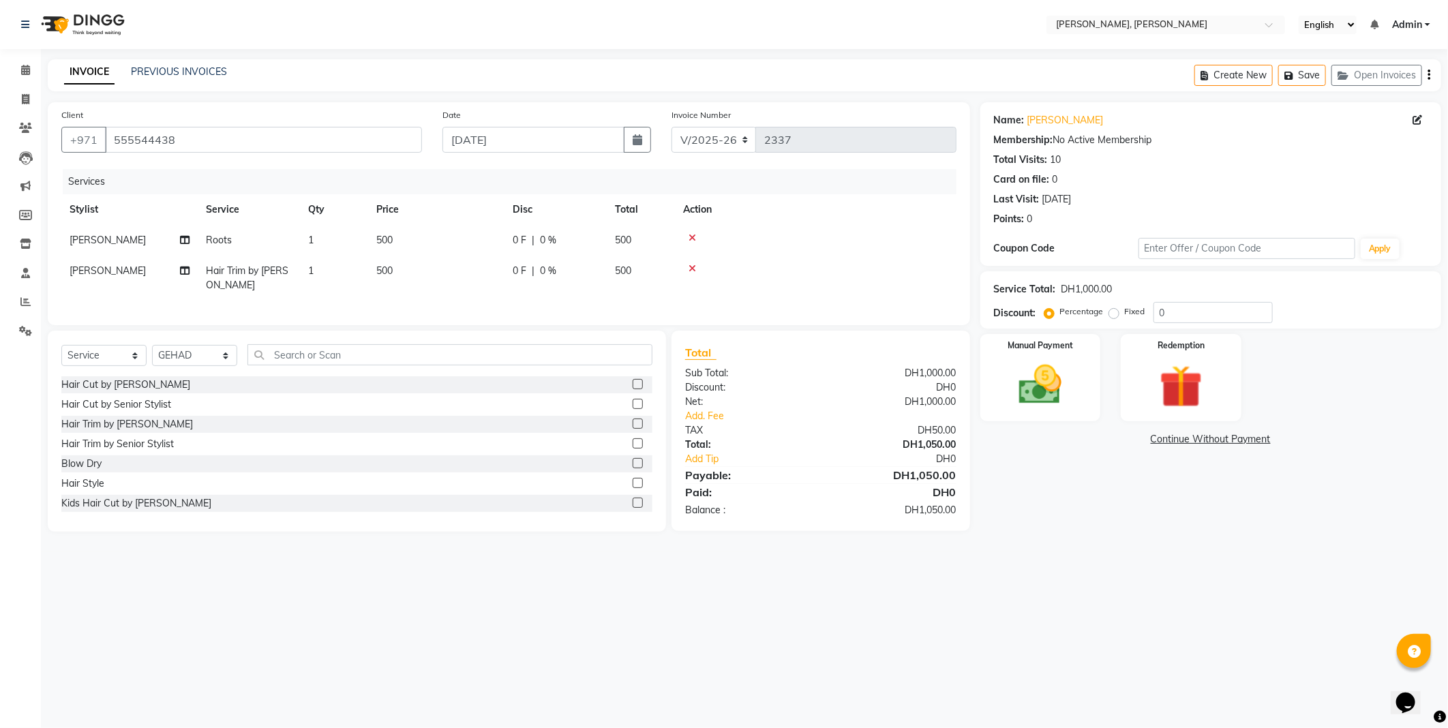
click at [633, 468] on input "checkbox" at bounding box center [637, 464] width 9 height 9
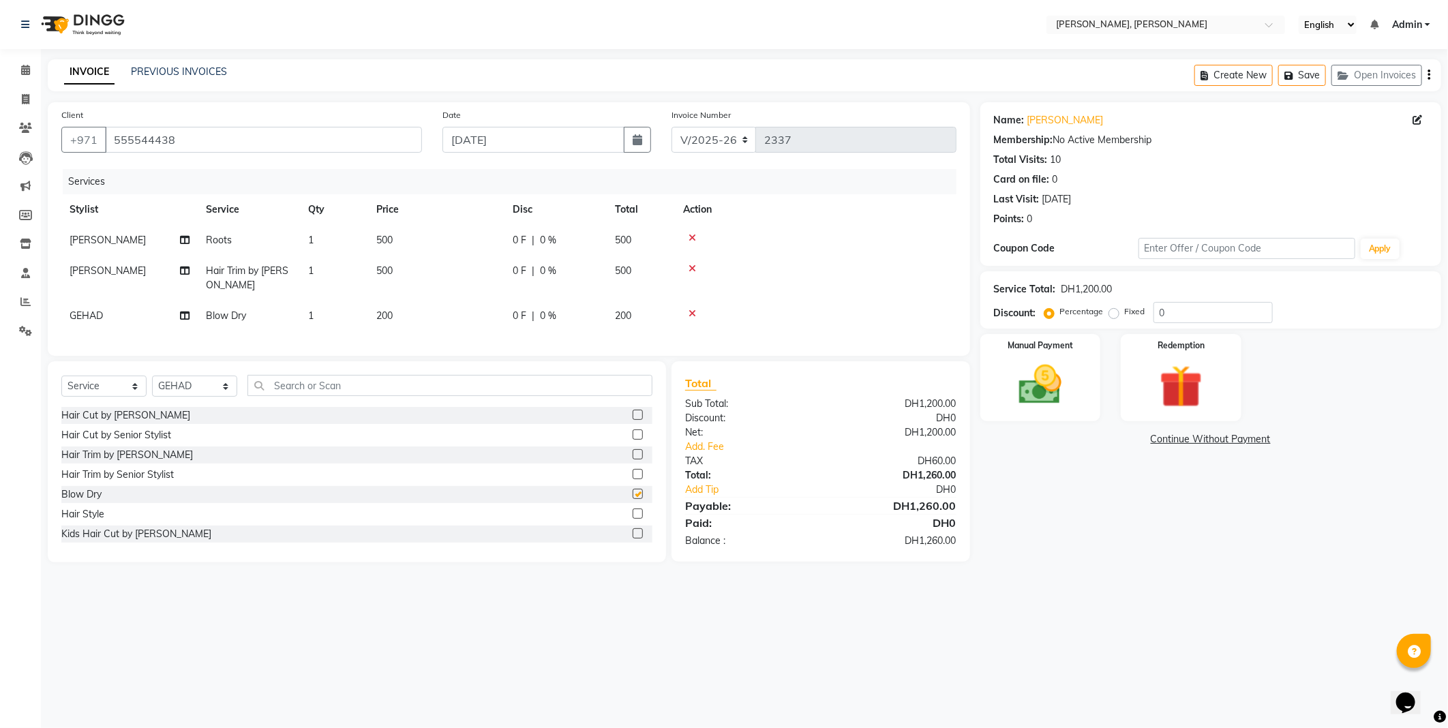
checkbox input "false"
click at [222, 397] on select "Select Stylist [PERSON_NAME] [PERSON_NAME] ALYA [PERSON_NAME] AMRO [PERSON_NAME…" at bounding box center [194, 386] width 85 height 21
select select "59806"
click at [152, 387] on select "Select Stylist [PERSON_NAME] [PERSON_NAME] ALYA [PERSON_NAME] AMRO [PERSON_NAME…" at bounding box center [194, 386] width 85 height 21
click at [389, 392] on input "text" at bounding box center [450, 385] width 405 height 21
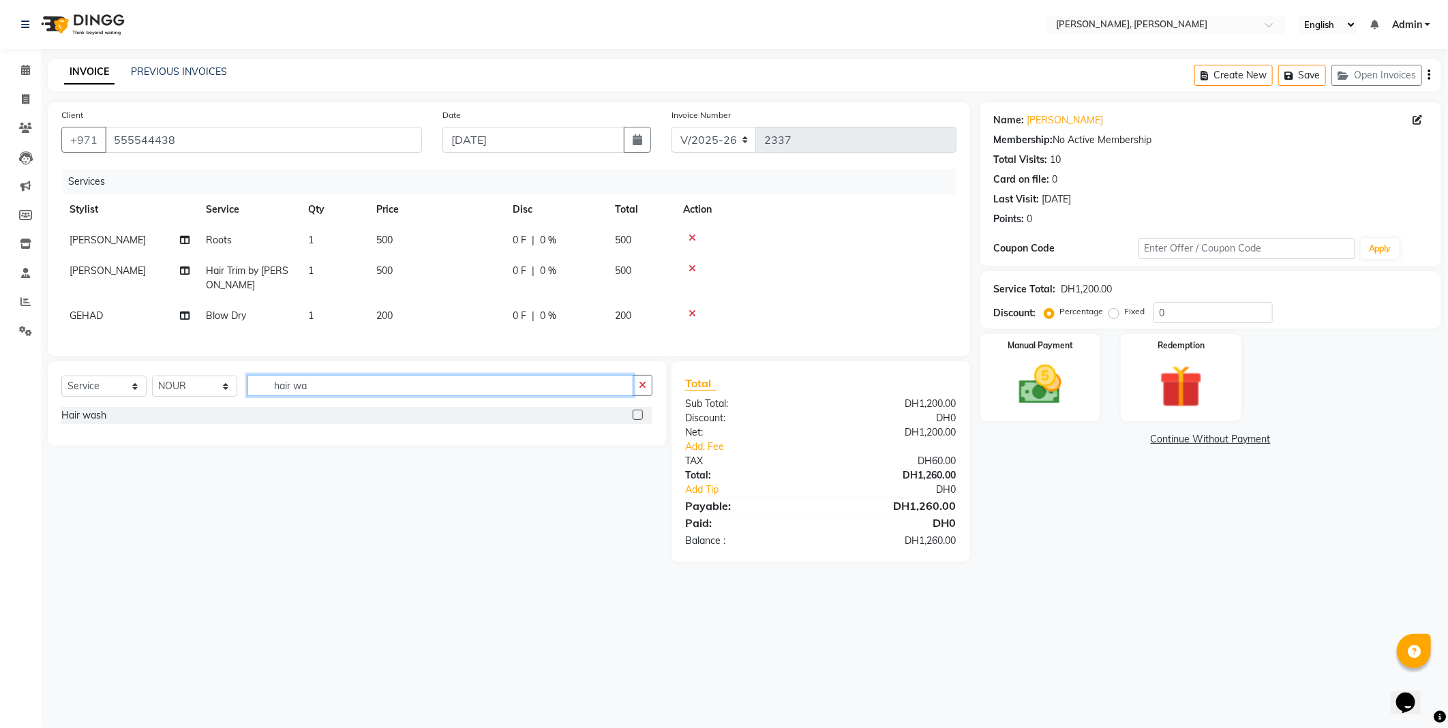
type input "hair wa"
click at [634, 420] on label at bounding box center [638, 415] width 10 height 10
click at [634, 420] on input "checkbox" at bounding box center [637, 415] width 9 height 9
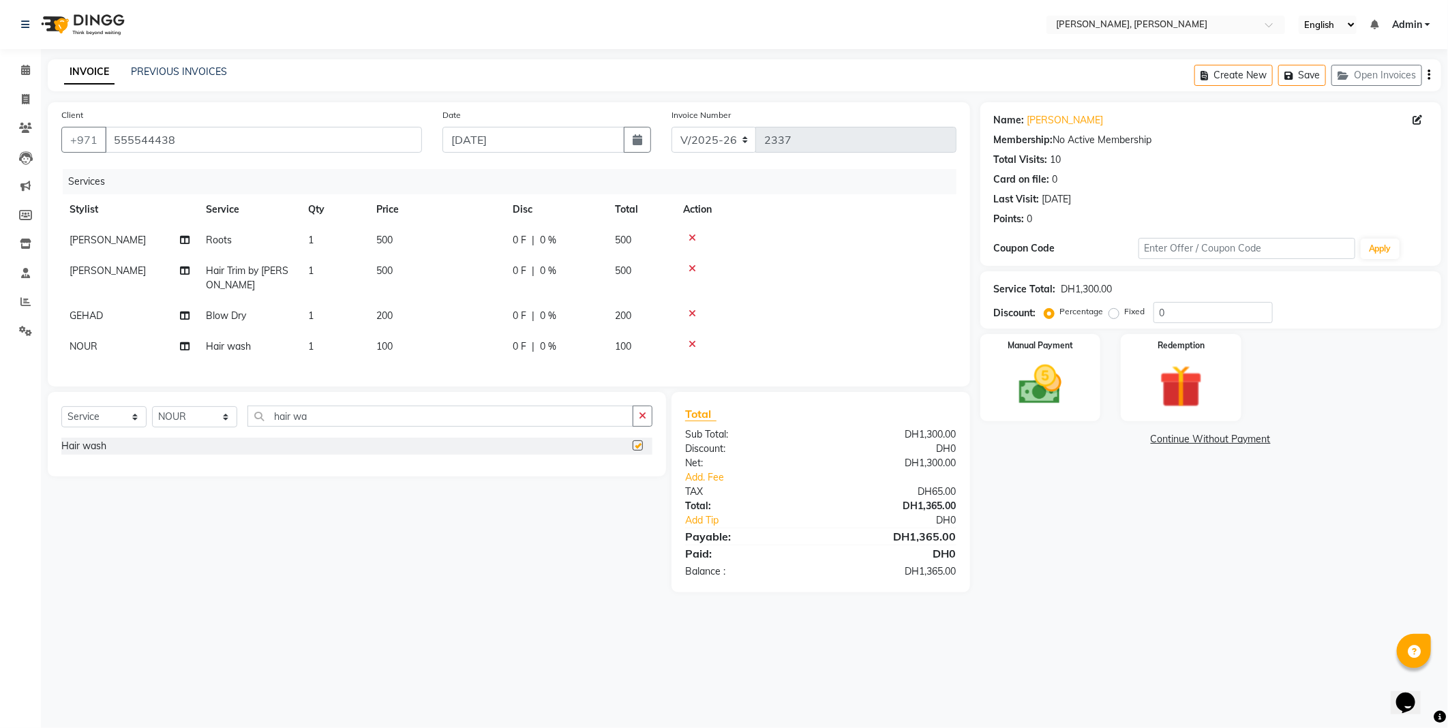
checkbox input "false"
click at [218, 428] on select "Select Stylist [PERSON_NAME] [PERSON_NAME] ALYA [PERSON_NAME] AMRO [PERSON_NAME…" at bounding box center [194, 416] width 85 height 21
select select "59778"
click at [152, 418] on select "Select Stylist [PERSON_NAME] [PERSON_NAME] ALYA [PERSON_NAME] AMRO [PERSON_NAME…" at bounding box center [194, 416] width 85 height 21
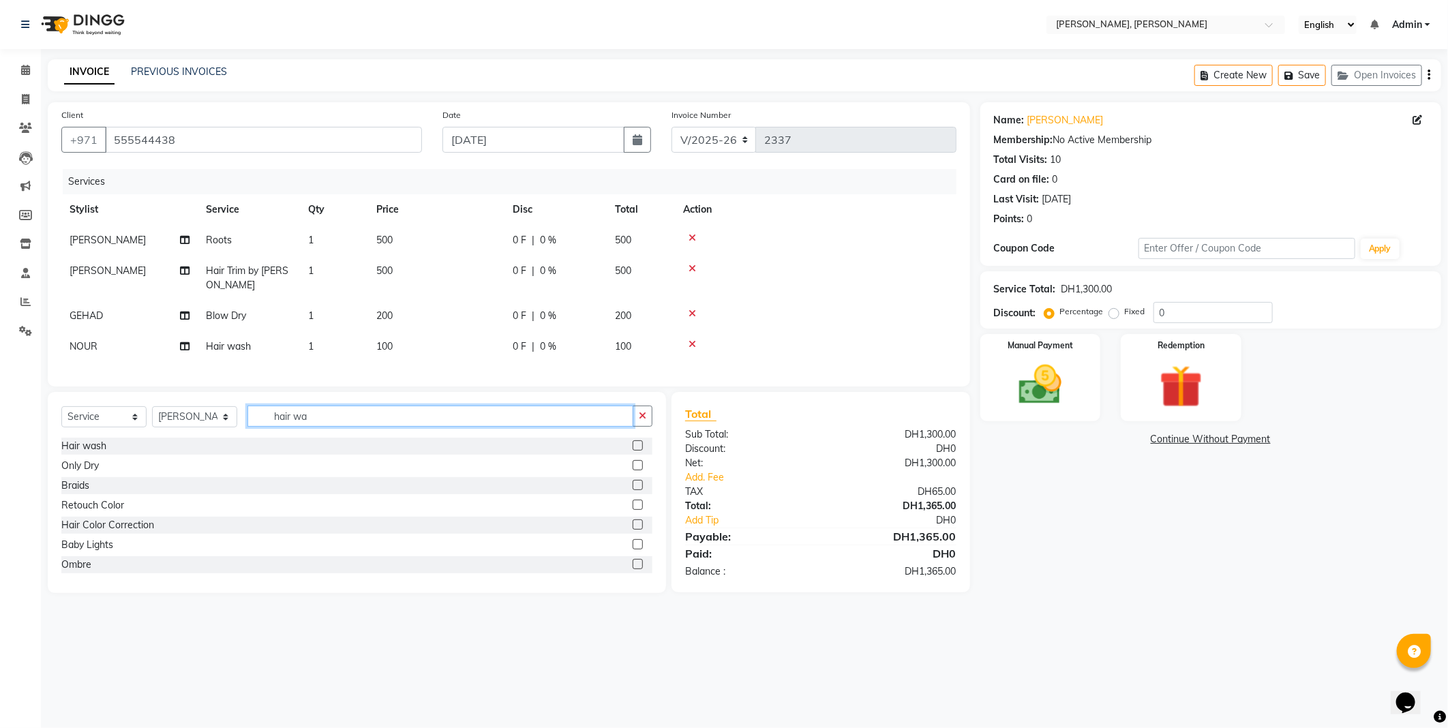
click at [438, 427] on input "hair wa" at bounding box center [441, 416] width 386 height 21
type input "hair was"
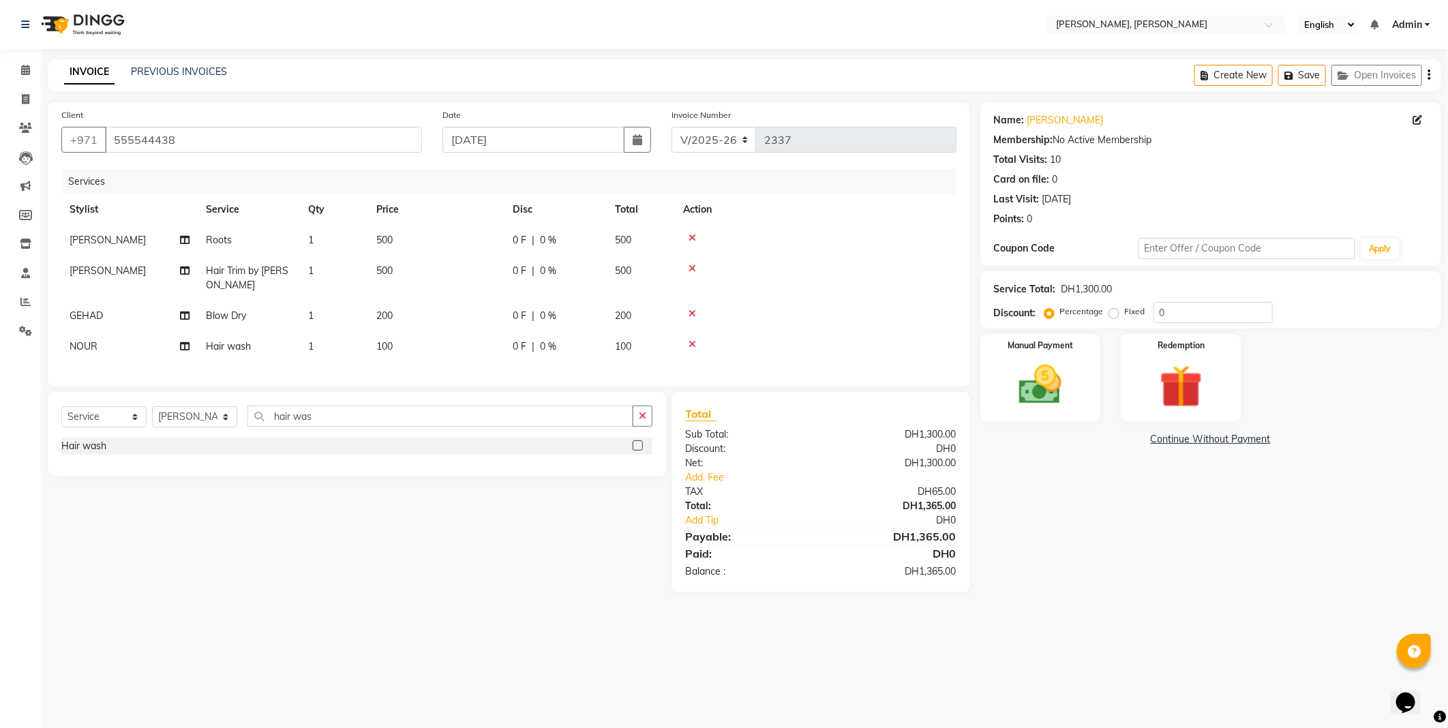
click at [637, 451] on label at bounding box center [638, 446] width 10 height 10
click at [637, 451] on input "checkbox" at bounding box center [637, 446] width 9 height 9
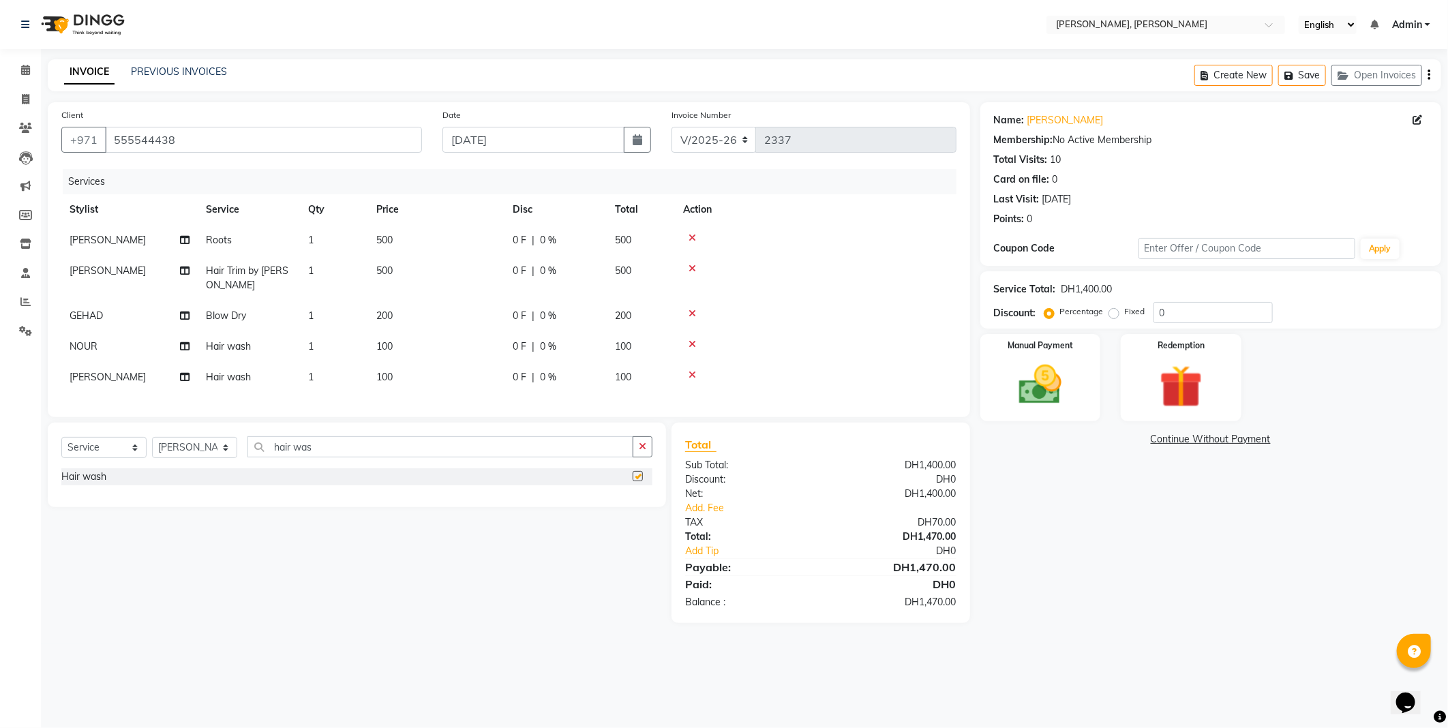
checkbox input "false"
click at [434, 346] on td "100" at bounding box center [436, 346] width 136 height 31
select select "59806"
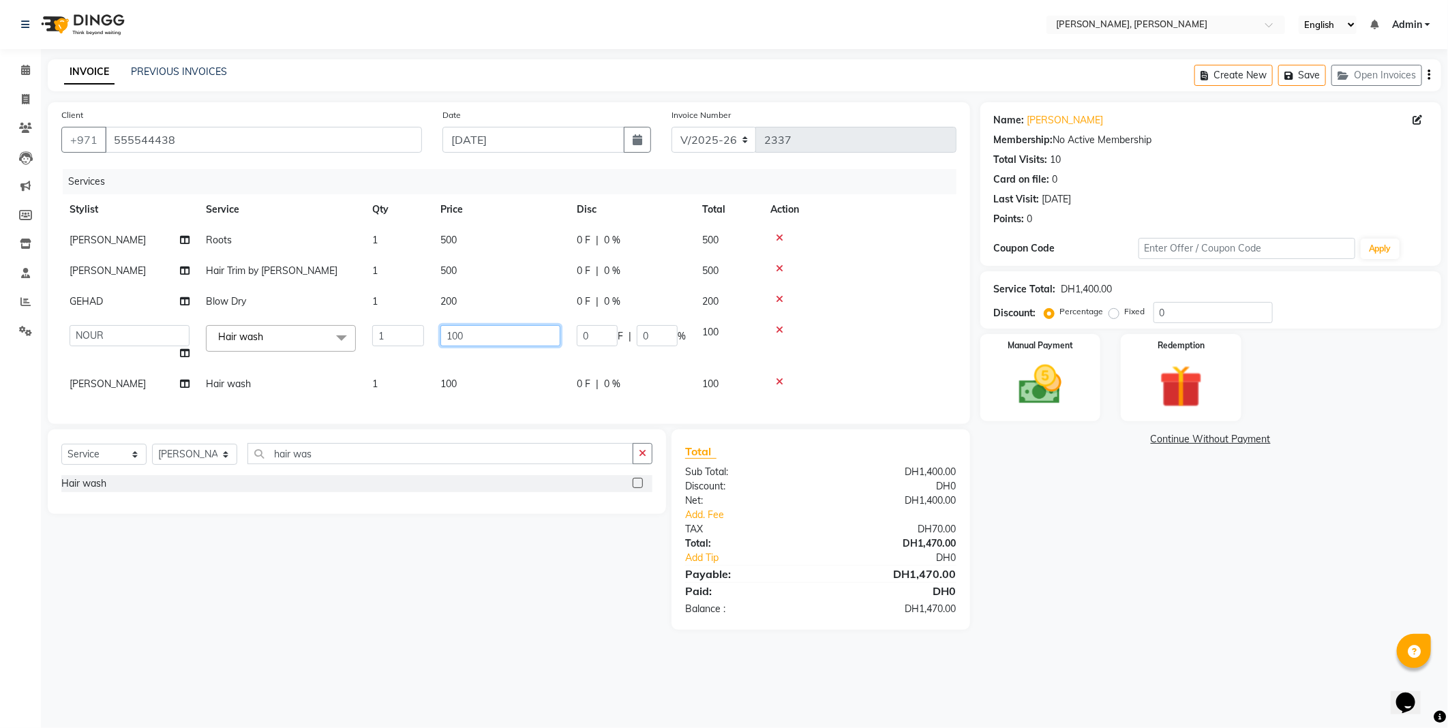
click at [488, 336] on input "100" at bounding box center [501, 335] width 120 height 21
type input "1"
type input "0"
click at [494, 372] on td "100" at bounding box center [500, 384] width 136 height 31
select select "59778"
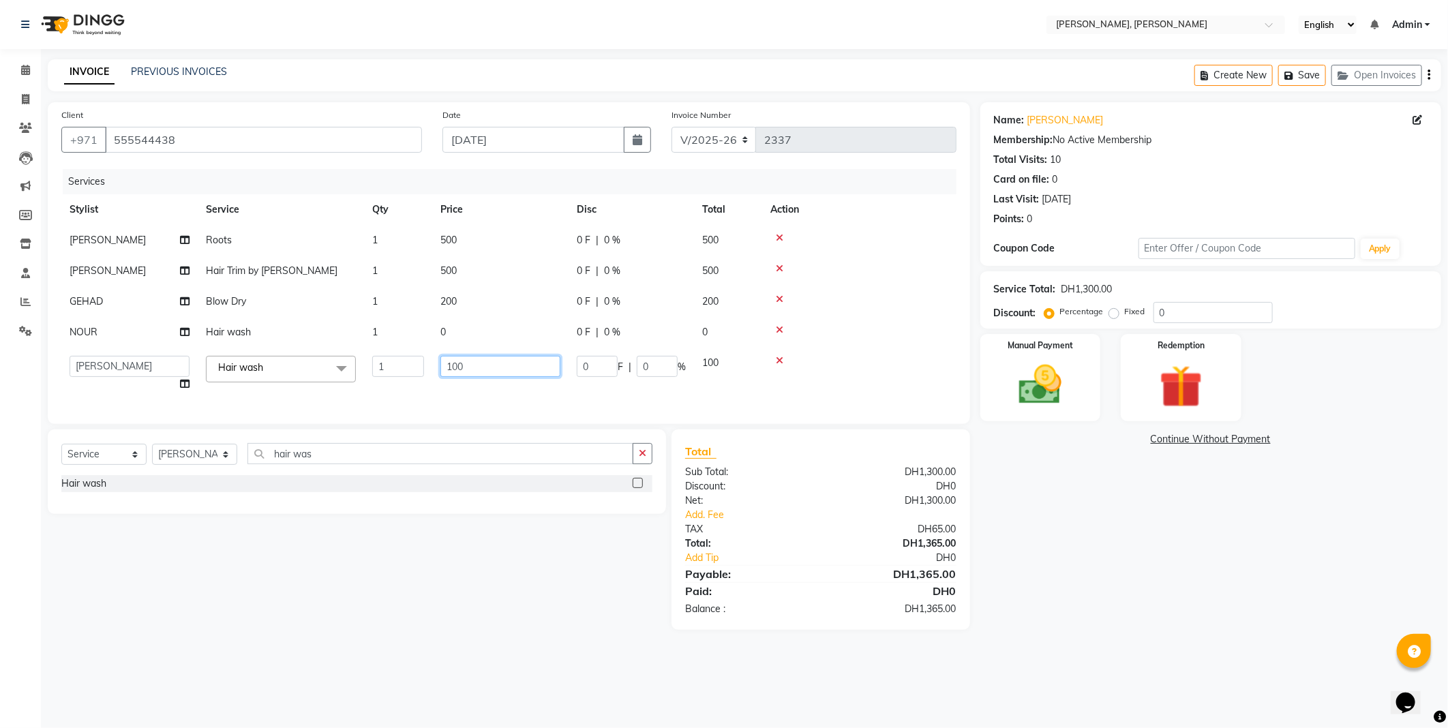
click at [501, 367] on input "100" at bounding box center [501, 366] width 120 height 21
type input "1"
type input "0"
click at [487, 295] on tbody "JACQUES Roots 1 500 0 F | 0 % 500 JACQUES Hair Trim by [PERSON_NAME] 1 500 0 F …" at bounding box center [508, 312] width 895 height 175
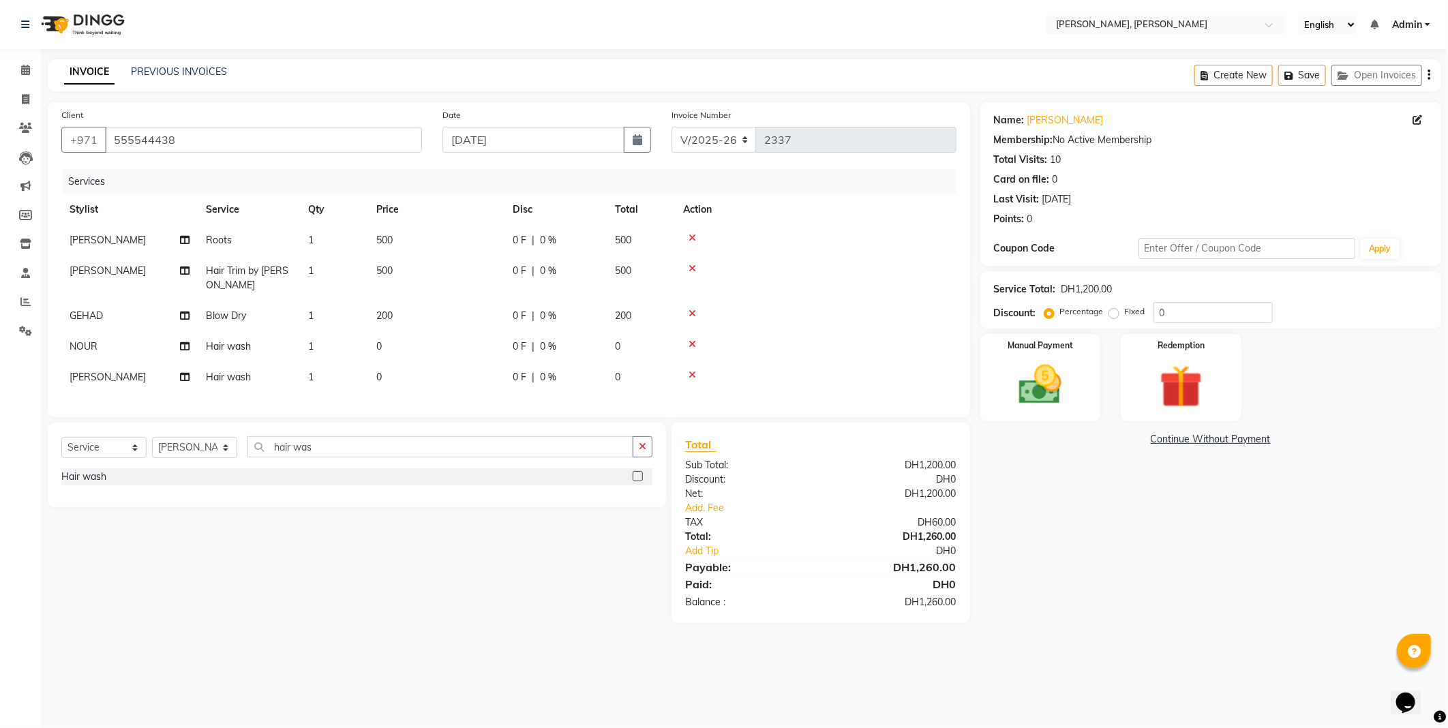
click at [416, 321] on td "200" at bounding box center [436, 316] width 136 height 31
select select "66357"
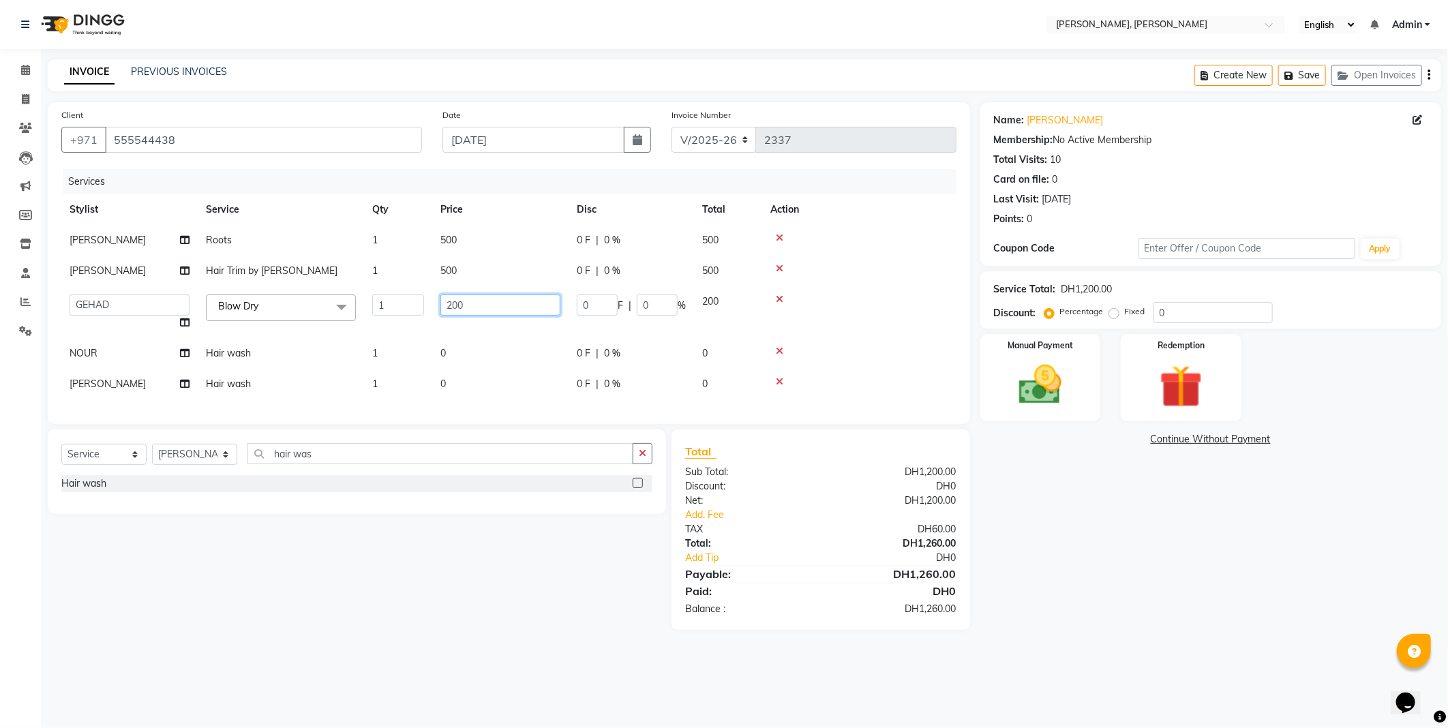
click at [487, 309] on input "200" at bounding box center [501, 305] width 120 height 21
type input "2"
type input "0"
click at [498, 262] on td "500" at bounding box center [500, 271] width 136 height 31
select select "59729"
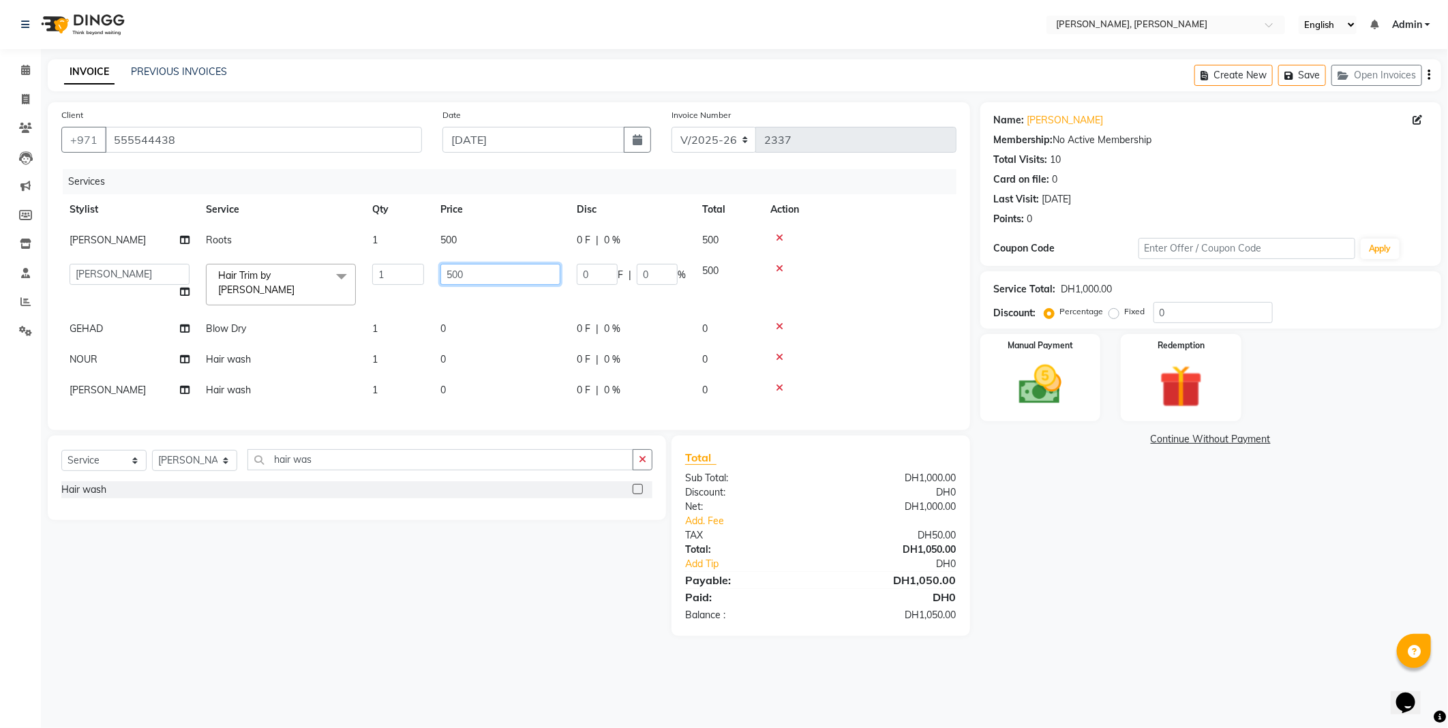
click at [493, 274] on input "500" at bounding box center [501, 274] width 120 height 21
type input "5"
type input "0"
click at [484, 230] on td "500" at bounding box center [500, 240] width 136 height 31
select select "59729"
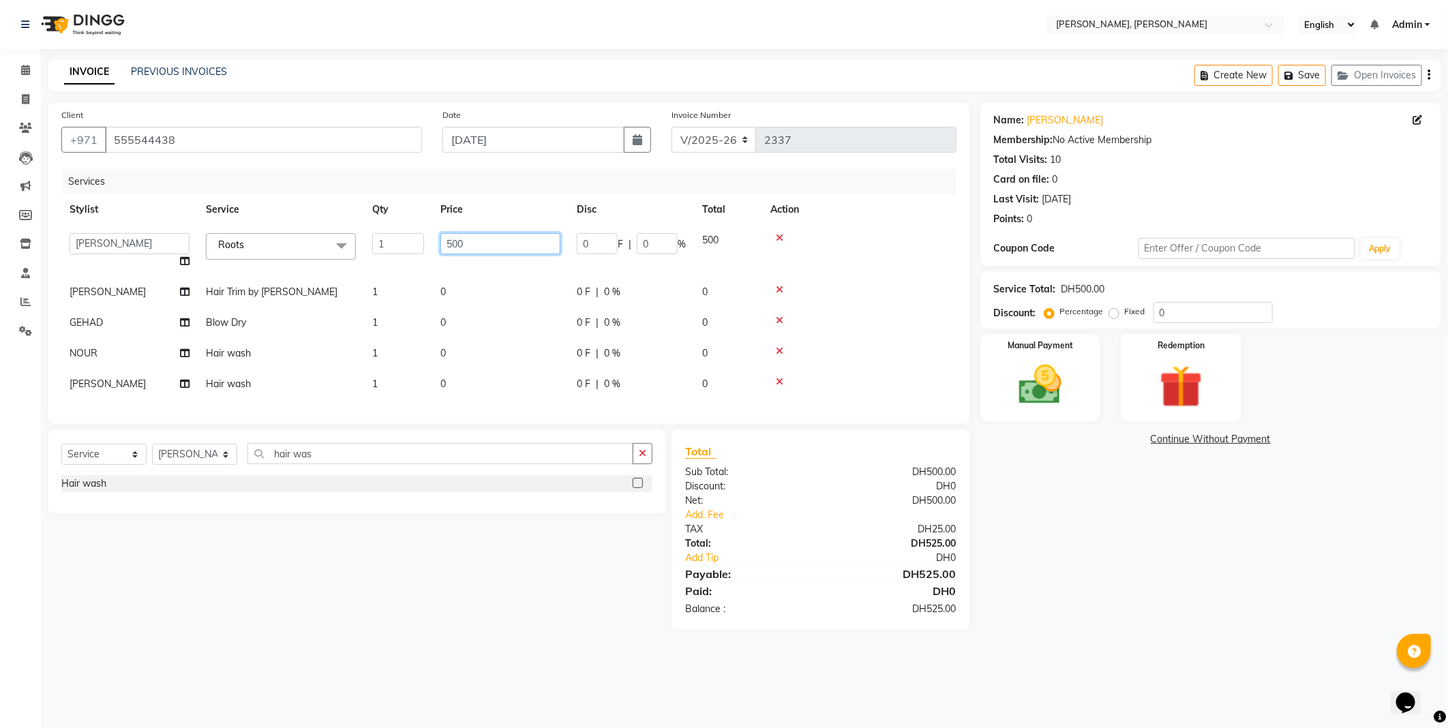
click at [490, 242] on input "500" at bounding box center [501, 243] width 120 height 21
type input "5"
type input "0"
click at [474, 383] on td "0" at bounding box center [500, 384] width 136 height 31
select select "59778"
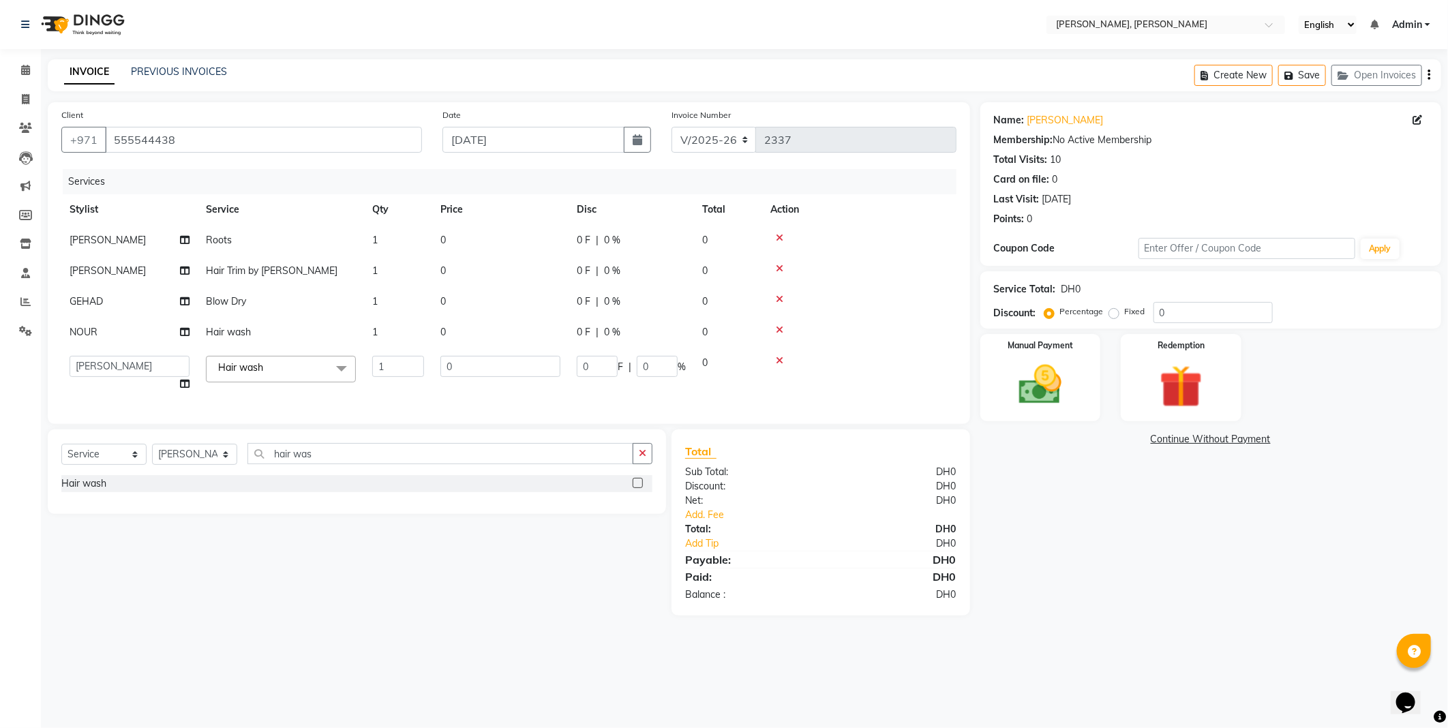
click at [1030, 372] on img at bounding box center [1041, 385] width 70 height 50
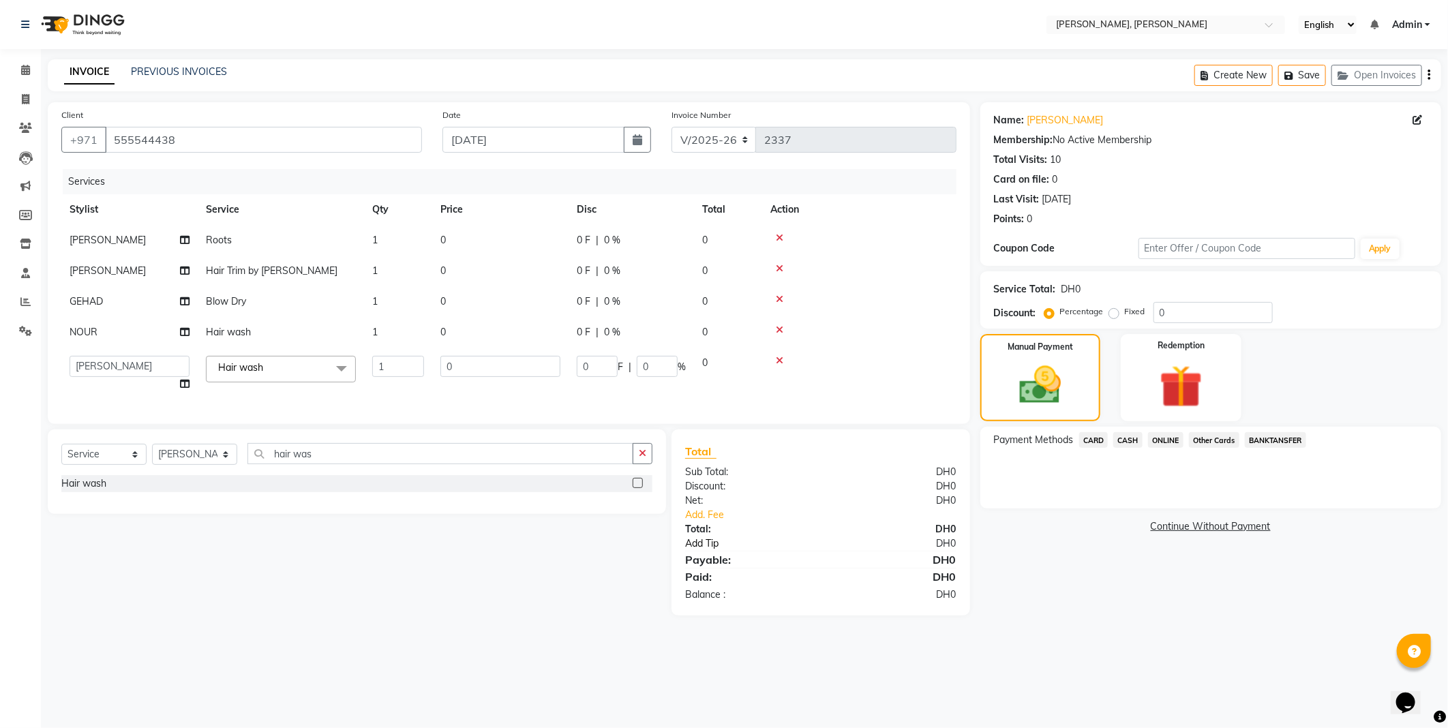
click at [706, 551] on link "Add Tip" at bounding box center [760, 544] width 170 height 14
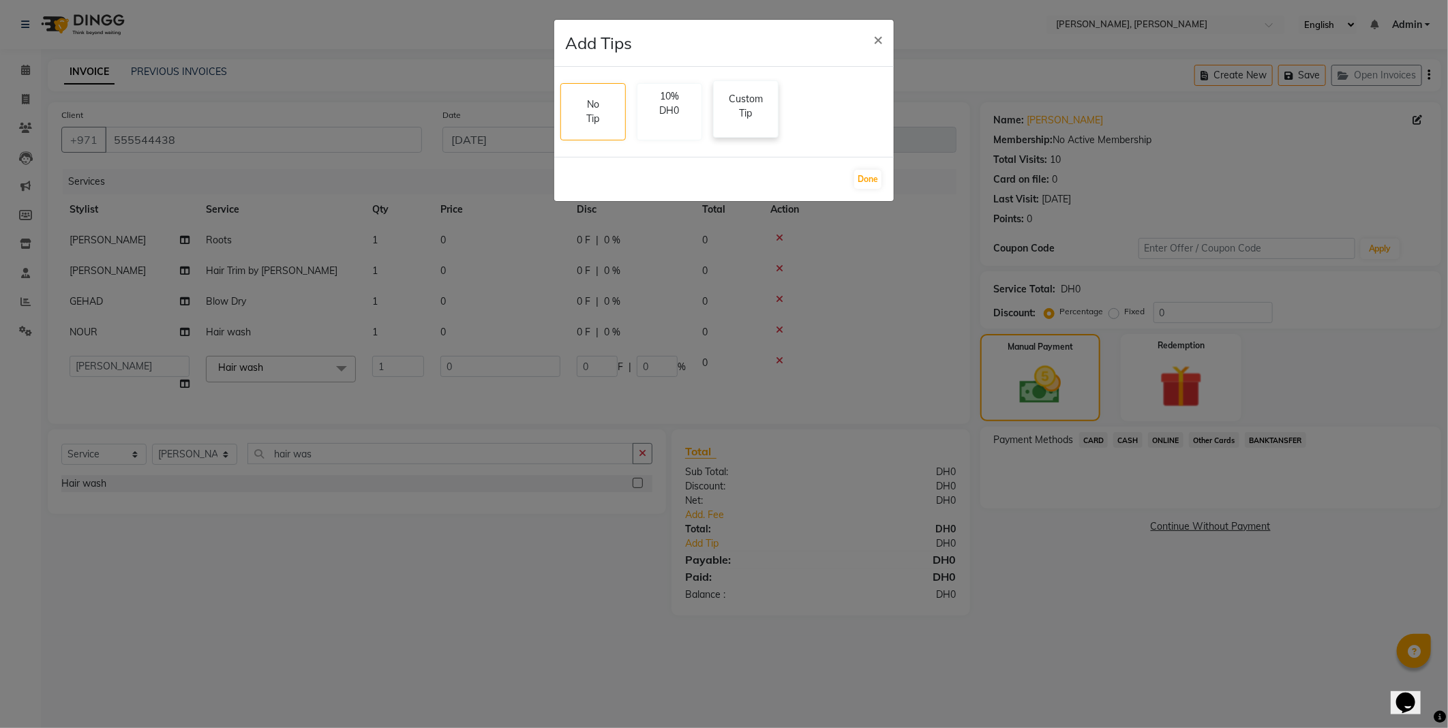
click at [747, 105] on p "Custom Tip" at bounding box center [746, 106] width 48 height 29
select select "59729"
select select "66357"
select select "59806"
select select "59778"
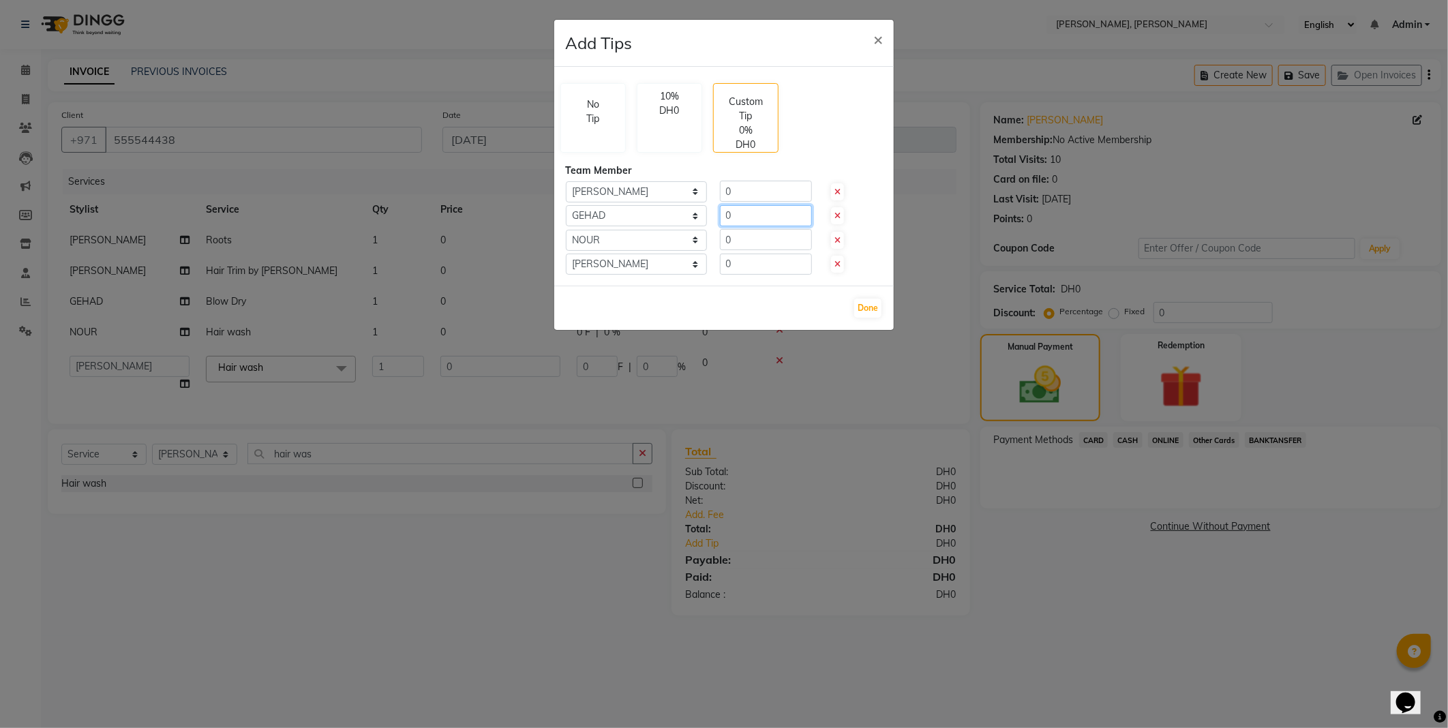
click at [759, 216] on input "0" at bounding box center [766, 215] width 92 height 21
type input "30"
click at [786, 262] on input "0" at bounding box center [766, 264] width 92 height 21
click at [777, 244] on input "0" at bounding box center [766, 239] width 92 height 21
type input "40"
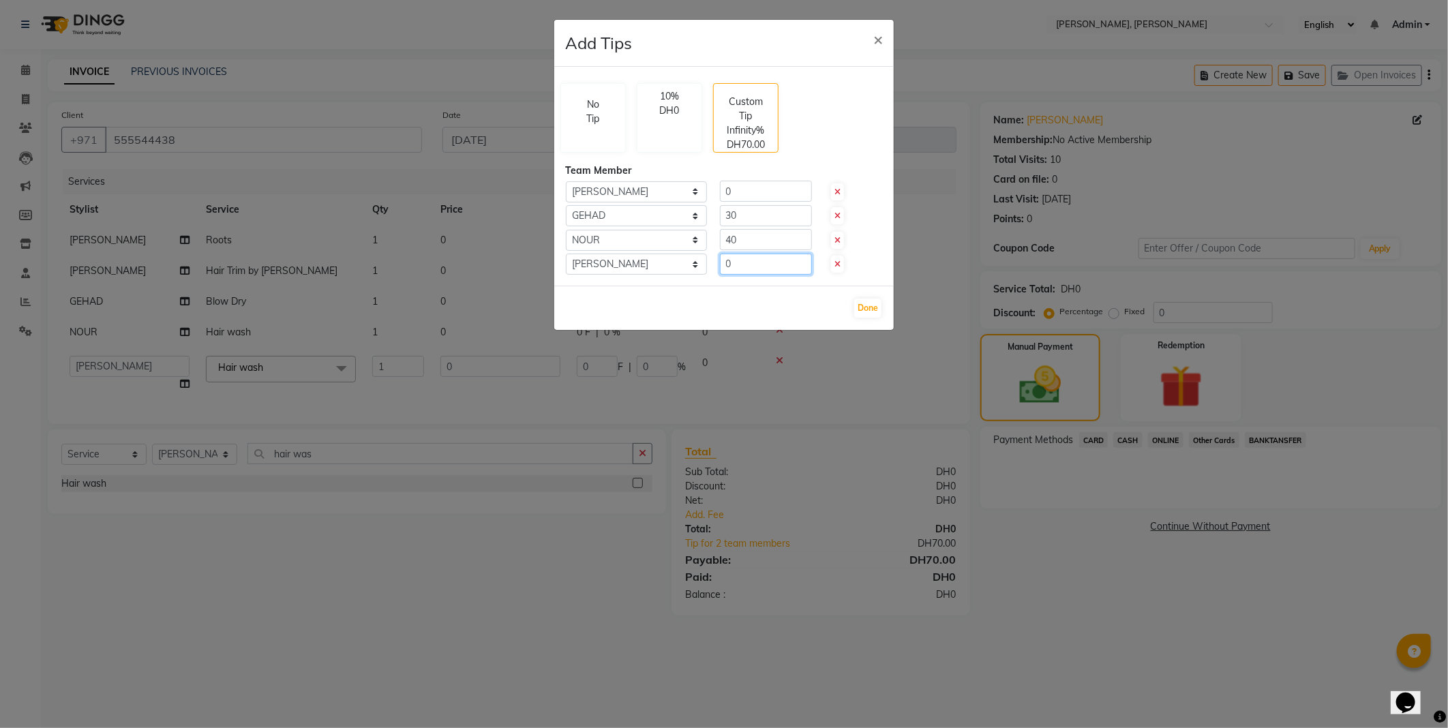
click at [762, 268] on input "0" at bounding box center [766, 264] width 92 height 21
click at [774, 267] on input "0" at bounding box center [766, 264] width 92 height 21
type input "30"
click at [861, 309] on button "Done" at bounding box center [867, 308] width 27 height 19
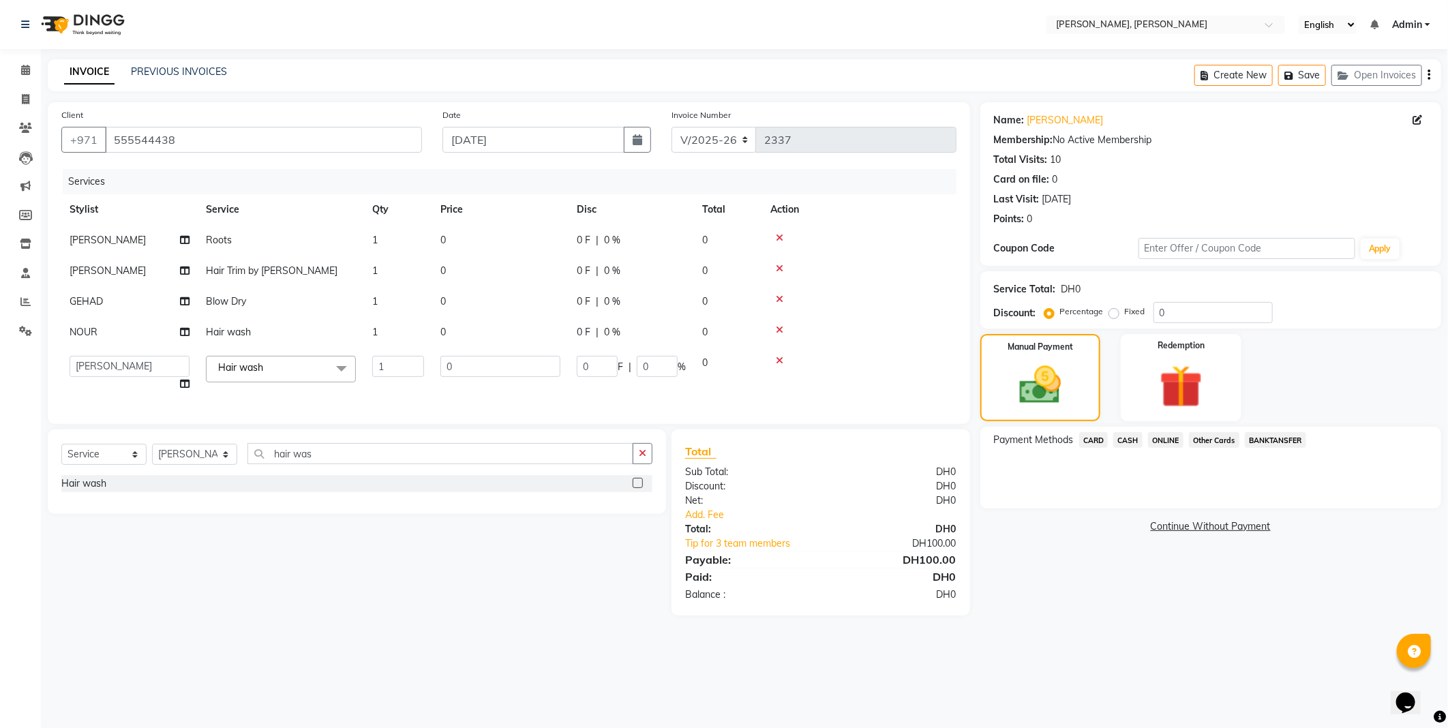
click at [1211, 438] on span "Other Cards" at bounding box center [1214, 440] width 50 height 16
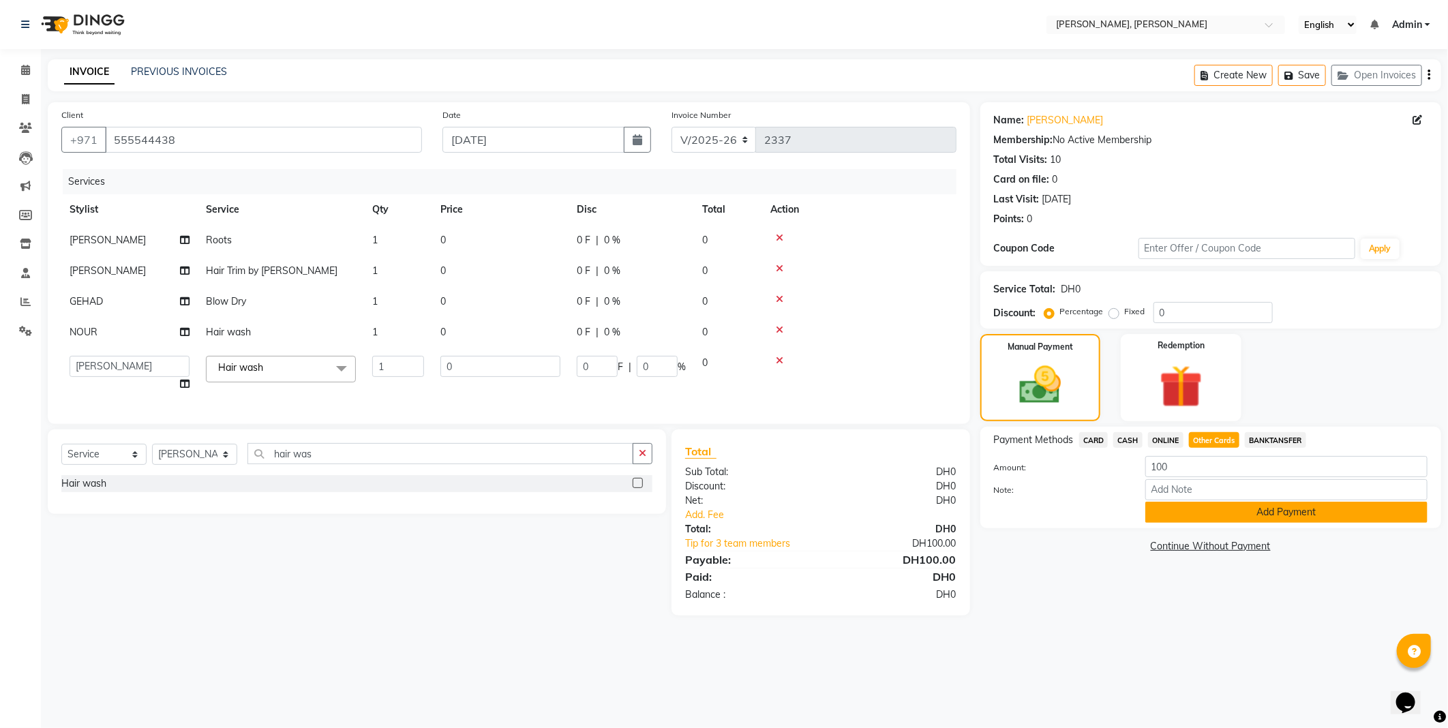
click at [1284, 513] on button "Add Payment" at bounding box center [1287, 512] width 282 height 21
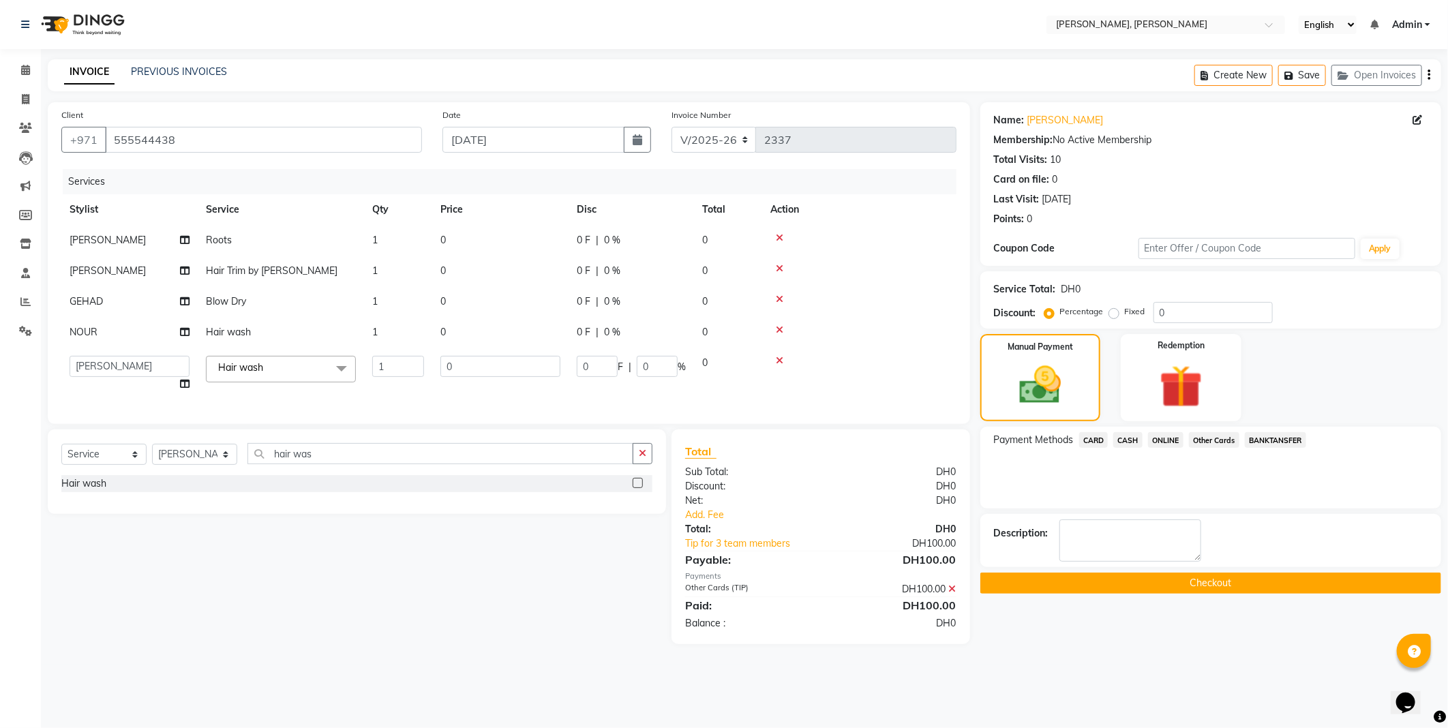
click at [1229, 590] on button "Checkout" at bounding box center [1211, 583] width 461 height 21
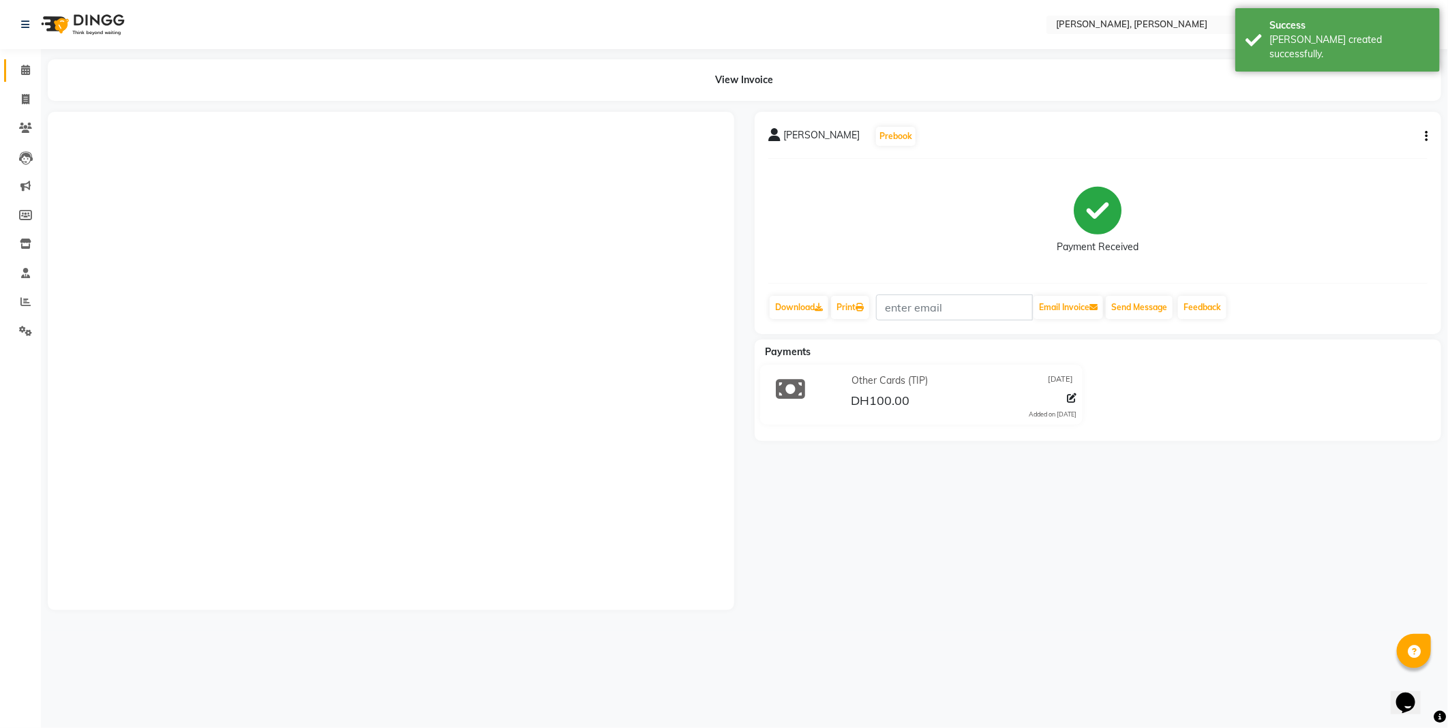
click at [28, 73] on icon at bounding box center [25, 70] width 9 height 10
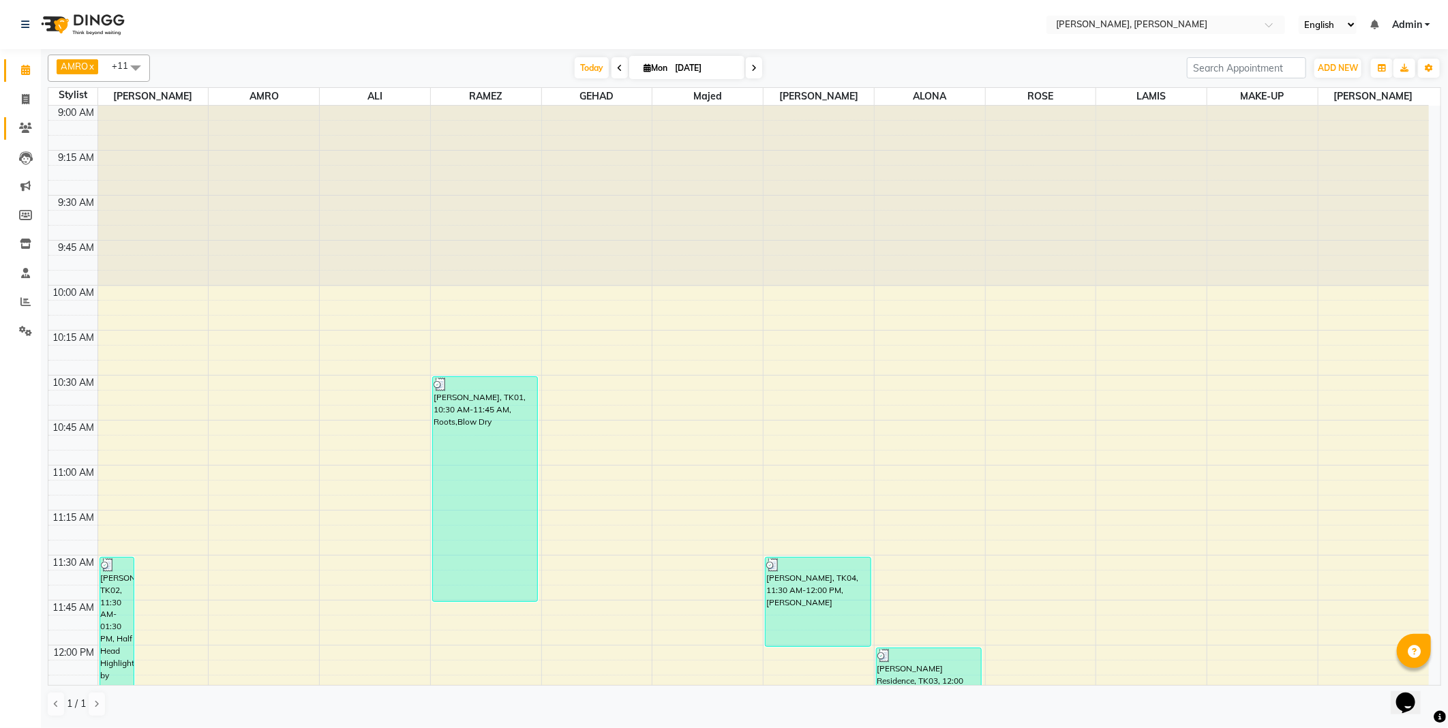
click at [21, 133] on icon at bounding box center [25, 128] width 13 height 10
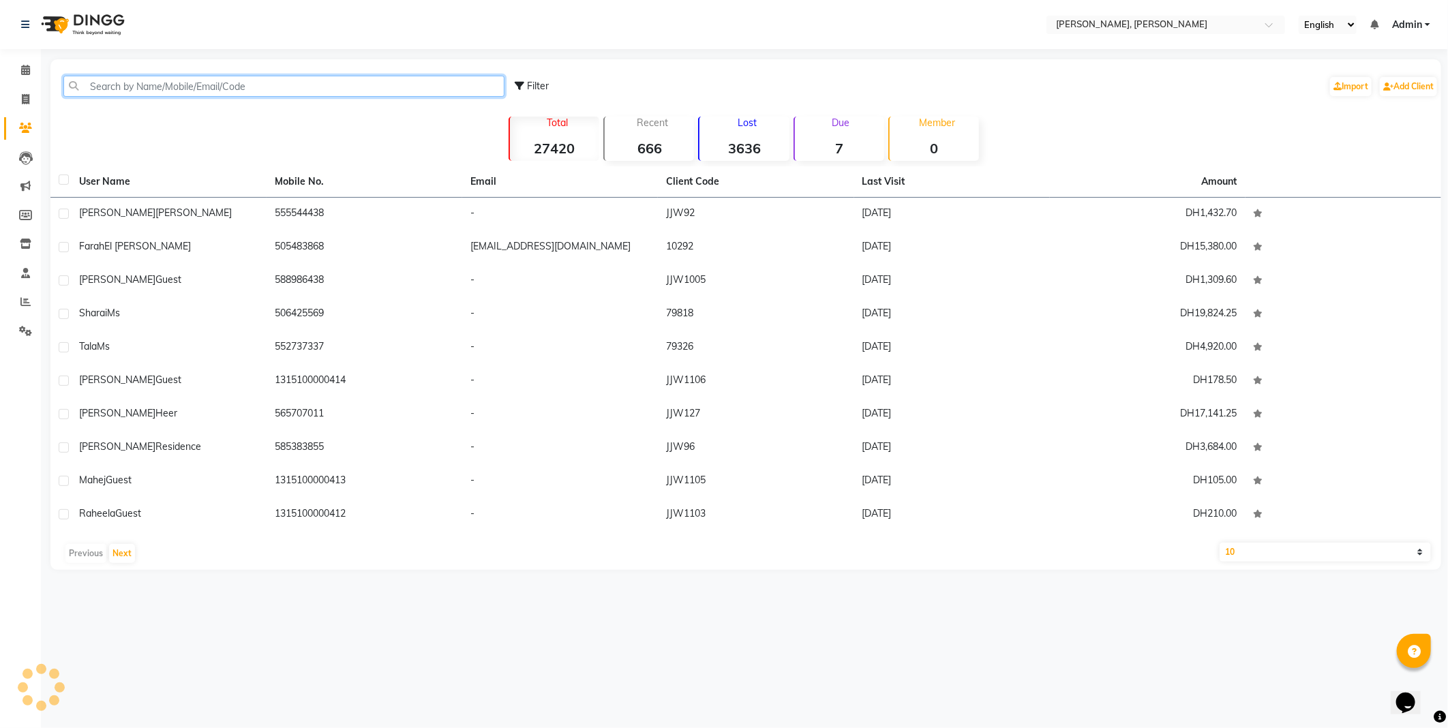
click at [106, 79] on input "text" at bounding box center [283, 86] width 441 height 21
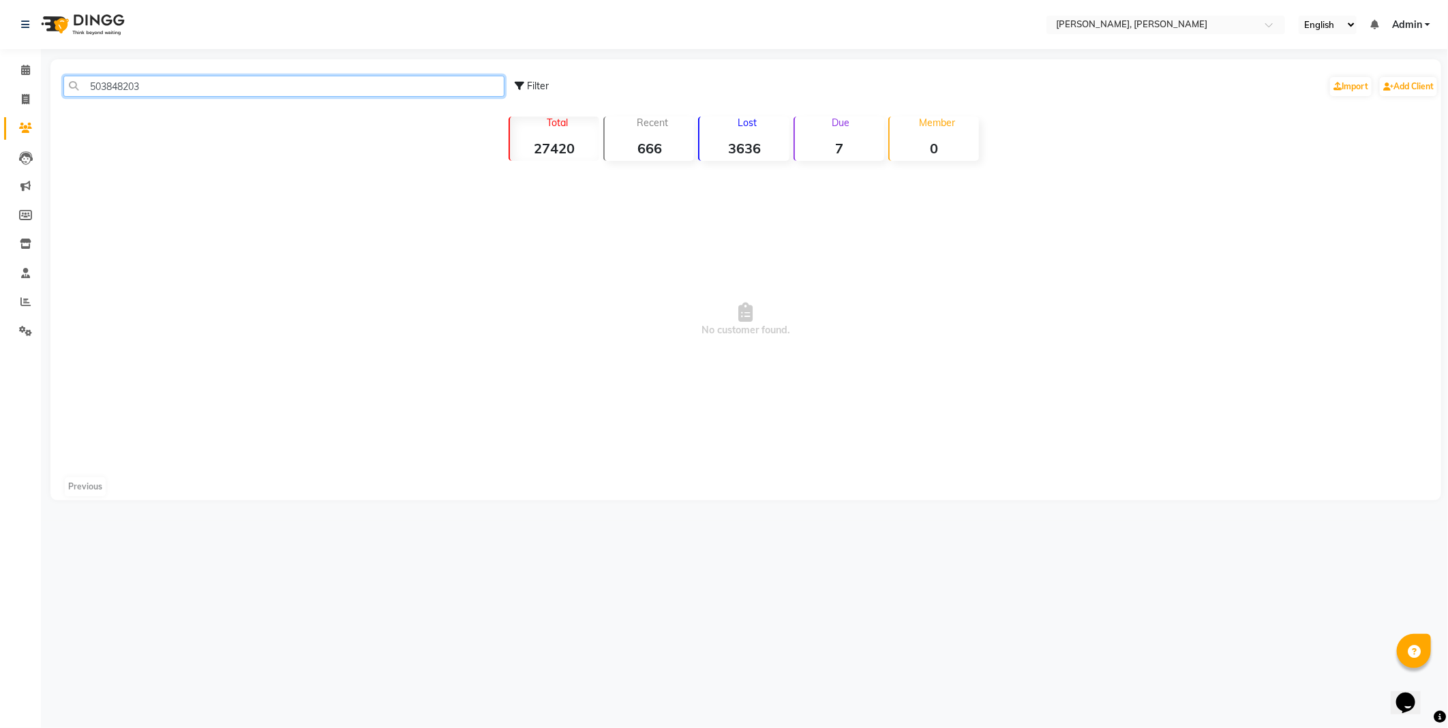
type input "503848203"
click at [25, 70] on icon at bounding box center [25, 70] width 9 height 10
